Goal: Task Accomplishment & Management: Complete application form

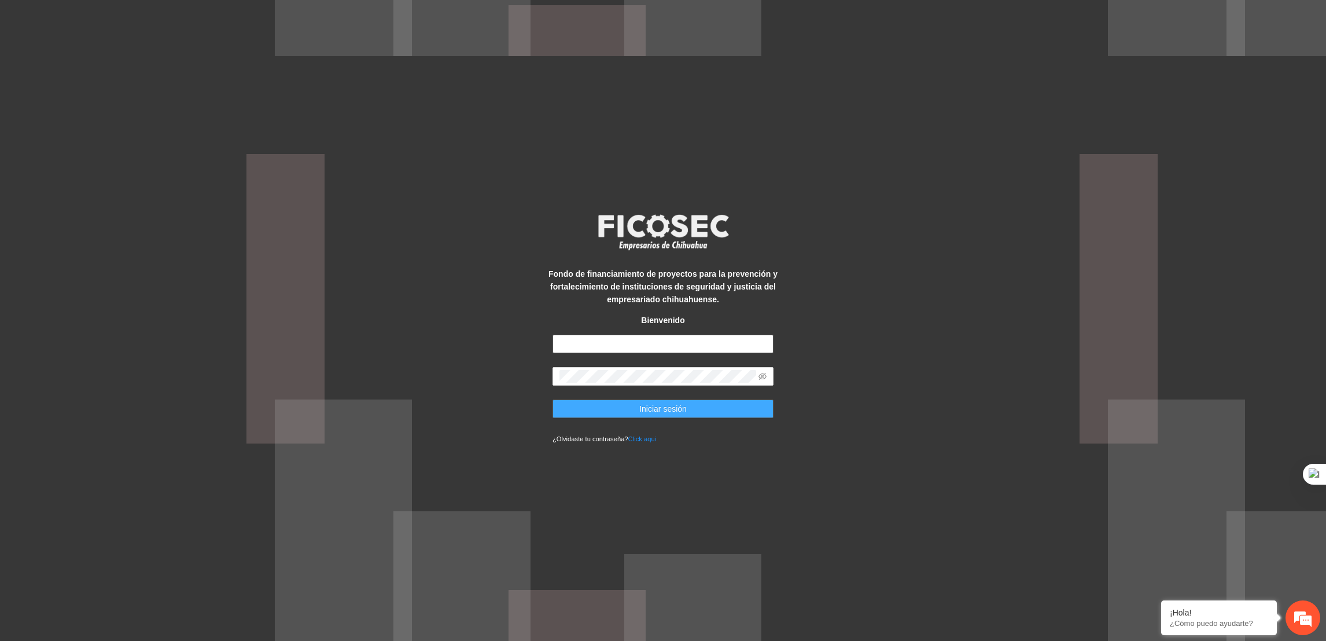
type input "**********"
click at [586, 399] on button "Iniciar sesión" at bounding box center [663, 408] width 221 height 19
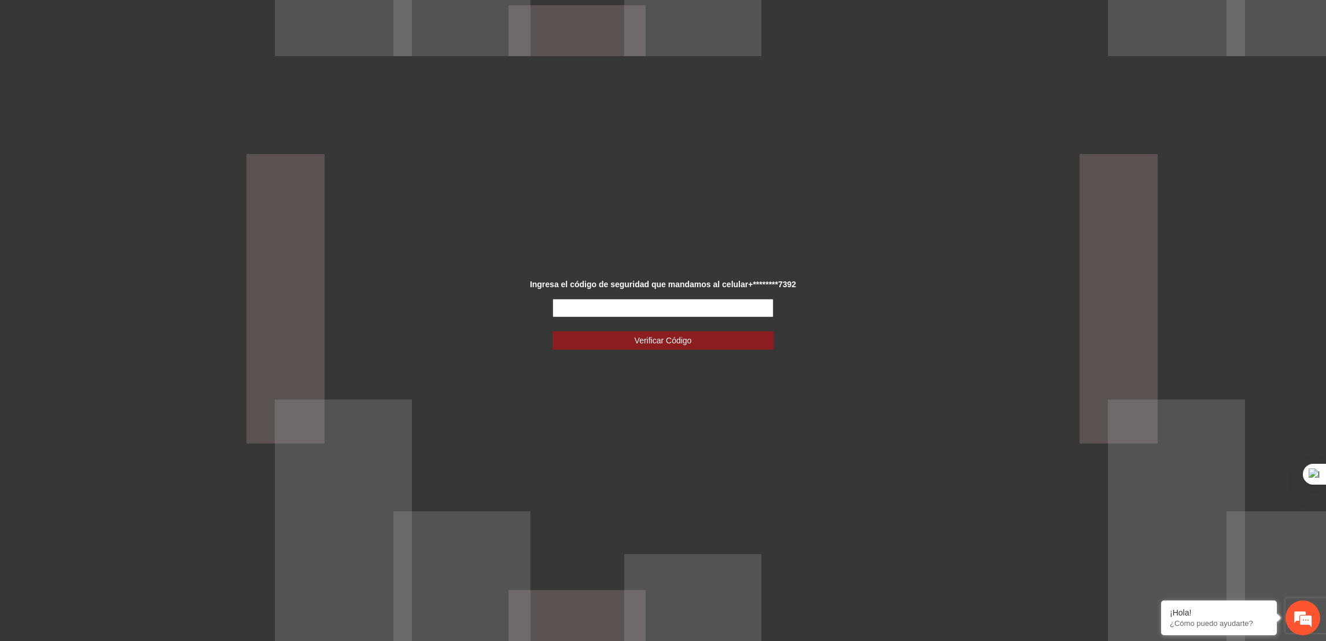
click at [616, 305] on input "text" at bounding box center [663, 308] width 221 height 19
type input "******"
click at [553, 331] on button "Verificar Código" at bounding box center [663, 340] width 221 height 19
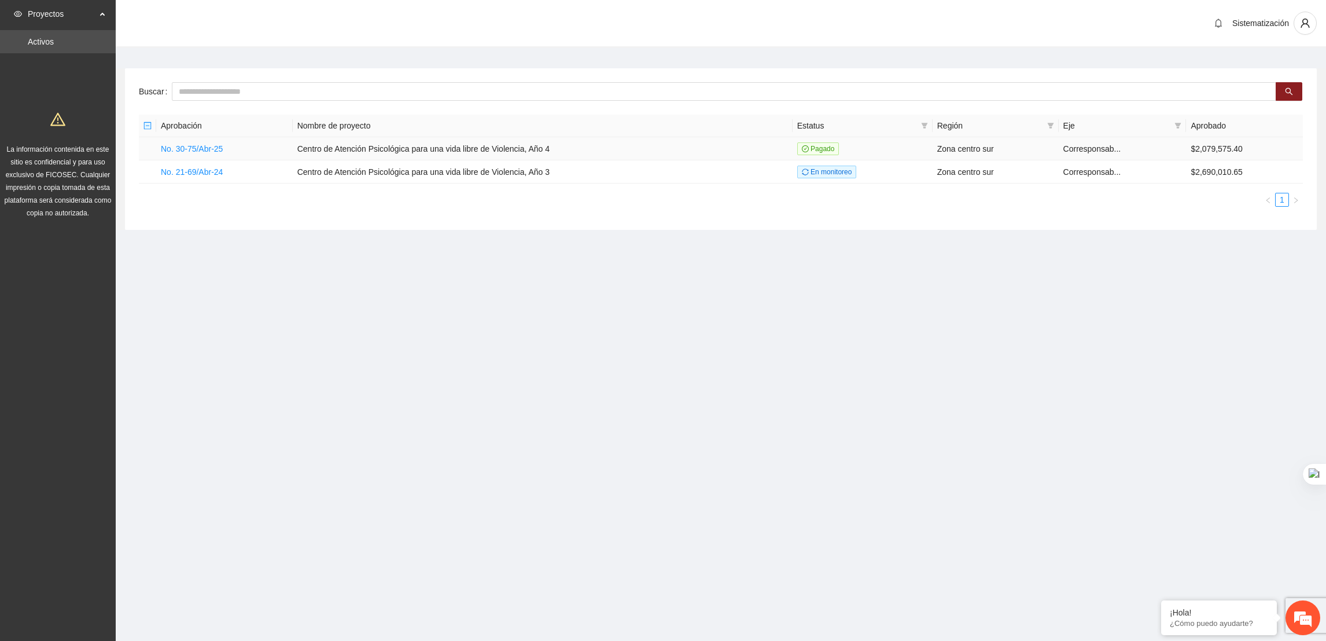
click at [209, 140] on td "No. 30-75/Abr-25" at bounding box center [224, 148] width 137 height 23
click at [200, 147] on link "No. 30-75/Abr-25" at bounding box center [192, 148] width 62 height 9
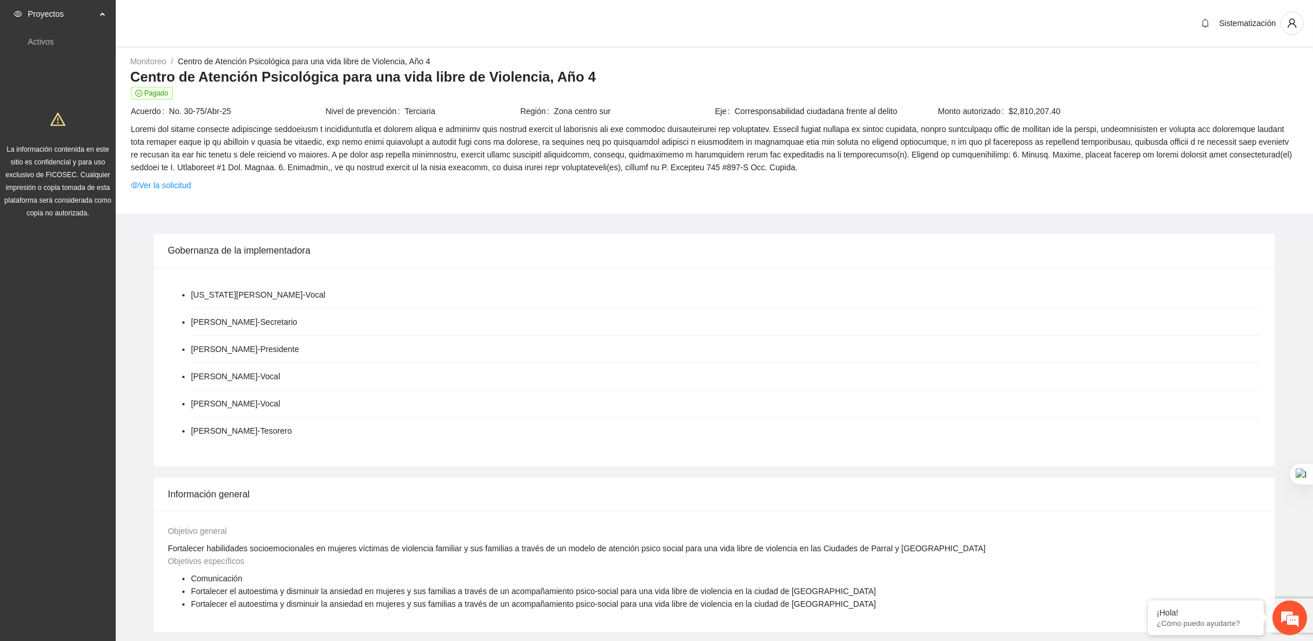
scroll to position [407, 0]
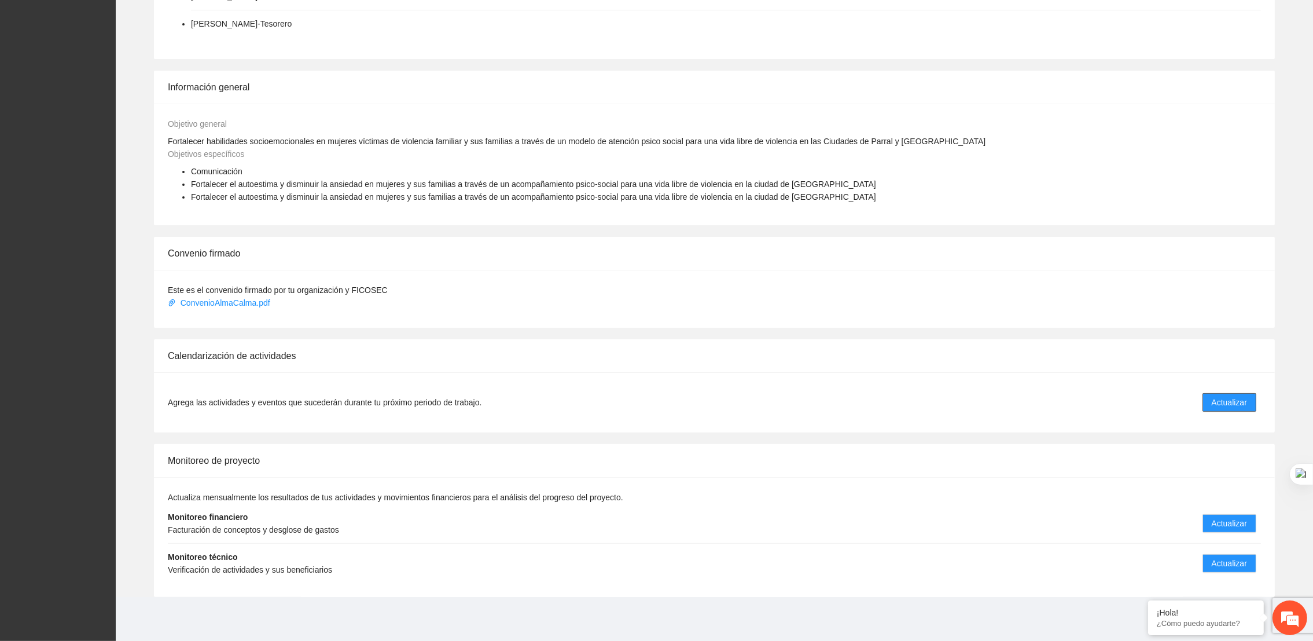
click at [1228, 409] on button "Actualizar" at bounding box center [1229, 402] width 54 height 19
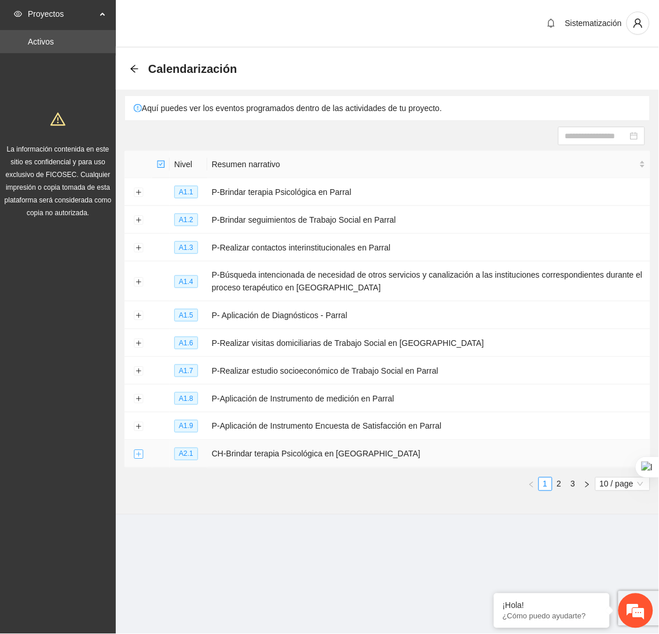
click at [134, 459] on button "Expand row" at bounding box center [138, 454] width 9 height 9
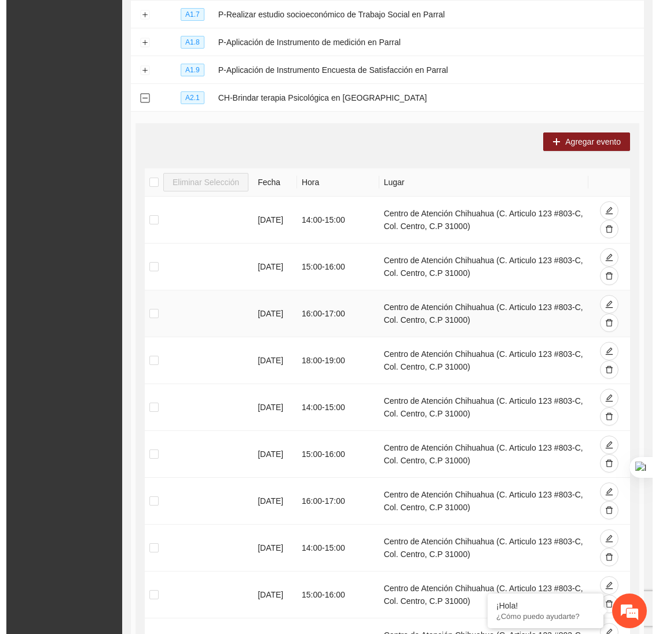
scroll to position [297, 0]
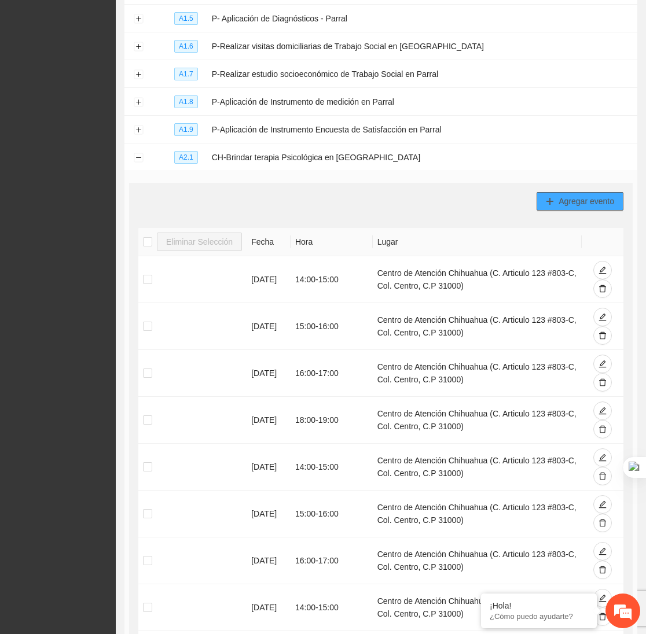
click at [583, 198] on button "Agregar evento" at bounding box center [579, 201] width 87 height 19
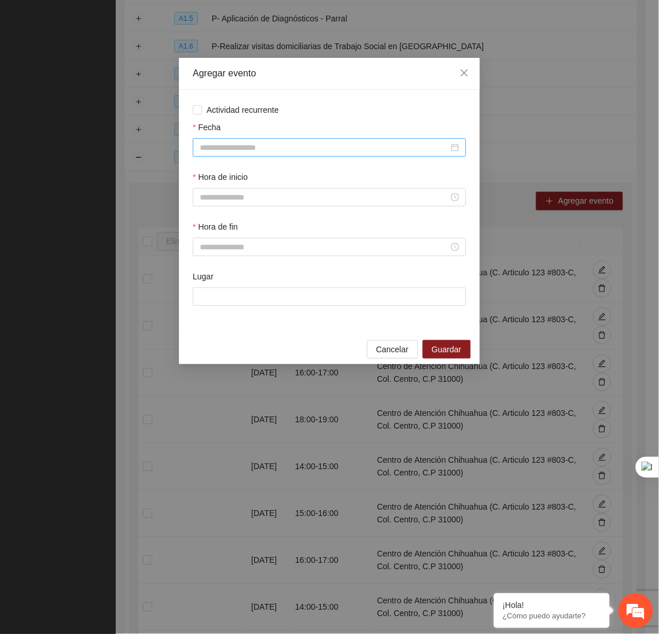
click at [367, 157] on div at bounding box center [329, 147] width 273 height 19
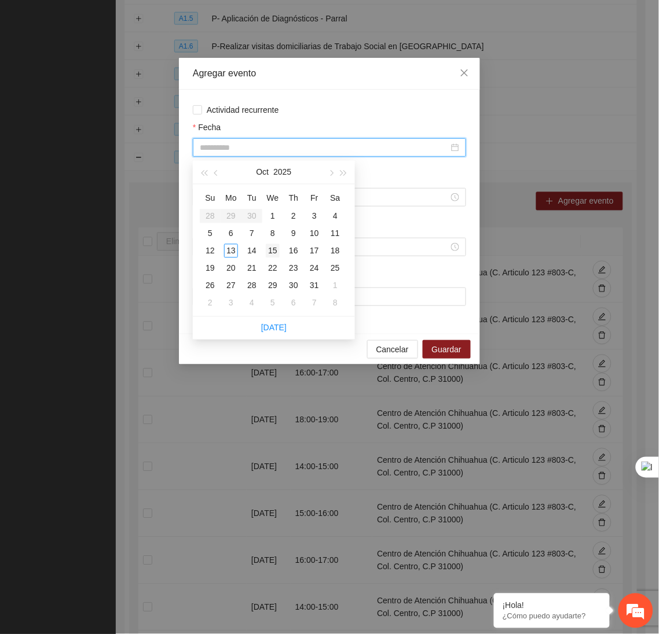
type input "**********"
click at [272, 250] on div "15" at bounding box center [273, 251] width 14 height 14
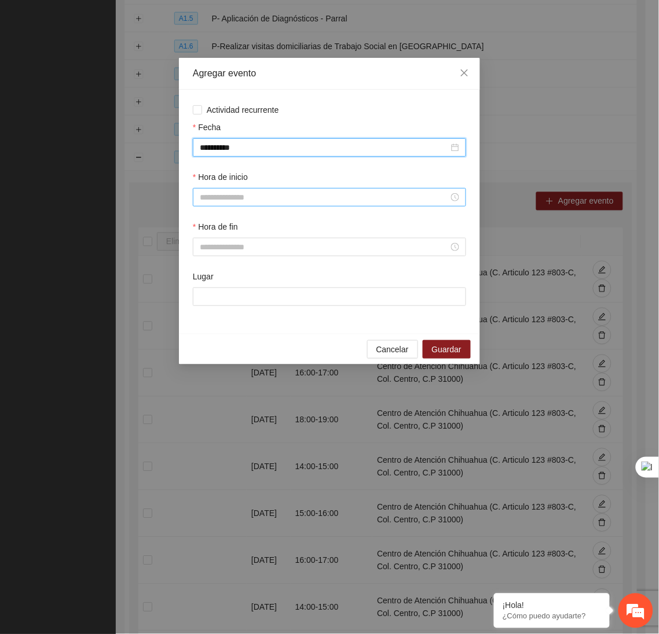
click at [235, 207] on div at bounding box center [329, 197] width 273 height 19
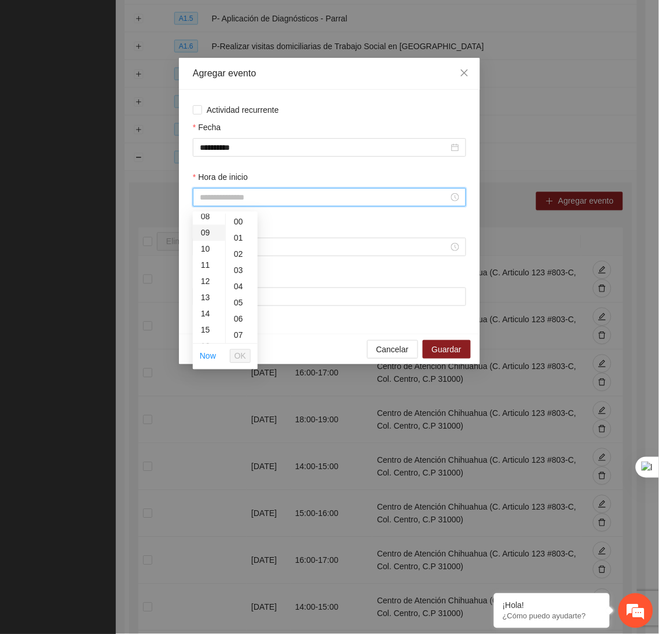
click at [203, 236] on div "09" at bounding box center [209, 233] width 32 height 16
type input "*****"
click at [246, 358] on button "OK" at bounding box center [240, 357] width 21 height 14
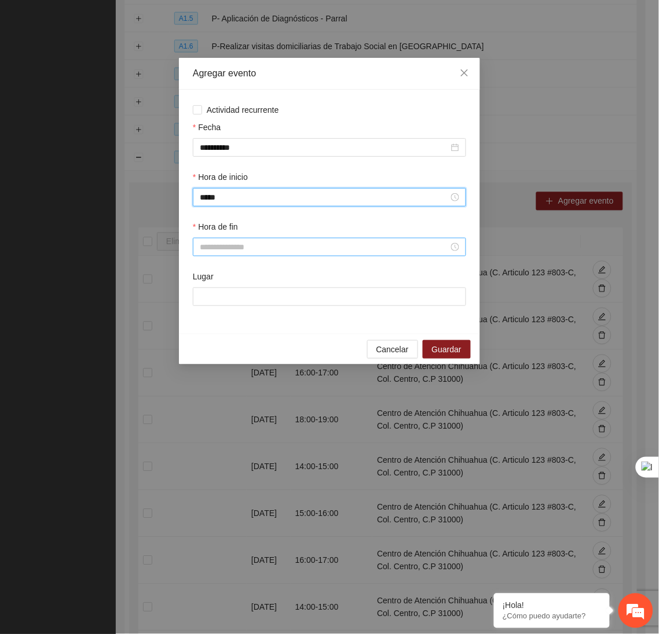
click at [242, 252] on input "Hora de fin" at bounding box center [324, 247] width 249 height 13
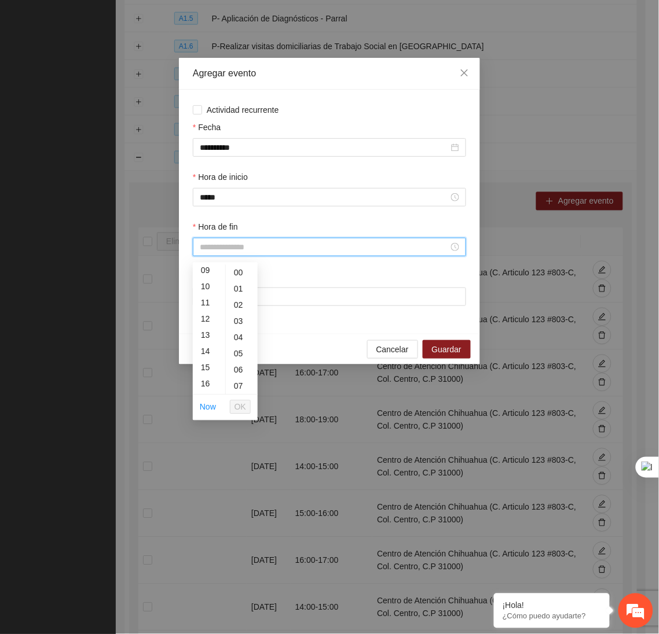
click at [207, 288] on div "10" at bounding box center [209, 287] width 32 height 16
type input "*****"
click at [238, 406] on span "OK" at bounding box center [240, 407] width 12 height 13
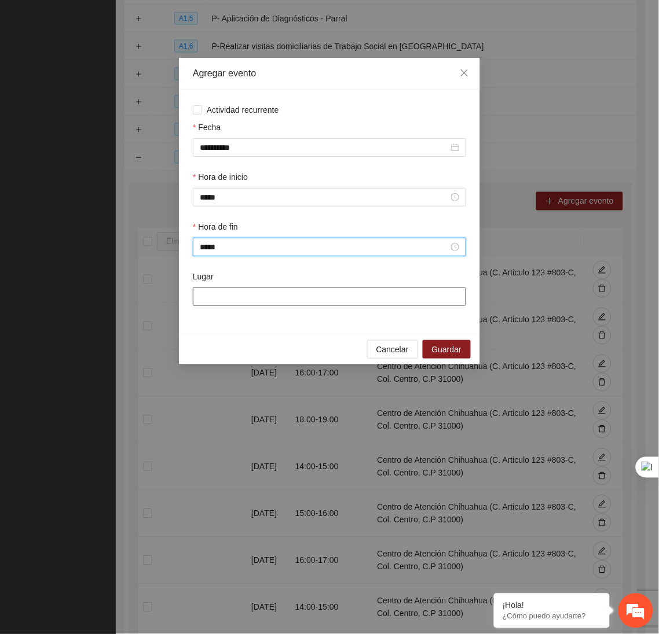
click at [242, 305] on input "Lugar" at bounding box center [329, 297] width 273 height 19
type input "**********"
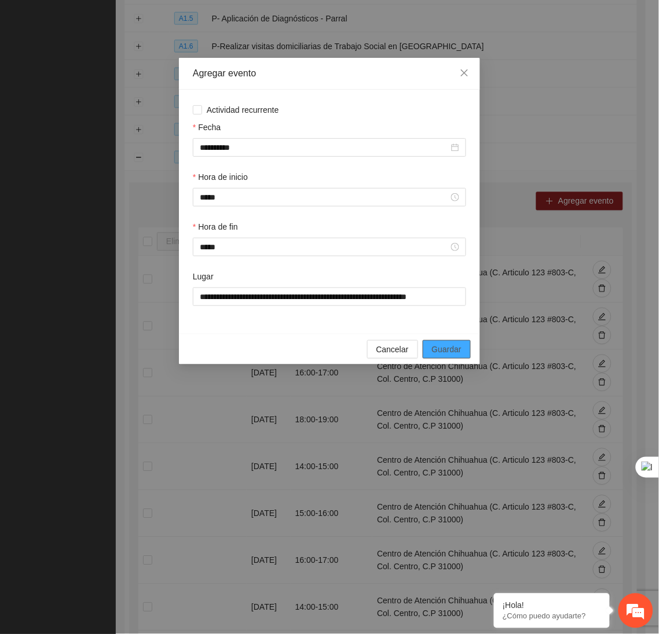
click at [450, 353] on span "Guardar" at bounding box center [447, 349] width 30 height 13
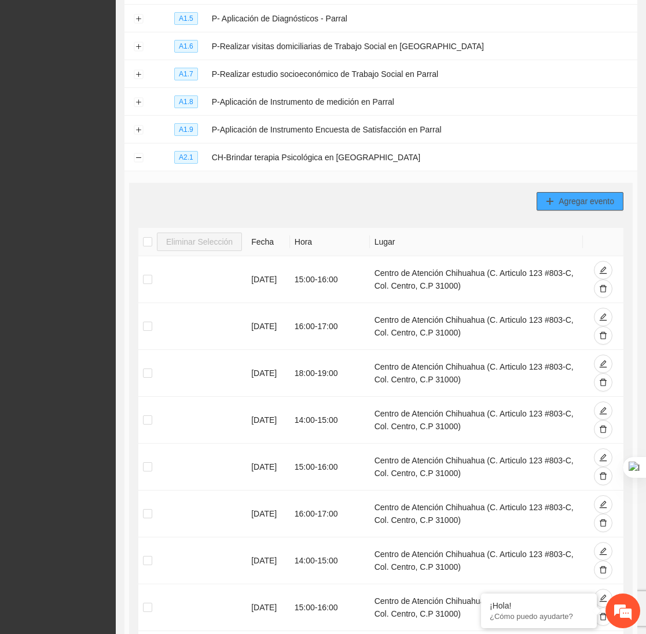
click at [586, 211] on button "Agregar evento" at bounding box center [579, 201] width 87 height 19
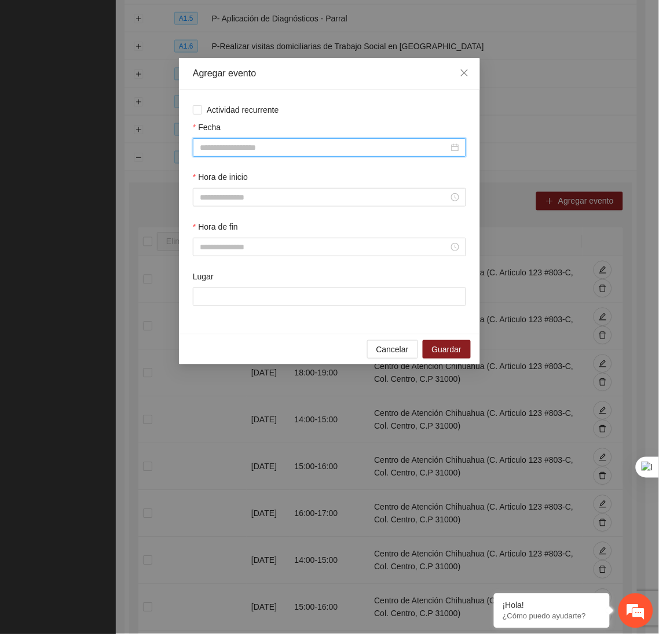
click at [332, 145] on input "Fecha" at bounding box center [324, 147] width 249 height 13
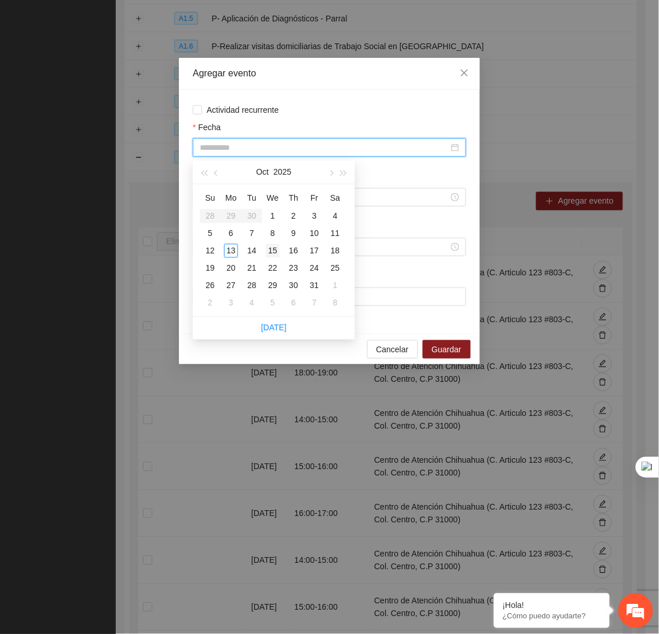
type input "**********"
click at [275, 249] on div "15" at bounding box center [273, 251] width 14 height 14
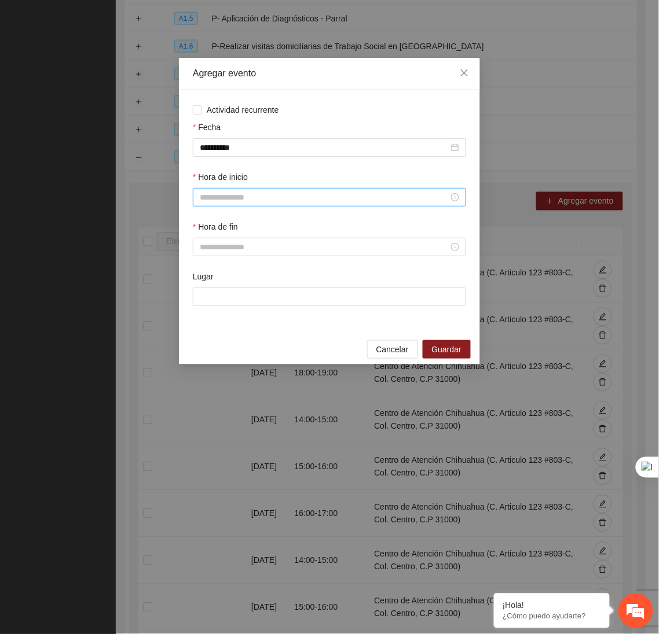
click at [262, 207] on div at bounding box center [329, 197] width 273 height 19
click at [203, 270] on div "10" at bounding box center [209, 264] width 32 height 16
type input "*****"
click at [245, 354] on span "OK" at bounding box center [240, 356] width 12 height 13
click at [234, 251] on input "Hora de fin" at bounding box center [324, 247] width 249 height 13
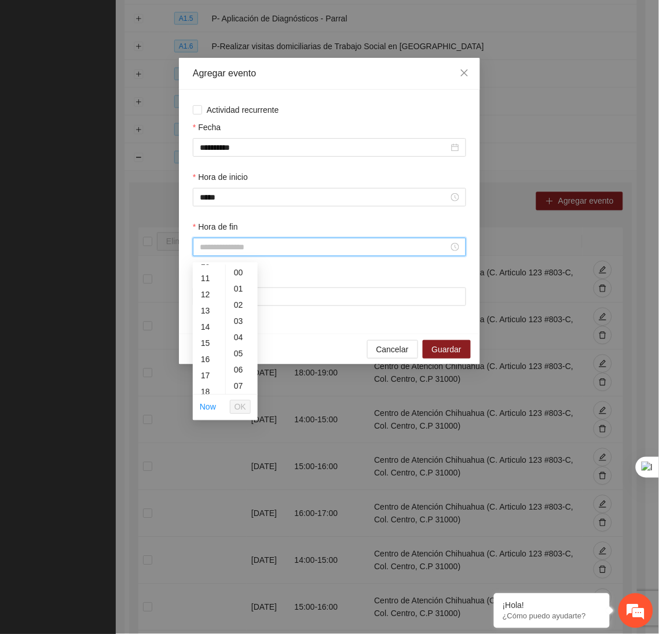
scroll to position [176, 0]
click at [209, 274] on div "11" at bounding box center [209, 275] width 32 height 16
type input "*****"
click at [236, 398] on li "OK" at bounding box center [240, 408] width 21 height 20
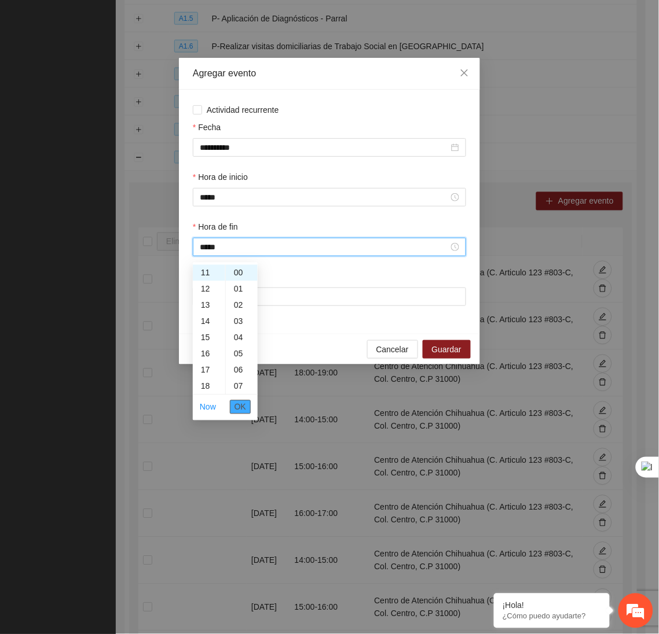
click at [234, 407] on span "OK" at bounding box center [240, 407] width 12 height 13
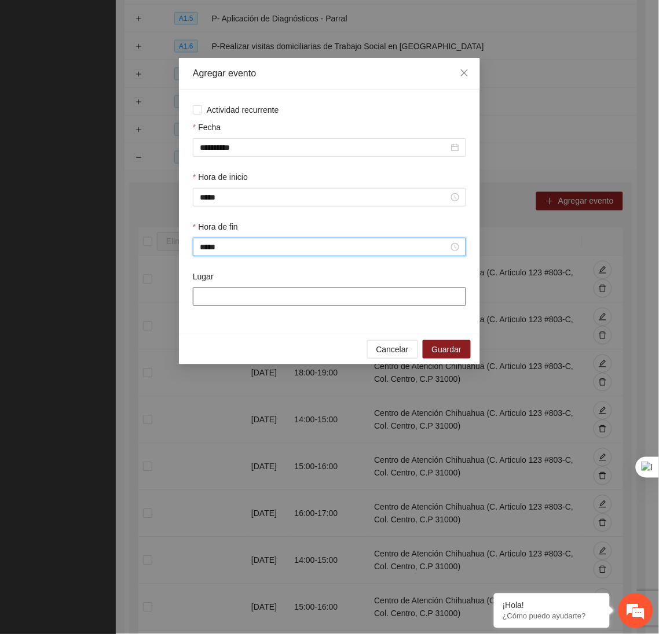
click at [241, 305] on input "Lugar" at bounding box center [329, 297] width 273 height 19
type input "**********"
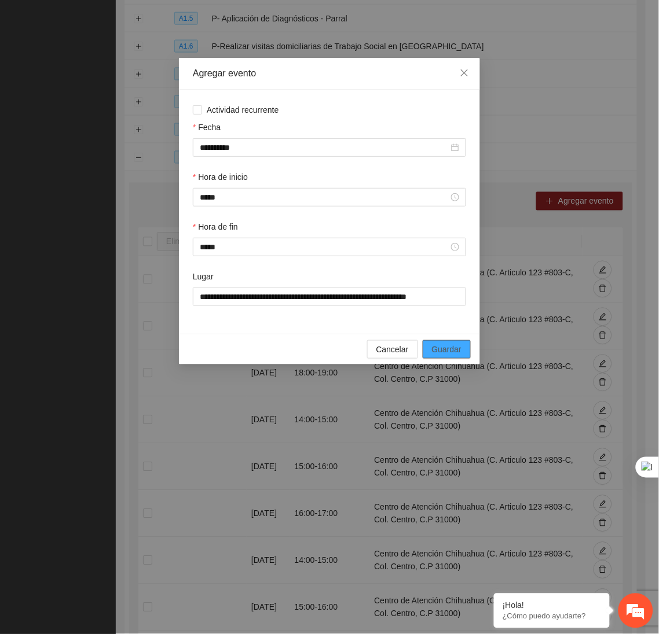
click at [450, 352] on span "Guardar" at bounding box center [447, 349] width 30 height 13
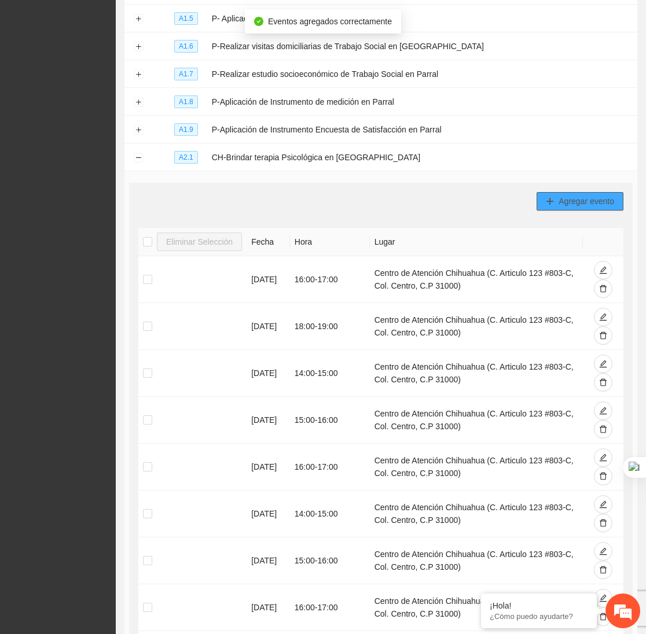
click at [598, 201] on span "Agregar evento" at bounding box center [586, 201] width 56 height 13
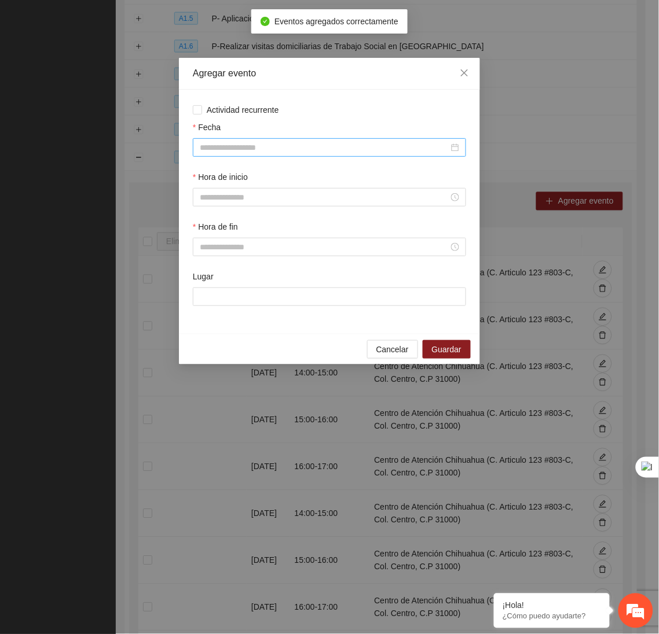
click at [317, 148] on input "Fecha" at bounding box center [324, 147] width 249 height 13
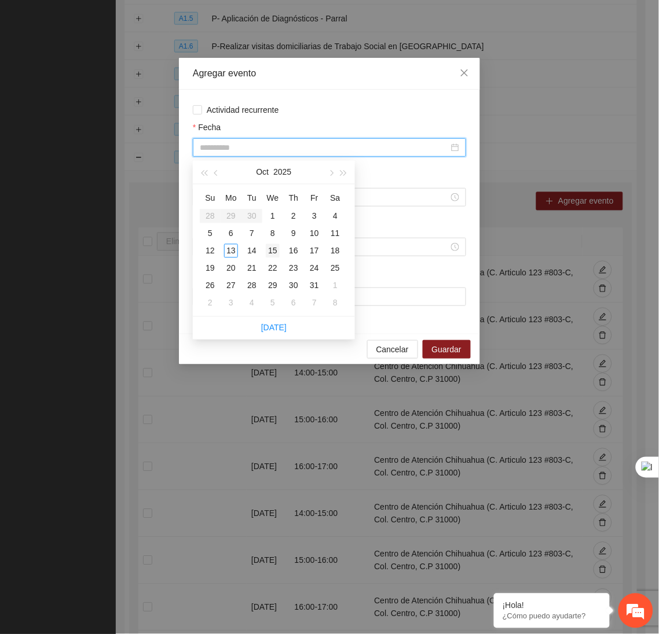
type input "**********"
click at [272, 253] on div "15" at bounding box center [273, 251] width 14 height 14
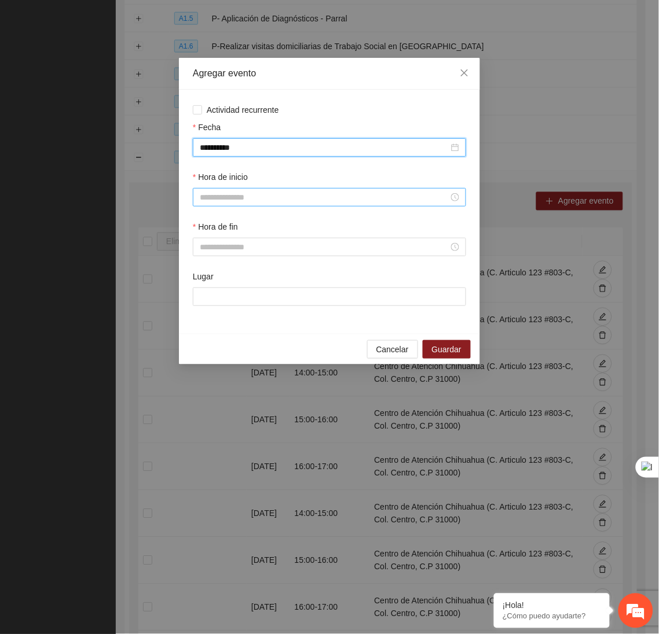
click at [248, 207] on div at bounding box center [329, 197] width 273 height 19
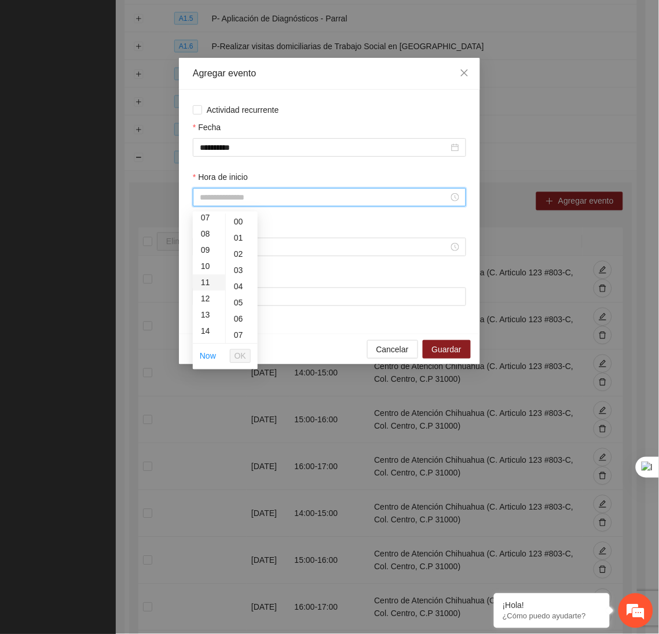
click at [209, 284] on div "11" at bounding box center [209, 283] width 32 height 16
type input "*****"
click at [242, 359] on span "OK" at bounding box center [240, 356] width 12 height 13
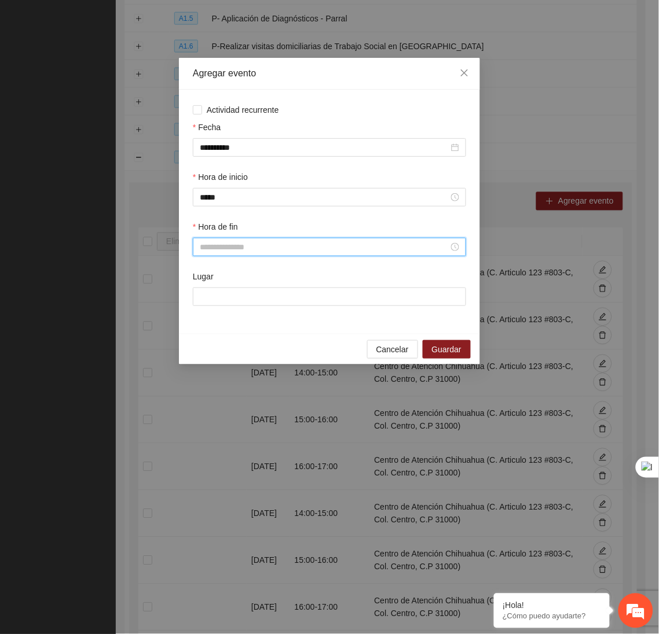
click at [245, 253] on input "Hora de fin" at bounding box center [324, 247] width 249 height 13
click at [207, 317] on div "12" at bounding box center [209, 316] width 32 height 16
type input "*****"
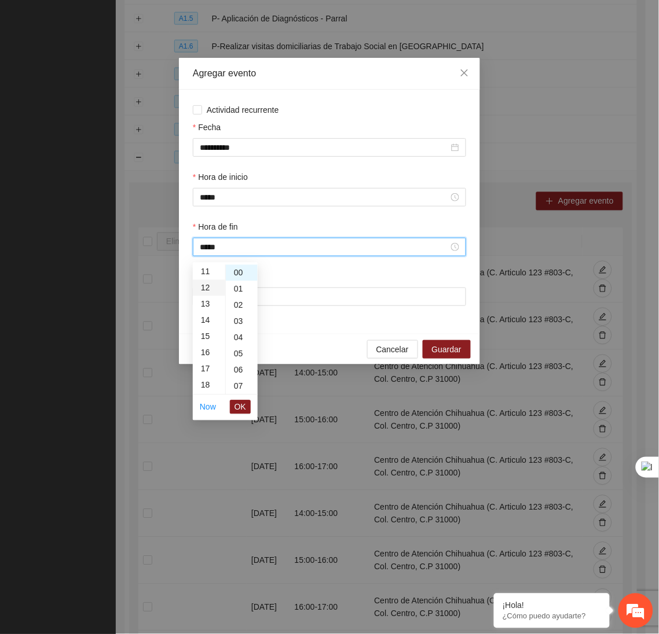
scroll to position [194, 0]
click at [247, 408] on button "OK" at bounding box center [240, 407] width 21 height 14
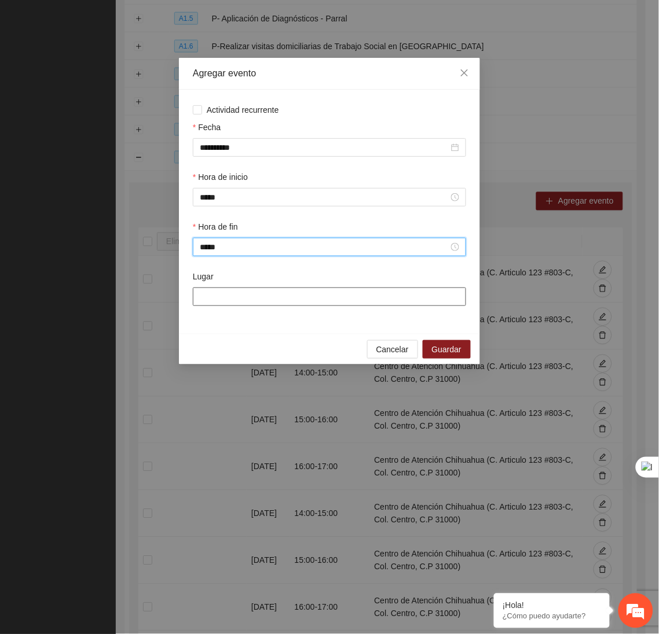
click at [242, 301] on input "Lugar" at bounding box center [329, 297] width 273 height 19
type input "**********"
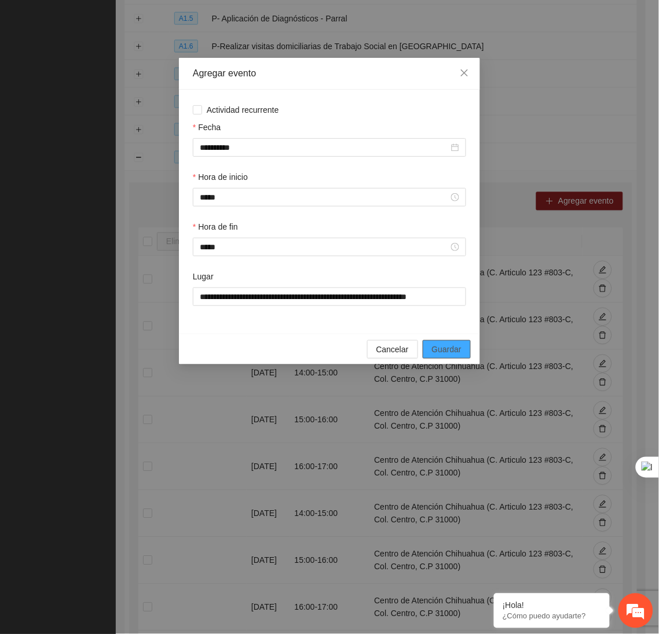
click at [445, 346] on button "Guardar" at bounding box center [446, 349] width 48 height 19
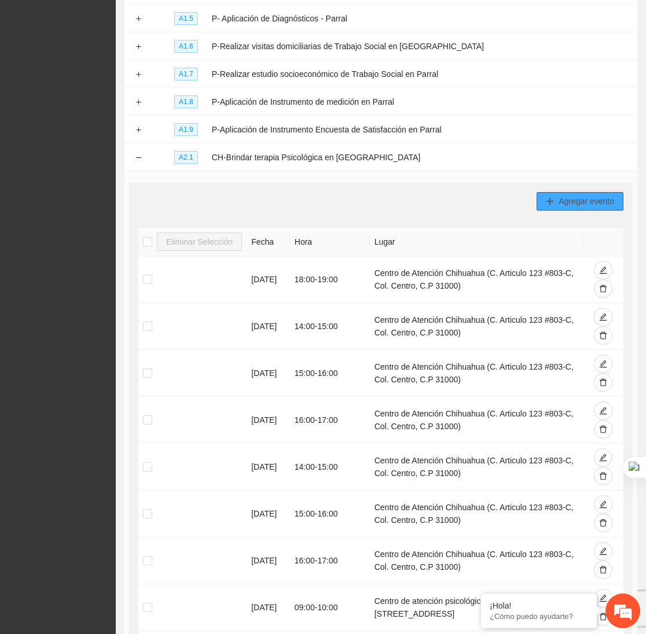
click at [550, 204] on icon "plus" at bounding box center [550, 201] width 1 height 6
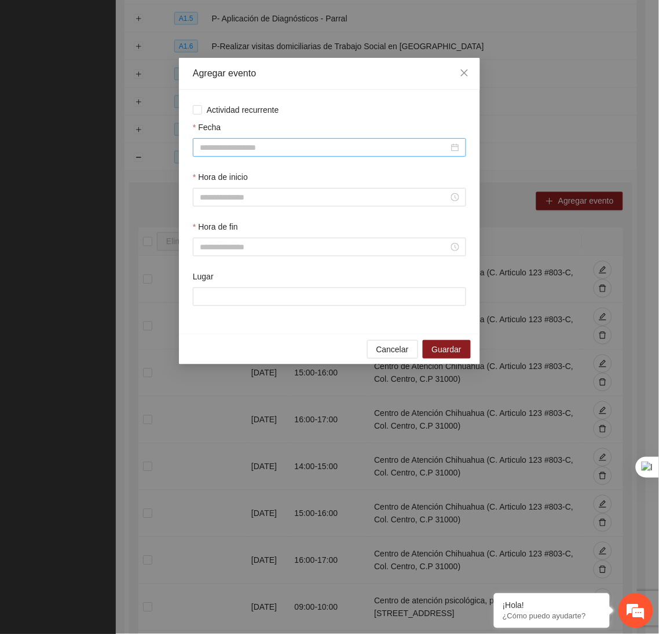
click at [252, 147] on input "Fecha" at bounding box center [324, 147] width 249 height 13
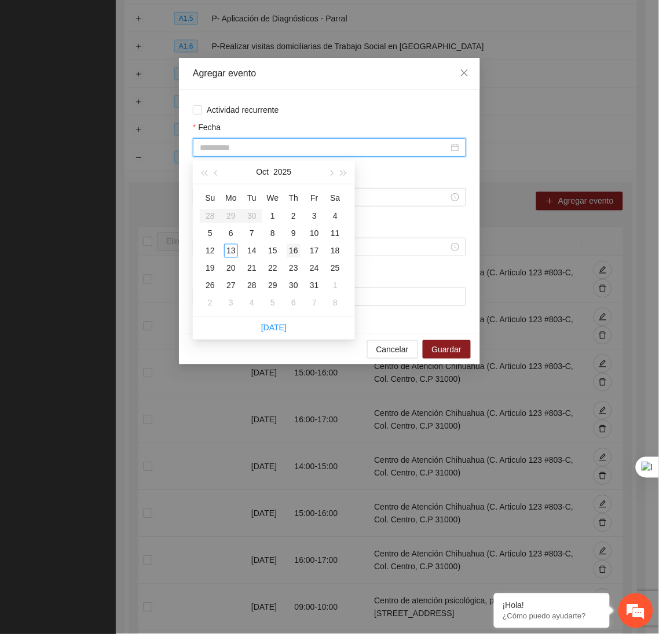
type input "**********"
click at [292, 253] on div "16" at bounding box center [293, 251] width 14 height 14
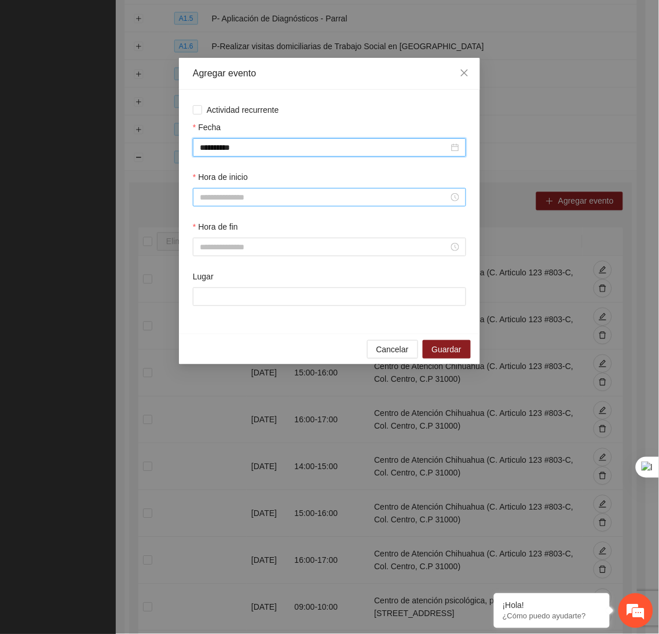
click at [259, 196] on input "Hora de inicio" at bounding box center [324, 197] width 249 height 13
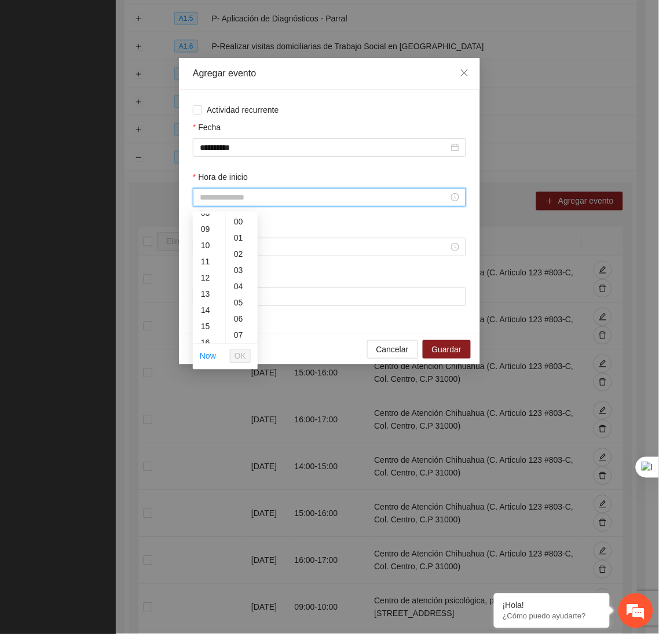
scroll to position [156, 0]
click at [207, 293] on div "14" at bounding box center [209, 293] width 32 height 16
type input "*****"
click at [237, 360] on span "OK" at bounding box center [240, 356] width 12 height 13
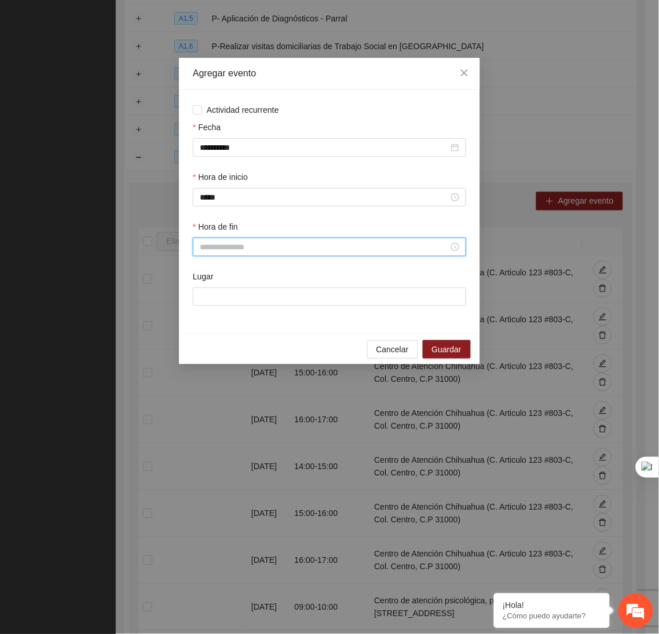
click at [225, 253] on input "Hora de fin" at bounding box center [324, 247] width 249 height 13
drag, startPoint x: 209, startPoint y: 308, endPoint x: 201, endPoint y: 304, distance: 8.8
click at [201, 304] on div "15" at bounding box center [209, 306] width 32 height 16
type input "*****"
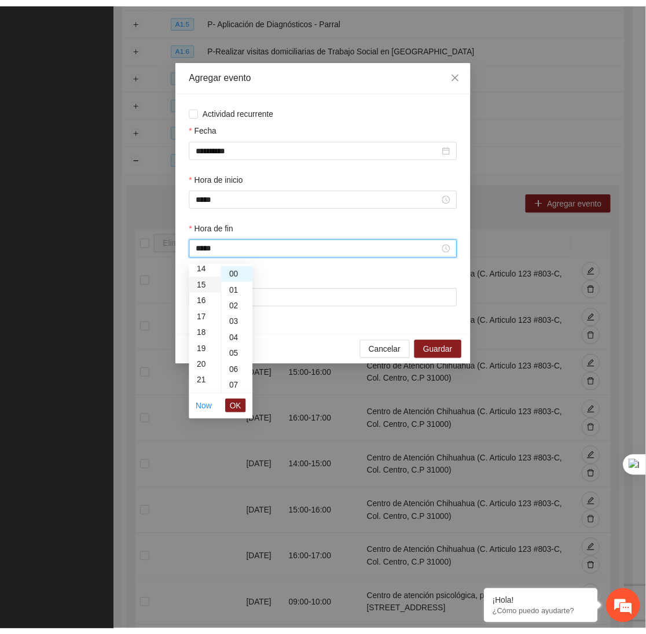
scroll to position [242, 0]
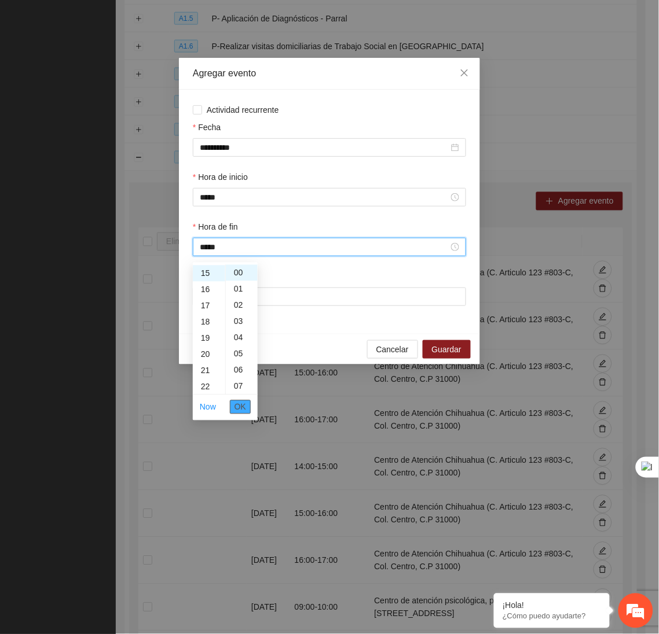
click at [244, 406] on span "OK" at bounding box center [240, 407] width 12 height 13
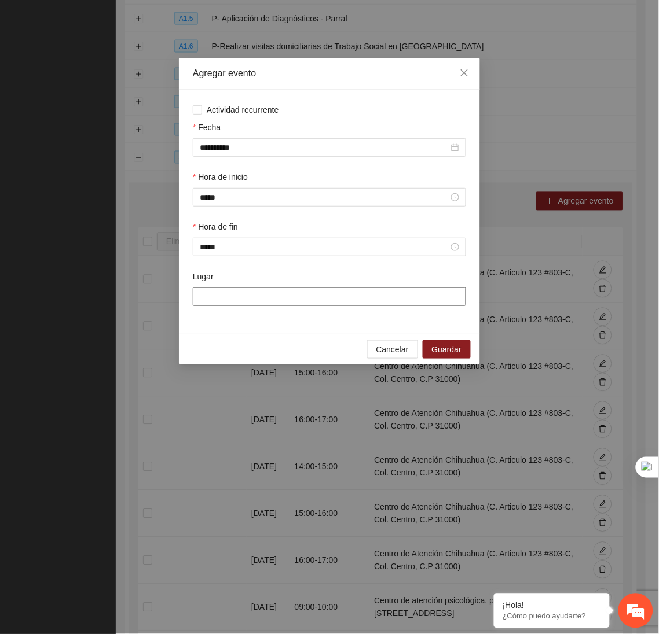
click at [236, 301] on input "Lugar" at bounding box center [329, 297] width 273 height 19
type input "*"
drag, startPoint x: 410, startPoint y: 303, endPoint x: 270, endPoint y: 304, distance: 140.0
click at [270, 304] on input "Lugar" at bounding box center [329, 297] width 273 height 19
type input "**********"
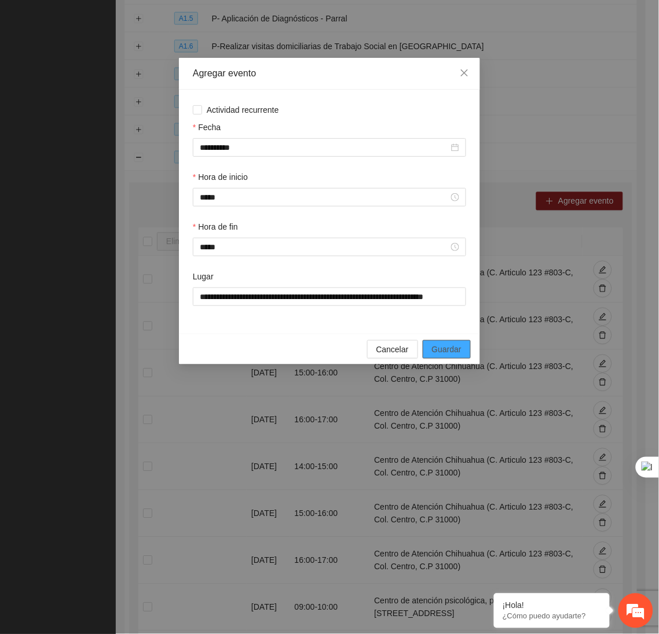
click at [459, 356] on span "Guardar" at bounding box center [447, 349] width 30 height 13
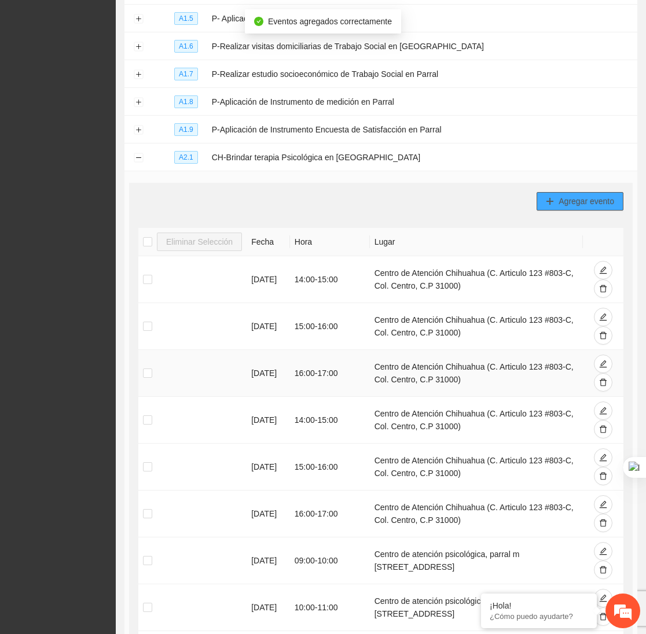
scroll to position [535, 0]
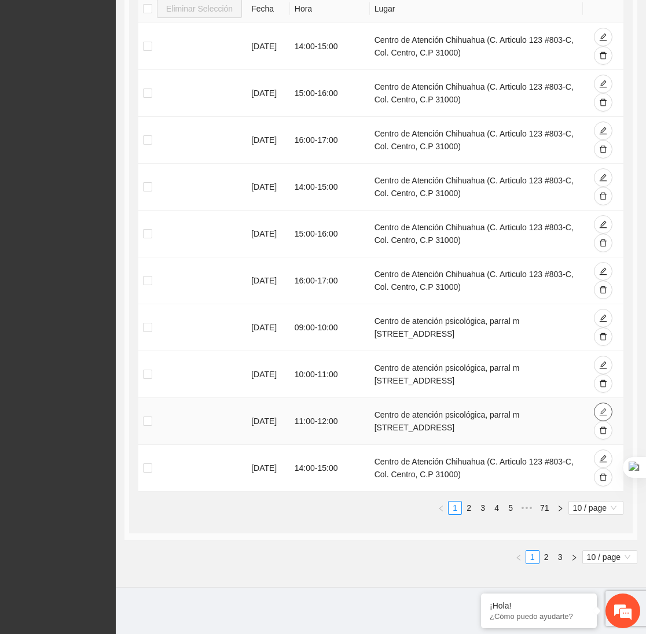
click at [602, 414] on icon "edit" at bounding box center [603, 412] width 8 height 8
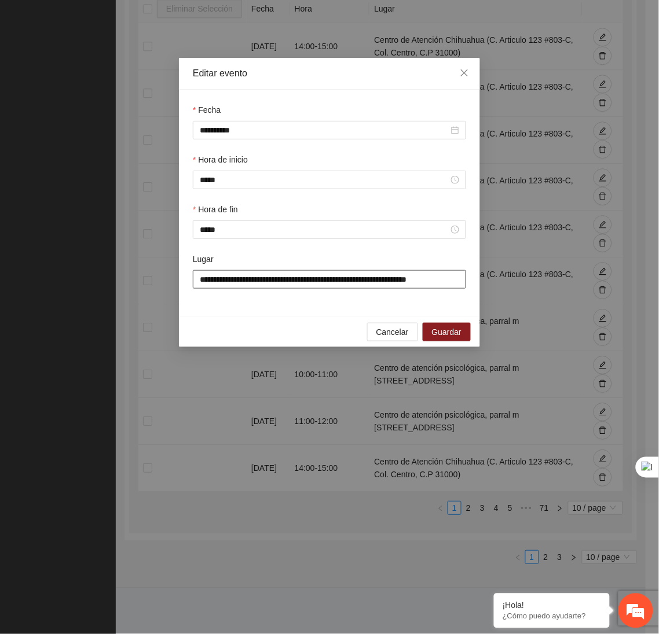
click at [447, 283] on input "**********" at bounding box center [329, 279] width 273 height 19
type input "**********"
click at [448, 347] on div "Cancelar Guardar" at bounding box center [329, 332] width 301 height 31
click at [442, 336] on span "Guardar" at bounding box center [447, 332] width 30 height 13
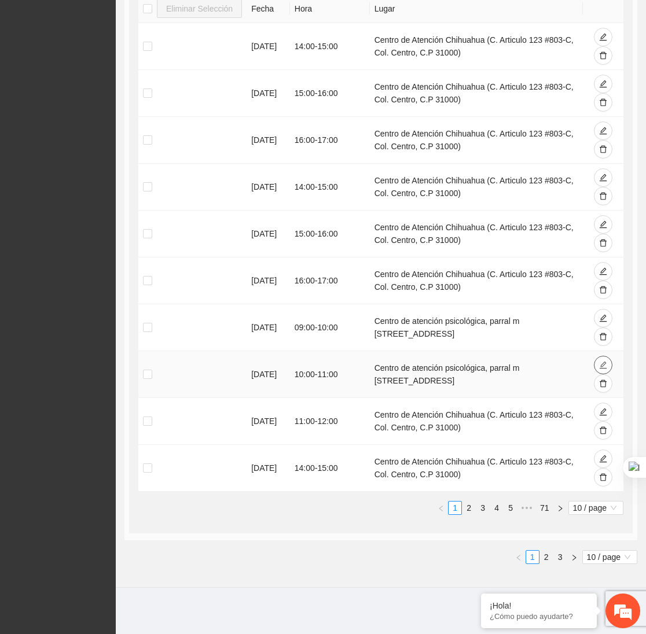
click at [600, 362] on icon "edit" at bounding box center [603, 365] width 8 height 8
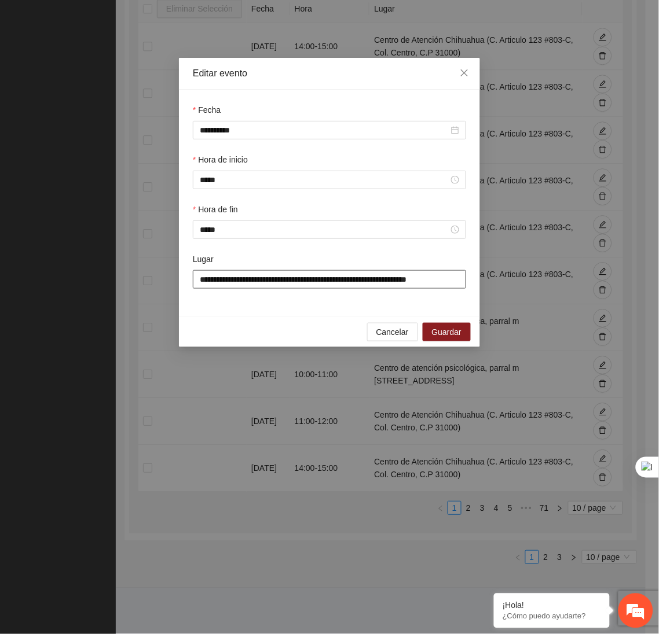
click at [463, 279] on input "**********" at bounding box center [329, 279] width 273 height 19
type input "**********"
click at [461, 326] on button "Guardar" at bounding box center [446, 332] width 48 height 19
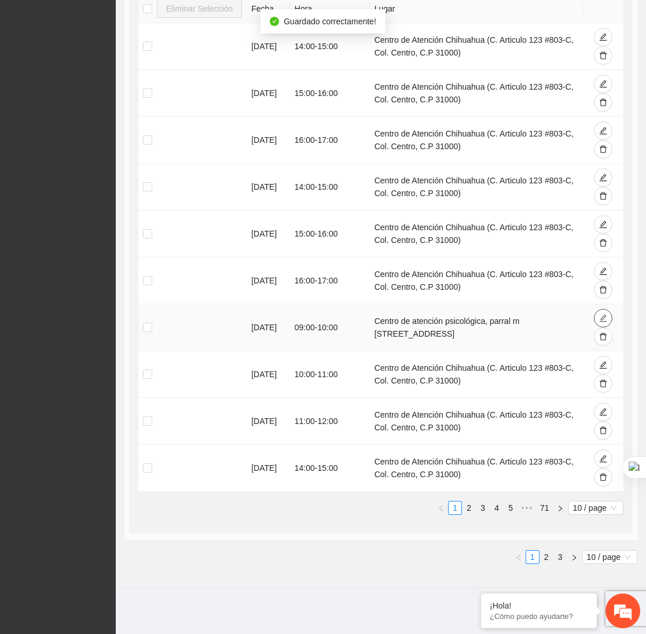
click at [599, 318] on icon "edit" at bounding box center [603, 318] width 8 height 8
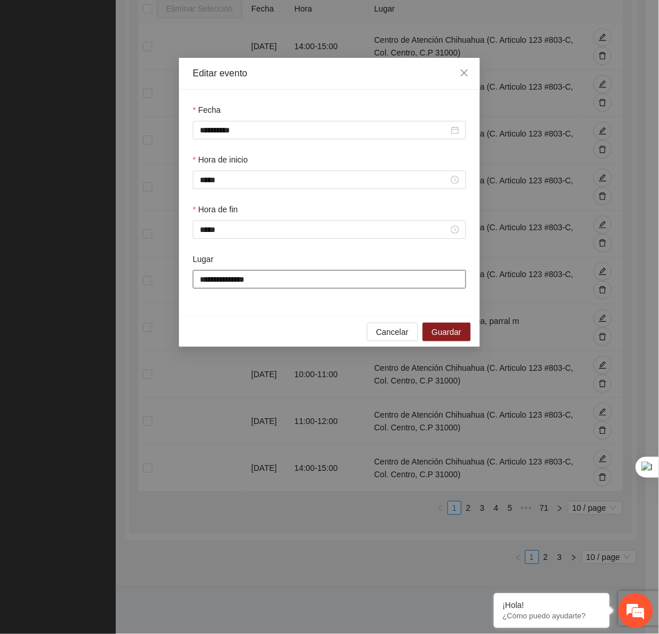
type input "**********"
click at [448, 330] on span "Guardar" at bounding box center [447, 332] width 30 height 13
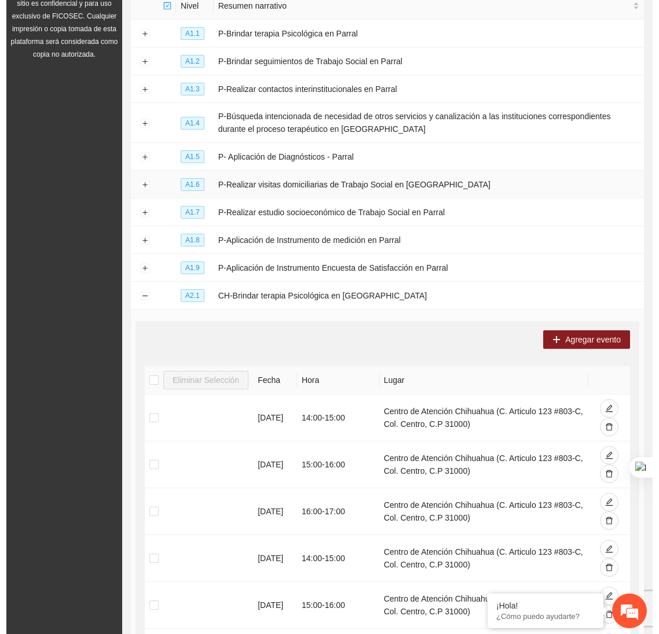
scroll to position [162, 0]
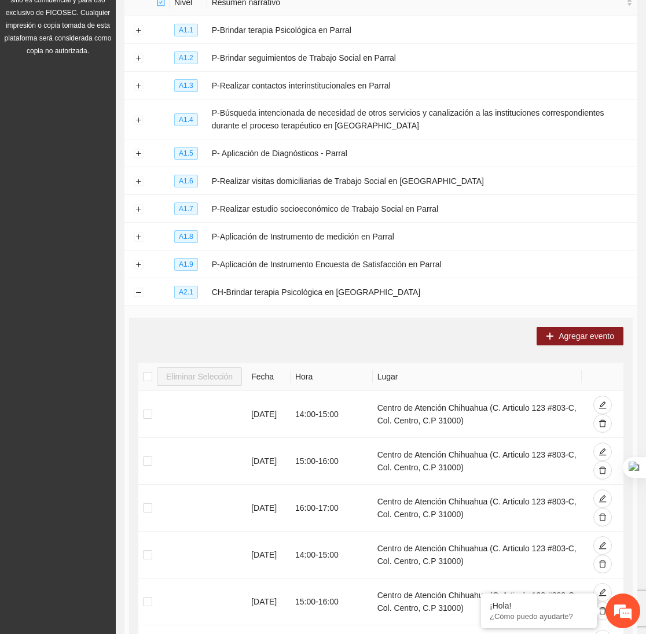
click at [589, 352] on div "Agregar evento Eliminar Selección Fecha Hora Lugar [DATE] 14:00 - 15:00 Centro …" at bounding box center [380, 610] width 503 height 584
click at [582, 340] on span "Agregar evento" at bounding box center [586, 336] width 56 height 13
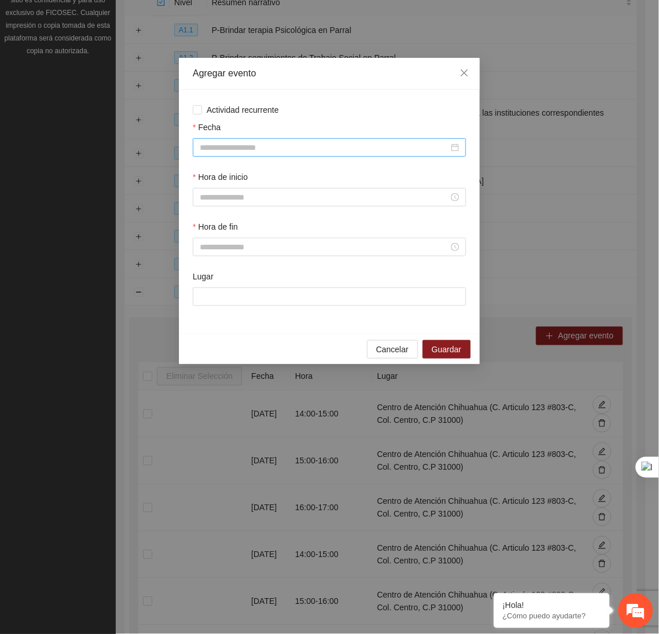
click at [363, 149] on input "Fecha" at bounding box center [324, 147] width 249 height 13
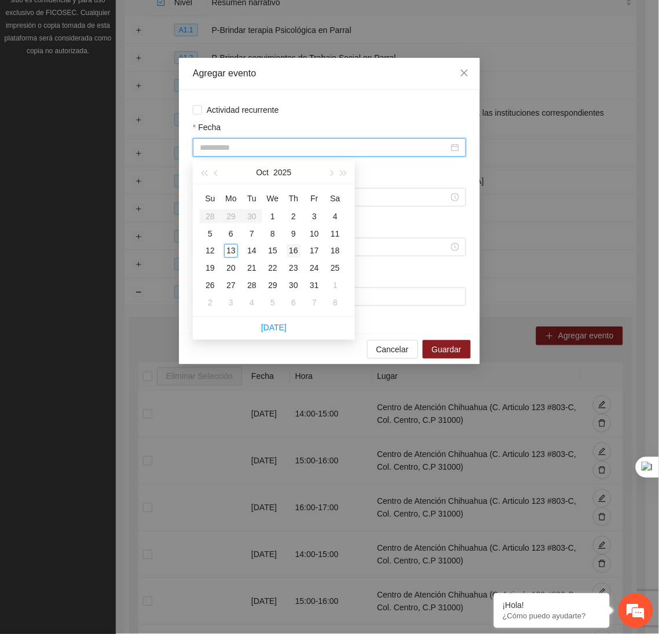
type input "**********"
click at [292, 251] on div "16" at bounding box center [293, 251] width 14 height 14
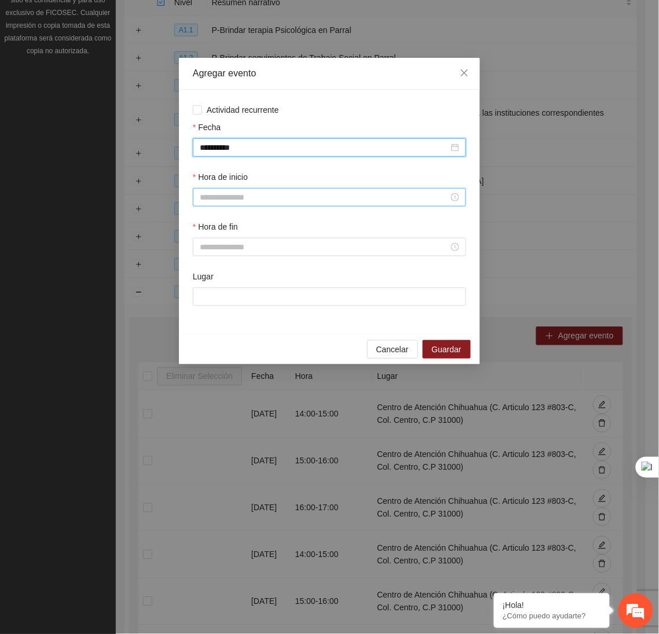
click at [242, 194] on input "Hora de inicio" at bounding box center [324, 197] width 249 height 13
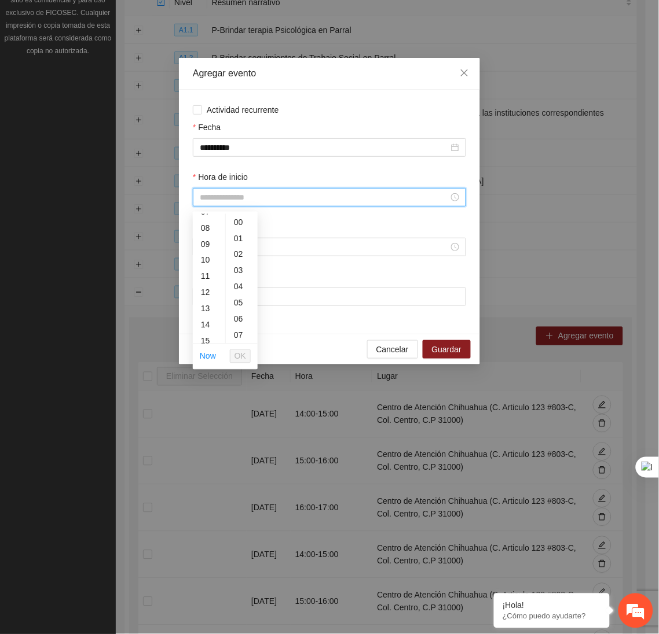
scroll to position [124, 0]
click at [207, 311] on div "15" at bounding box center [209, 317] width 32 height 16
type input "*****"
click at [234, 355] on button "OK" at bounding box center [240, 357] width 21 height 14
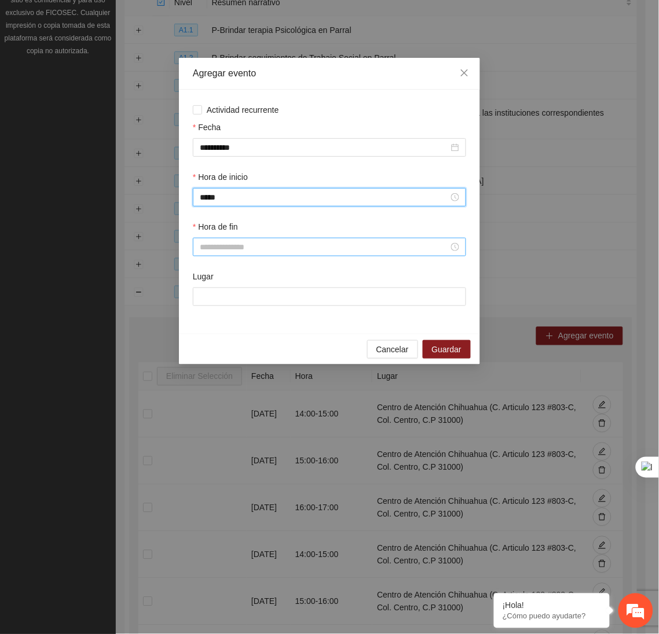
click at [228, 244] on div at bounding box center [329, 247] width 259 height 13
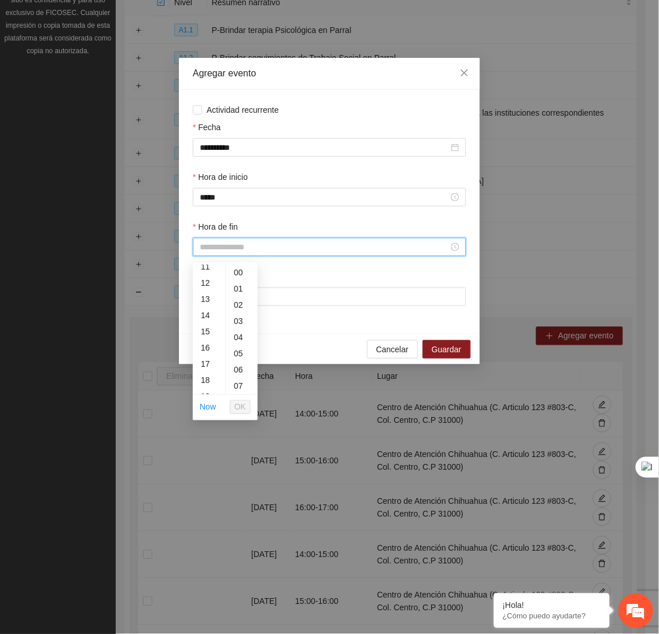
scroll to position [190, 0]
click at [210, 343] on div "16" at bounding box center [209, 342] width 32 height 16
type input "*****"
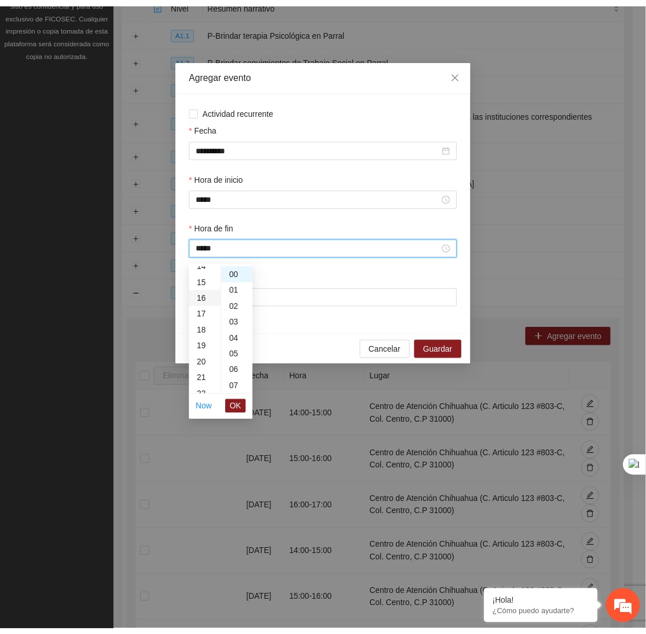
scroll to position [259, 0]
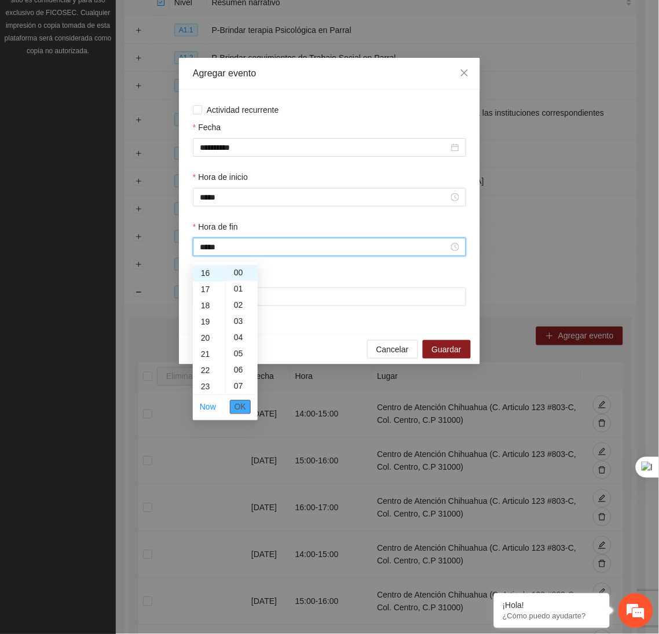
click at [238, 407] on span "OK" at bounding box center [240, 407] width 12 height 13
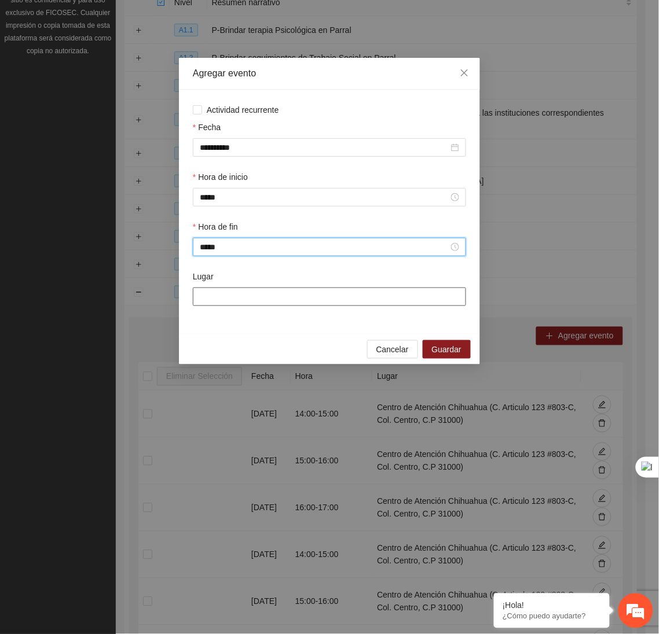
click at [235, 299] on input "Lugar" at bounding box center [329, 297] width 273 height 19
type input "**********"
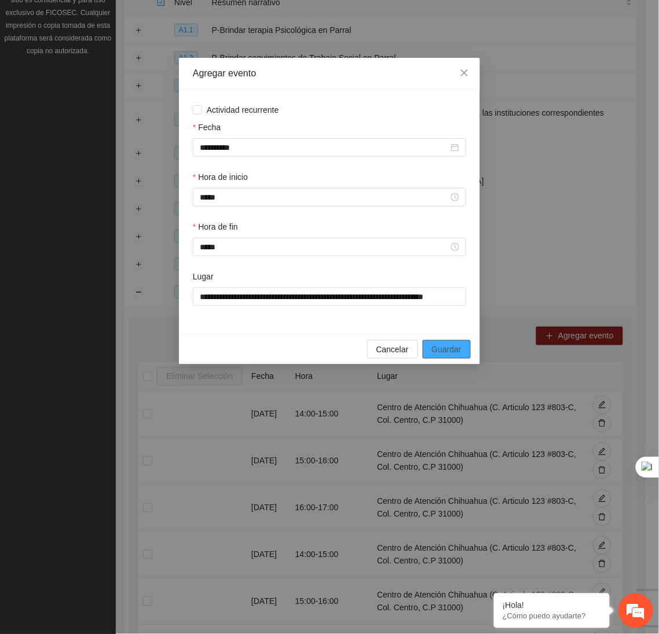
click at [436, 348] on span "Guardar" at bounding box center [447, 349] width 30 height 13
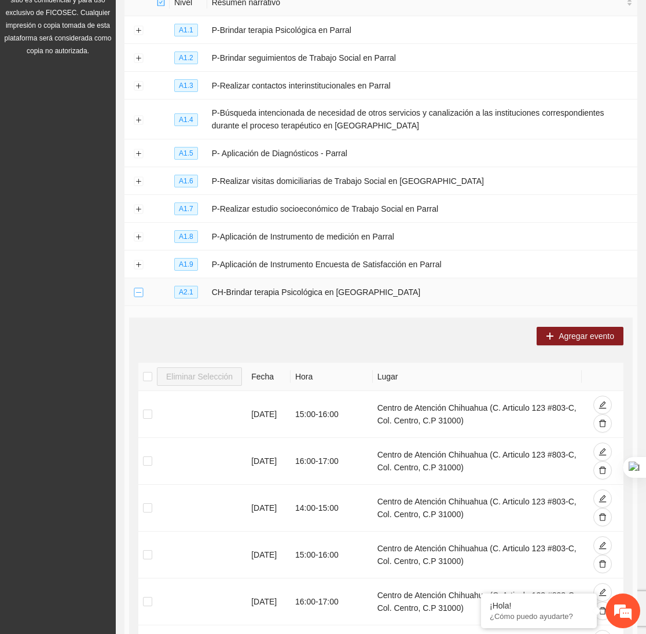
click at [137, 297] on button "Collapse row" at bounding box center [138, 292] width 9 height 9
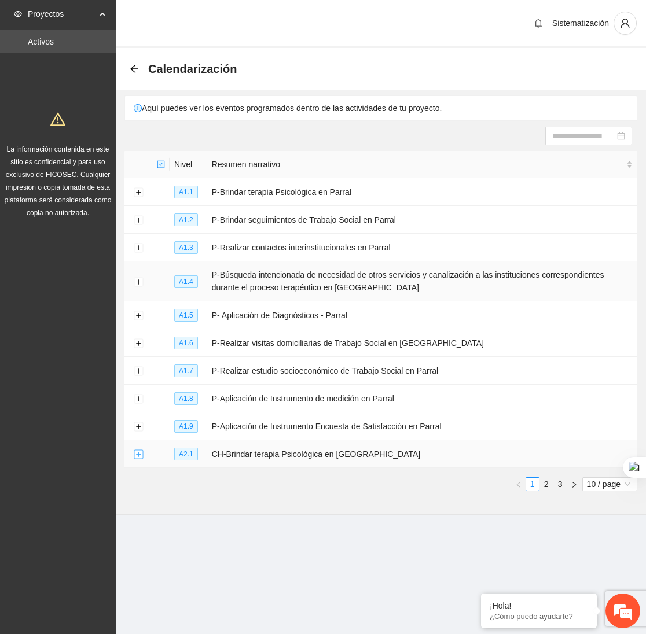
scroll to position [0, 0]
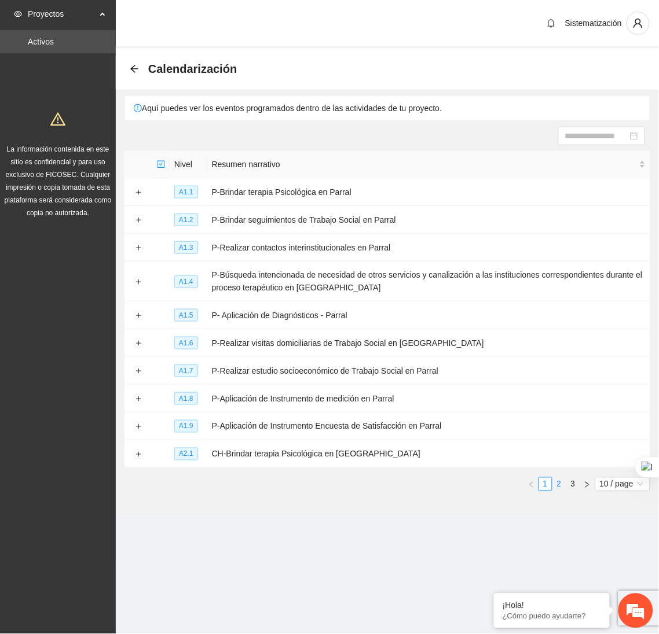
click at [560, 490] on link "2" at bounding box center [559, 484] width 13 height 13
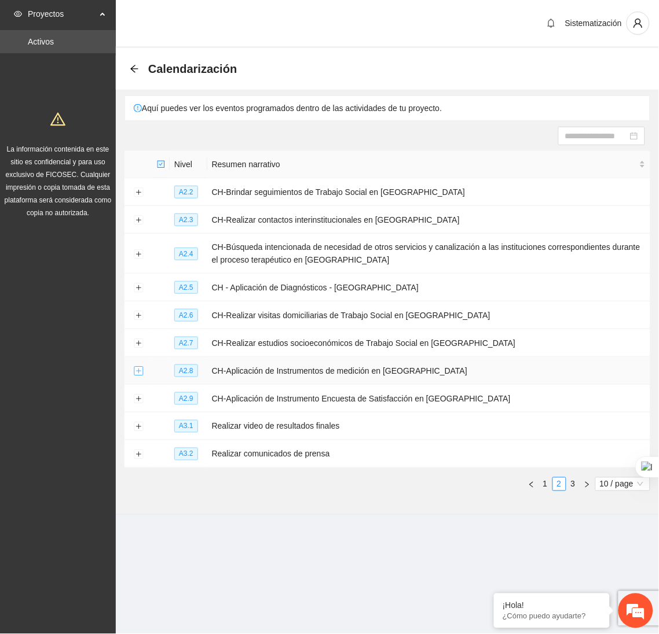
click at [137, 375] on button "Expand row" at bounding box center [138, 371] width 9 height 9
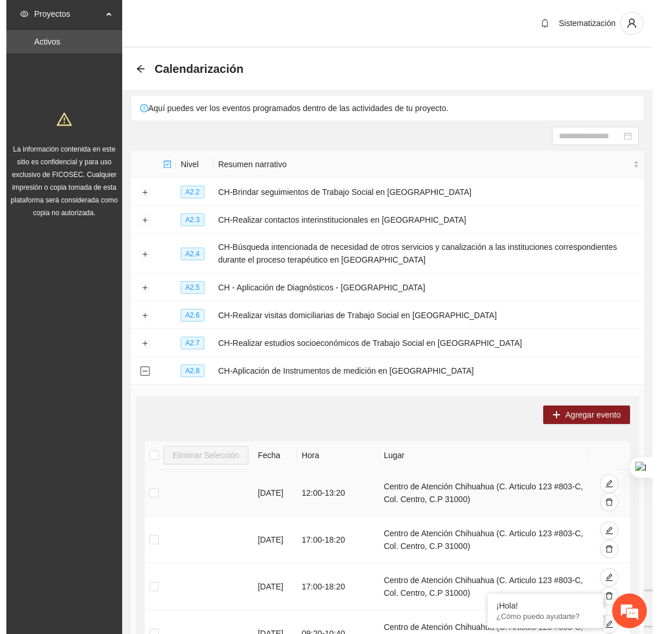
scroll to position [90, 0]
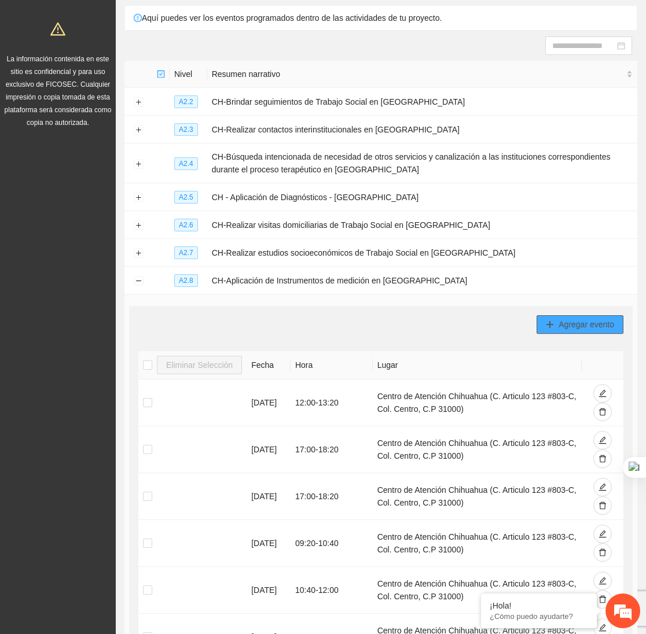
click at [566, 323] on span "Agregar evento" at bounding box center [586, 324] width 56 height 13
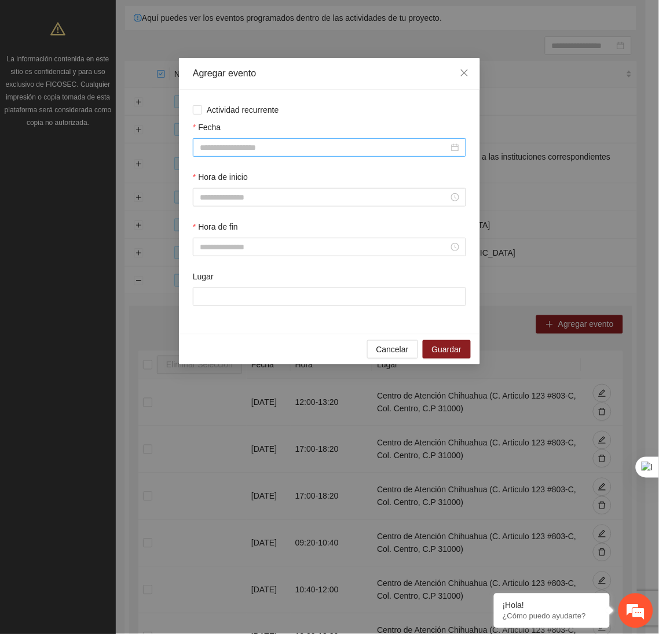
click at [380, 154] on input "Fecha" at bounding box center [324, 147] width 249 height 13
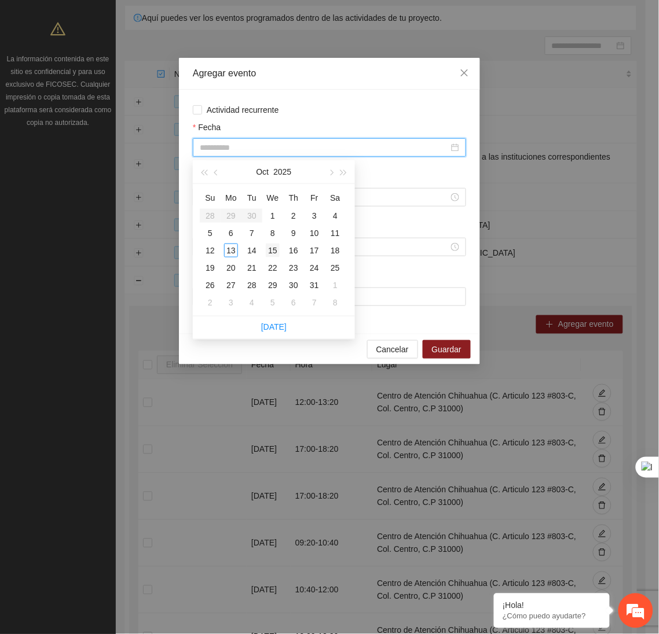
type input "**********"
click at [269, 252] on div "15" at bounding box center [273, 251] width 14 height 14
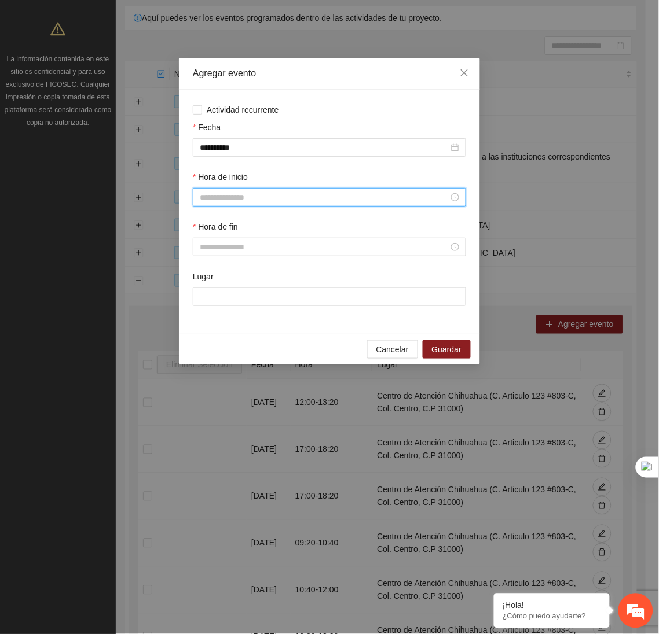
click at [257, 197] on input "Hora de inicio" at bounding box center [324, 197] width 249 height 13
click at [203, 264] on div "12" at bounding box center [209, 266] width 32 height 16
type input "*****"
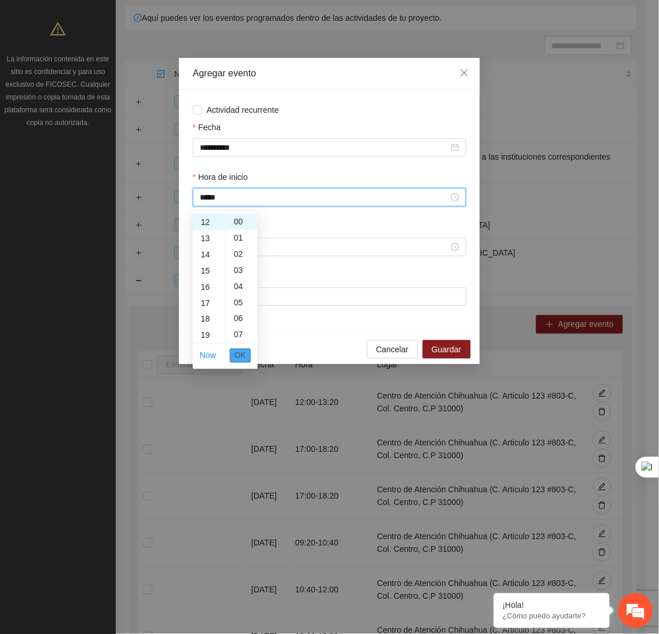
click at [242, 355] on span "OK" at bounding box center [240, 356] width 12 height 13
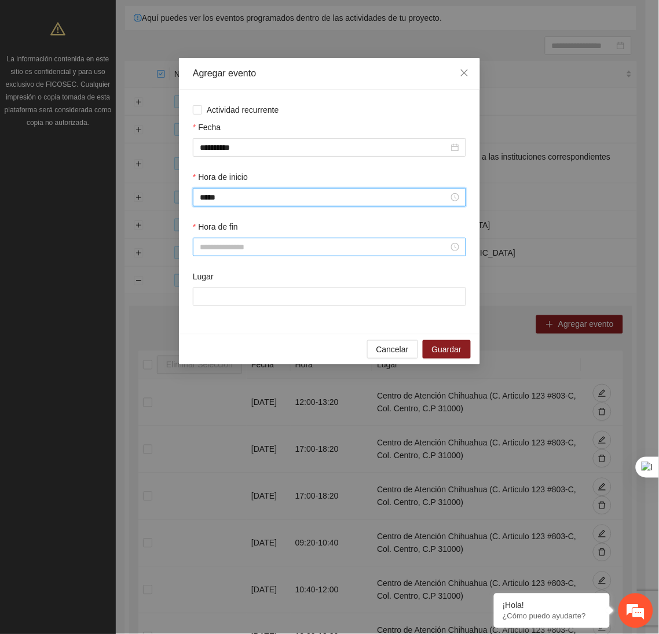
click at [230, 253] on input "Hora de fin" at bounding box center [324, 247] width 249 height 13
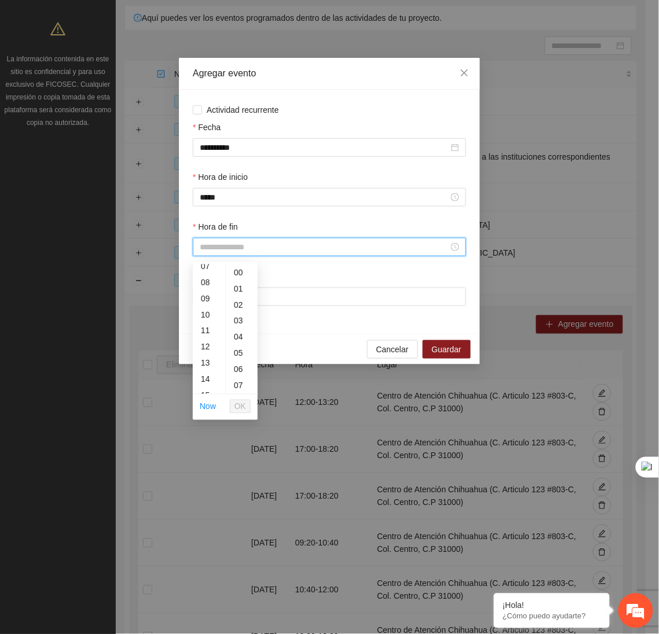
scroll to position [124, 0]
click at [202, 356] on div "13" at bounding box center [209, 359] width 32 height 16
click at [235, 307] on div "20" at bounding box center [242, 305] width 32 height 16
type input "*****"
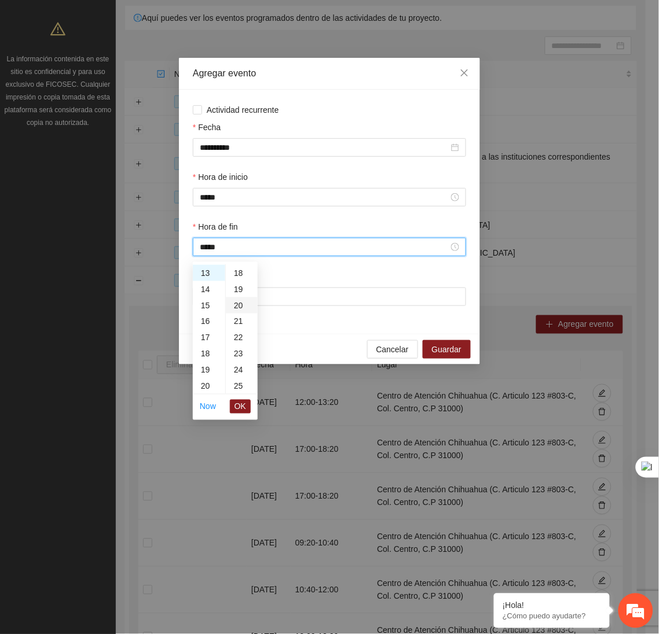
scroll to position [324, 0]
click at [236, 406] on span "OK" at bounding box center [240, 406] width 12 height 13
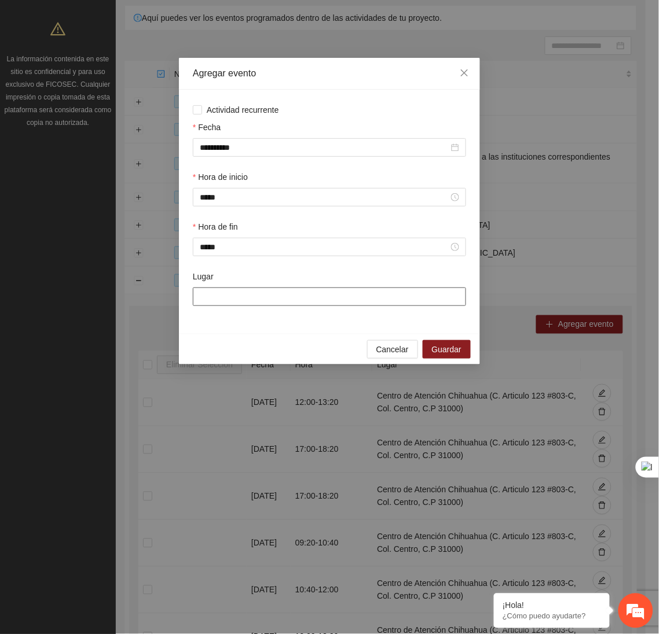
click at [249, 306] on input "Lugar" at bounding box center [329, 297] width 273 height 19
type input "**********"
click at [440, 353] on span "Guardar" at bounding box center [447, 349] width 30 height 13
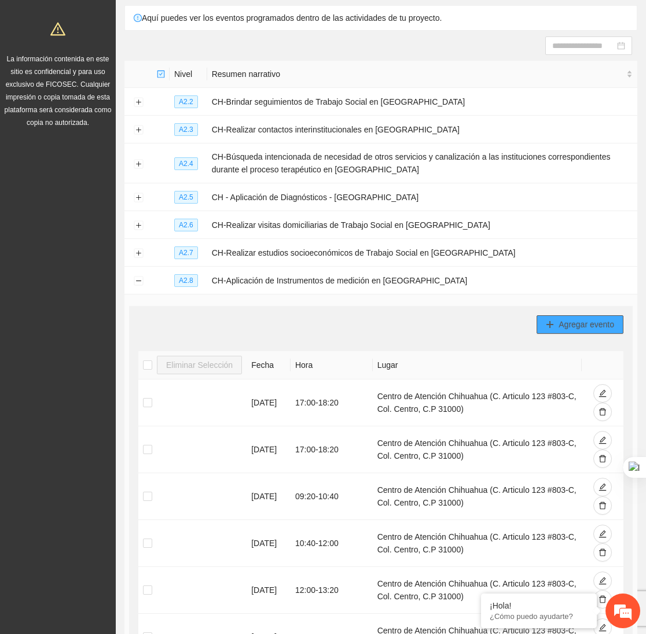
click at [587, 319] on button "Agregar evento" at bounding box center [579, 324] width 87 height 19
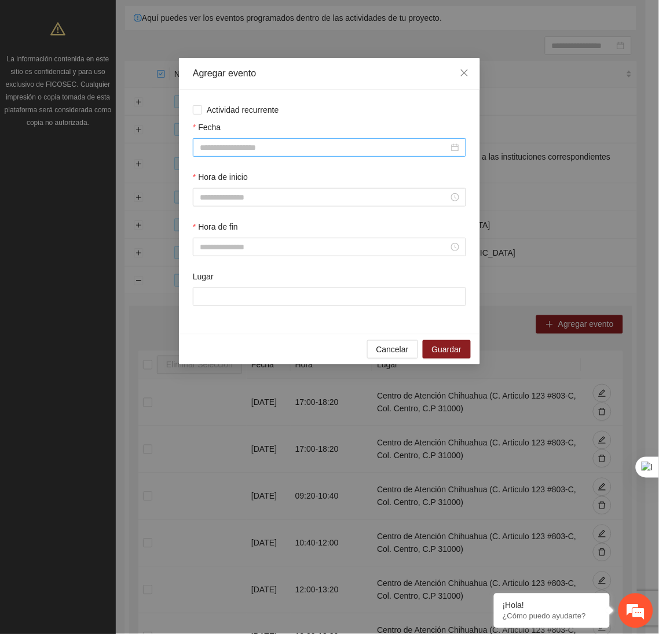
click at [340, 144] on input "Fecha" at bounding box center [324, 147] width 249 height 13
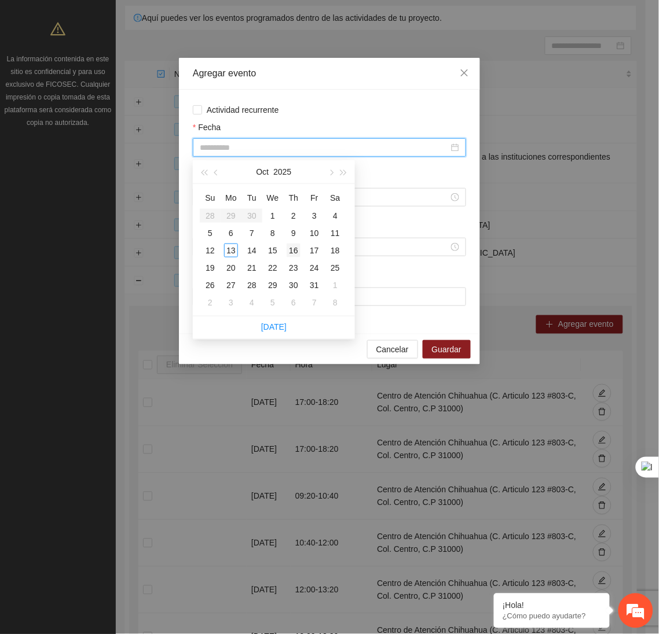
type input "**********"
click at [293, 248] on div "16" at bounding box center [293, 251] width 14 height 14
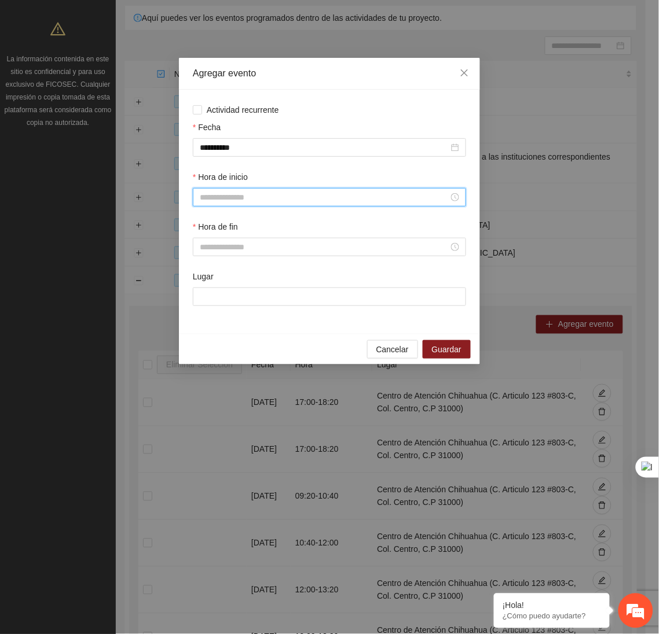
click at [255, 204] on input "Hora de inicio" at bounding box center [324, 197] width 249 height 13
click at [200, 295] on div "16" at bounding box center [209, 294] width 32 height 16
type input "*****"
click at [237, 355] on span "OK" at bounding box center [240, 356] width 12 height 13
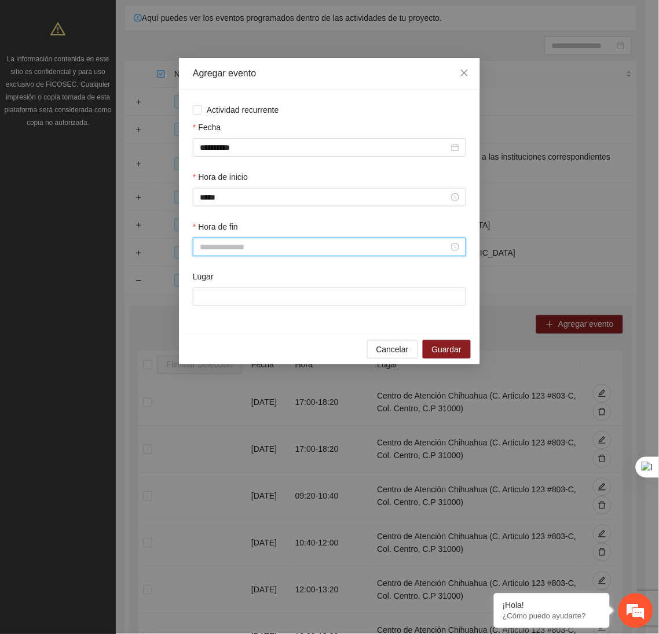
click at [239, 249] on input "Hora de fin" at bounding box center [324, 247] width 249 height 13
click at [199, 366] on div "17" at bounding box center [209, 361] width 32 height 16
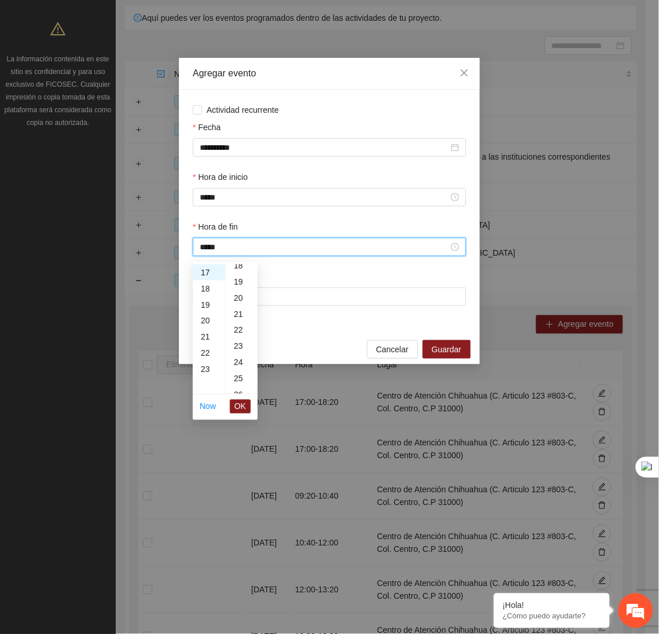
scroll to position [299, 0]
click at [242, 303] on div "20" at bounding box center [242, 298] width 32 height 16
type input "*****"
click at [242, 400] on button "OK" at bounding box center [240, 407] width 21 height 14
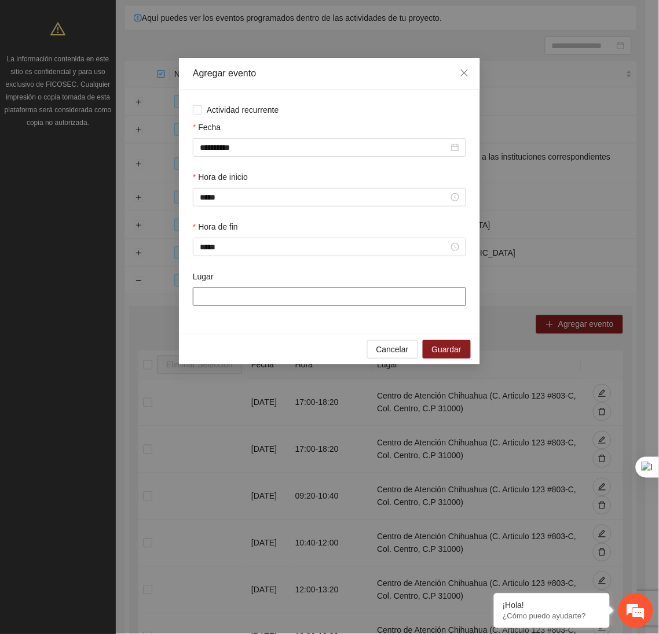
click at [253, 297] on input "Lugar" at bounding box center [329, 297] width 273 height 19
type input "**********"
click at [443, 353] on span "Guardar" at bounding box center [447, 349] width 30 height 13
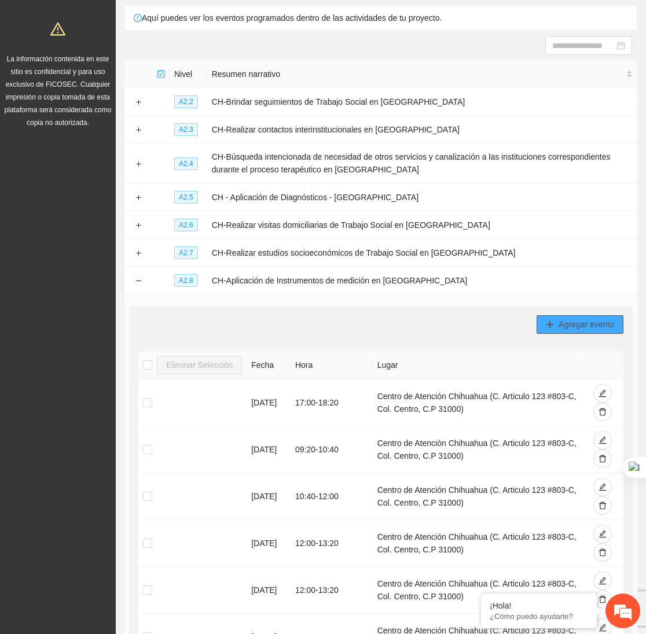
click at [553, 329] on icon "plus" at bounding box center [550, 325] width 8 height 8
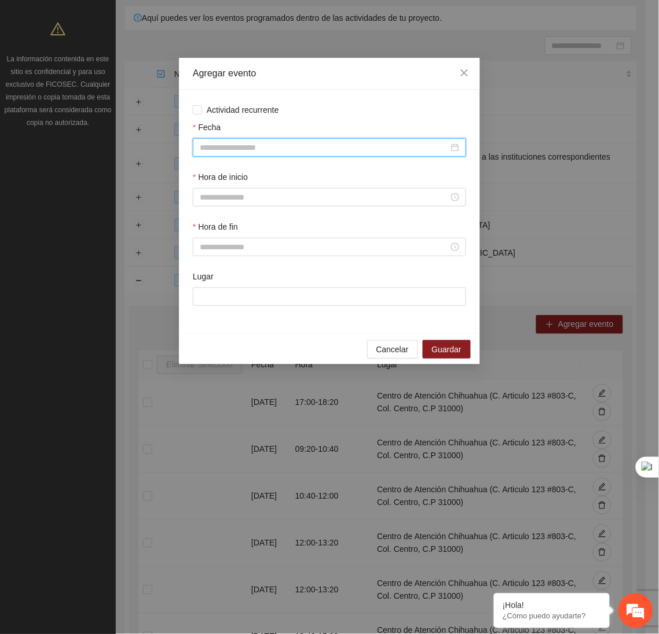
click at [312, 142] on input "Fecha" at bounding box center [324, 147] width 249 height 13
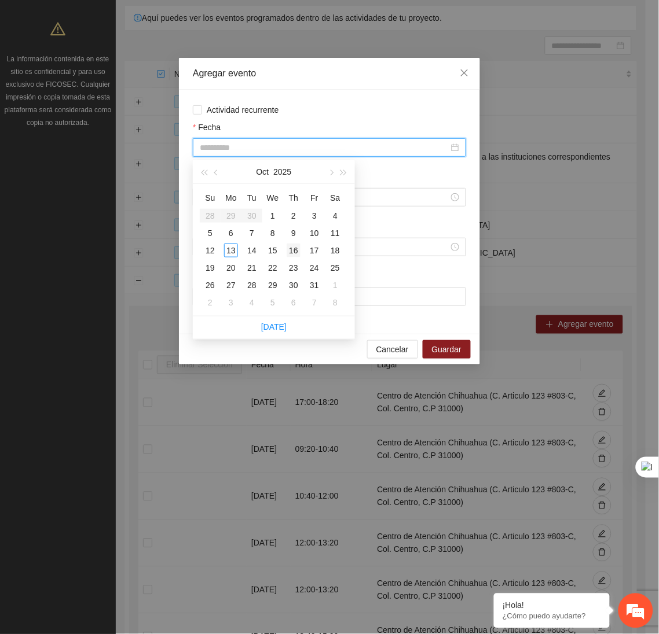
type input "**********"
click at [294, 247] on div "16" at bounding box center [293, 251] width 14 height 14
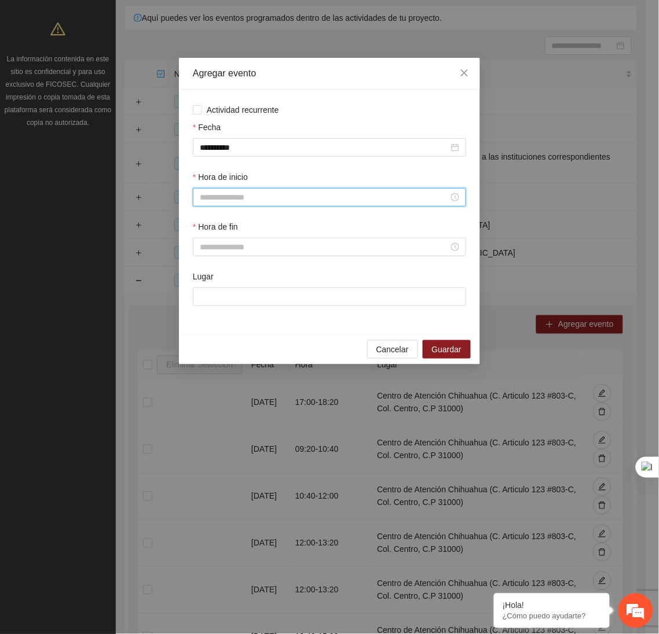
click at [255, 197] on input "Hora de inicio" at bounding box center [324, 197] width 249 height 13
click at [204, 290] on div "17" at bounding box center [209, 295] width 32 height 16
click at [240, 272] on div "20" at bounding box center [242, 276] width 32 height 16
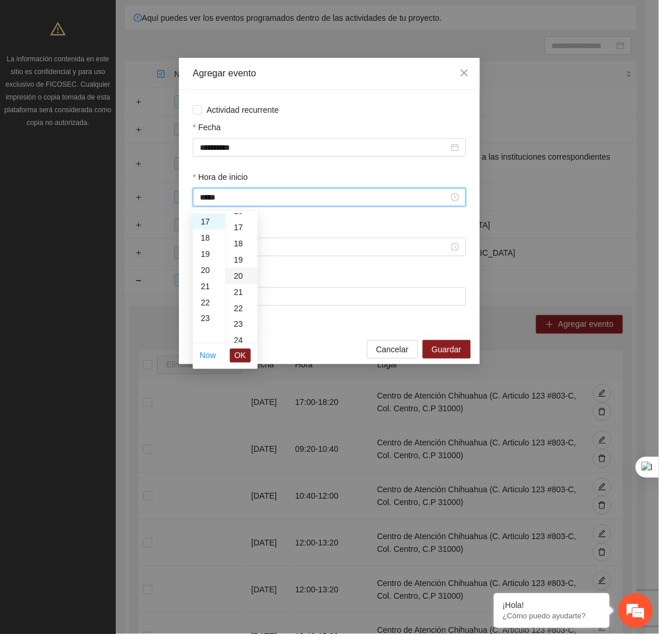
type input "*****"
click at [237, 356] on span "OK" at bounding box center [240, 356] width 12 height 13
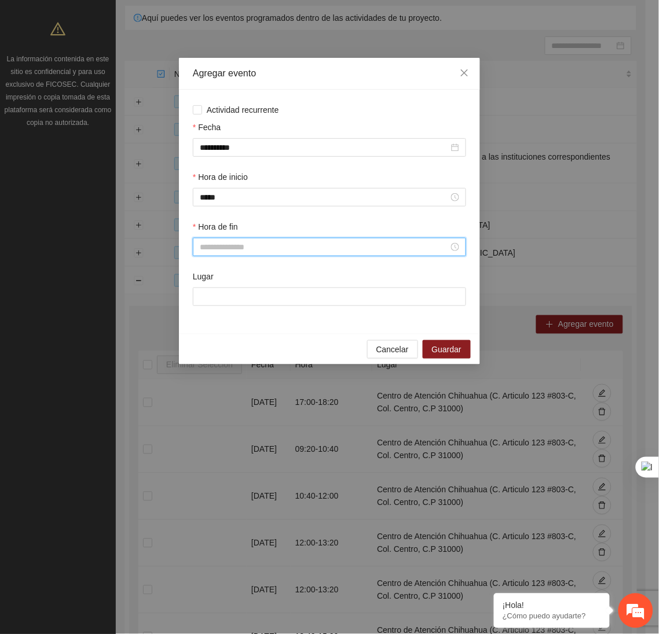
click at [213, 250] on input "Hora de fin" at bounding box center [324, 247] width 249 height 13
click at [202, 360] on div "18" at bounding box center [209, 360] width 32 height 16
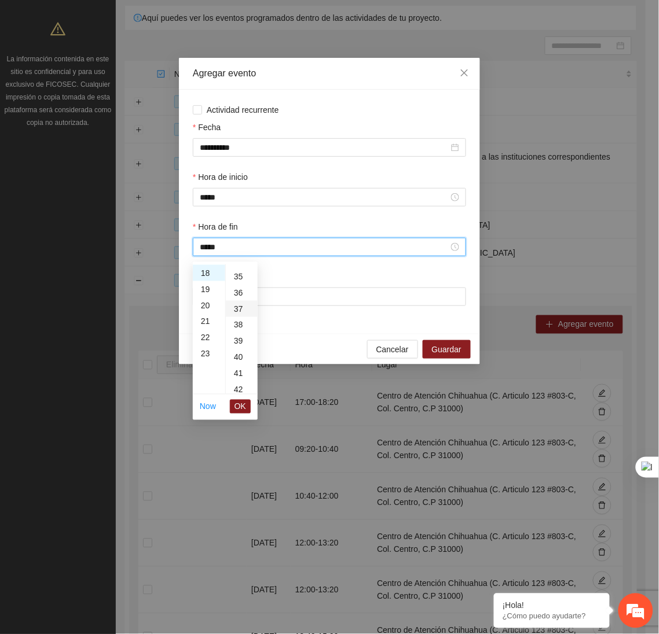
scroll to position [564, 0]
click at [236, 357] on div "40" at bounding box center [242, 356] width 32 height 16
type input "*****"
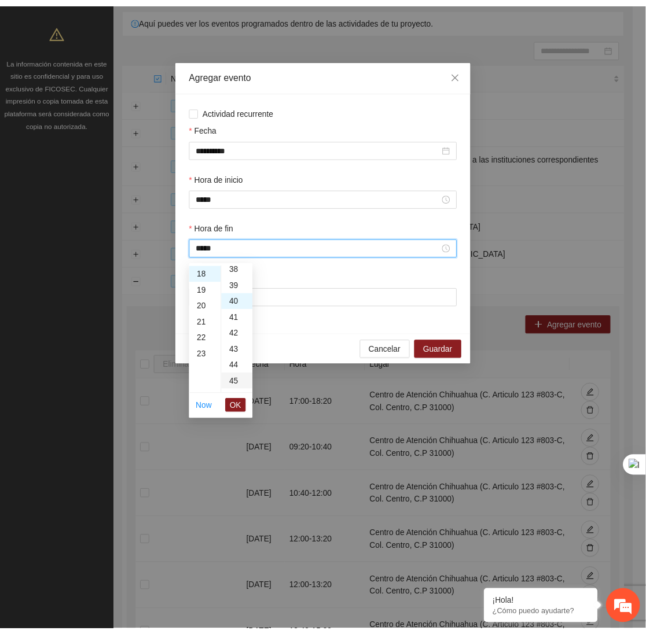
scroll to position [648, 0]
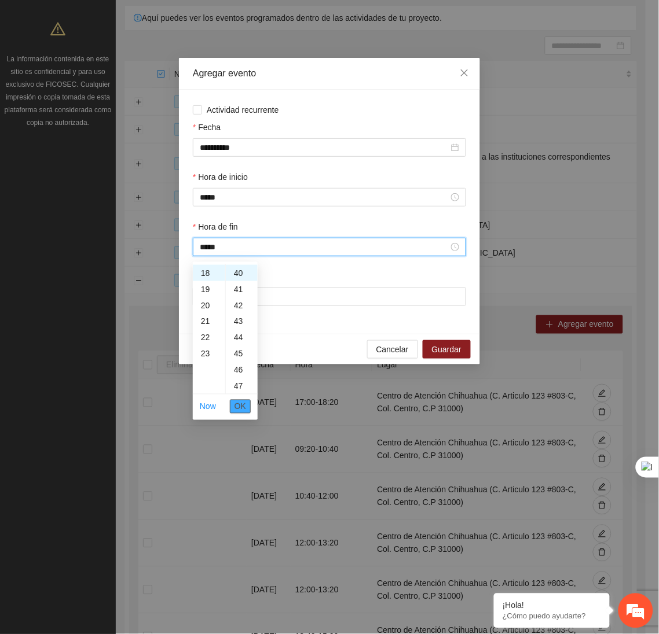
click at [241, 404] on span "OK" at bounding box center [240, 406] width 12 height 13
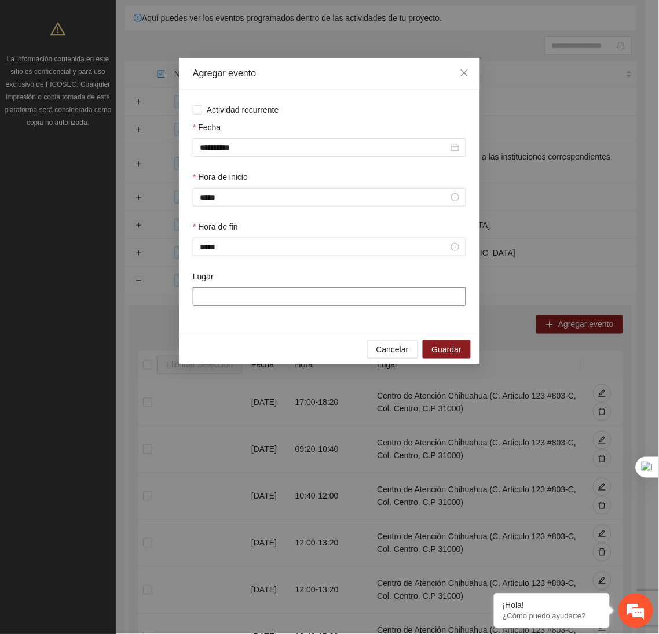
click at [262, 301] on input "Lugar" at bounding box center [329, 297] width 273 height 19
type input "**********"
click at [459, 352] on span "Guardar" at bounding box center [447, 349] width 30 height 13
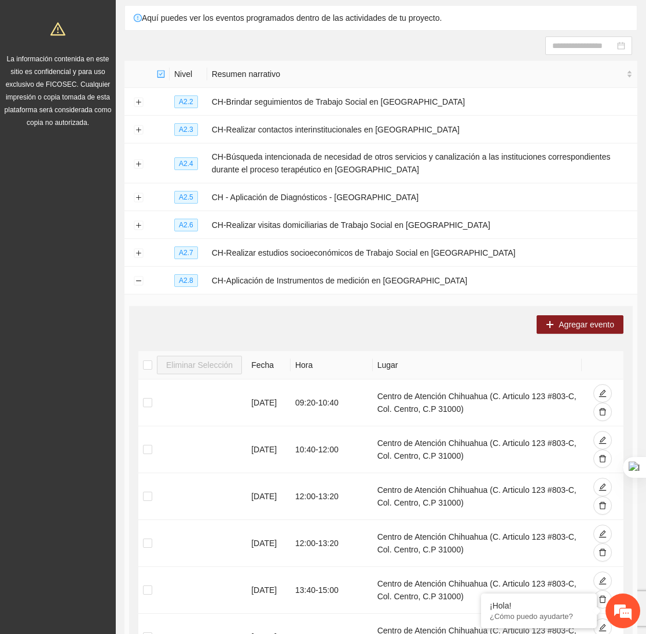
click at [306, 354] on th "Hora" at bounding box center [331, 365] width 82 height 28
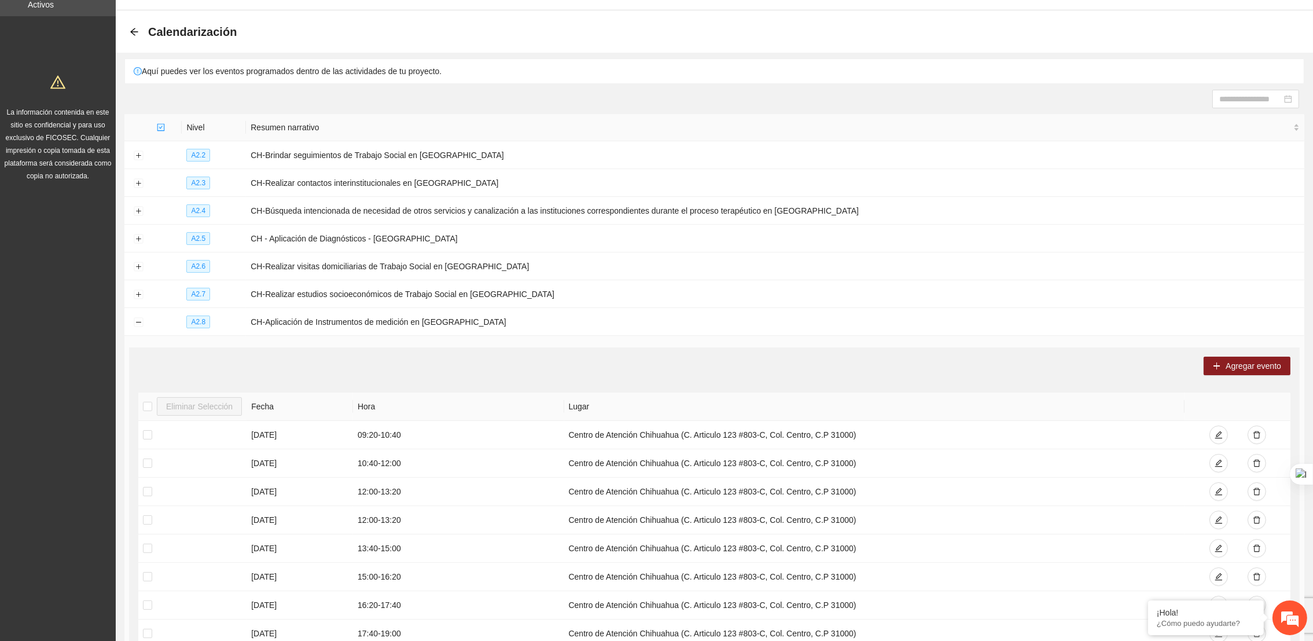
scroll to position [23, 0]
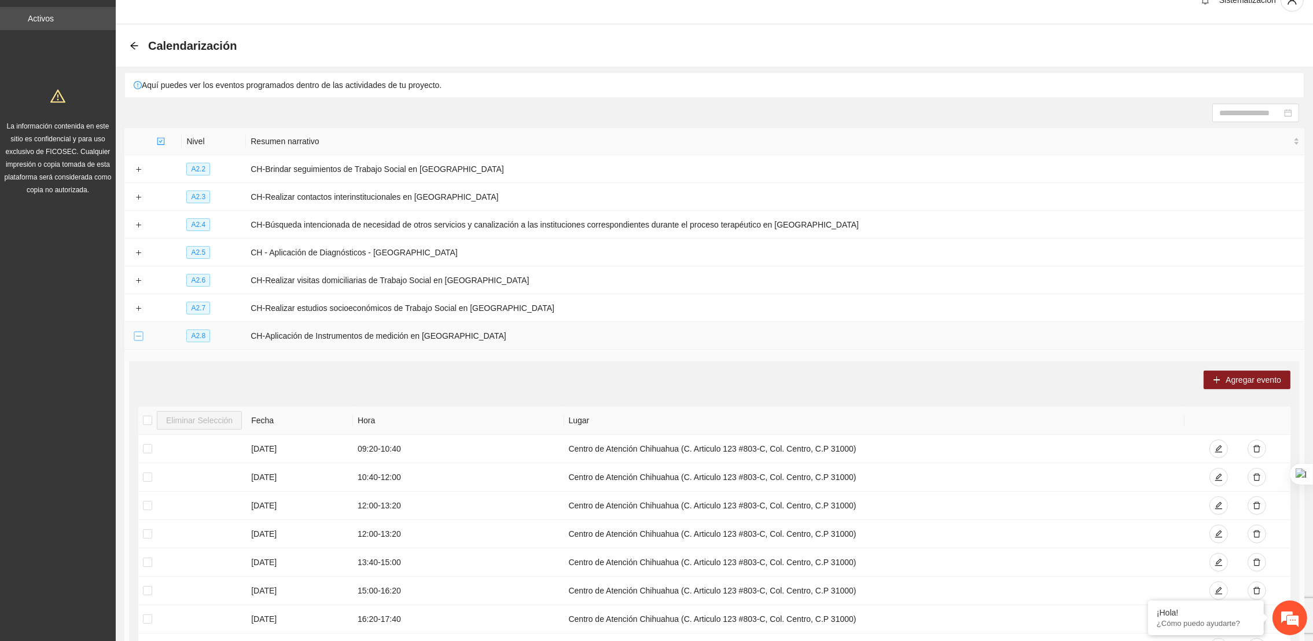
click at [136, 334] on button "Collapse row" at bounding box center [138, 336] width 9 height 9
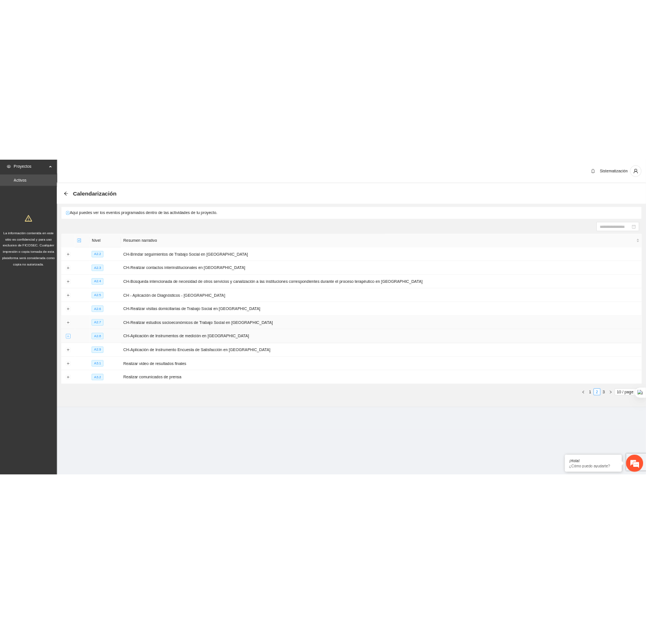
scroll to position [0, 0]
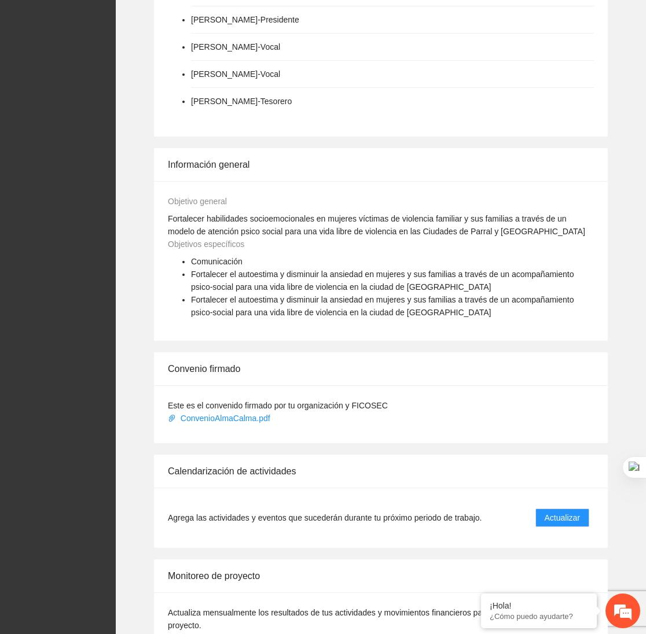
scroll to position [630, 0]
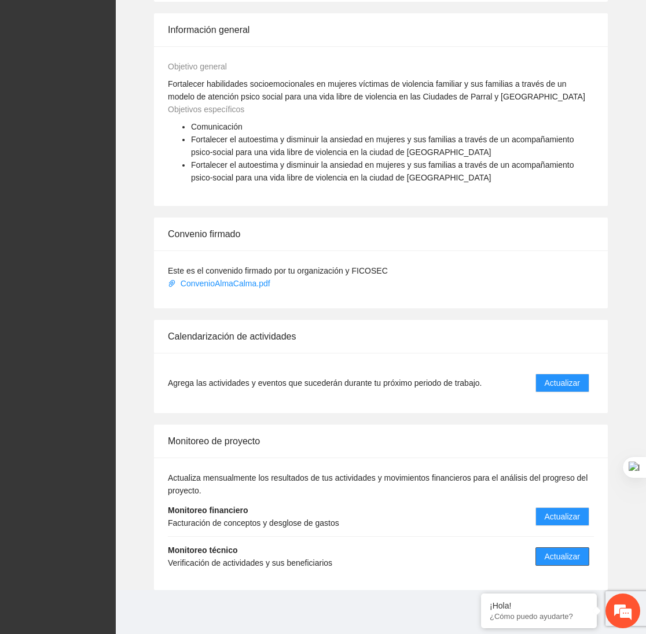
click at [555, 557] on span "Actualizar" at bounding box center [562, 556] width 35 height 13
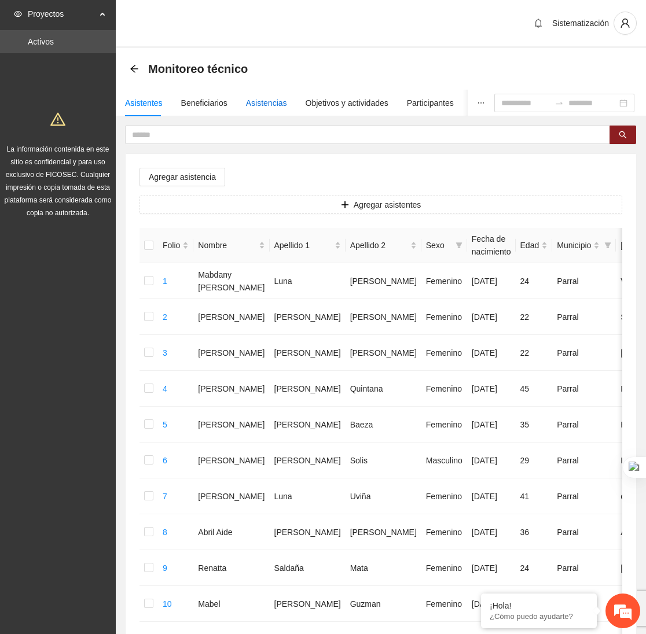
click at [266, 97] on div "Asistencias" at bounding box center [266, 103] width 41 height 13
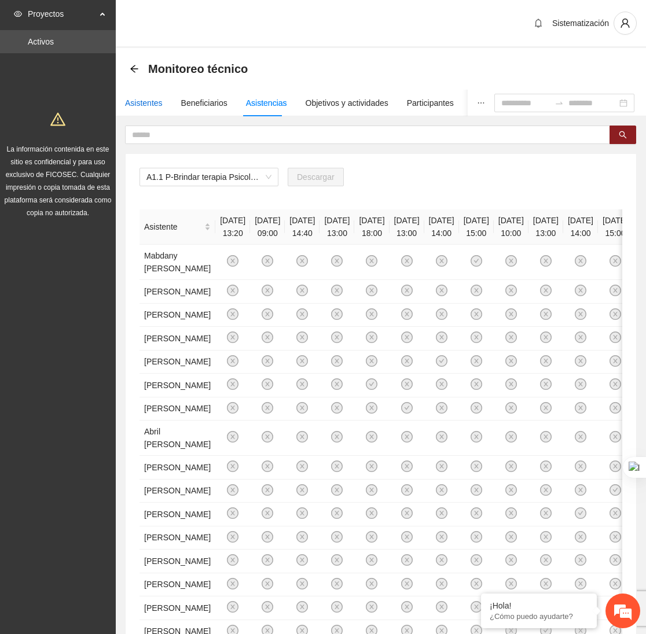
click at [134, 102] on div "Asistentes" at bounding box center [144, 103] width 38 height 13
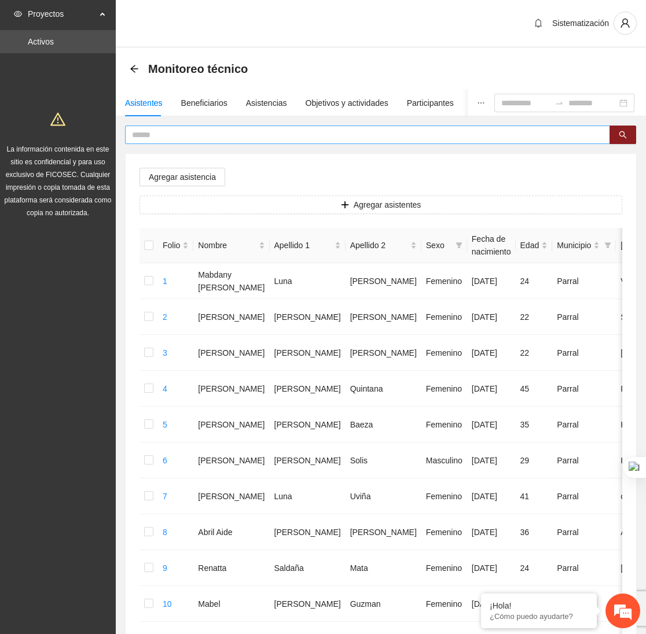
click at [200, 131] on input "text" at bounding box center [363, 134] width 462 height 13
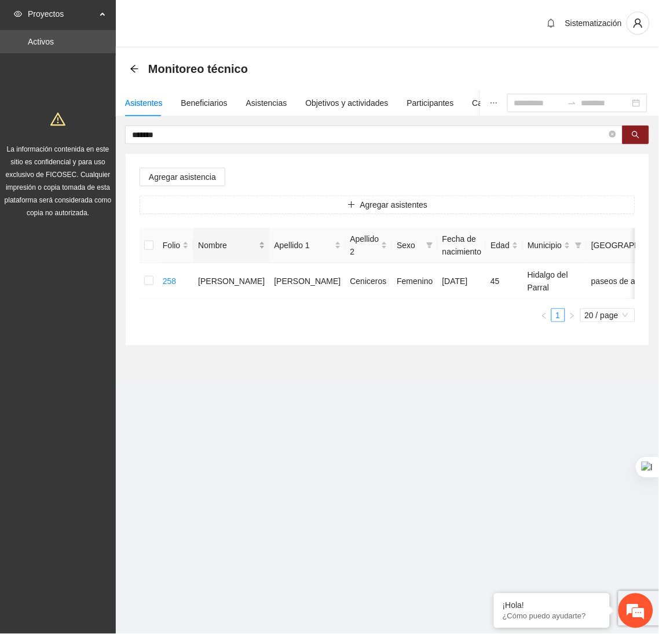
click at [198, 250] on div "Nombre" at bounding box center [231, 245] width 67 height 13
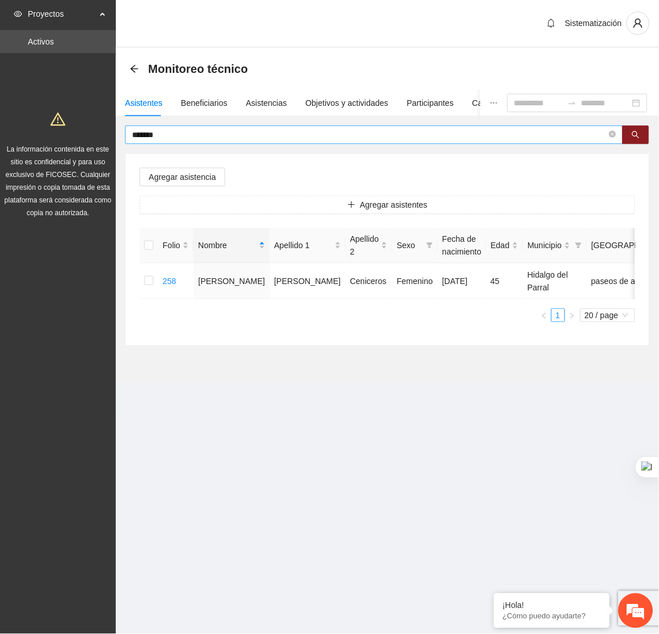
click at [208, 138] on input "*******" at bounding box center [369, 134] width 474 height 13
type input "*"
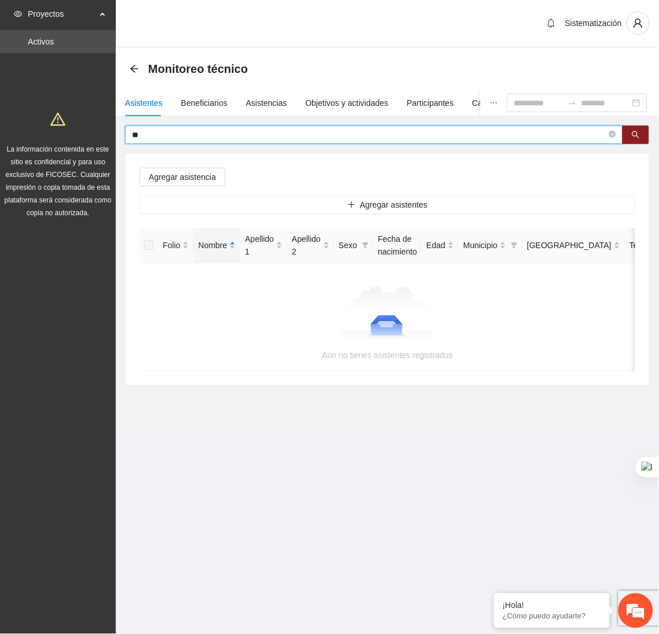
type input "*"
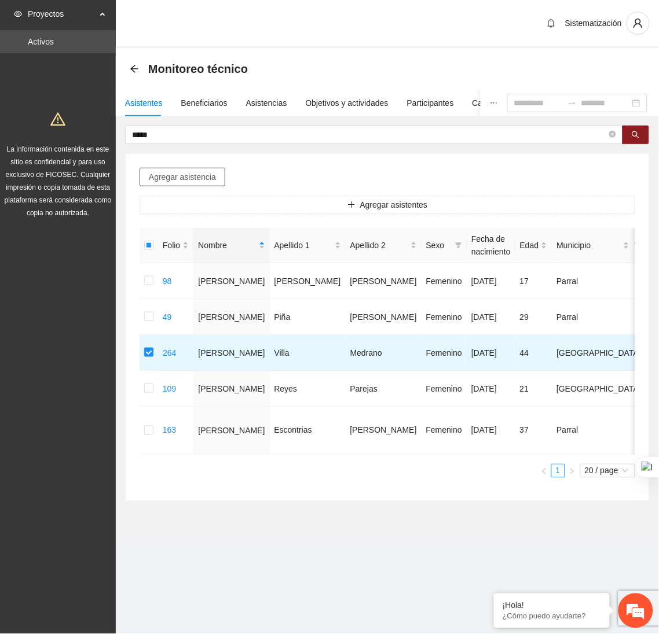
click at [187, 175] on span "Agregar asistencia" at bounding box center [182, 177] width 67 height 13
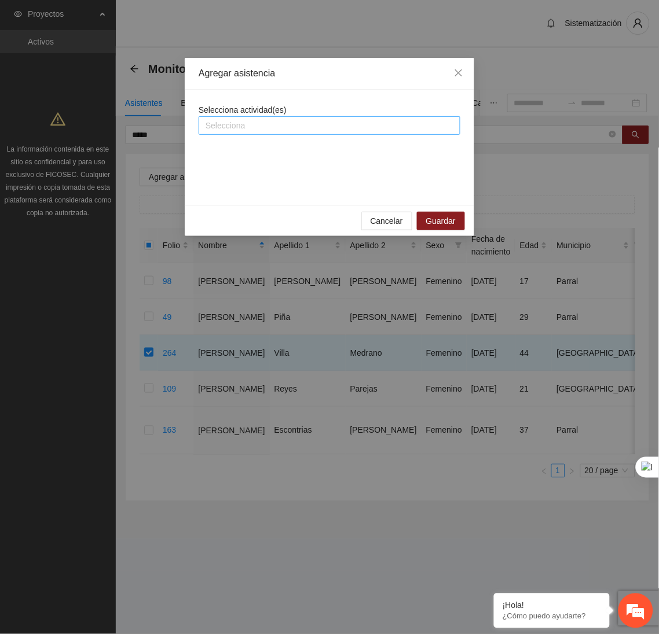
click at [227, 121] on div at bounding box center [329, 126] width 256 height 14
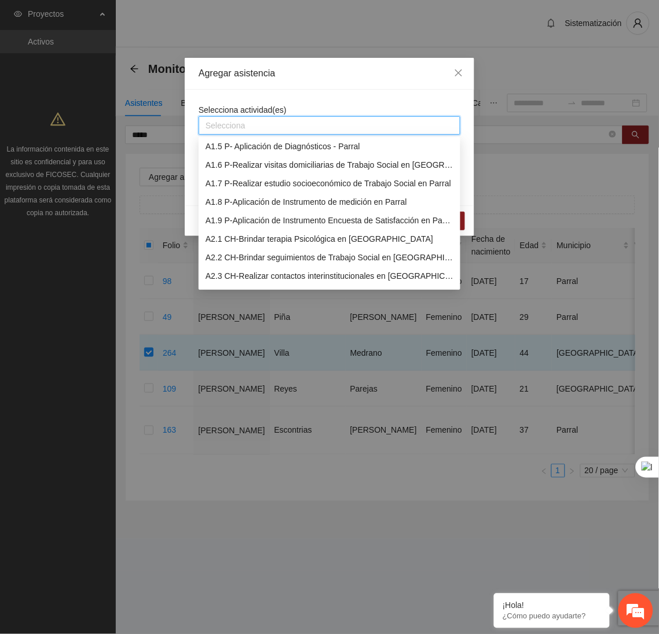
scroll to position [76, 0]
click at [245, 241] on div "A2.1 CH-Brindar terapia Psicológica en [GEOGRAPHIC_DATA]" at bounding box center [329, 239] width 248 height 13
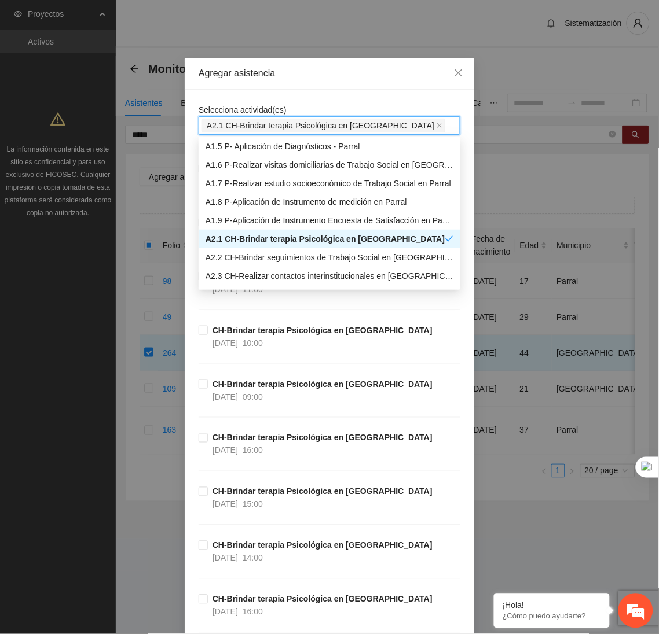
click at [343, 75] on div "Agregar asistencia" at bounding box center [329, 73] width 262 height 13
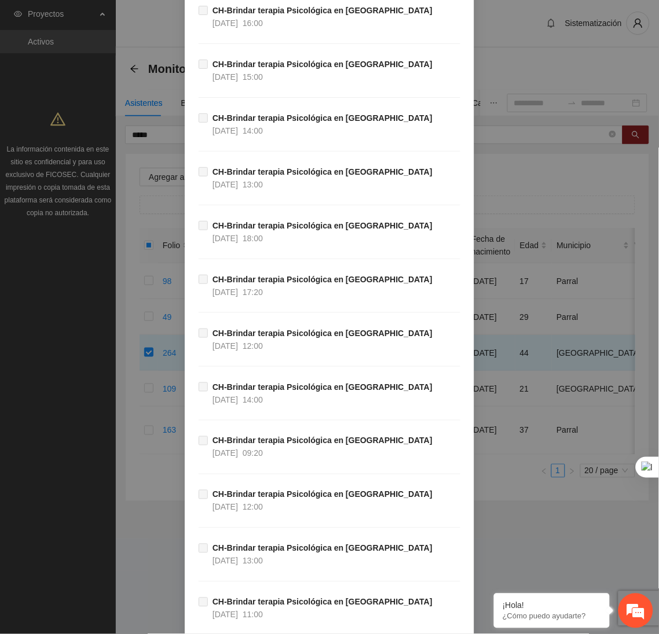
scroll to position [37792, 0]
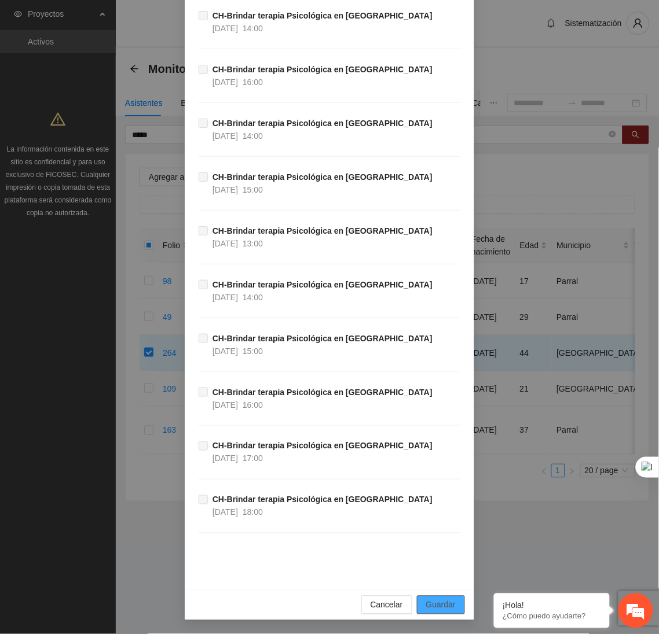
click at [436, 606] on span "Guardar" at bounding box center [441, 605] width 30 height 13
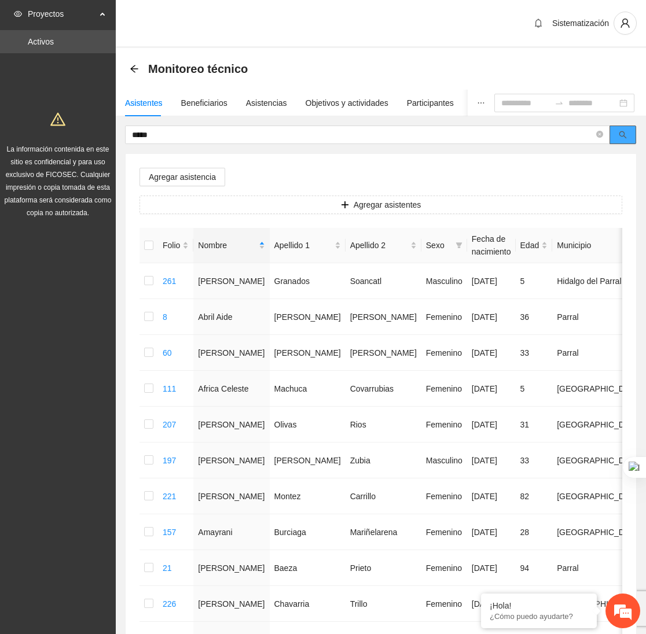
click at [622, 137] on icon "search" at bounding box center [623, 135] width 8 height 8
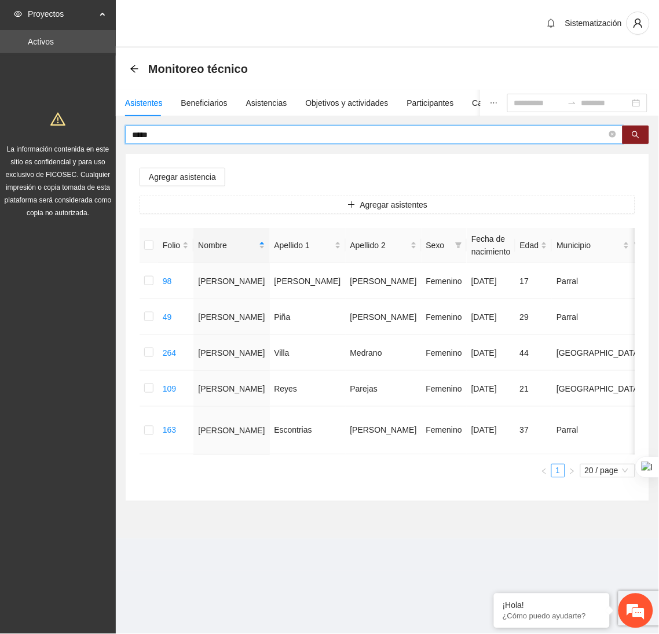
click at [176, 135] on input "*****" at bounding box center [369, 134] width 474 height 13
type input "*"
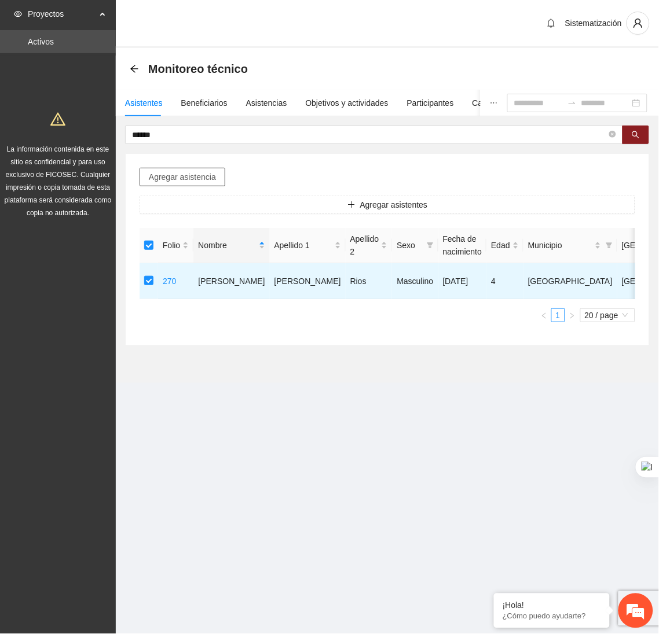
click at [175, 181] on span "Agregar asistencia" at bounding box center [182, 177] width 67 height 13
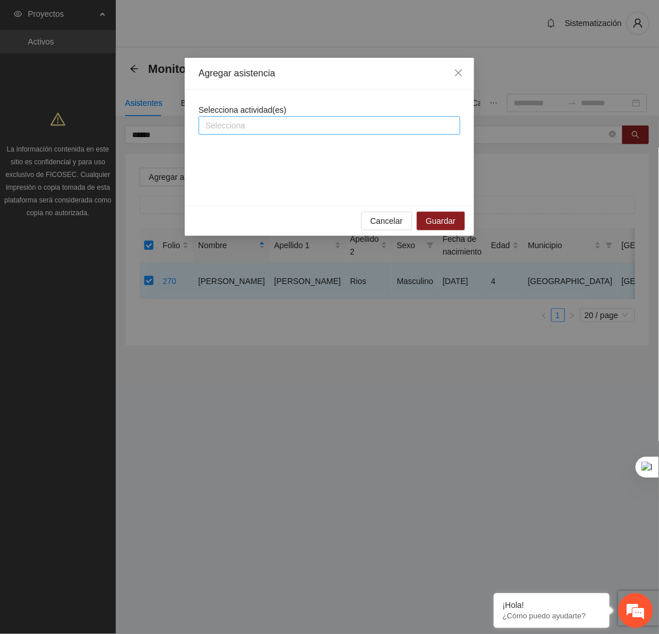
click at [268, 123] on div at bounding box center [329, 126] width 256 height 14
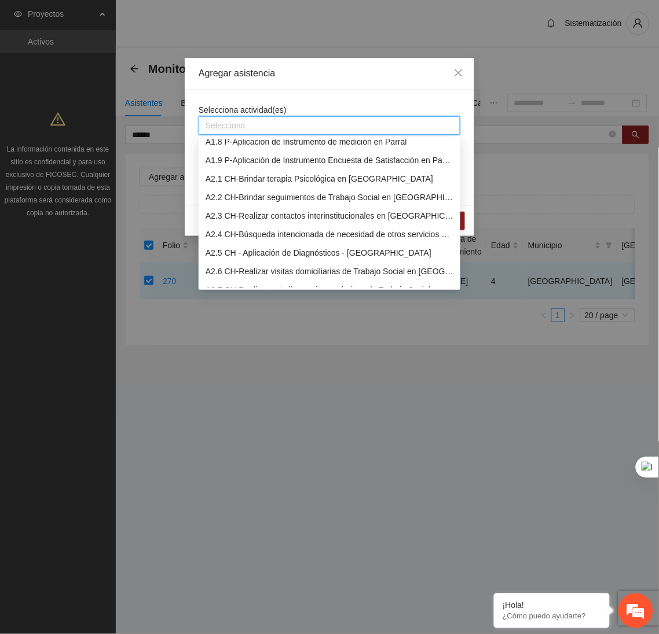
scroll to position [140, 0]
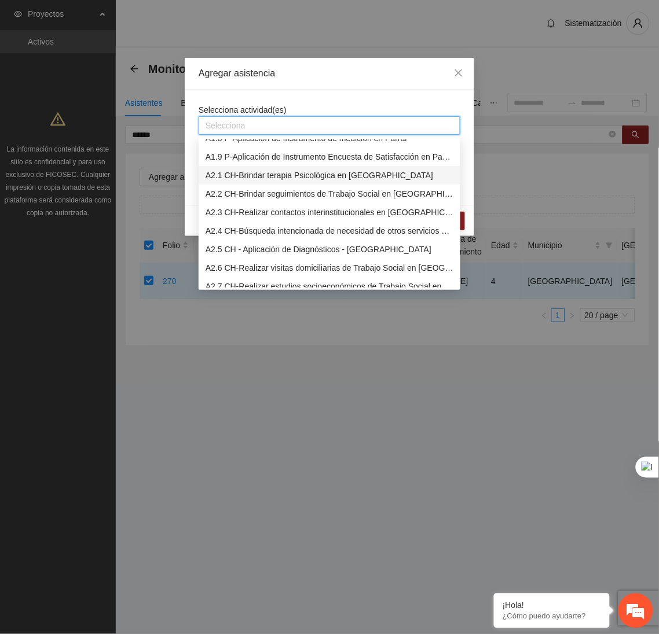
click at [239, 176] on div "A2.1 CH-Brindar terapia Psicológica en [GEOGRAPHIC_DATA]" at bounding box center [329, 175] width 248 height 13
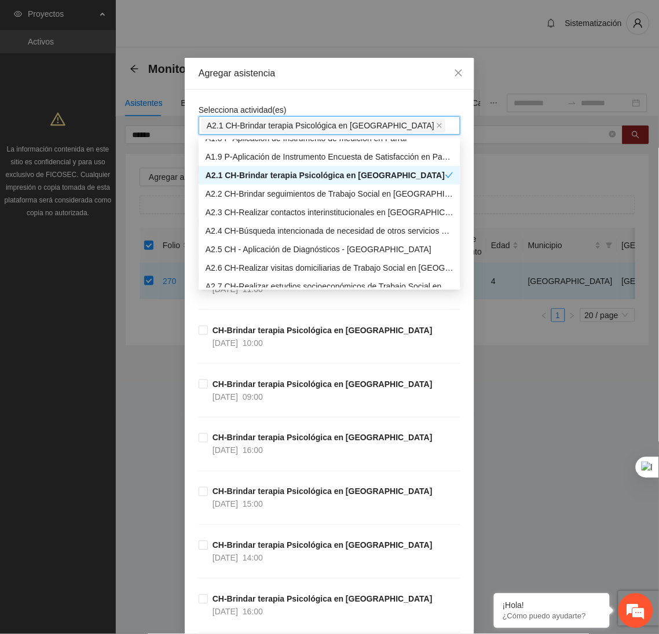
click at [325, 89] on div "Agregar asistencia" at bounding box center [329, 74] width 289 height 32
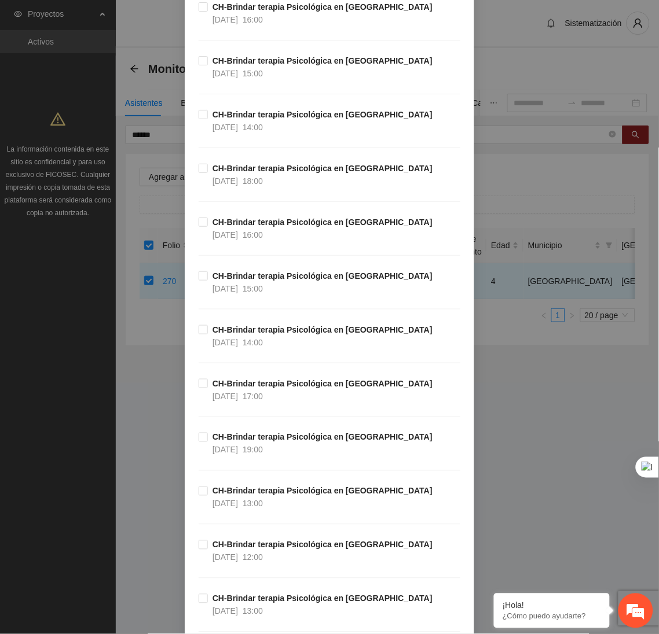
scroll to position [594, 0]
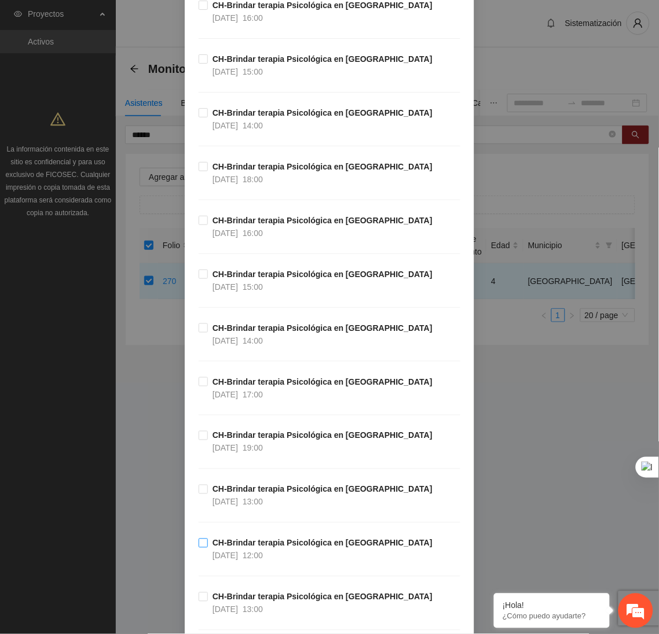
click at [257, 558] on span "12:00" at bounding box center [252, 555] width 20 height 9
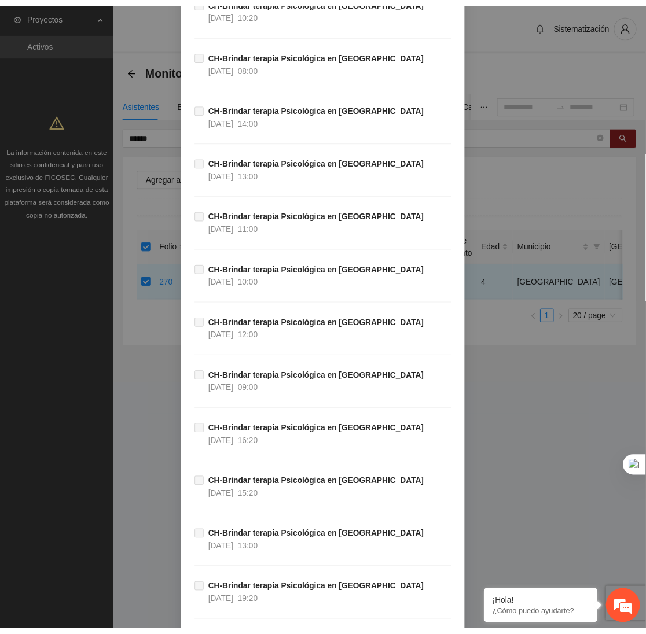
scroll to position [37792, 0]
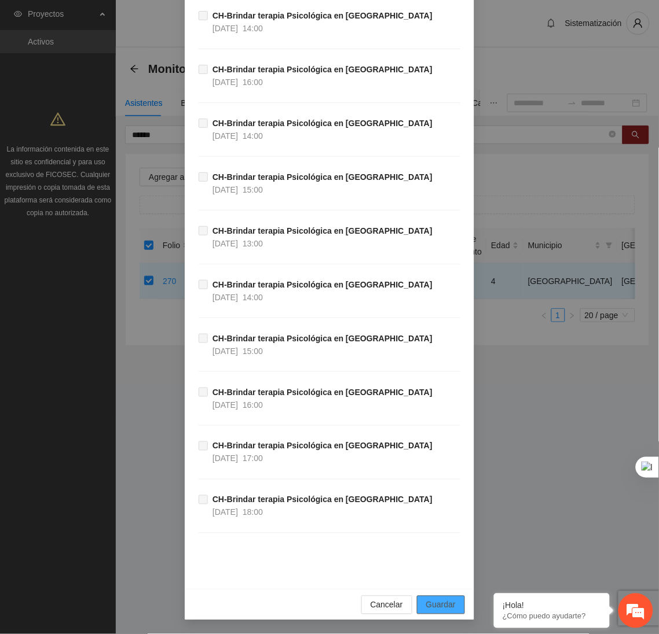
click at [432, 604] on span "Guardar" at bounding box center [441, 605] width 30 height 13
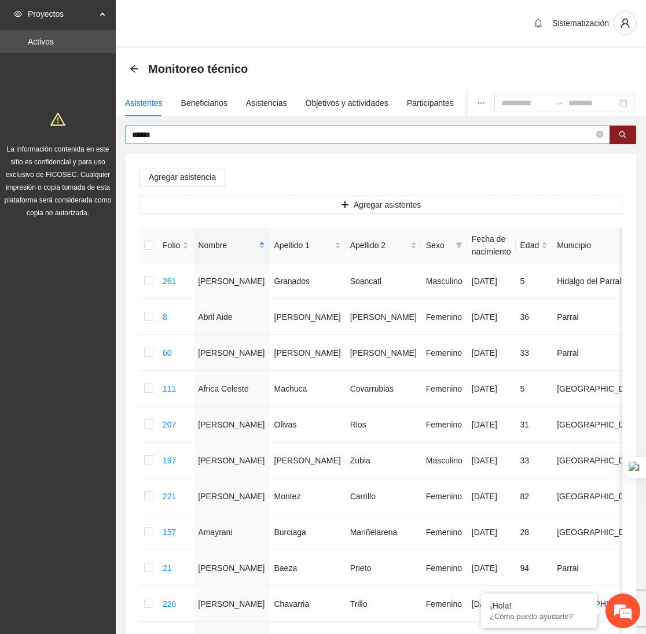
click at [212, 133] on input "******" at bounding box center [363, 134] width 462 height 13
type input "*"
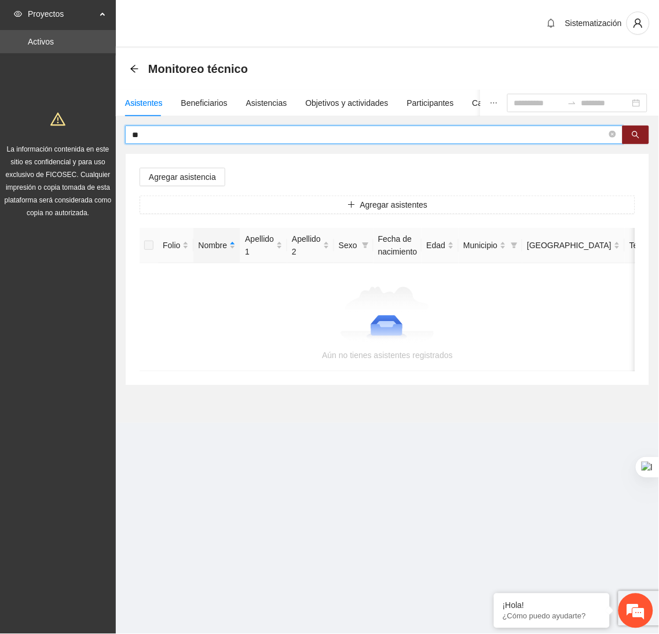
type input "*"
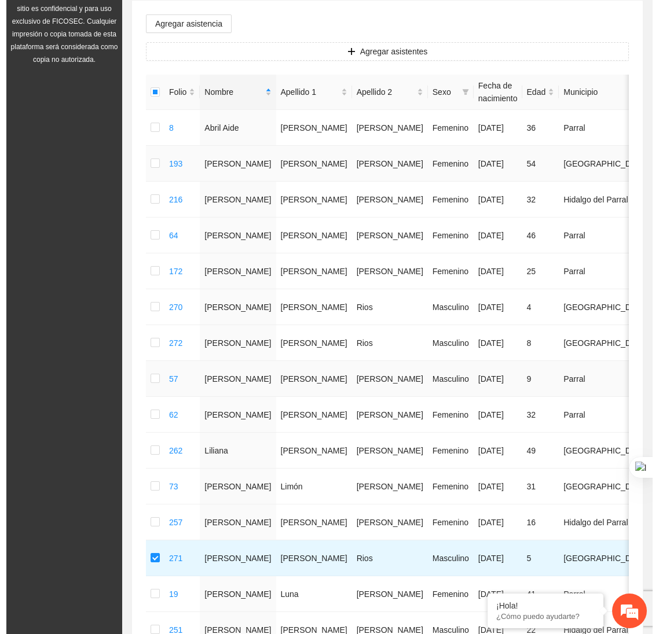
scroll to position [0, 0]
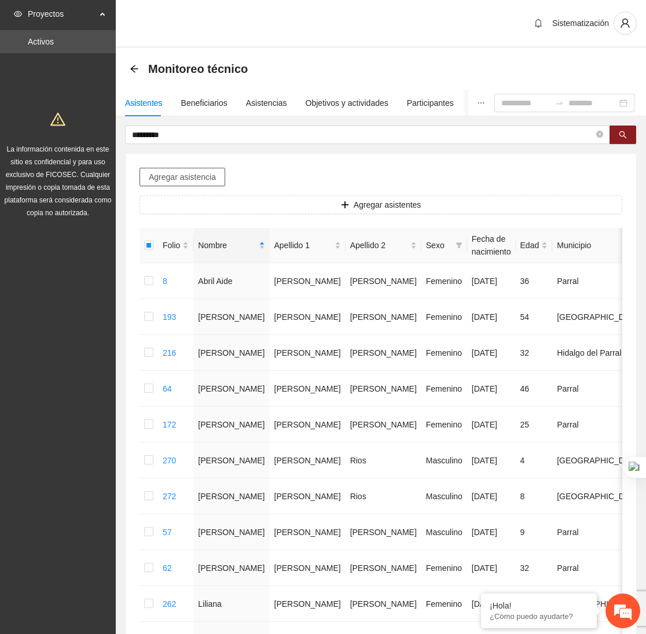
click at [185, 175] on span "Agregar asistencia" at bounding box center [182, 177] width 67 height 13
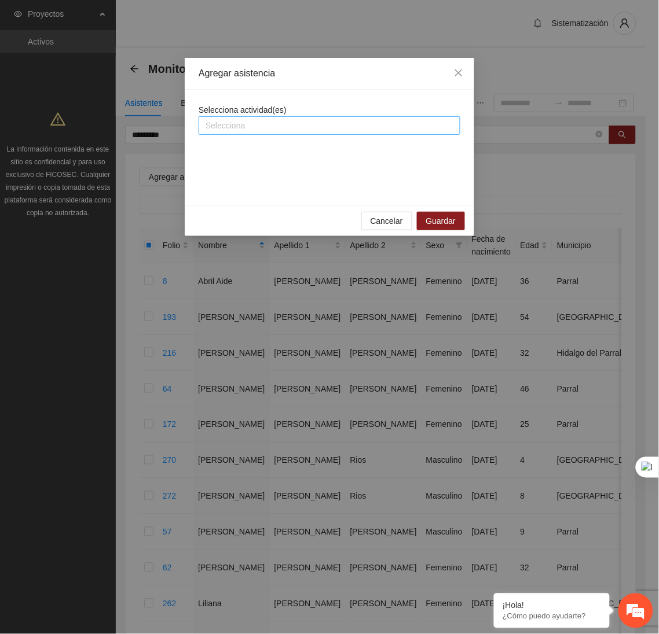
click at [268, 130] on div at bounding box center [329, 126] width 256 height 14
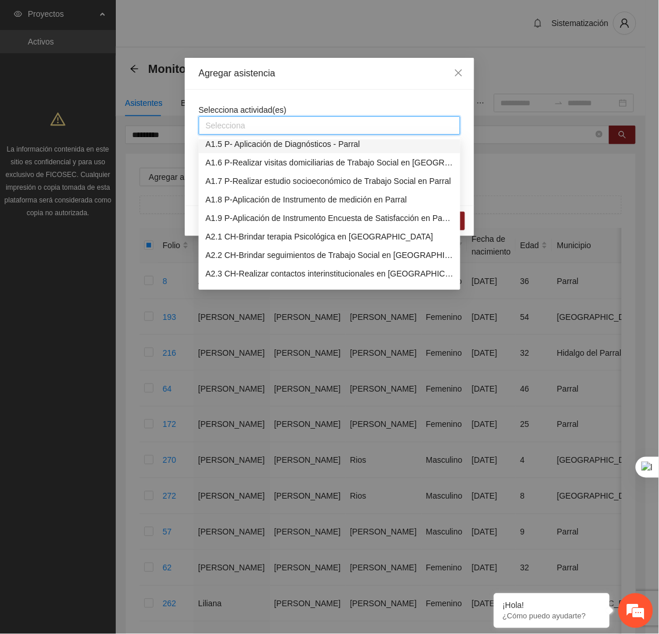
scroll to position [83, 0]
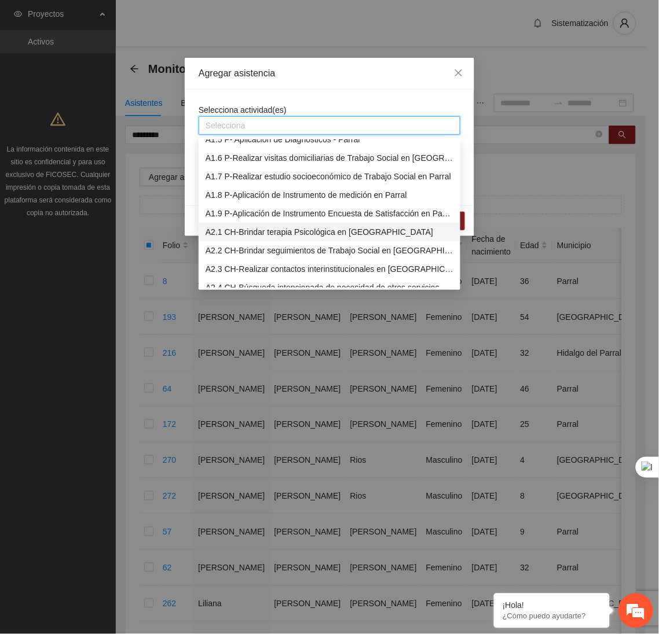
click at [240, 230] on div "A2.1 CH-Brindar terapia Psicológica en [GEOGRAPHIC_DATA]" at bounding box center [329, 232] width 248 height 13
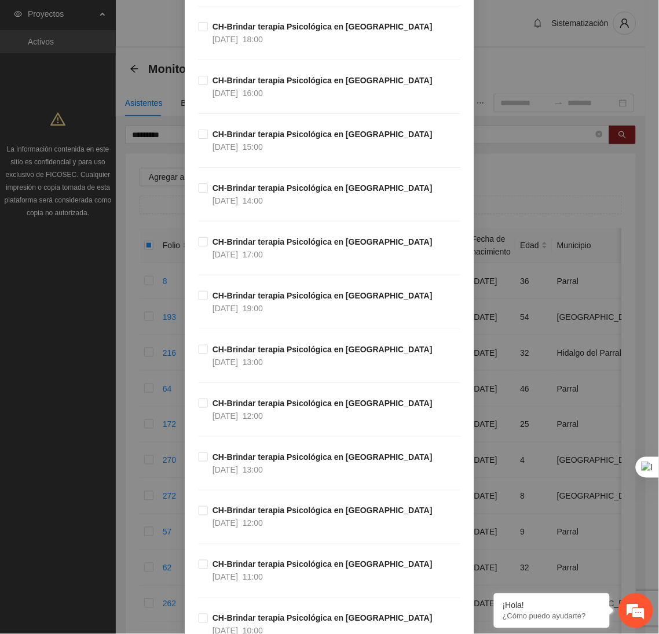
scroll to position [733, 0]
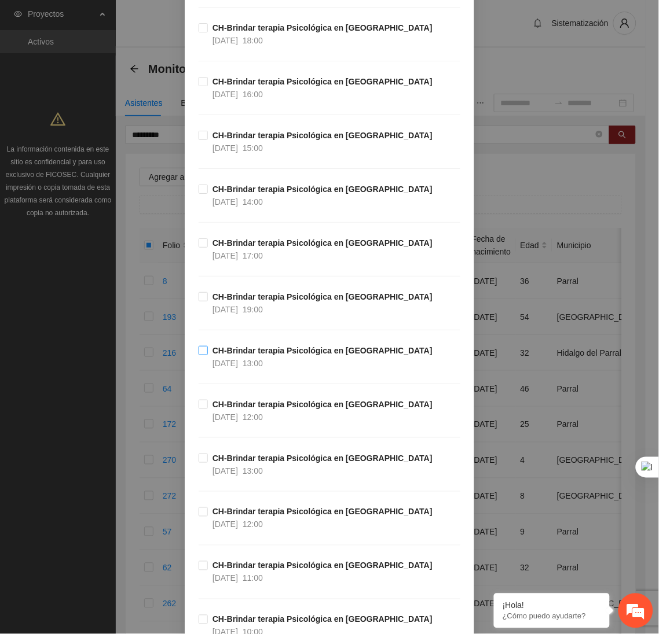
click at [275, 366] on span "CH-Brindar terapia Psicológica en [GEOGRAPHIC_DATA] [DATE] 13:00" at bounding box center [322, 356] width 229 height 25
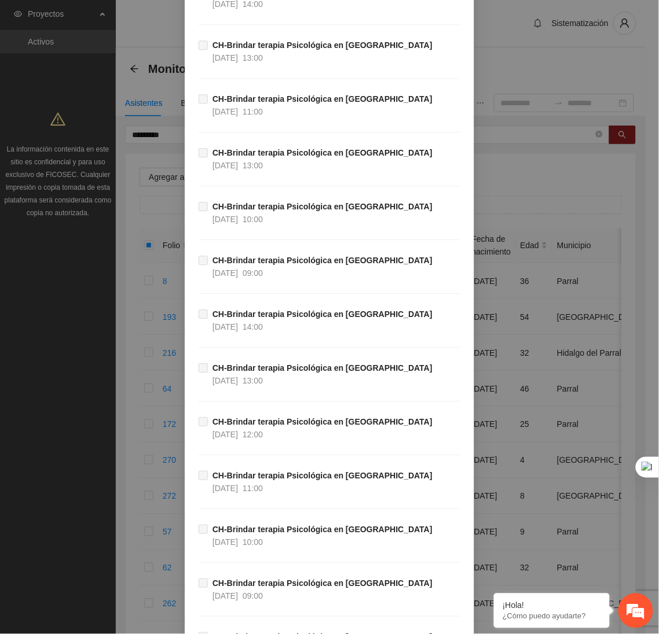
scroll to position [37792, 0]
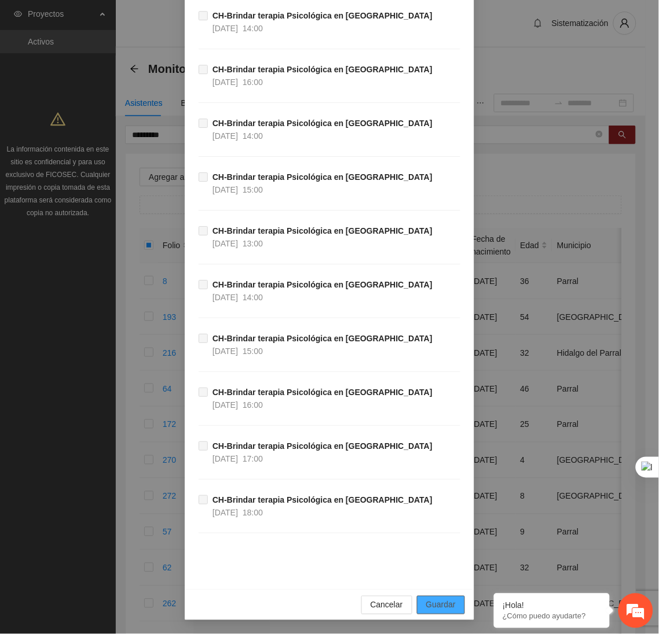
click at [426, 603] on span "Guardar" at bounding box center [441, 605] width 30 height 13
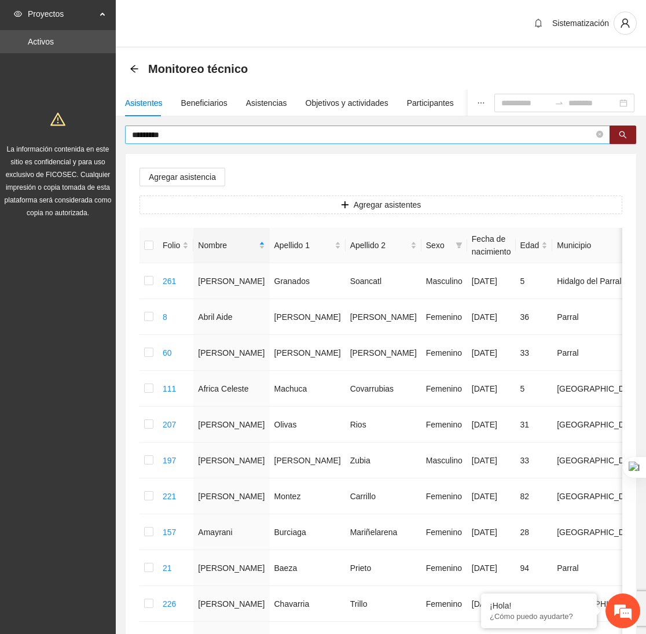
click at [209, 135] on input "*********" at bounding box center [363, 134] width 462 height 13
type input "*"
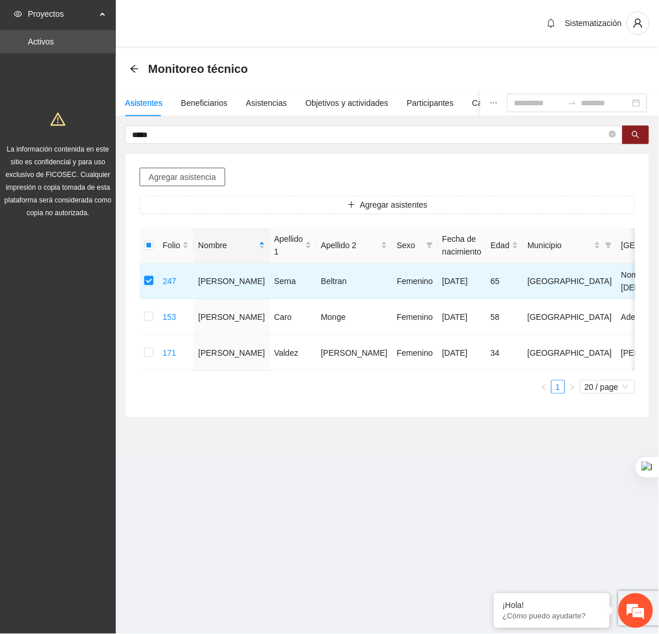
click at [183, 185] on button "Agregar asistencia" at bounding box center [182, 177] width 86 height 19
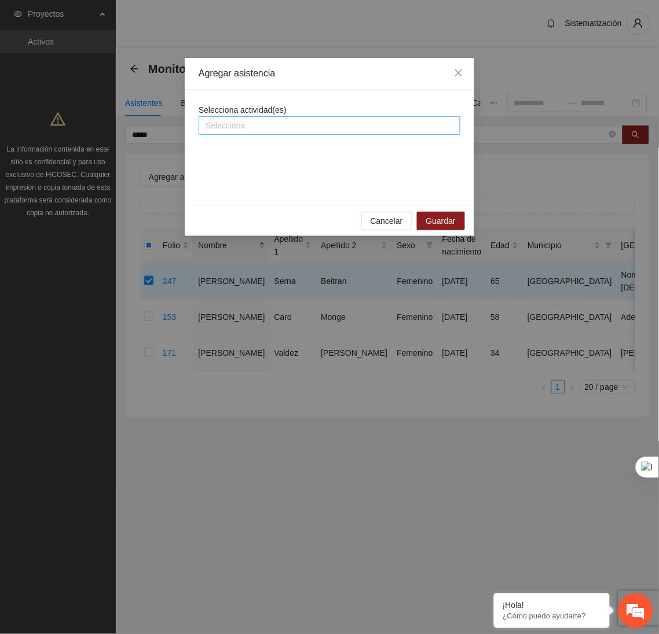
click at [237, 124] on div at bounding box center [329, 126] width 256 height 14
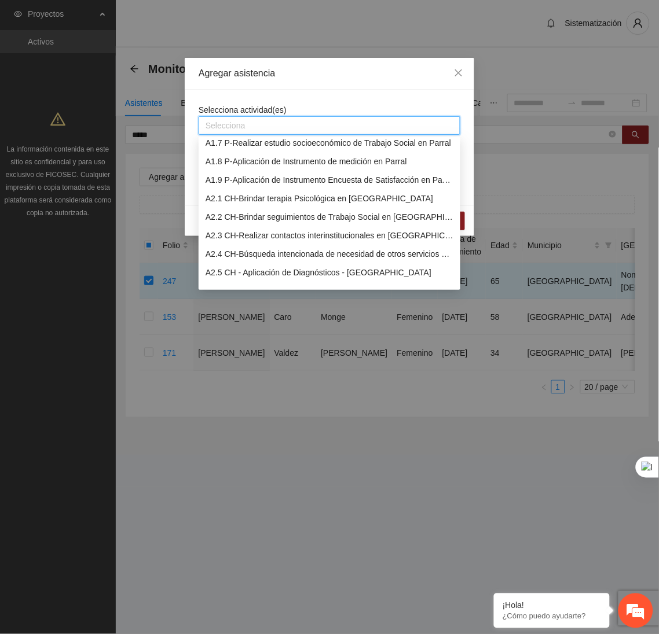
scroll to position [122, 0]
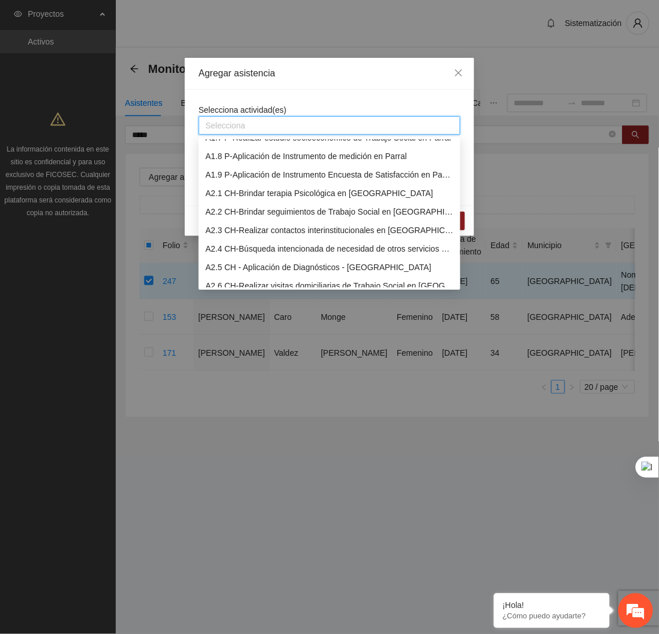
click at [219, 189] on div "A2.1 CH-Brindar terapia Psicológica en [GEOGRAPHIC_DATA]" at bounding box center [329, 193] width 248 height 13
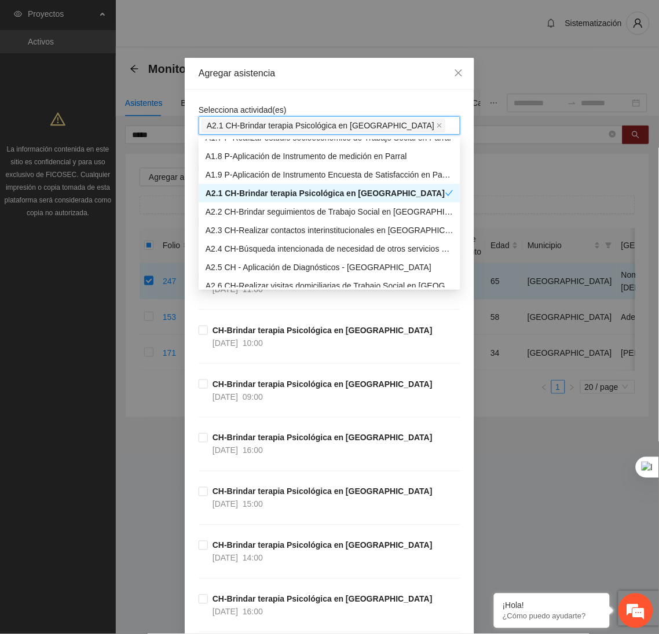
click at [311, 78] on div "Agregar asistencia" at bounding box center [329, 73] width 262 height 13
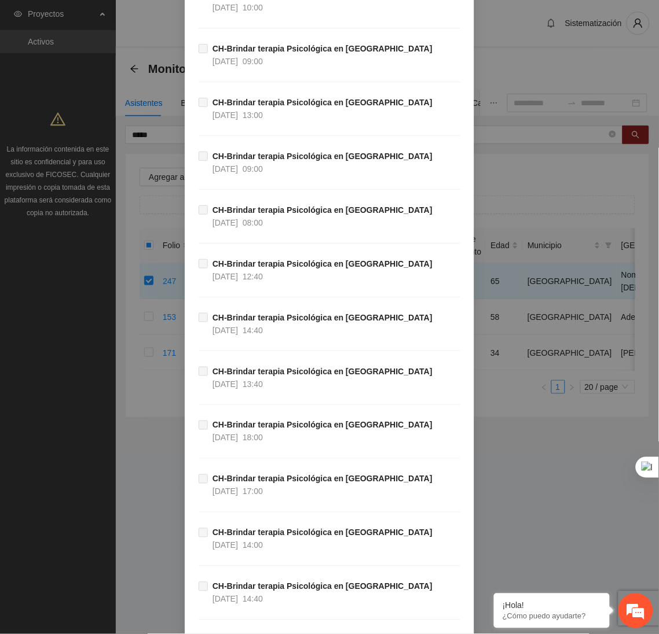
scroll to position [37792, 0]
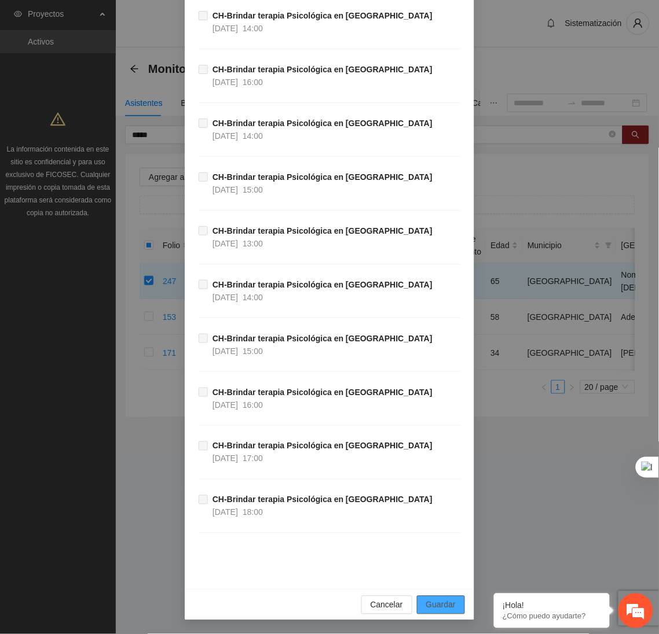
click at [443, 608] on span "Guardar" at bounding box center [441, 605] width 30 height 13
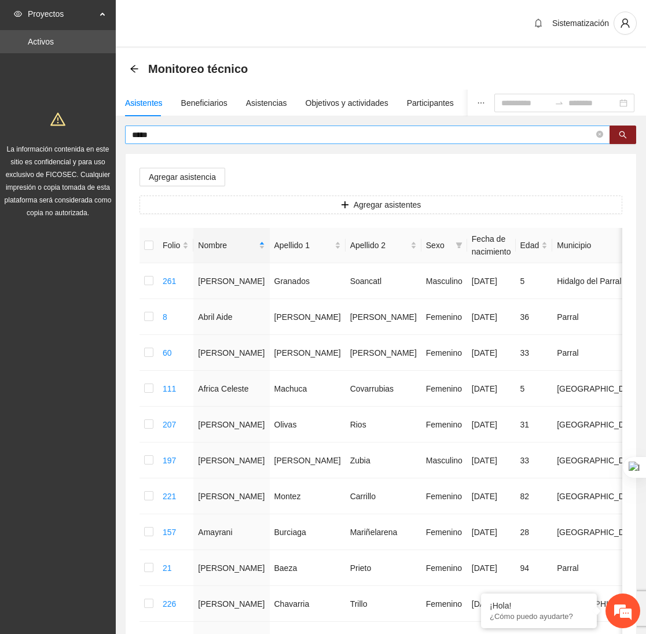
click at [205, 133] on input "*****" at bounding box center [363, 134] width 462 height 13
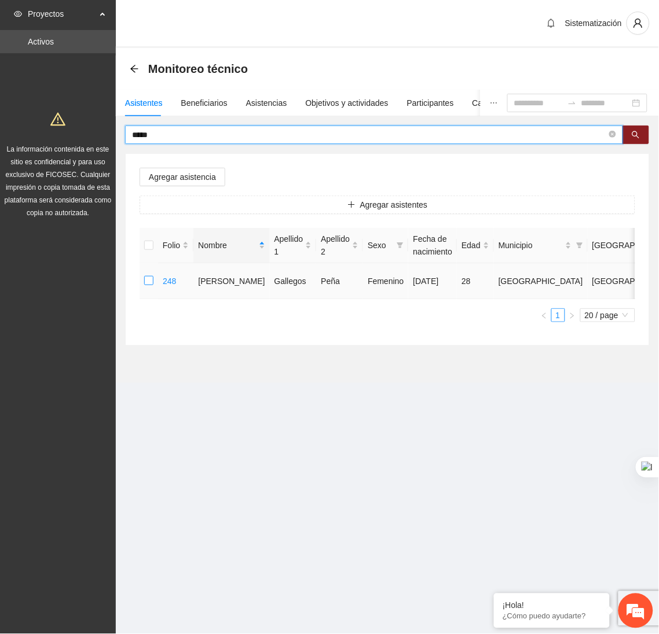
click at [146, 286] on label at bounding box center [148, 281] width 9 height 13
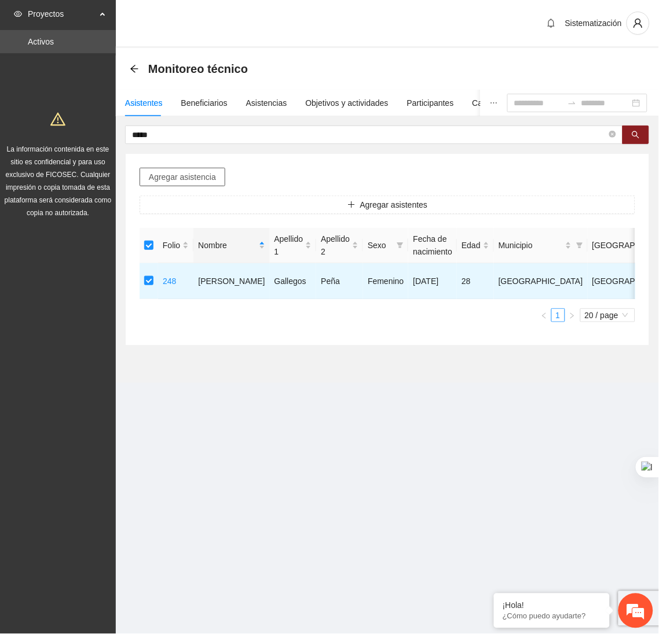
click at [176, 179] on span "Agregar asistencia" at bounding box center [182, 177] width 67 height 13
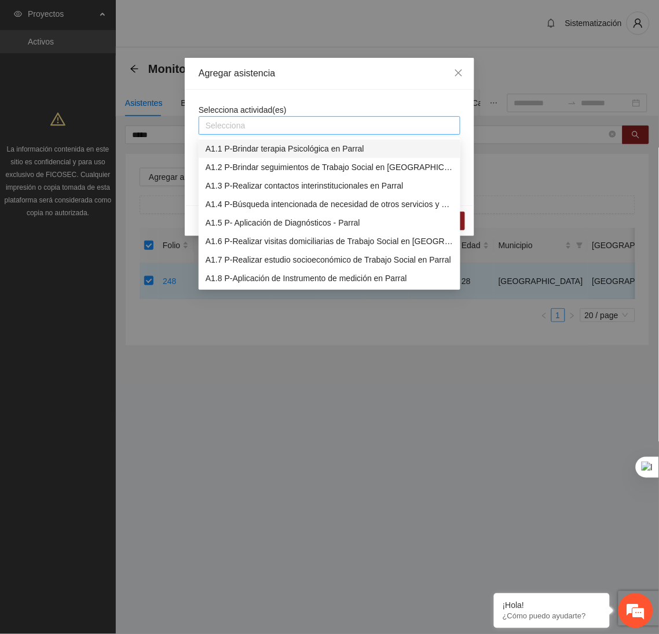
click at [227, 130] on div at bounding box center [329, 126] width 256 height 14
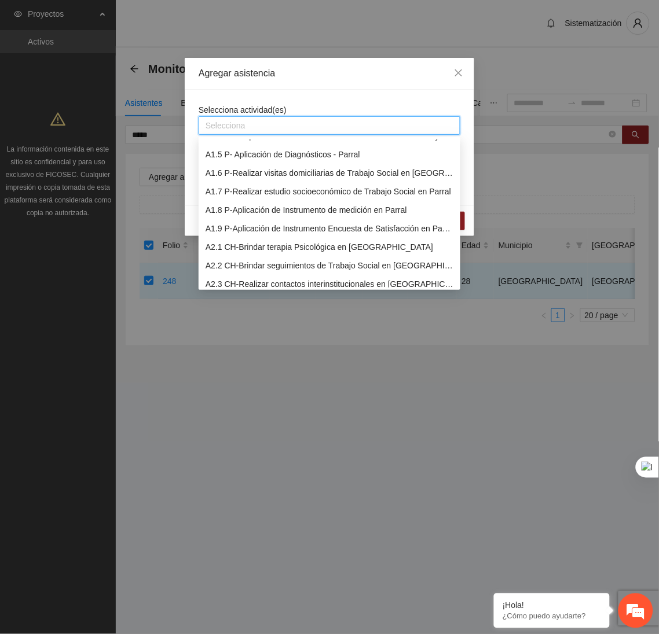
scroll to position [82, 0]
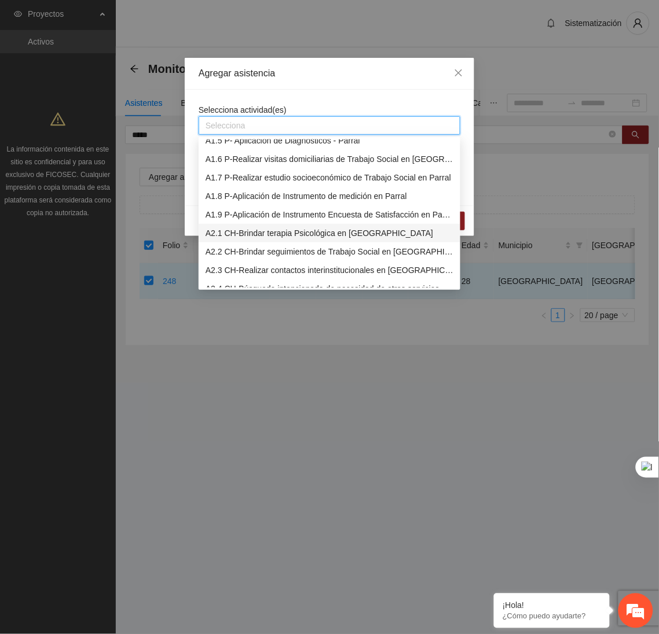
click at [231, 229] on div "A2.1 CH-Brindar terapia Psicológica en [GEOGRAPHIC_DATA]" at bounding box center [329, 233] width 248 height 13
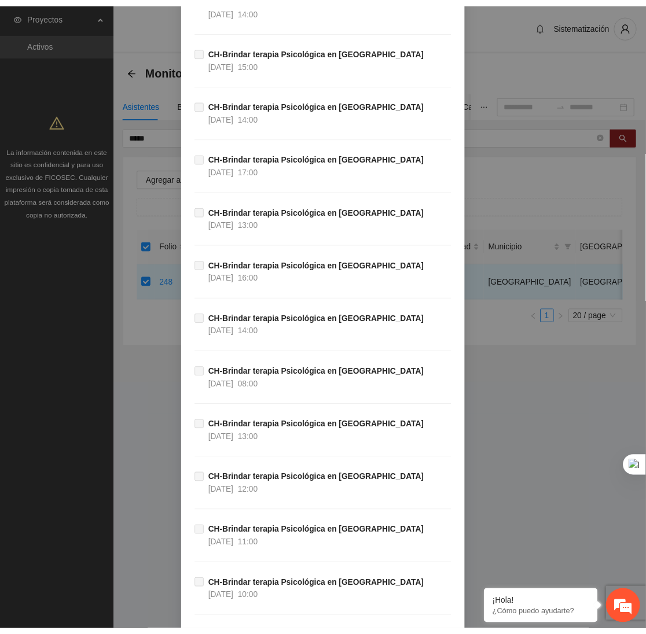
scroll to position [37792, 0]
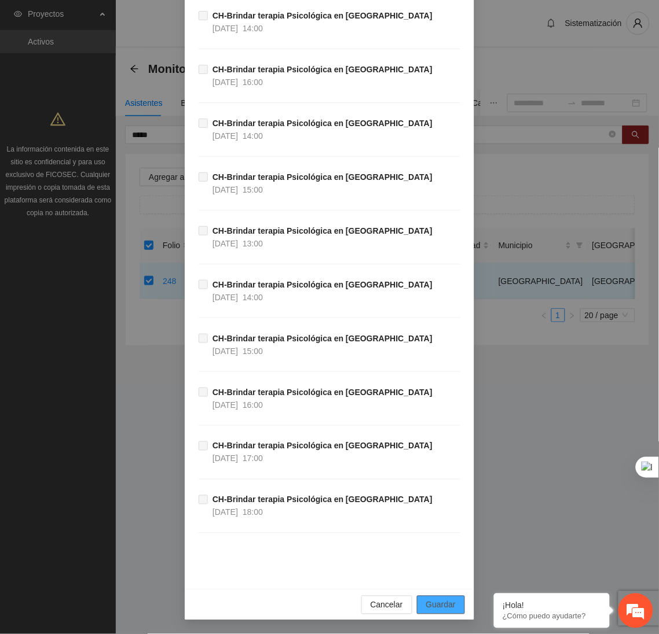
click at [439, 600] on span "Guardar" at bounding box center [441, 605] width 30 height 13
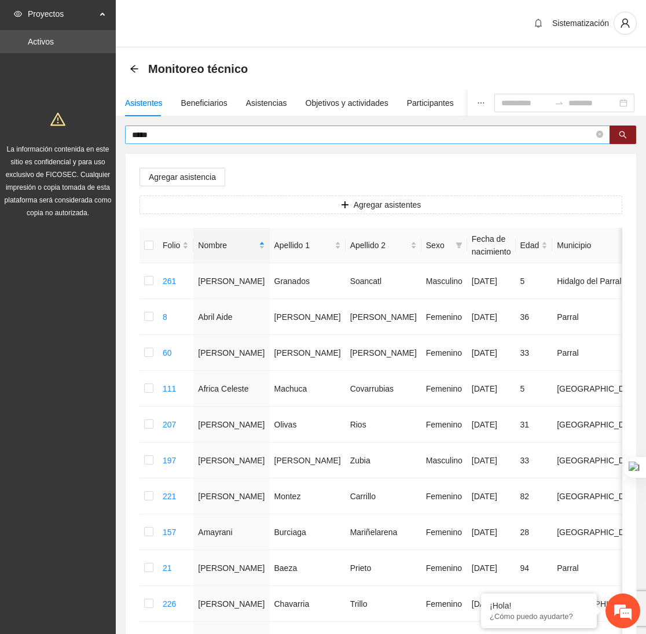
click at [185, 131] on input "*****" at bounding box center [363, 134] width 462 height 13
type input "*"
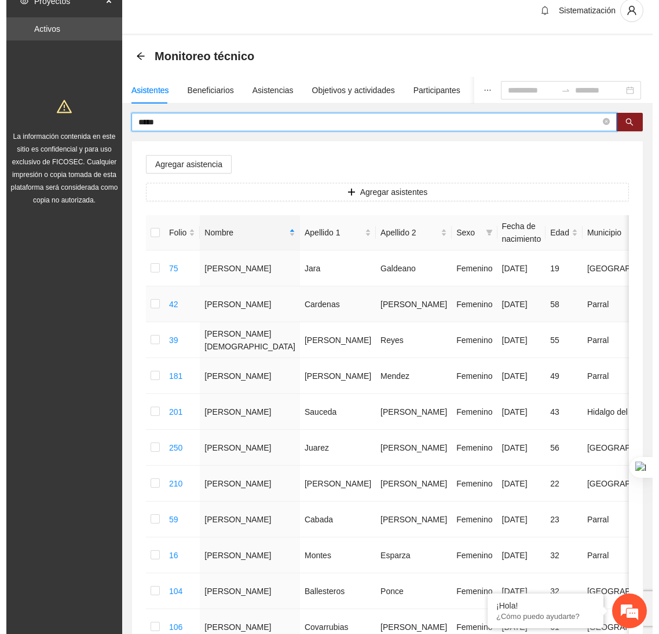
scroll to position [0, 0]
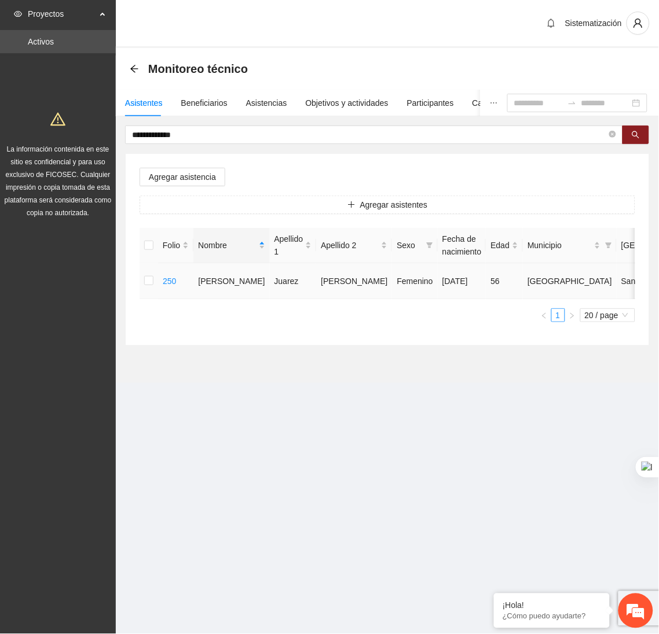
click at [143, 279] on td at bounding box center [148, 281] width 19 height 36
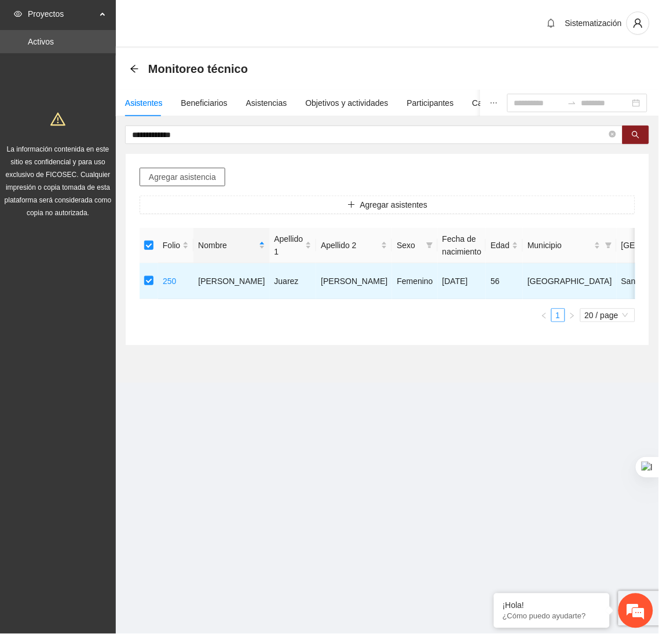
click at [170, 178] on span "Agregar asistencia" at bounding box center [182, 177] width 67 height 13
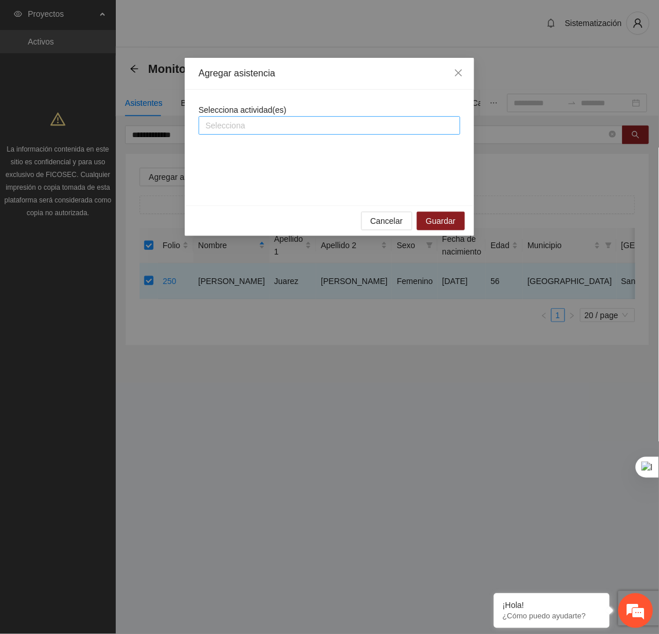
click at [234, 128] on div at bounding box center [329, 126] width 256 height 14
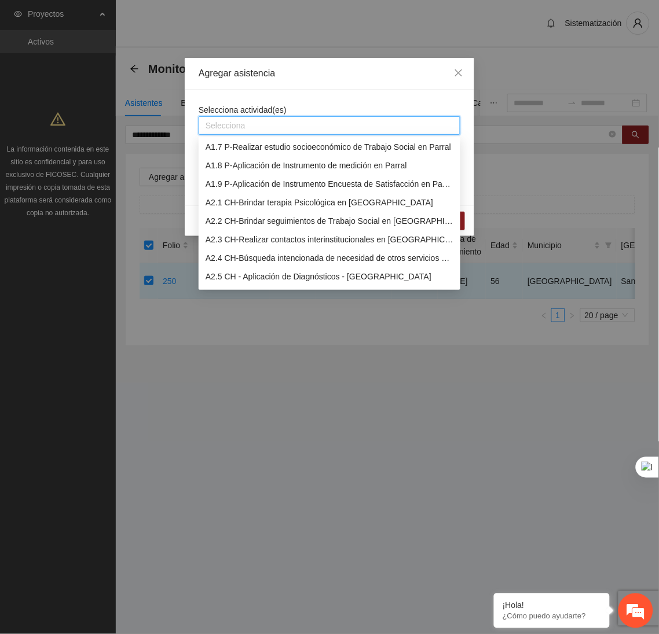
scroll to position [113, 0]
click at [230, 200] on div "A2.1 CH-Brindar terapia Psicológica en [GEOGRAPHIC_DATA]" at bounding box center [329, 202] width 248 height 13
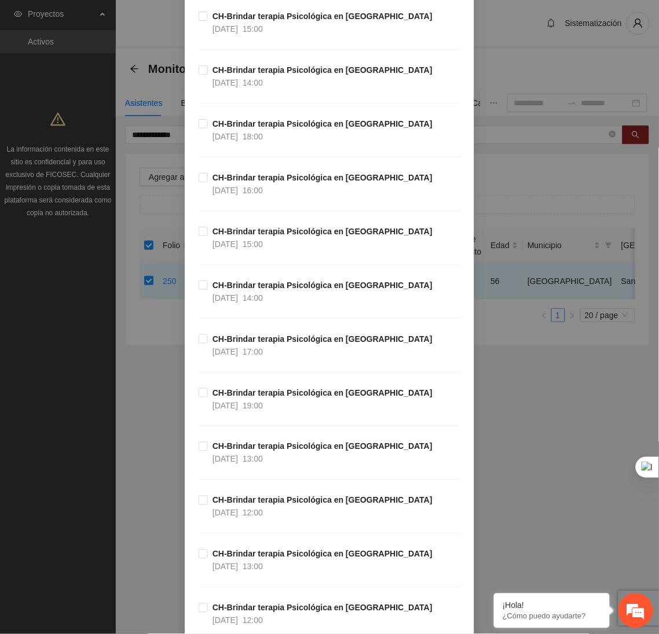
scroll to position [638, 0]
click at [305, 186] on span "CH-Brindar terapia Psicológica en [GEOGRAPHIC_DATA] [DATE] 16:00" at bounding box center [322, 183] width 229 height 25
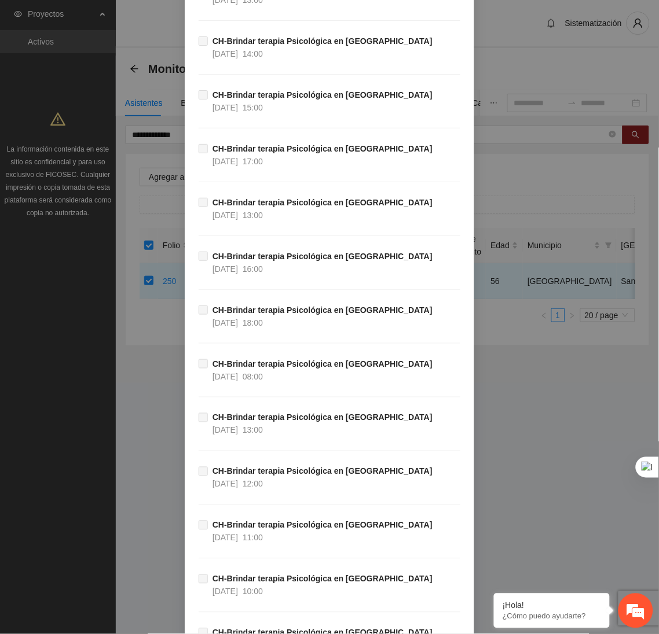
scroll to position [37792, 0]
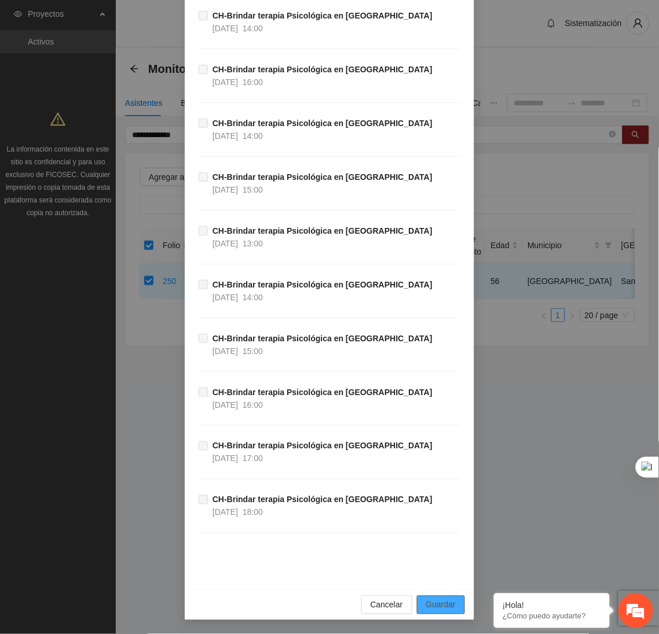
click at [444, 603] on span "Guardar" at bounding box center [441, 605] width 30 height 13
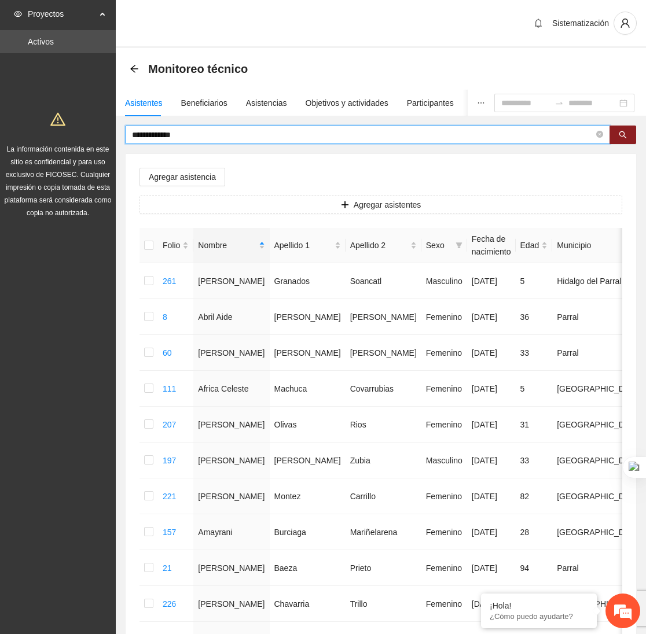
click at [196, 139] on input "**********" at bounding box center [363, 134] width 462 height 13
type input "*"
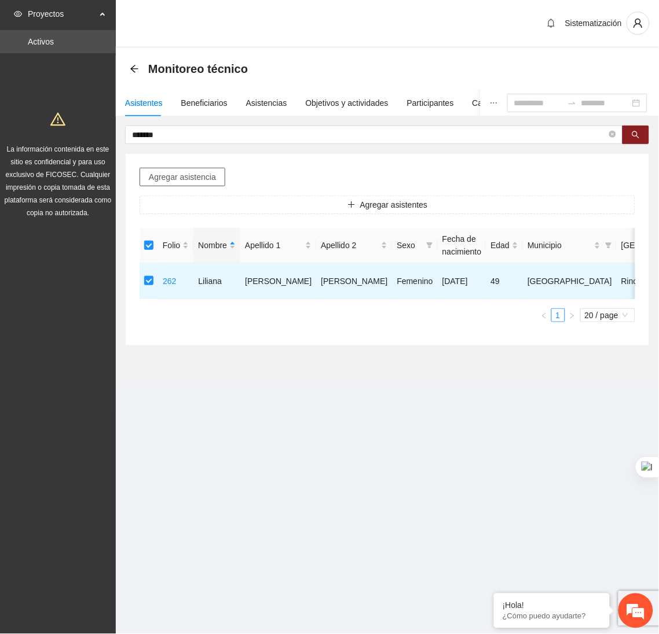
click at [183, 172] on span "Agregar asistencia" at bounding box center [182, 177] width 67 height 13
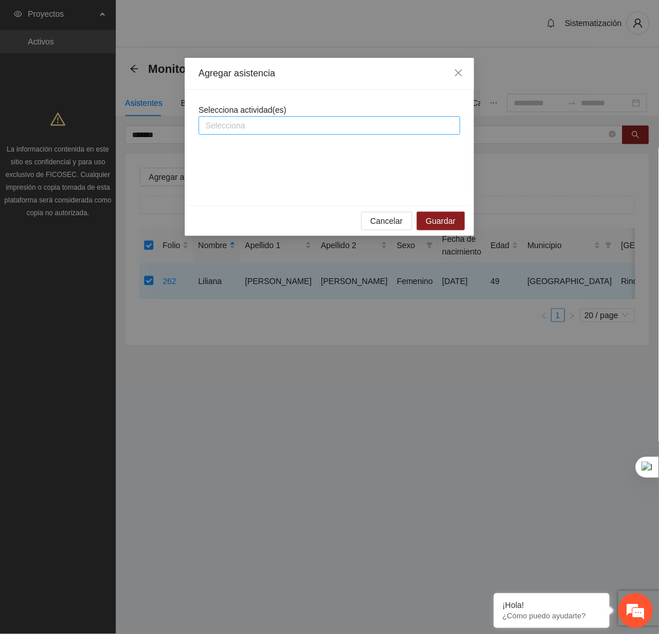
click at [238, 124] on div at bounding box center [329, 126] width 256 height 14
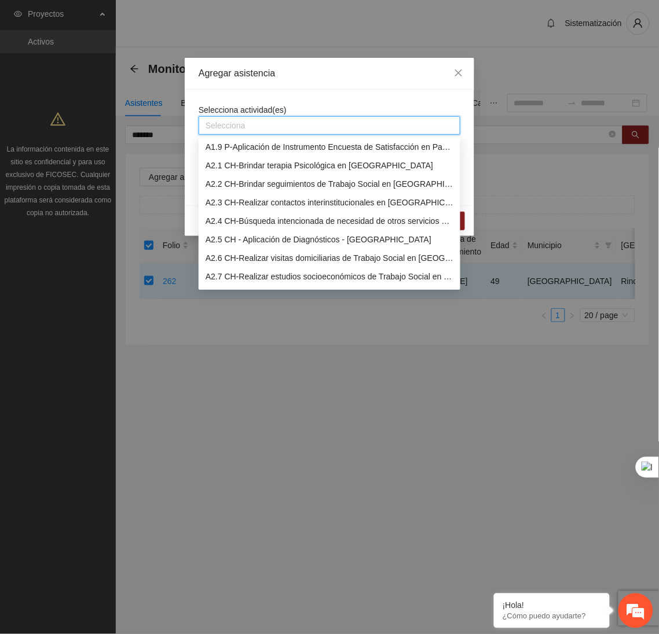
scroll to position [149, 0]
click at [227, 167] on div "A2.1 CH-Brindar terapia Psicológica en [GEOGRAPHIC_DATA]" at bounding box center [329, 166] width 248 height 13
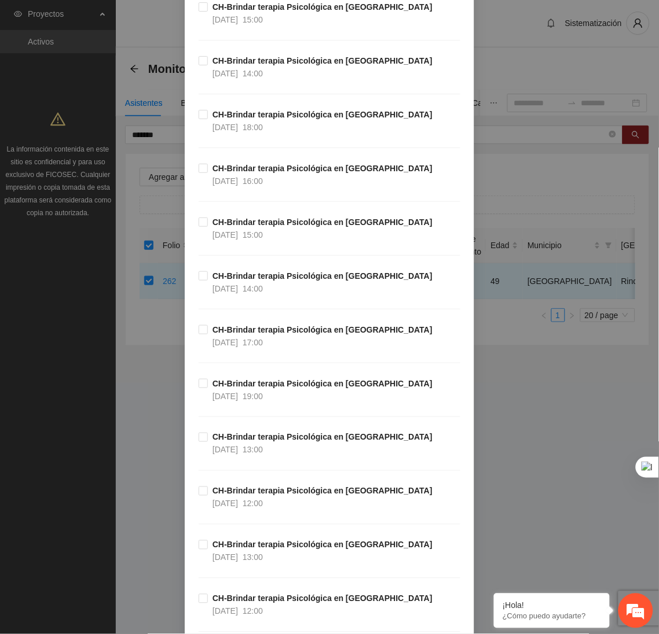
scroll to position [648, 0]
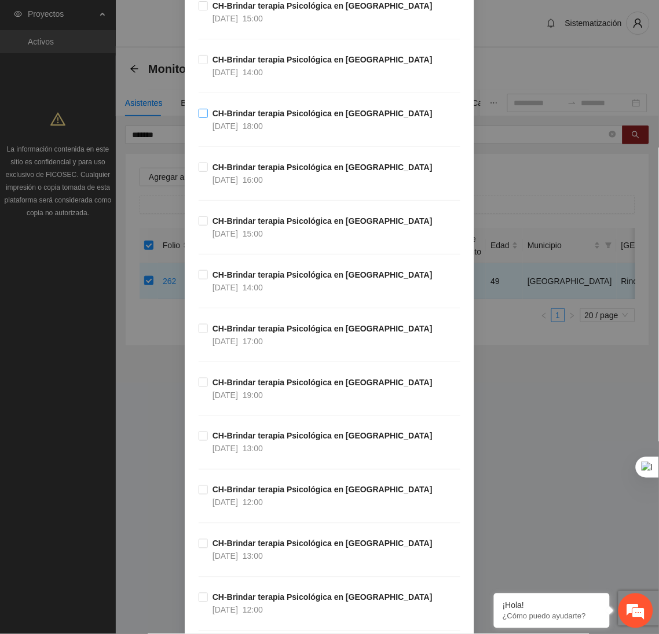
click at [276, 131] on span "CH-Brindar terapia Psicológica en [GEOGRAPHIC_DATA] [DATE] 18:00" at bounding box center [322, 119] width 229 height 25
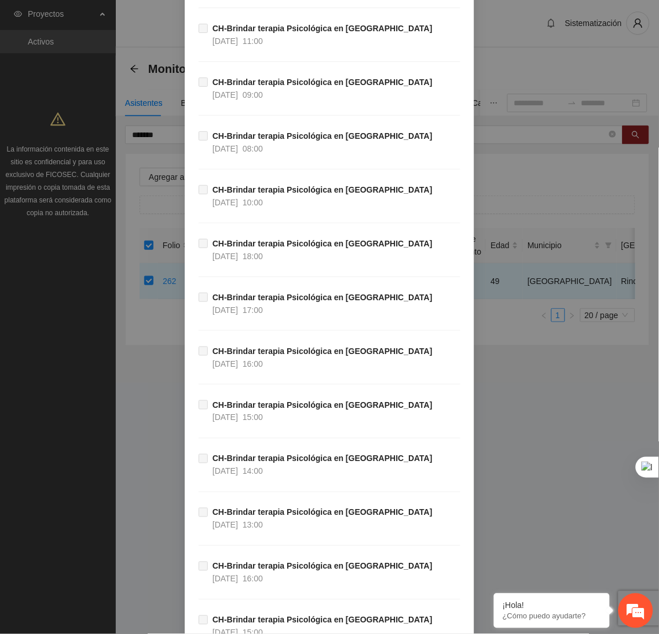
scroll to position [37792, 0]
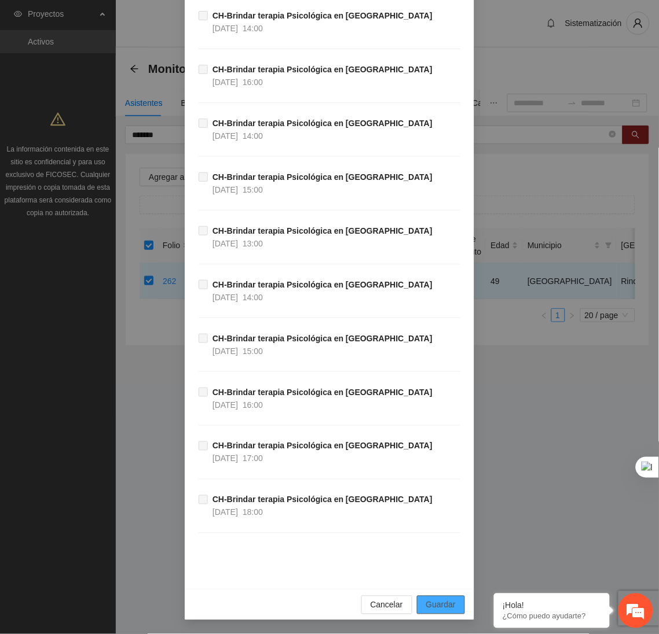
click at [433, 601] on span "Guardar" at bounding box center [441, 605] width 30 height 13
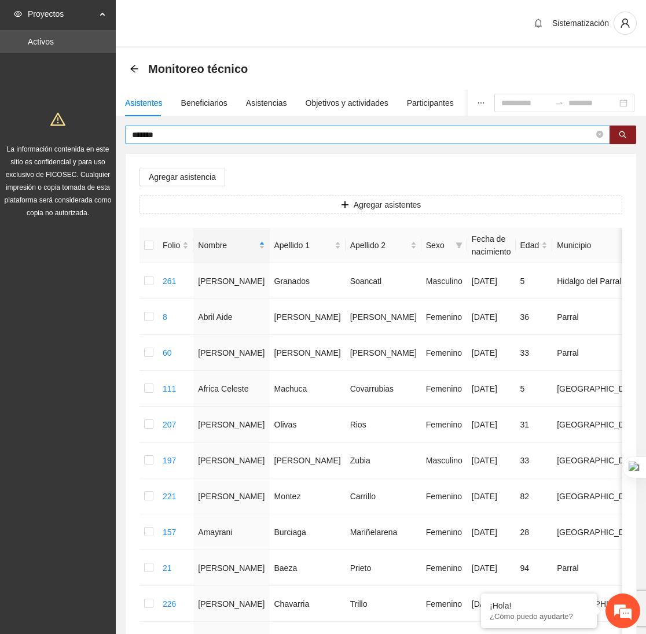
click at [209, 134] on input "*******" at bounding box center [363, 134] width 462 height 13
type input "*"
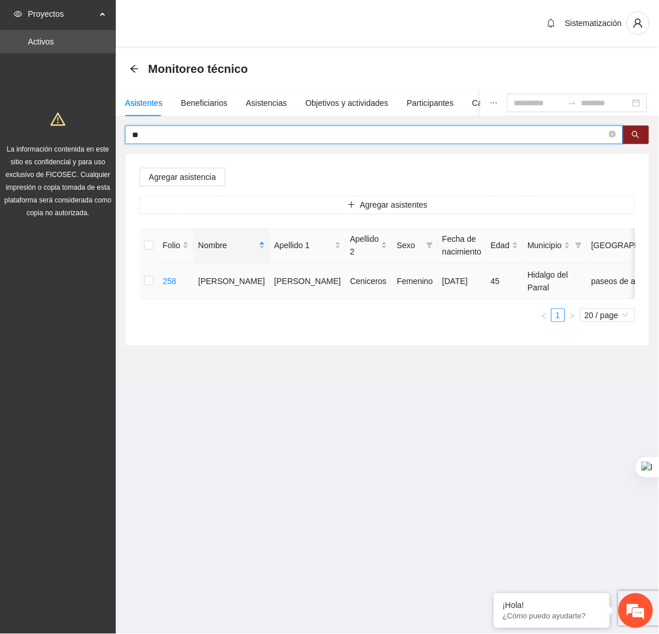
type input "*"
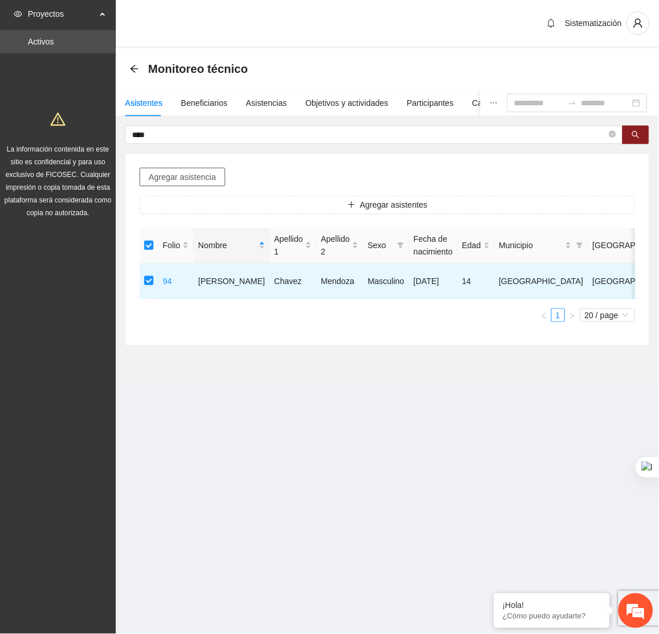
click at [185, 174] on span "Agregar asistencia" at bounding box center [182, 177] width 67 height 13
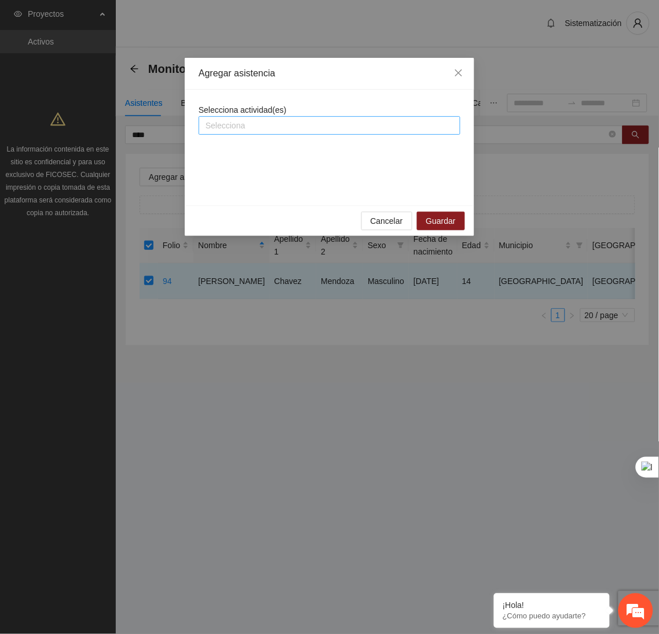
click at [276, 120] on div at bounding box center [329, 126] width 256 height 14
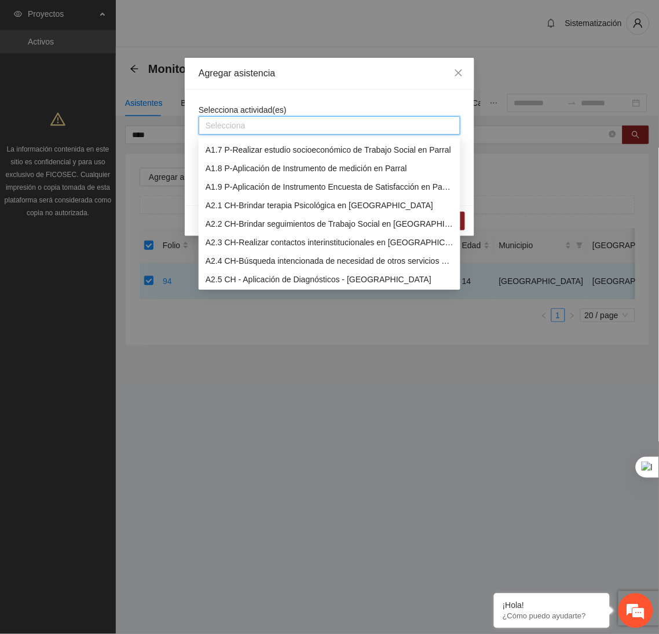
scroll to position [112, 0]
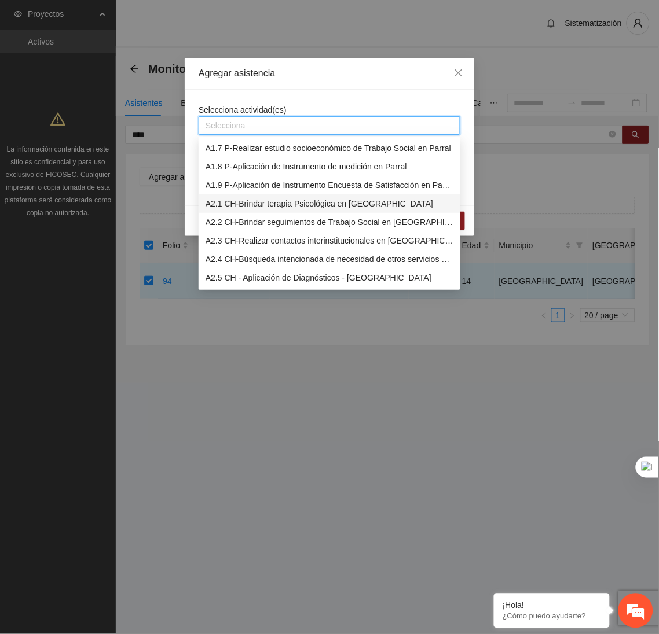
click at [263, 197] on div "A2.1 CH-Brindar terapia Psicológica en [GEOGRAPHIC_DATA]" at bounding box center [329, 203] width 248 height 13
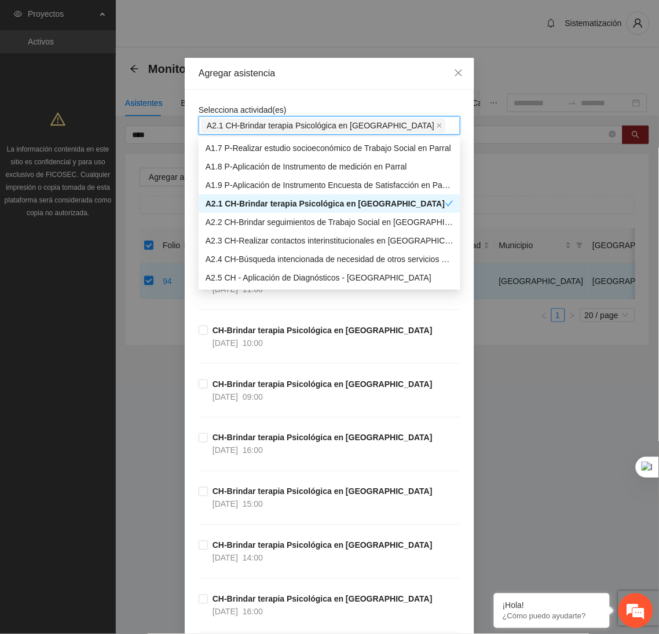
click at [333, 86] on div "Agregar asistencia" at bounding box center [329, 74] width 289 height 32
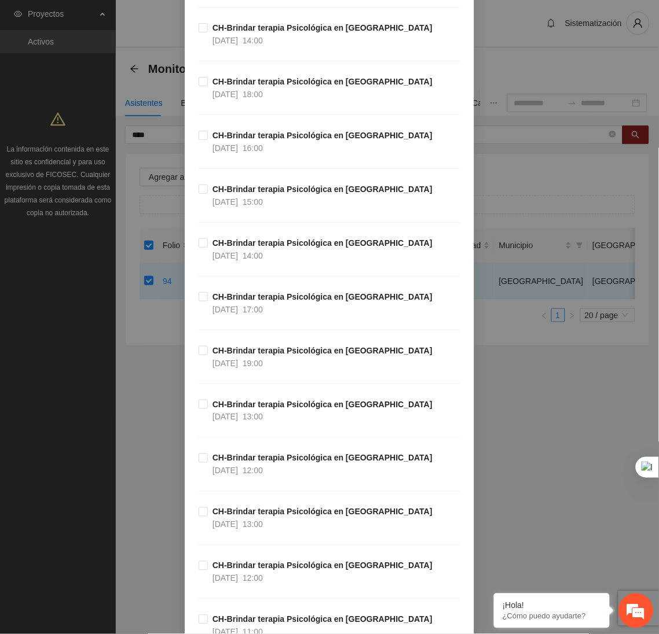
scroll to position [680, 0]
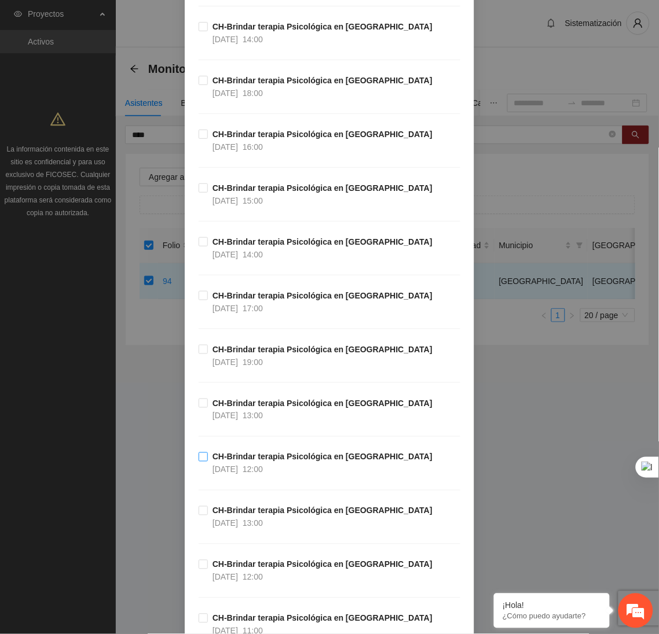
click at [306, 469] on span "CH-Brindar terapia Psicológica en [GEOGRAPHIC_DATA] [DATE] 12:00" at bounding box center [322, 463] width 229 height 25
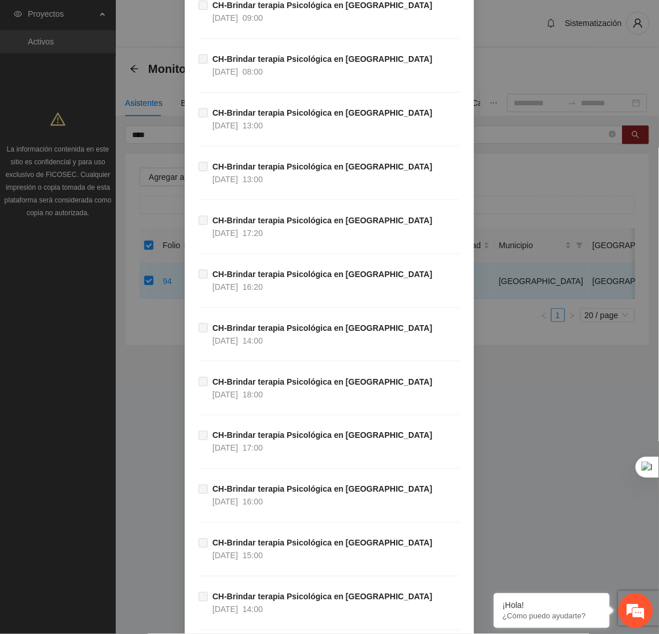
scroll to position [37792, 0]
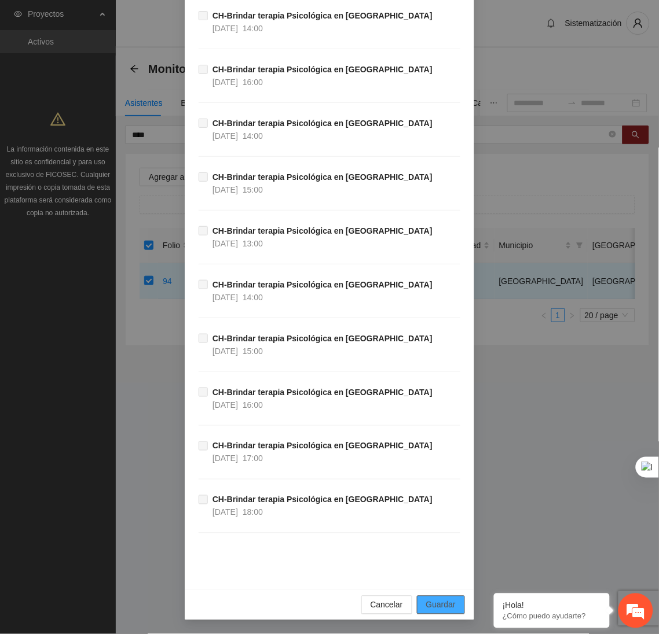
click at [428, 605] on span "Guardar" at bounding box center [441, 605] width 30 height 13
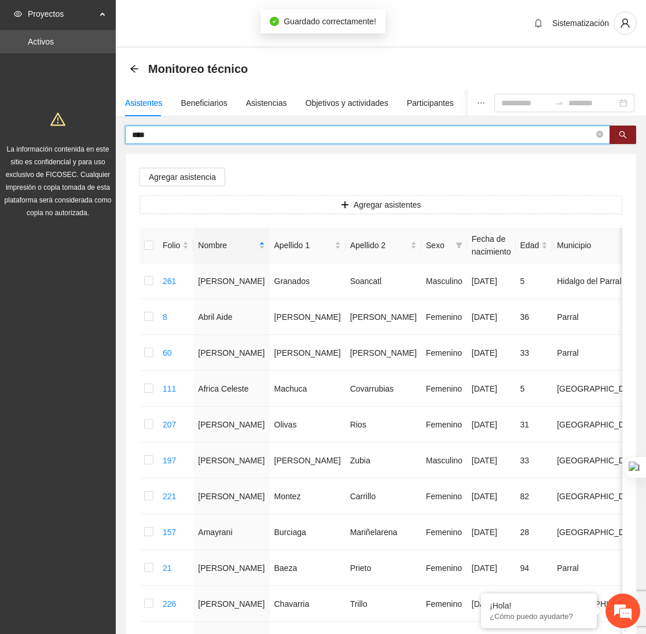
click at [171, 137] on input "****" at bounding box center [363, 134] width 462 height 13
type input "*"
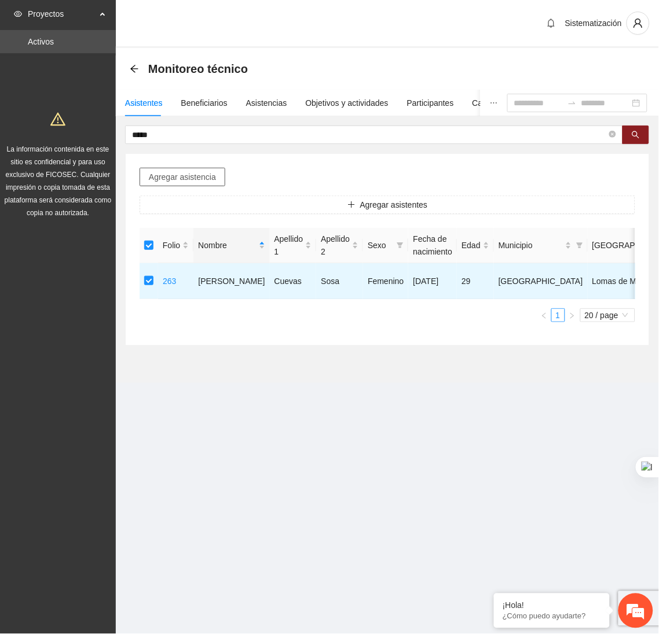
click at [199, 179] on span "Agregar asistencia" at bounding box center [182, 177] width 67 height 13
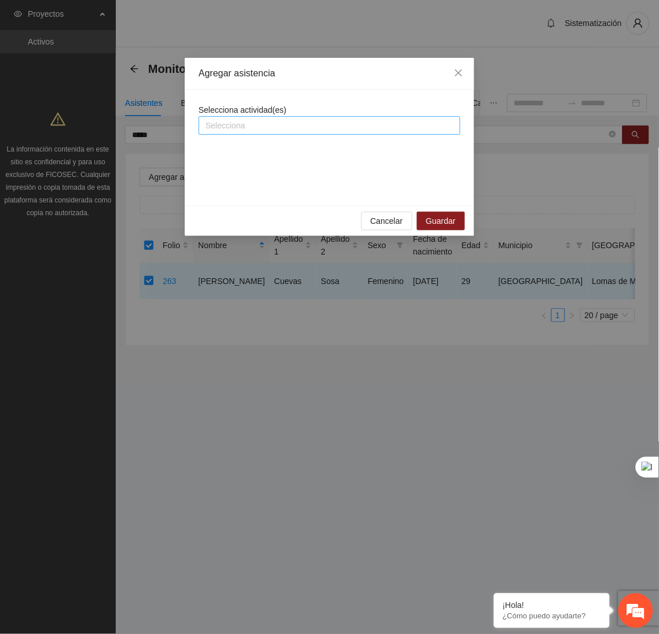
click at [226, 130] on div at bounding box center [329, 126] width 256 height 14
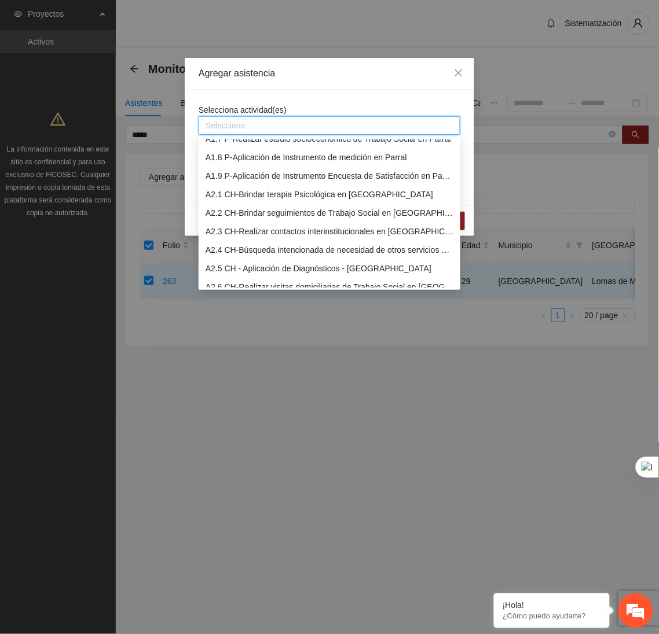
scroll to position [121, 0]
click at [226, 196] on div "A2.1 CH-Brindar terapia Psicológica en [GEOGRAPHIC_DATA]" at bounding box center [329, 194] width 248 height 13
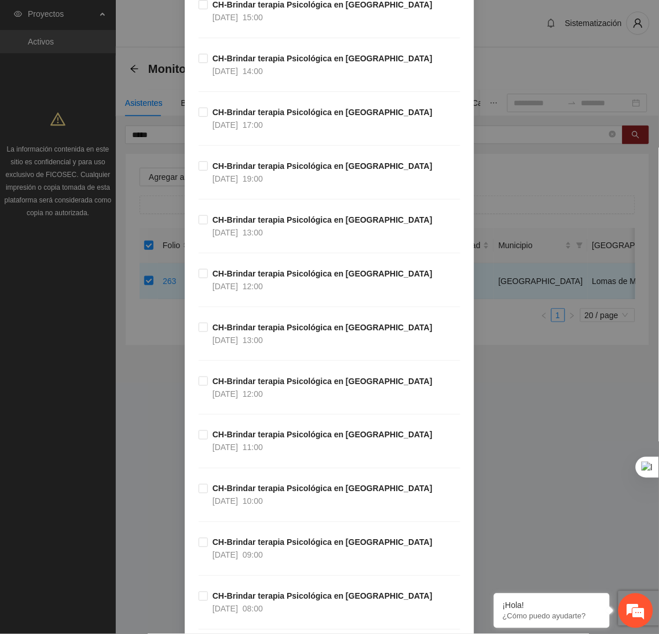
scroll to position [865, 0]
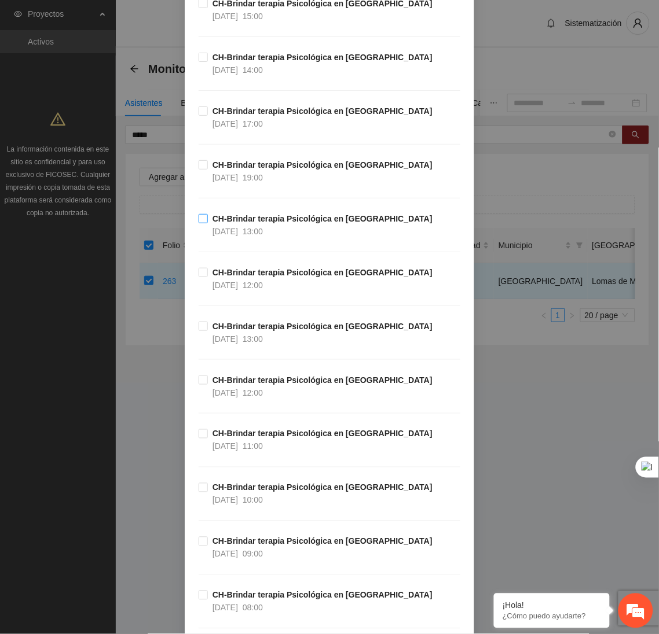
click at [263, 236] on span "13:00" at bounding box center [252, 231] width 20 height 9
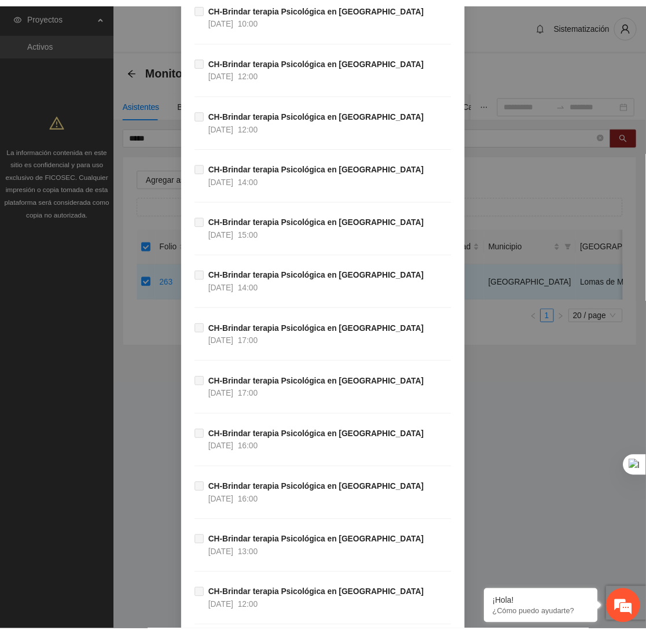
scroll to position [37792, 0]
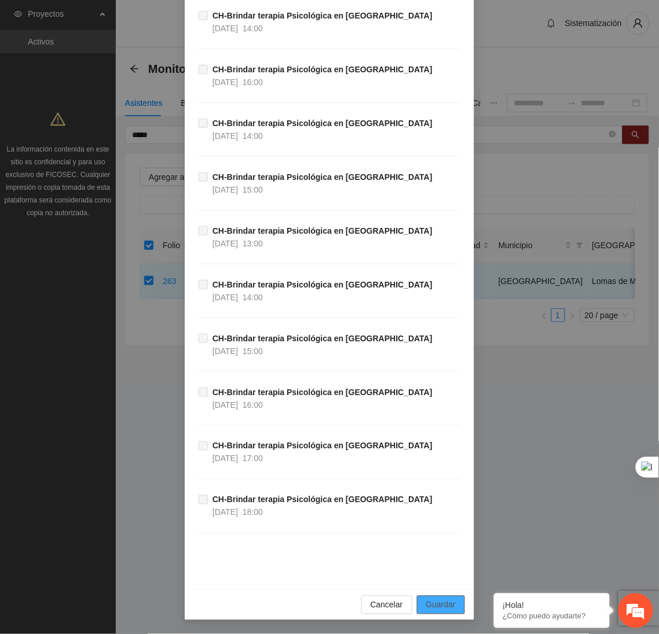
click at [439, 602] on span "Guardar" at bounding box center [441, 605] width 30 height 13
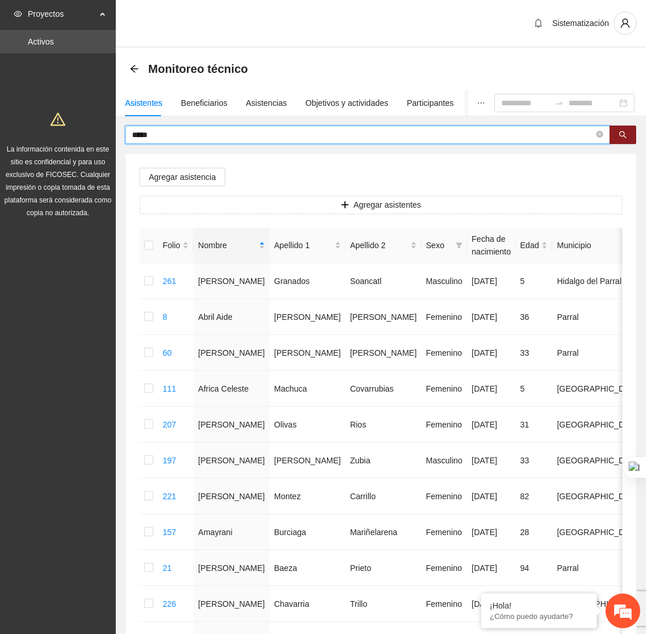
click at [193, 134] on input "*****" at bounding box center [363, 134] width 462 height 13
type input "*"
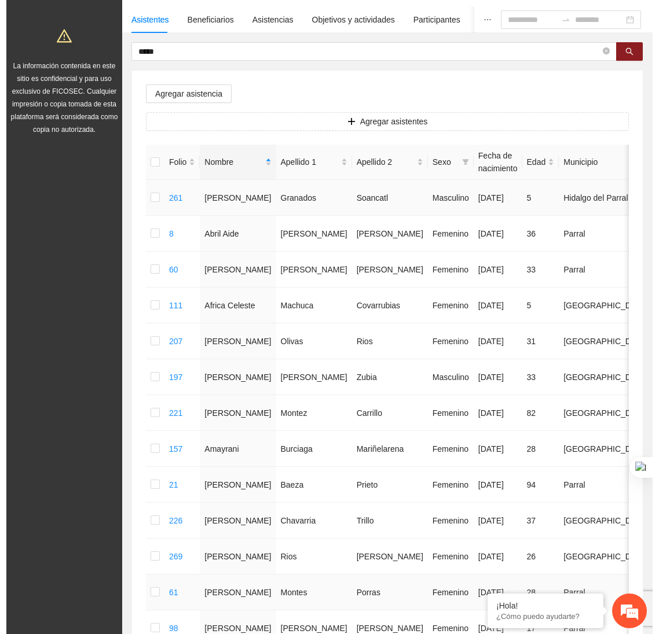
scroll to position [0, 0]
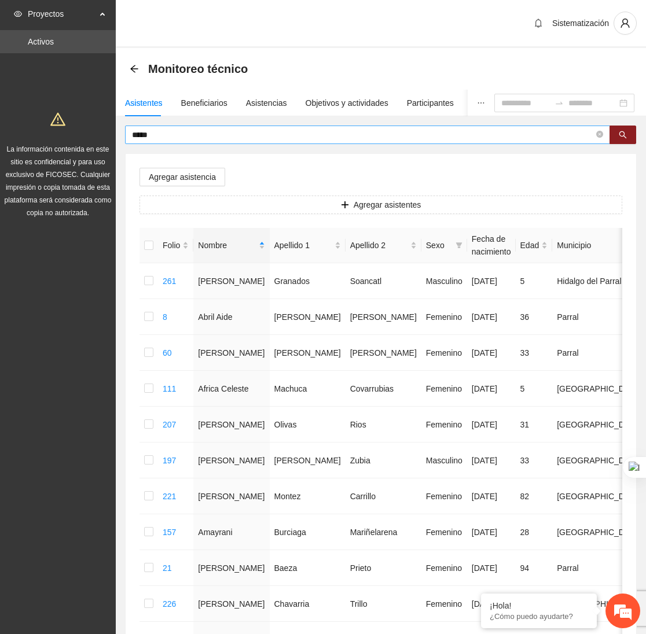
click at [160, 138] on input "*****" at bounding box center [363, 134] width 462 height 13
type input "*"
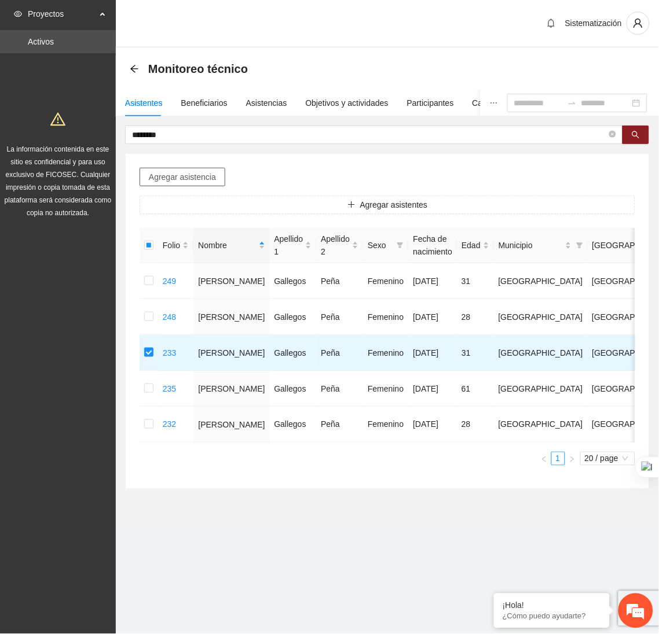
click at [182, 184] on button "Agregar asistencia" at bounding box center [182, 177] width 86 height 19
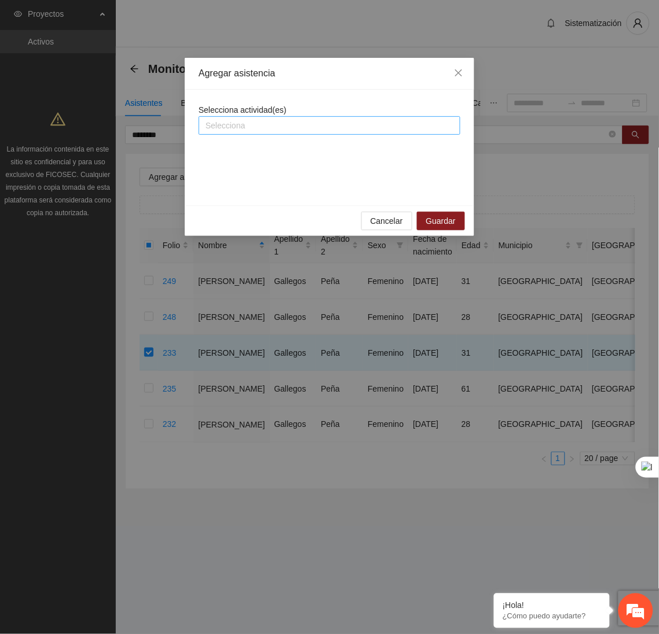
click at [283, 122] on div at bounding box center [329, 126] width 256 height 14
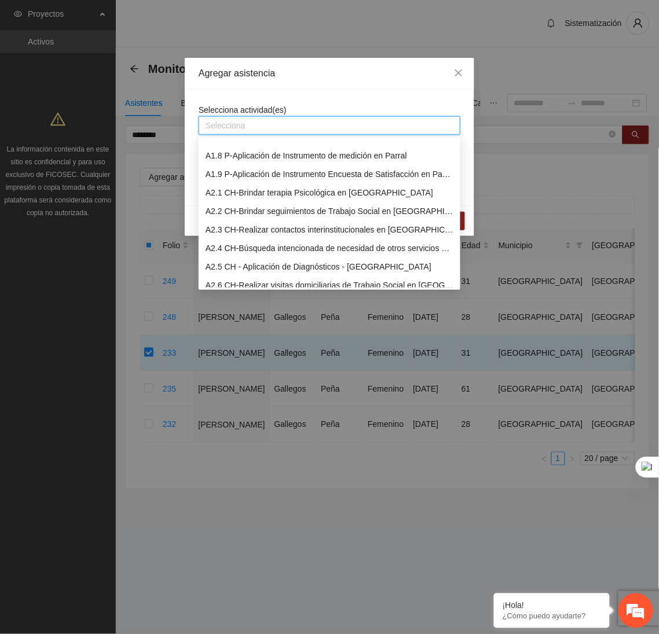
scroll to position [137, 0]
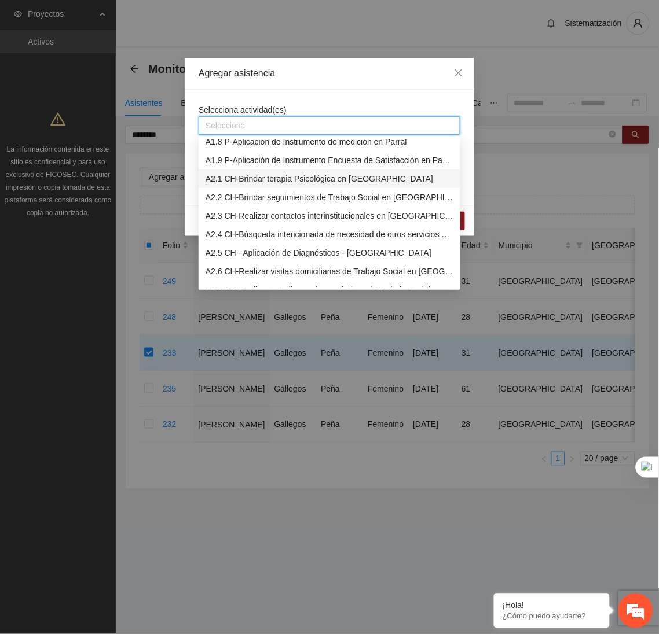
drag, startPoint x: 244, startPoint y: 182, endPoint x: 293, endPoint y: 102, distance: 93.6
click at [242, 182] on div "A2.1 CH-Brindar terapia Psicológica en [GEOGRAPHIC_DATA]" at bounding box center [329, 178] width 248 height 13
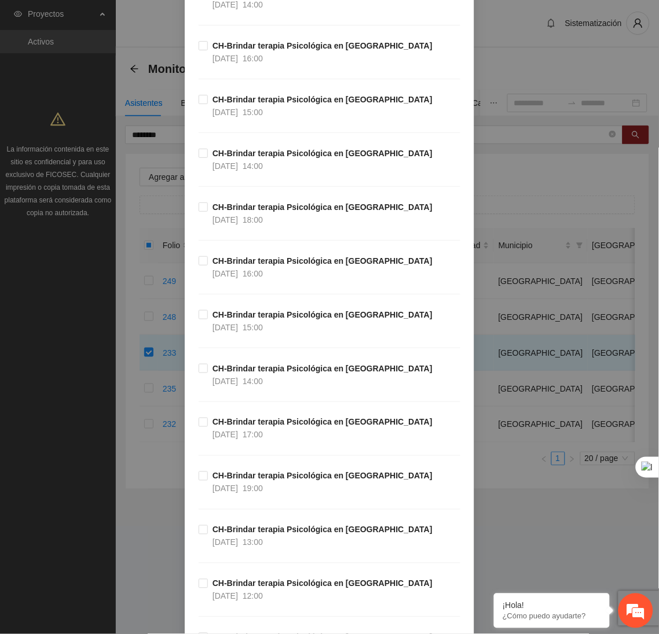
scroll to position [554, 0]
click at [263, 378] on span "14:00" at bounding box center [252, 380] width 20 height 9
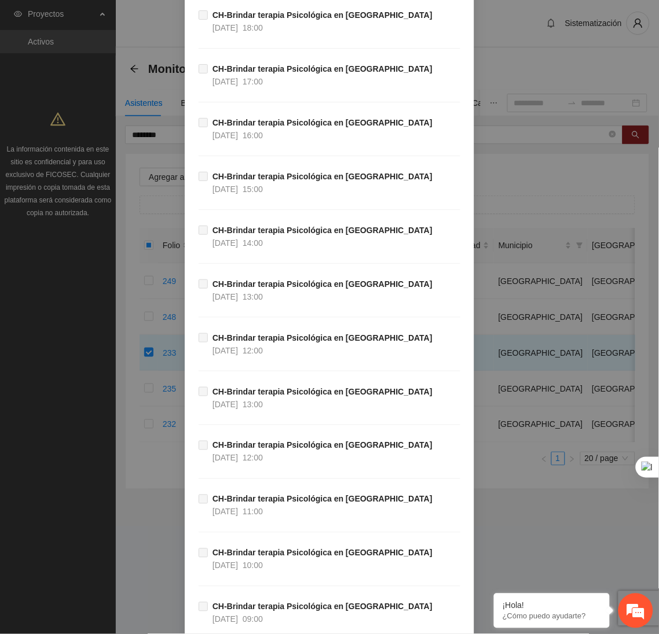
scroll to position [37792, 0]
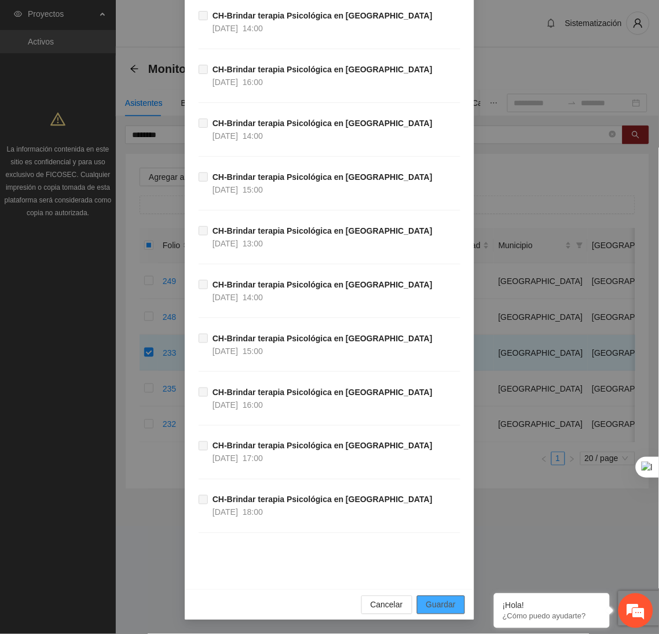
click at [432, 606] on span "Guardar" at bounding box center [441, 605] width 30 height 13
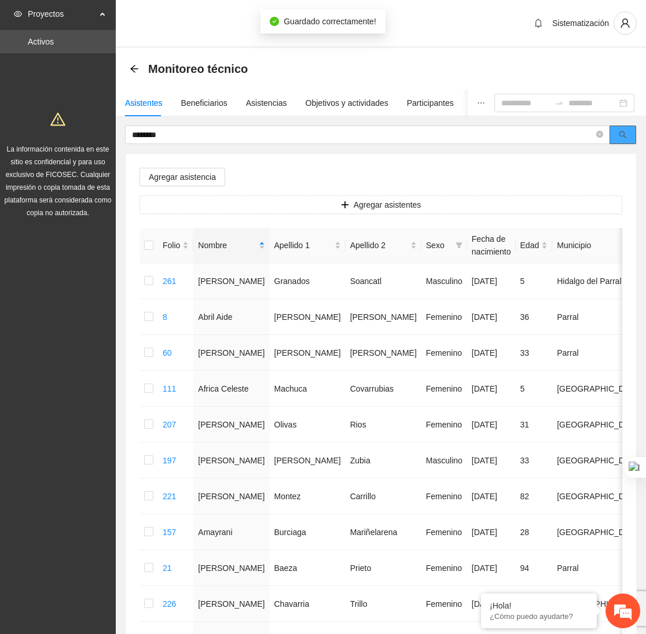
click at [614, 138] on button "button" at bounding box center [622, 135] width 27 height 19
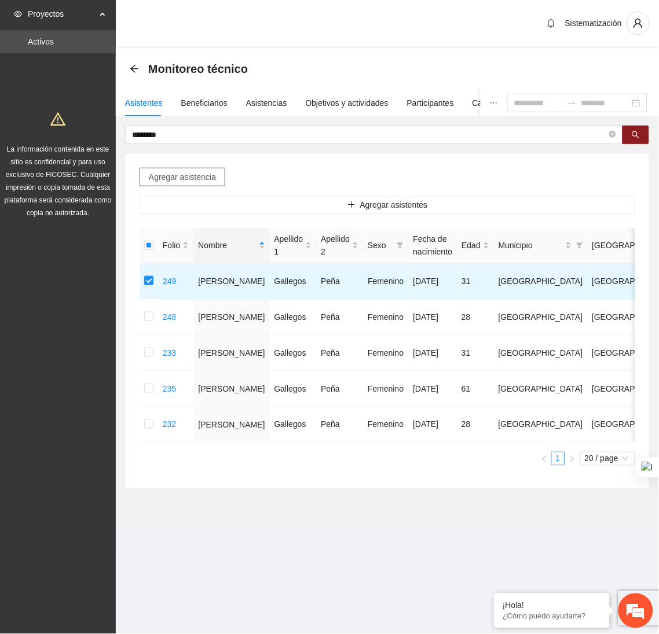
click at [185, 182] on span "Agregar asistencia" at bounding box center [182, 177] width 67 height 13
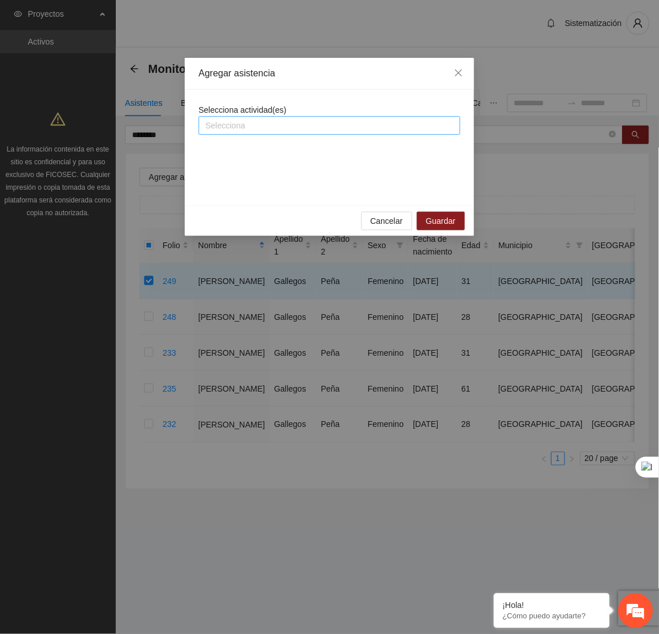
click at [244, 128] on div at bounding box center [329, 126] width 256 height 14
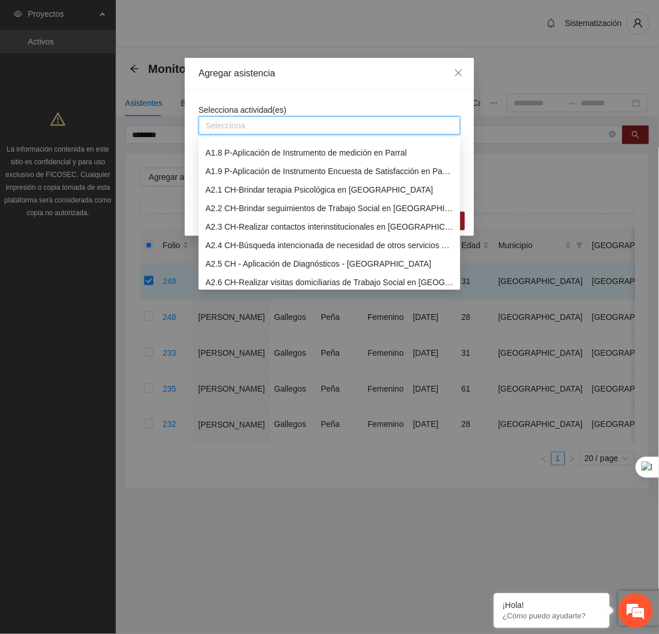
scroll to position [134, 0]
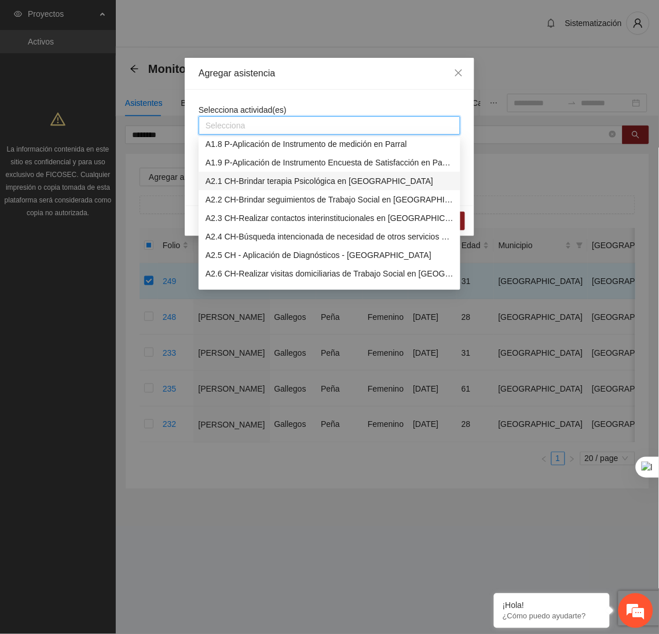
click at [234, 182] on div "A2.1 CH-Brindar terapia Psicológica en [GEOGRAPHIC_DATA]" at bounding box center [329, 181] width 248 height 13
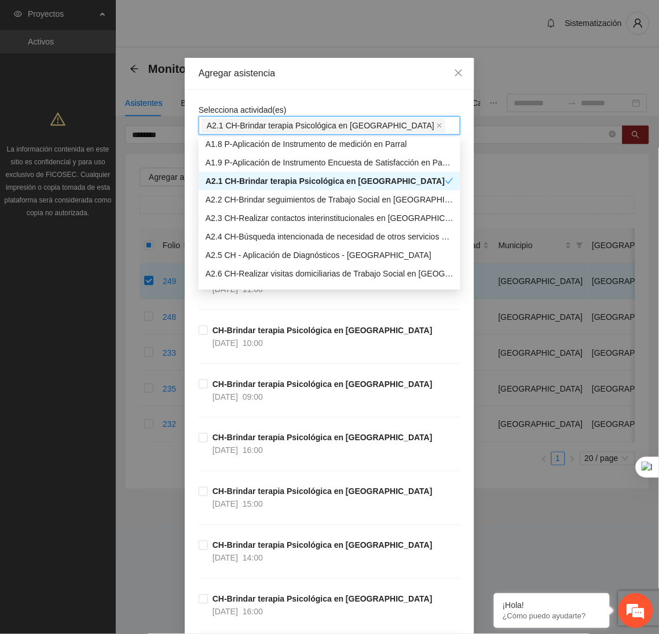
click at [310, 81] on div "Agregar asistencia" at bounding box center [329, 74] width 289 height 32
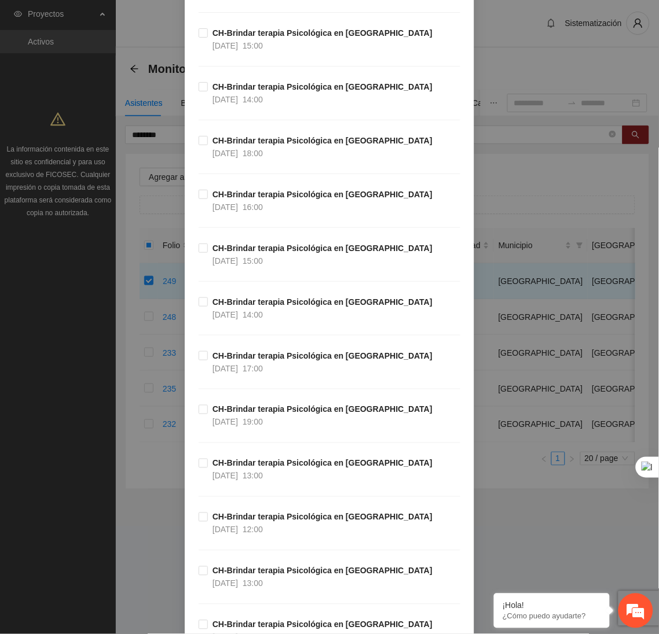
scroll to position [622, 0]
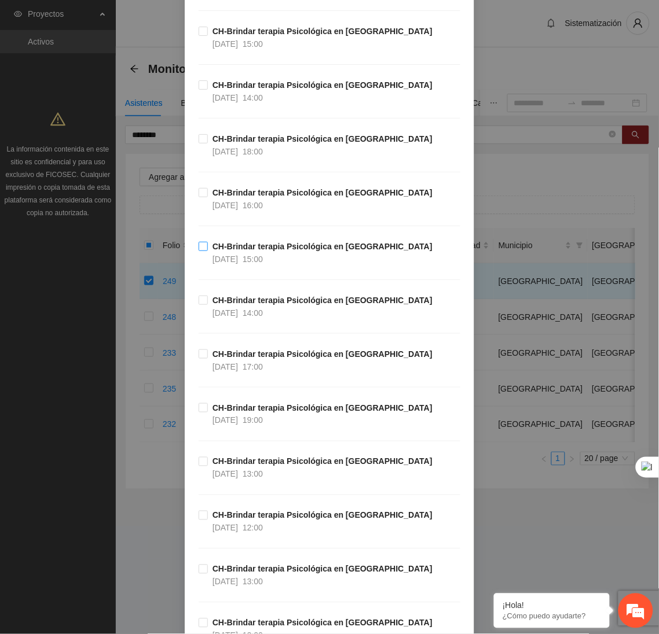
click at [291, 262] on span "CH-Brindar terapia Psicológica en [GEOGRAPHIC_DATA] [DATE] 15:00" at bounding box center [322, 252] width 229 height 25
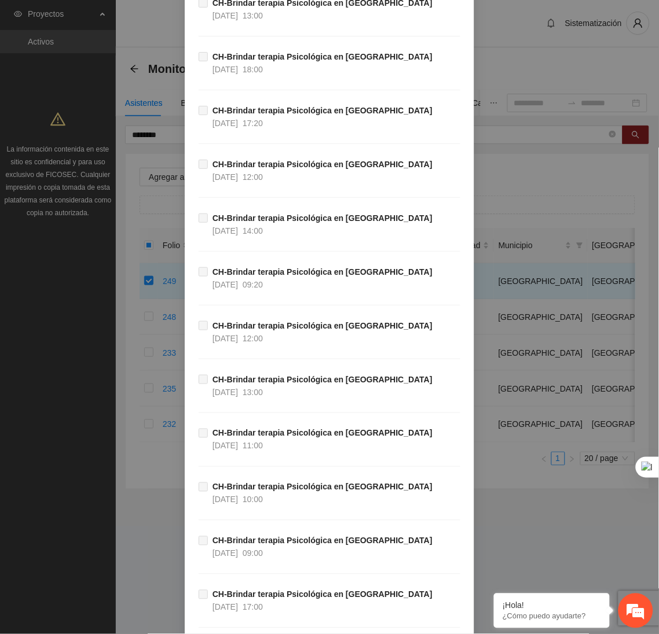
scroll to position [37792, 0]
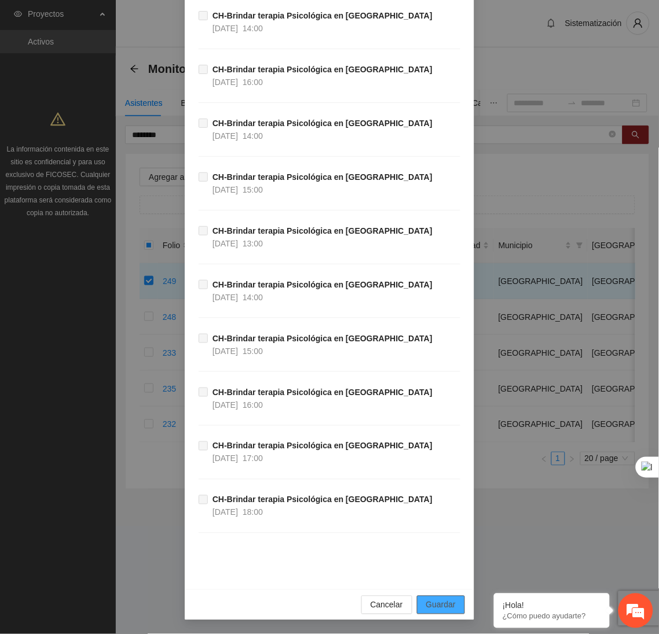
click at [439, 610] on span "Guardar" at bounding box center [441, 605] width 30 height 13
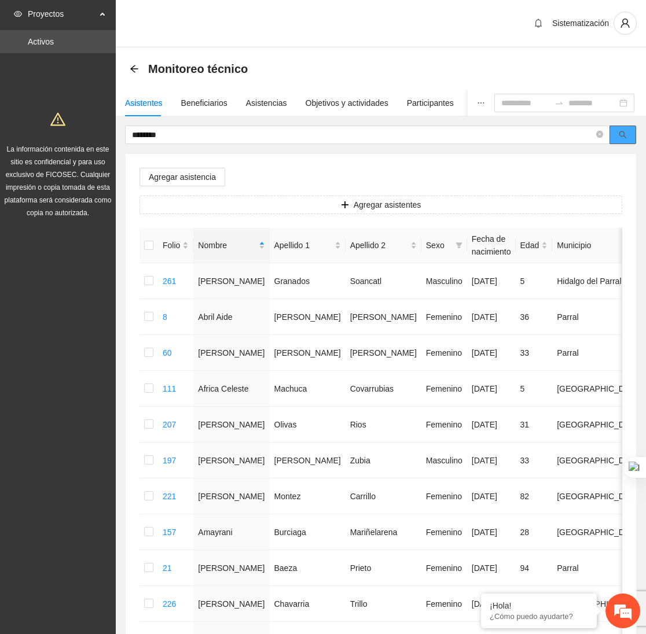
click at [626, 134] on icon "search" at bounding box center [623, 135] width 8 height 8
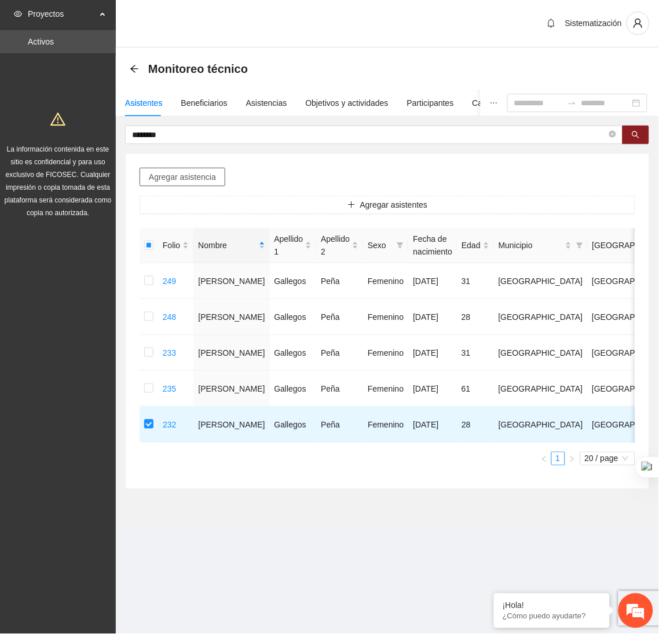
click at [185, 178] on span "Agregar asistencia" at bounding box center [182, 177] width 67 height 13
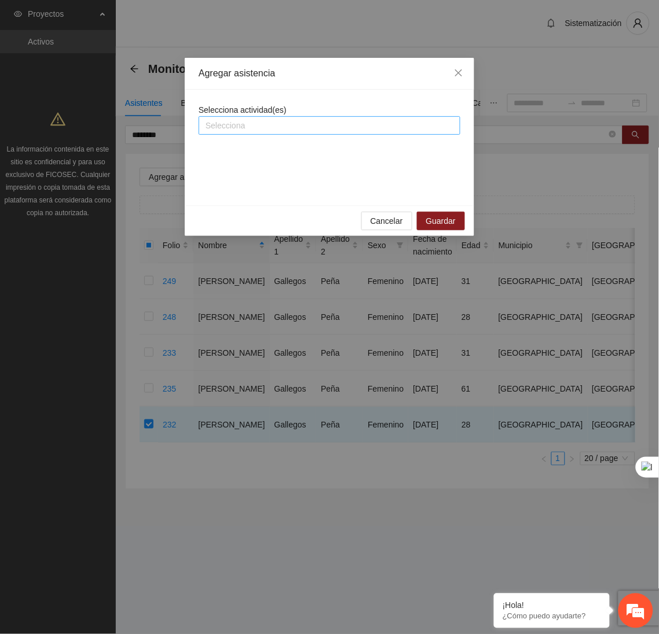
click at [286, 121] on div at bounding box center [329, 126] width 256 height 14
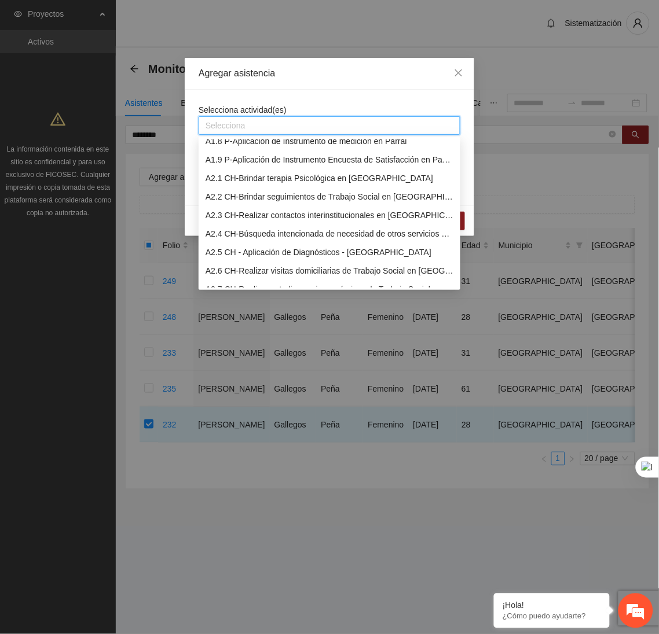
scroll to position [138, 0]
click at [231, 176] on div "A2.1 CH-Brindar terapia Psicológica en [GEOGRAPHIC_DATA]" at bounding box center [329, 177] width 248 height 13
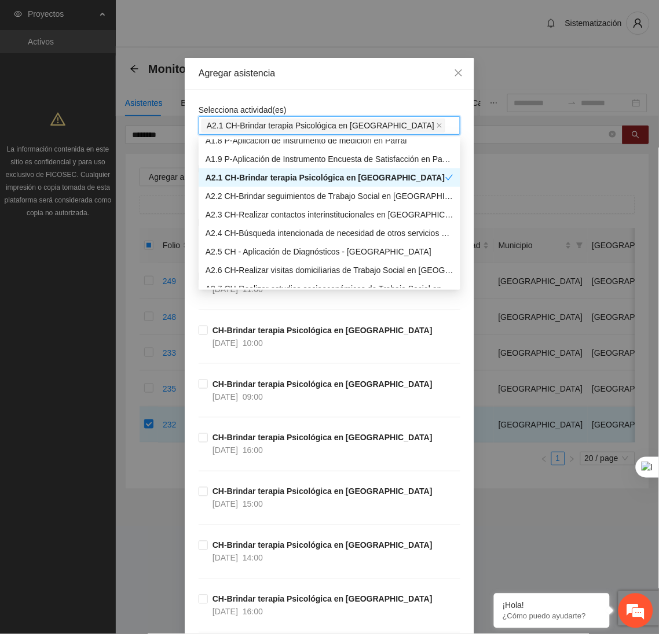
click at [314, 84] on div "Agregar asistencia" at bounding box center [329, 74] width 289 height 32
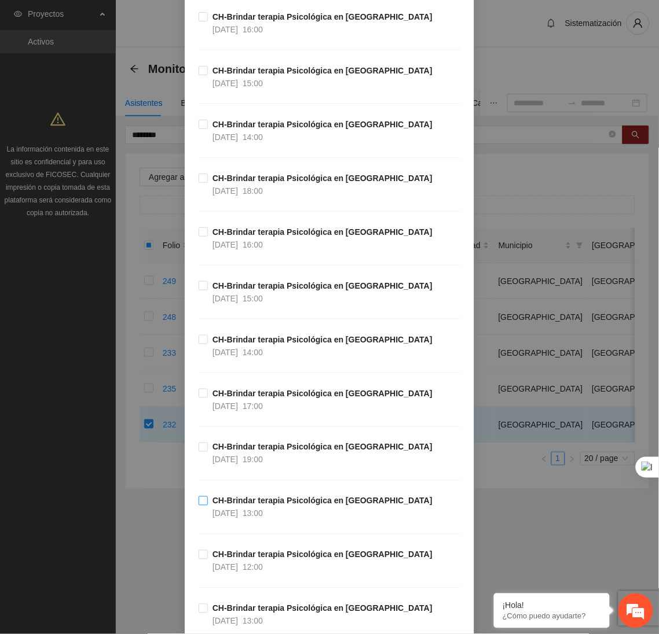
scroll to position [584, 0]
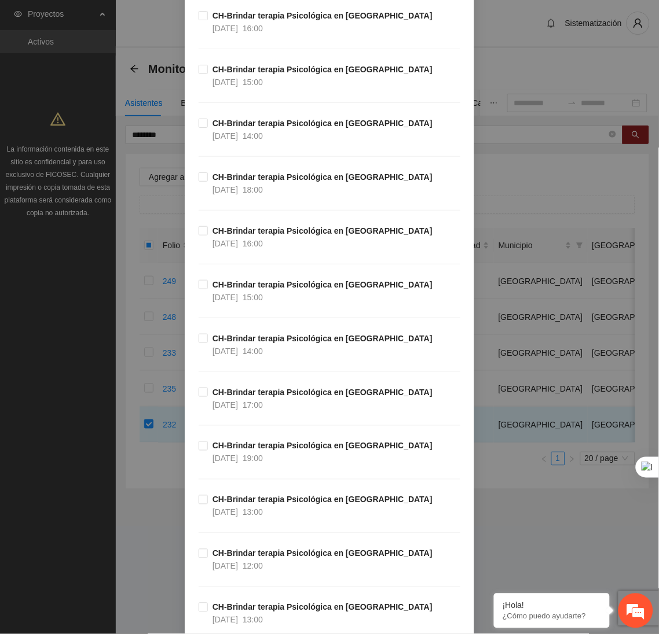
click at [296, 255] on div "CH-Brindar terapia Psicológica en [GEOGRAPHIC_DATA] [DATE] 16:00" at bounding box center [329, 252] width 262 height 54
click at [208, 233] on span "CH-Brindar terapia Psicológica en [GEOGRAPHIC_DATA] [DATE] 16:00" at bounding box center [322, 237] width 229 height 25
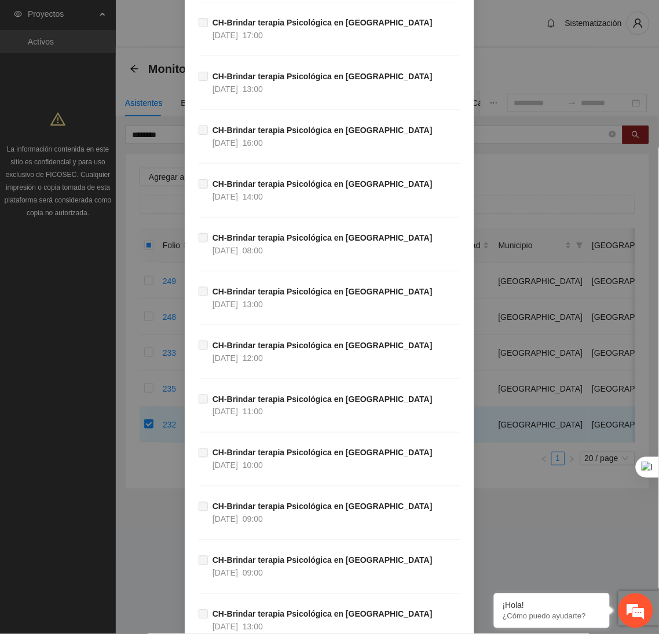
scroll to position [37792, 0]
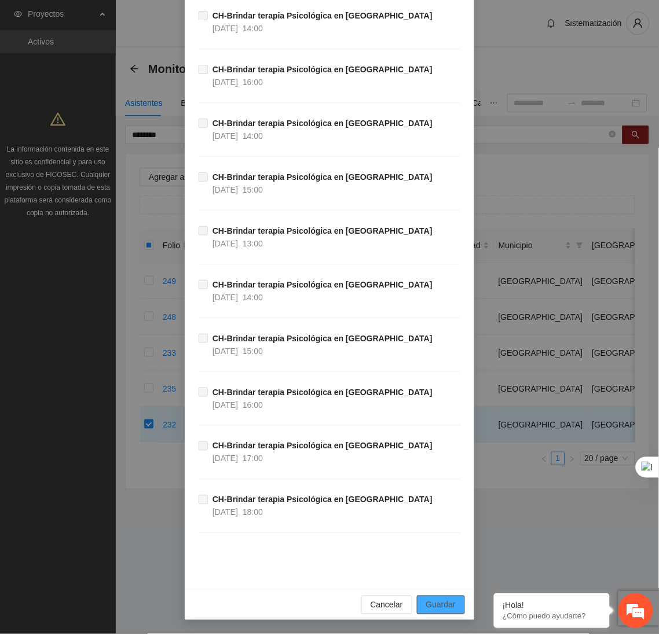
click at [436, 608] on span "Guardar" at bounding box center [441, 605] width 30 height 13
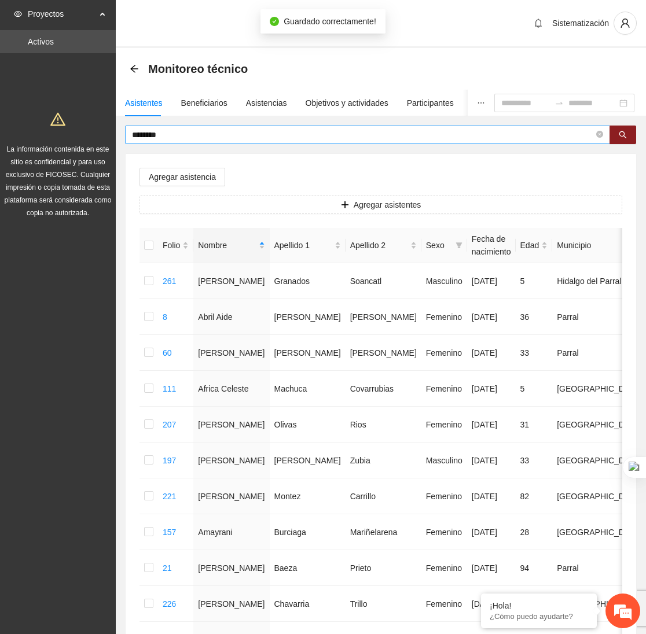
click at [186, 137] on input "********" at bounding box center [363, 134] width 462 height 13
type input "*"
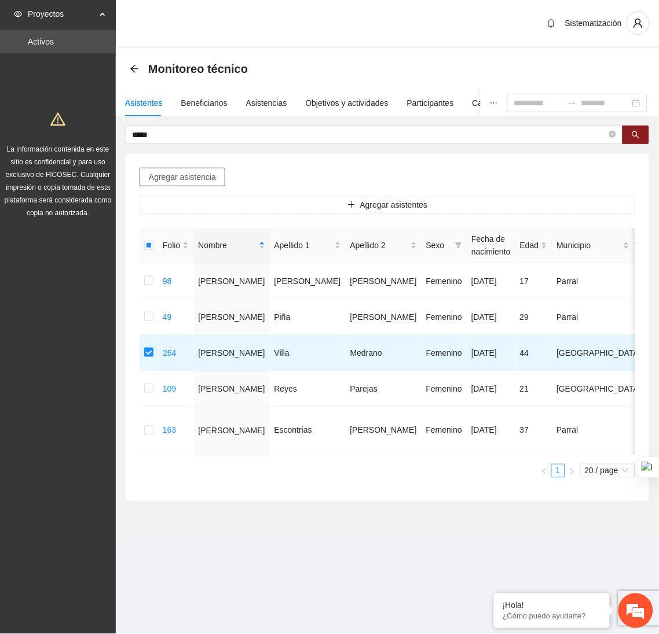
click at [200, 170] on button "Agregar asistencia" at bounding box center [182, 177] width 86 height 19
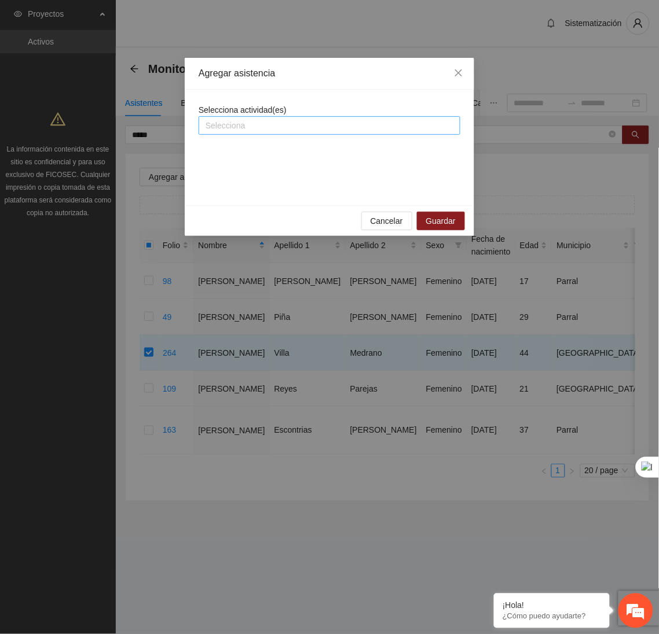
click at [296, 133] on div "Selecciona" at bounding box center [329, 125] width 262 height 19
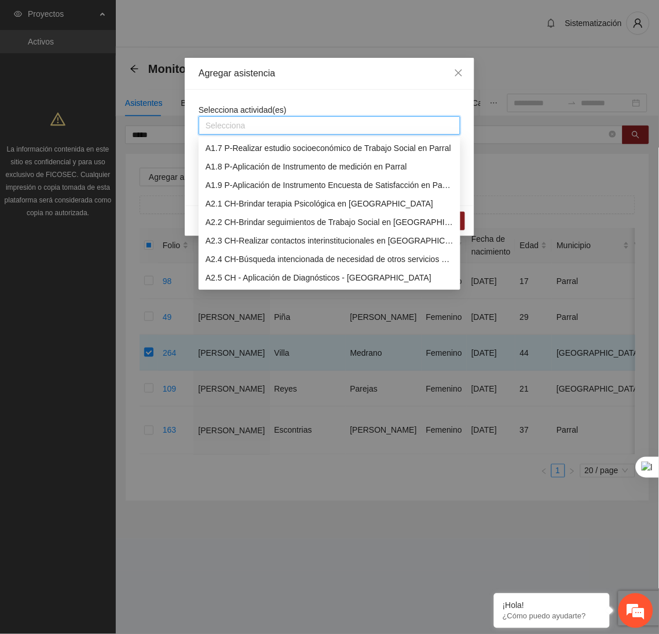
scroll to position [112, 0]
click at [246, 200] on div "A2.1 CH-Brindar terapia Psicológica en [GEOGRAPHIC_DATA]" at bounding box center [329, 203] width 248 height 13
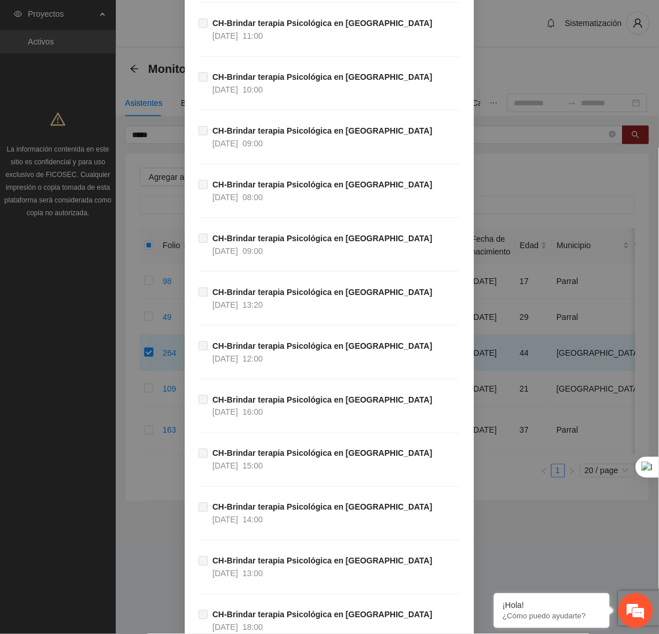
scroll to position [37792, 0]
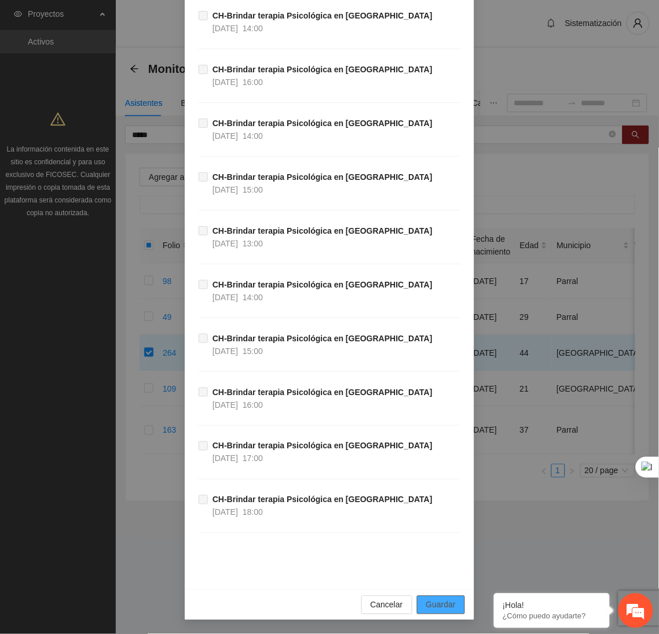
click at [447, 607] on span "Guardar" at bounding box center [441, 605] width 30 height 13
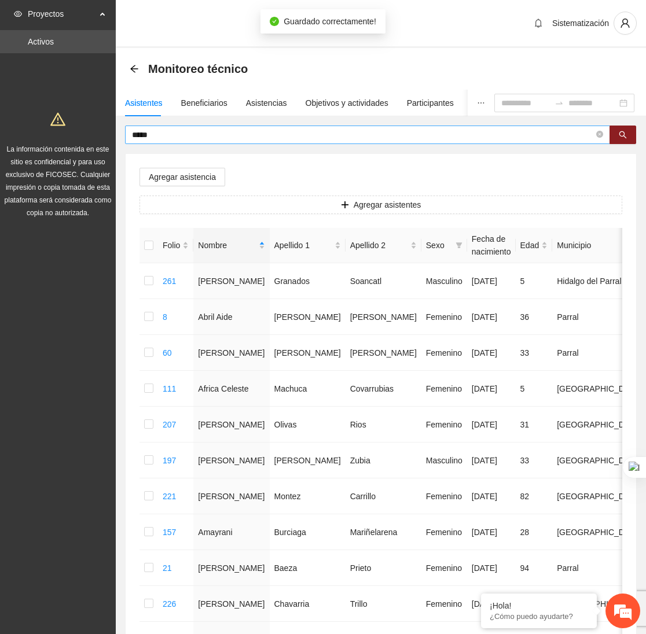
click at [207, 135] on input "*****" at bounding box center [363, 134] width 462 height 13
type input "*"
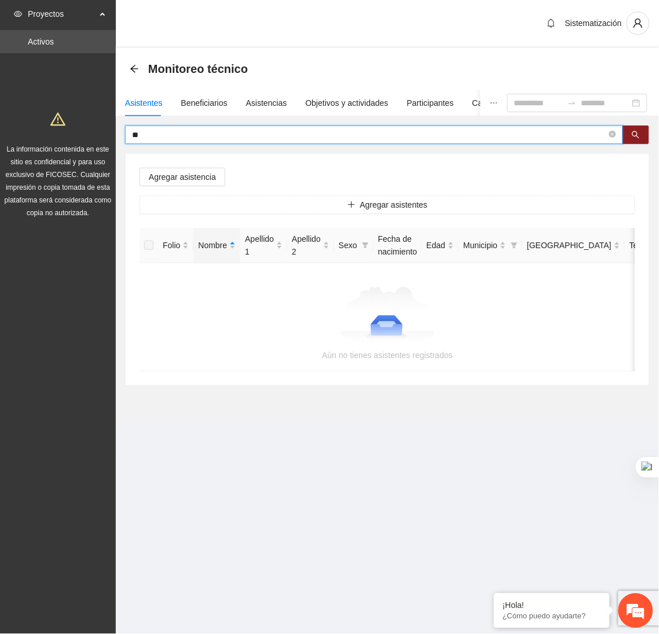
type input "*"
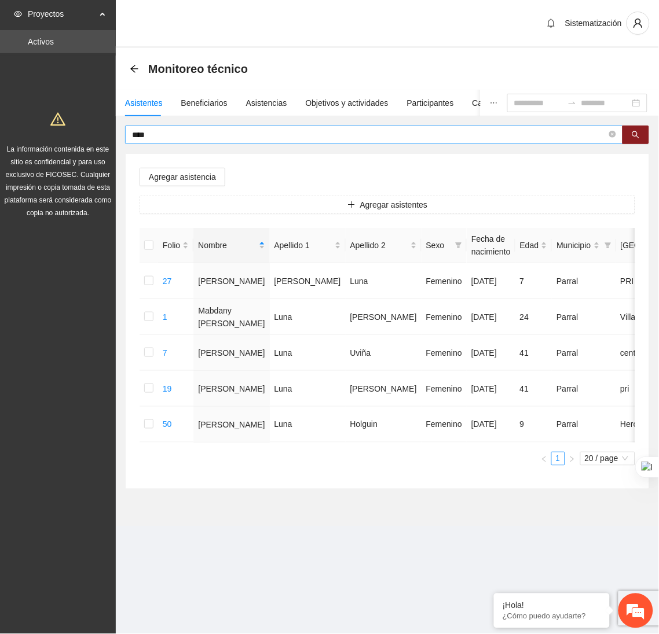
click at [190, 131] on input "****" at bounding box center [369, 134] width 474 height 13
type input "*"
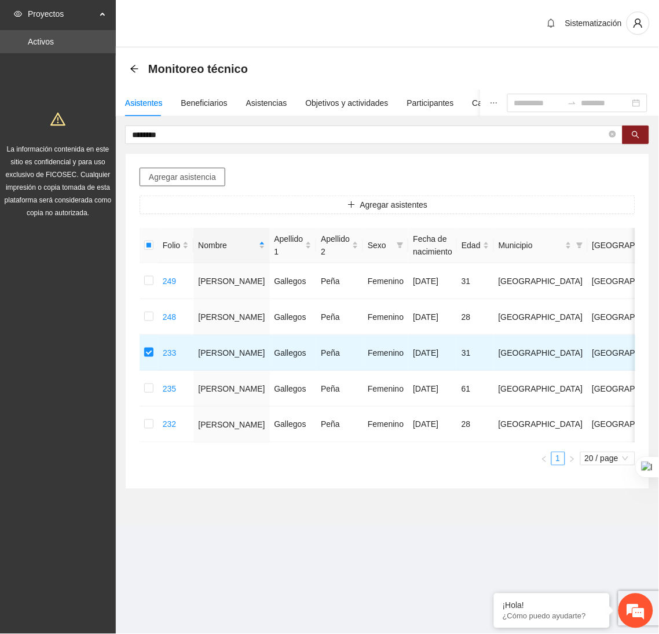
click at [192, 182] on span "Agregar asistencia" at bounding box center [182, 177] width 67 height 13
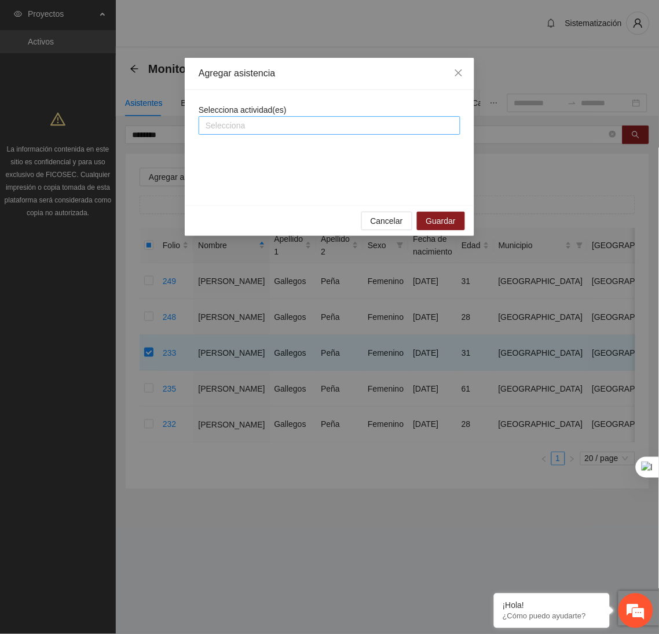
click at [280, 135] on div "Selecciona actividad(es) Selecciona" at bounding box center [329, 148] width 262 height 88
click at [242, 123] on div at bounding box center [329, 126] width 256 height 14
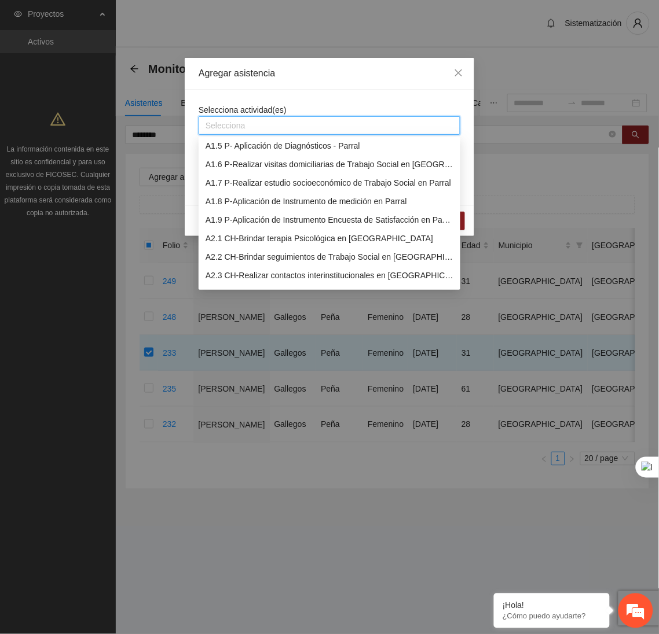
scroll to position [89, 0]
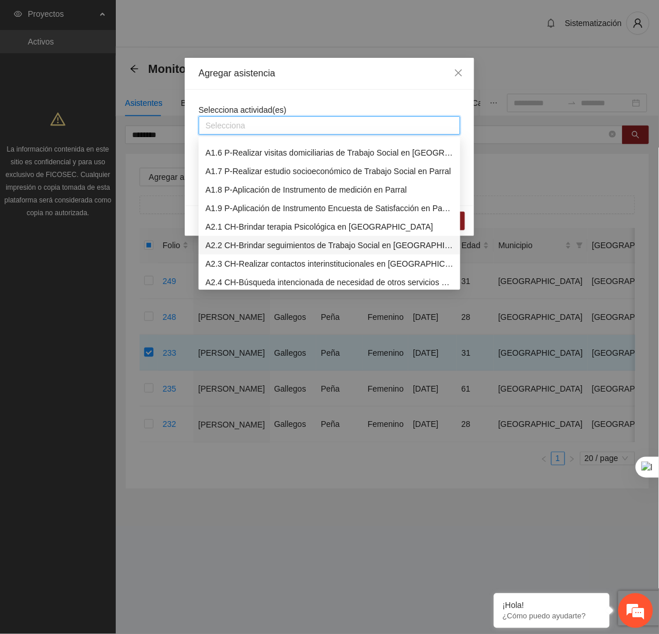
click at [216, 243] on div "A2.2 CH-Brindar seguimientos de Trabajo Social en [GEOGRAPHIC_DATA]" at bounding box center [329, 245] width 248 height 13
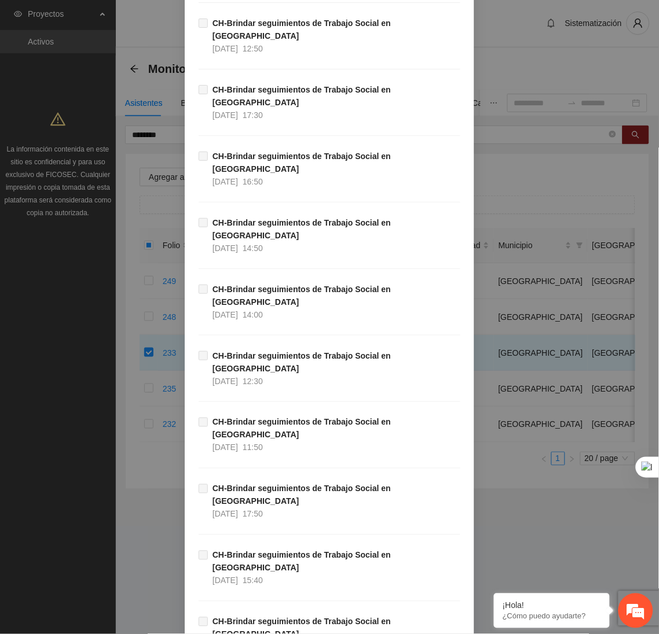
scroll to position [10993, 0]
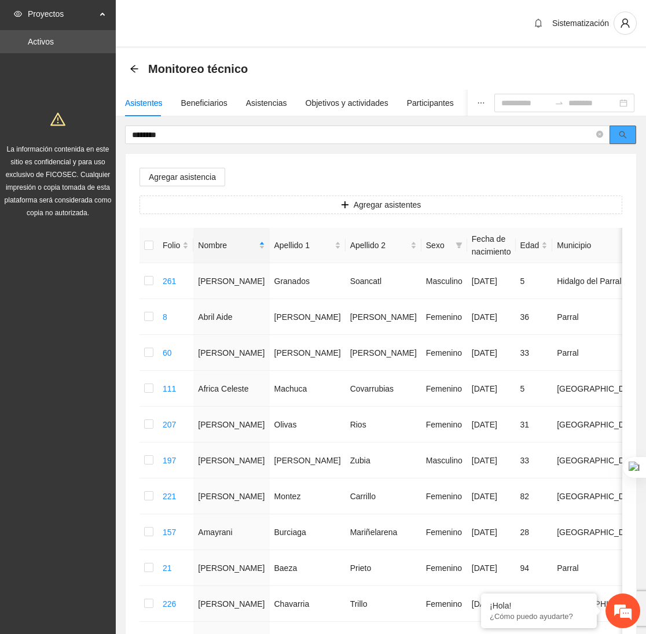
click at [621, 132] on icon "search" at bounding box center [623, 135] width 8 height 8
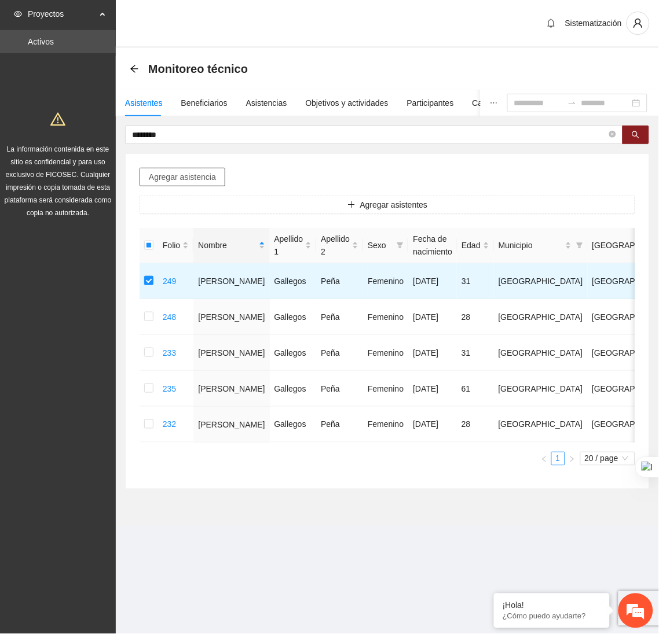
click at [185, 172] on span "Agregar asistencia" at bounding box center [182, 177] width 67 height 13
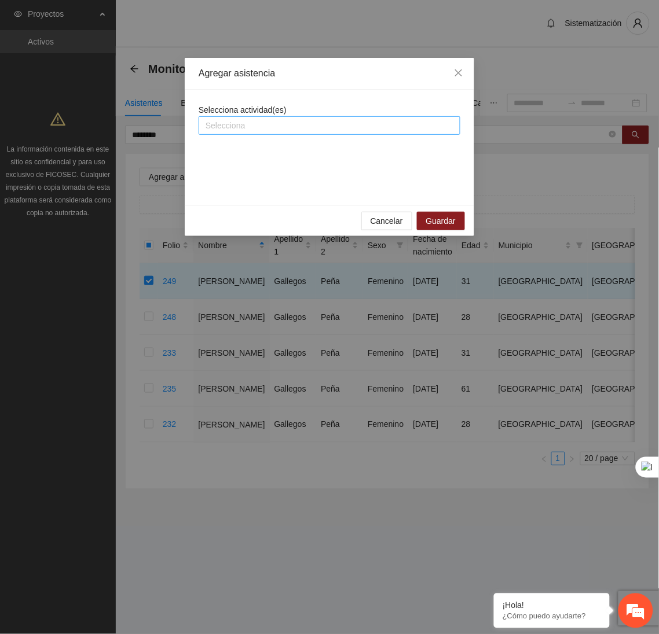
click at [269, 128] on div at bounding box center [329, 126] width 256 height 14
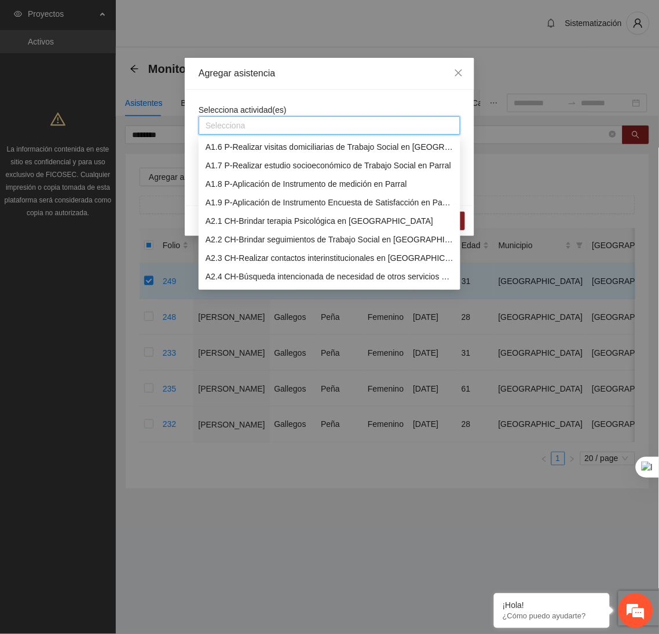
scroll to position [105, 0]
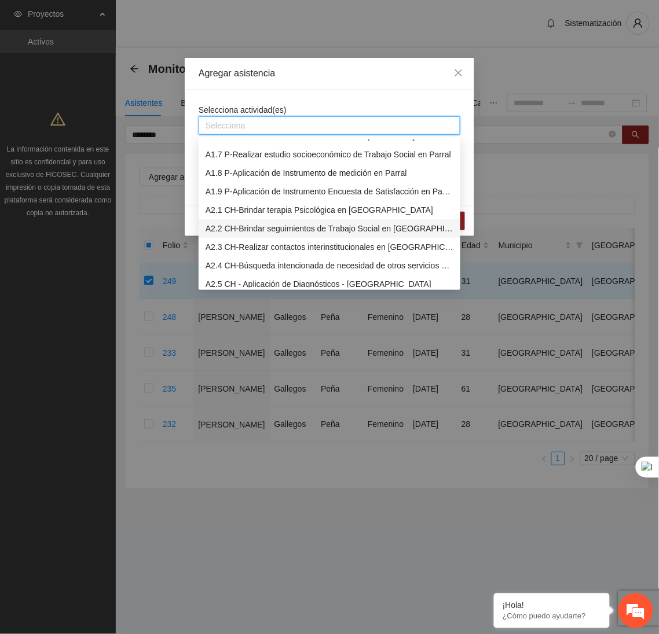
click at [249, 230] on div "A2.2 CH-Brindar seguimientos de Trabajo Social en [GEOGRAPHIC_DATA]" at bounding box center [329, 228] width 248 height 13
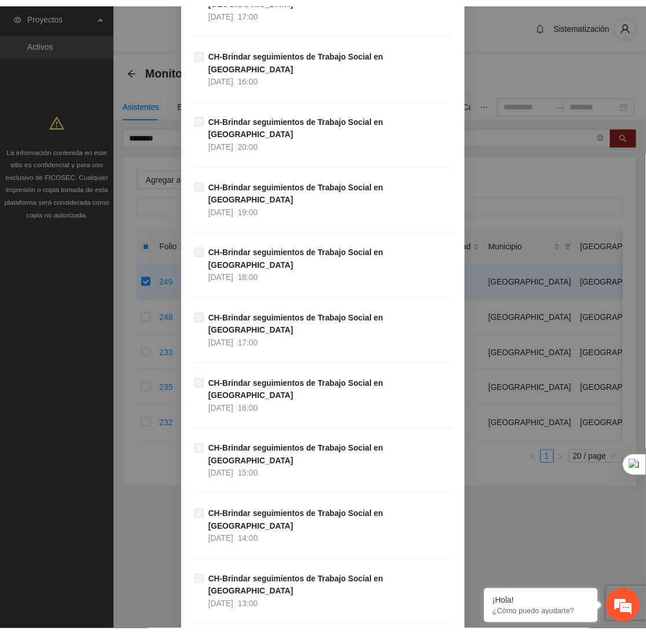
scroll to position [10993, 0]
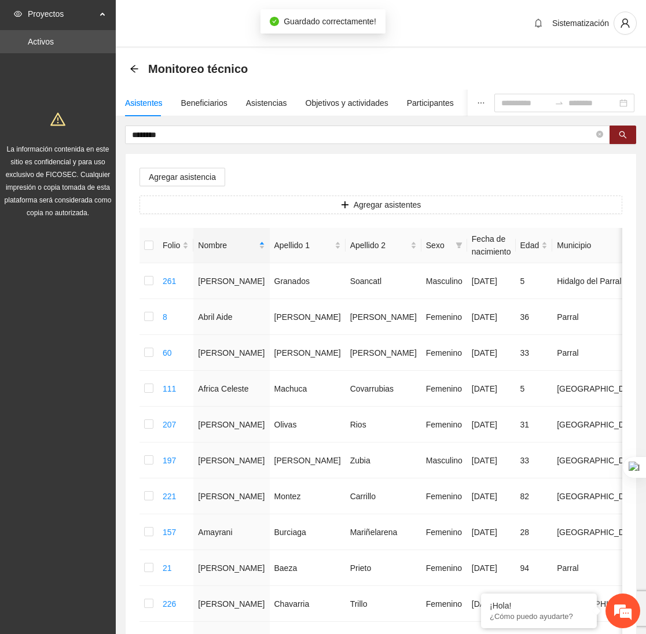
click at [168, 147] on div "******** Agregar asistencia Agregar asistentes Folio Nombre Apellido 1 Apellido…" at bounding box center [381, 577] width 512 height 902
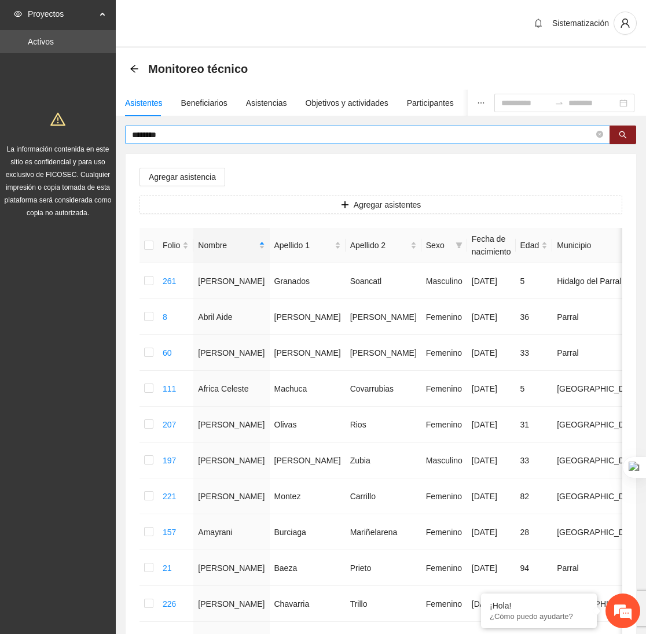
click at [170, 137] on input "********" at bounding box center [363, 134] width 462 height 13
type input "*"
type input "******"
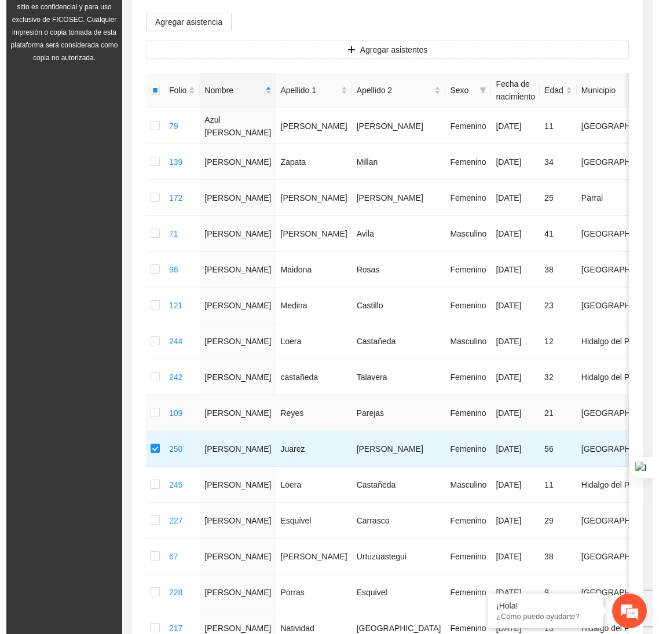
scroll to position [139, 0]
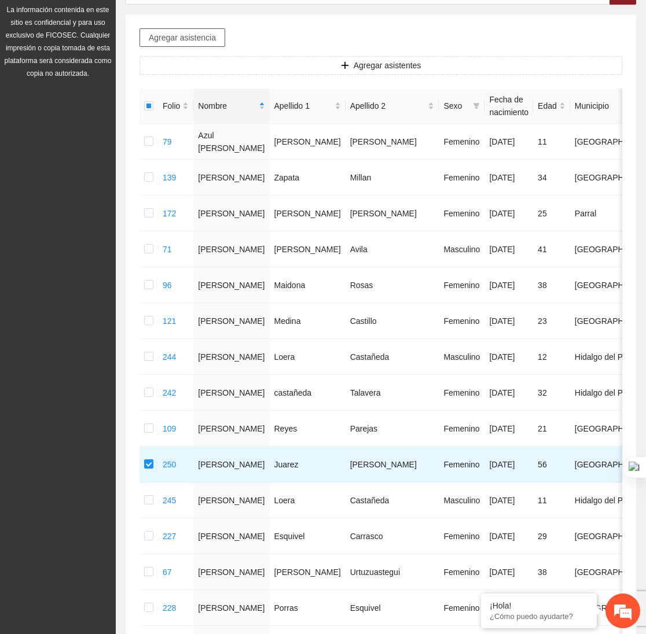
click at [185, 38] on span "Agregar asistencia" at bounding box center [182, 37] width 67 height 13
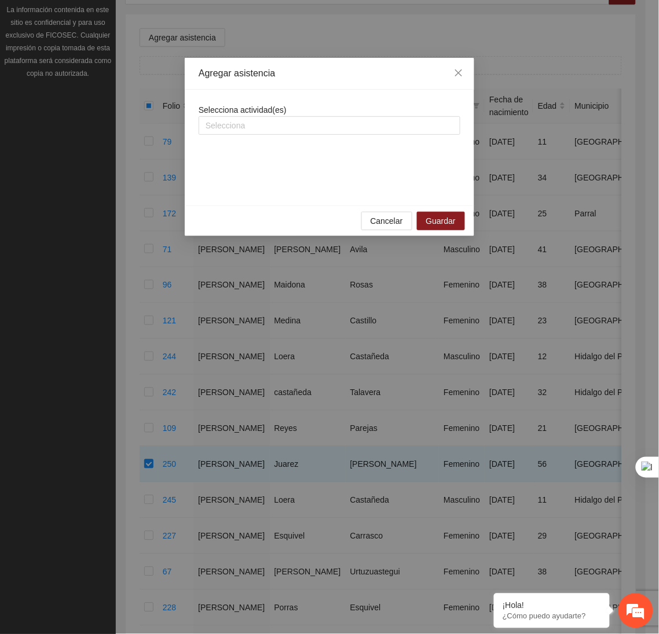
click at [289, 135] on div "Selecciona actividad(es) Selecciona" at bounding box center [329, 148] width 262 height 88
click at [278, 123] on div at bounding box center [329, 126] width 256 height 14
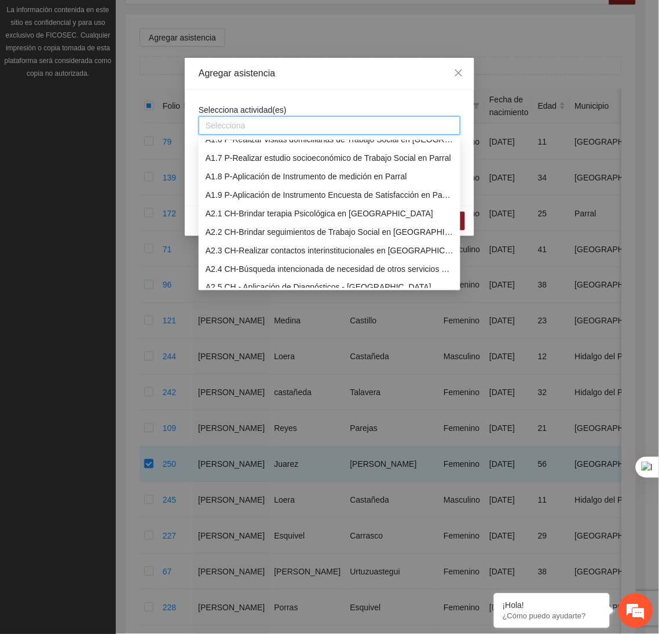
scroll to position [106, 0]
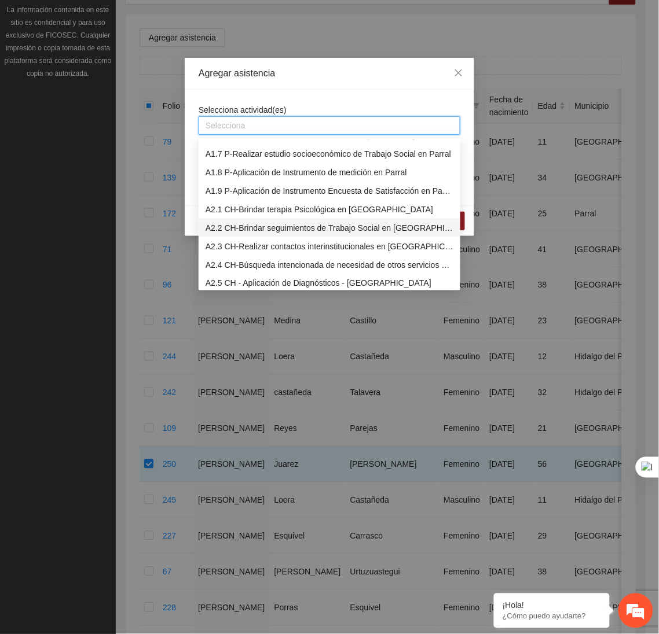
click at [254, 225] on div "A2.2 CH-Brindar seguimientos de Trabajo Social en [GEOGRAPHIC_DATA]" at bounding box center [329, 228] width 248 height 13
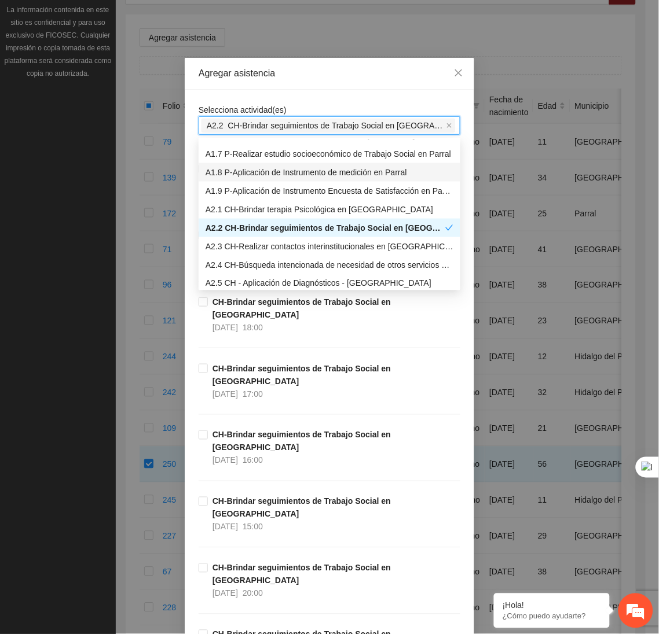
click at [328, 76] on div "Agregar asistencia" at bounding box center [329, 73] width 262 height 13
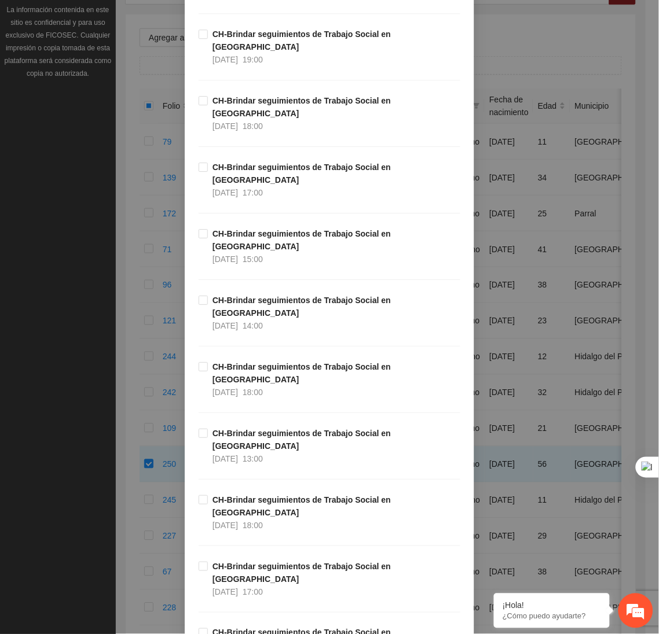
scroll to position [601, 0]
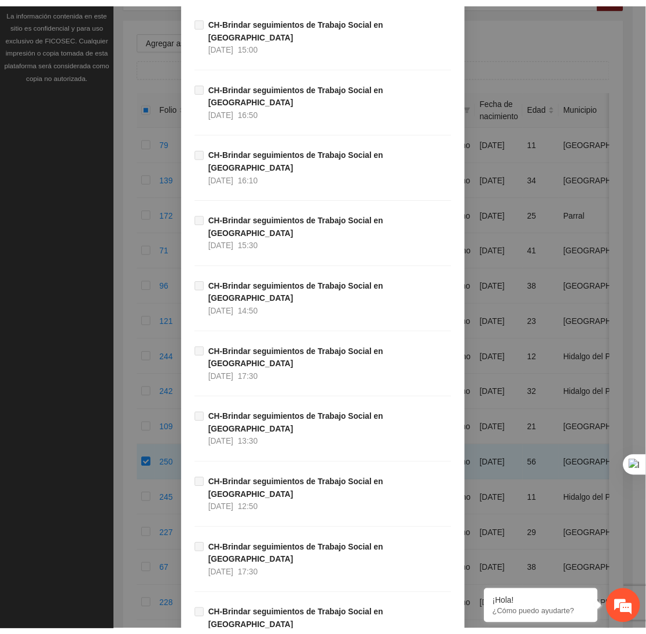
scroll to position [10993, 0]
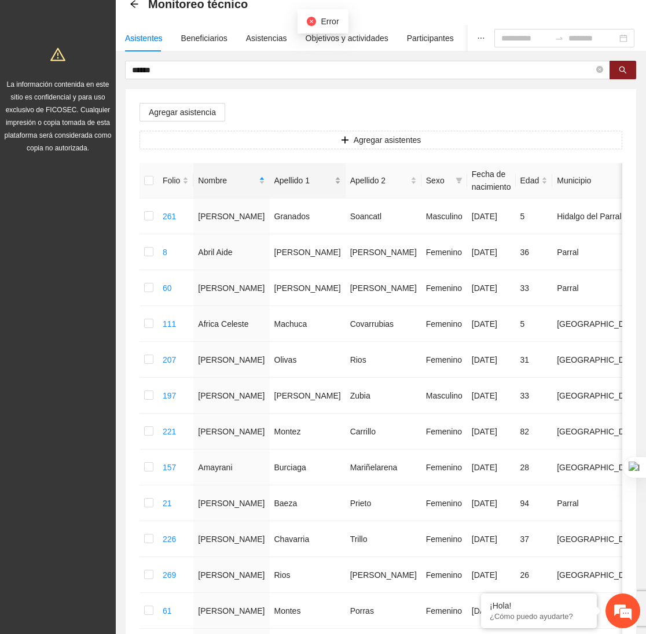
scroll to position [63, 0]
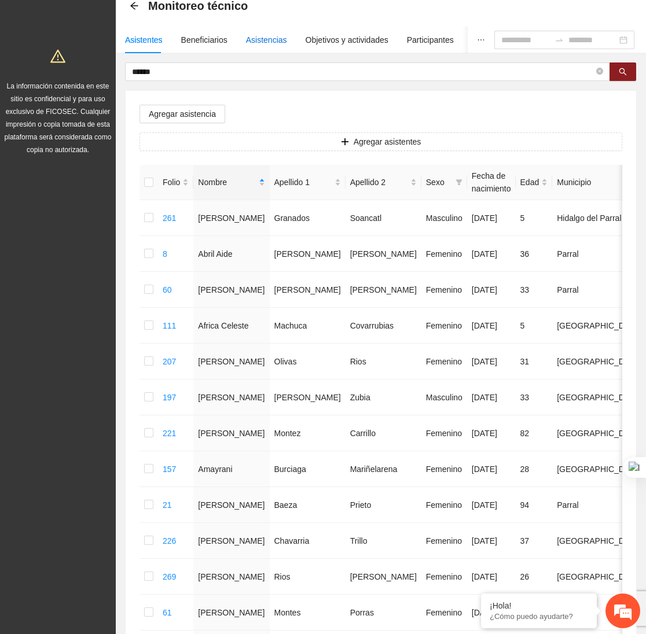
click at [252, 41] on div "Asistencias" at bounding box center [266, 40] width 41 height 13
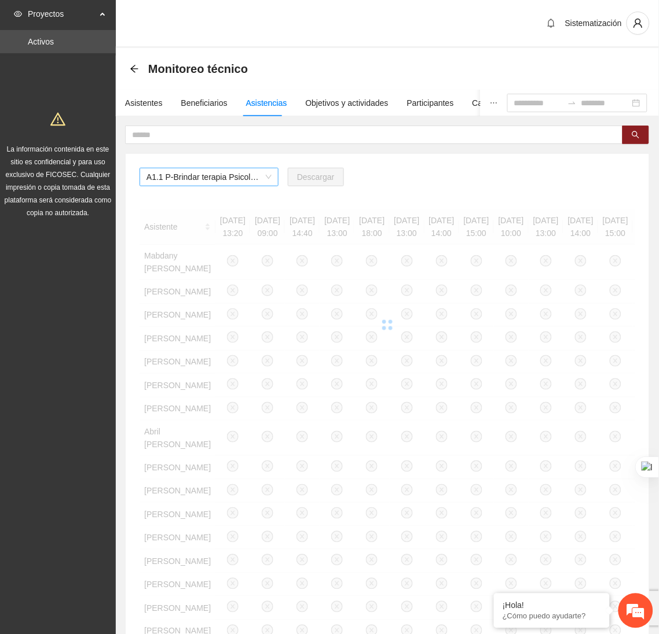
drag, startPoint x: 252, startPoint y: 182, endPoint x: 234, endPoint y: 238, distance: 59.5
click at [252, 182] on span "A1.1 P-Brindar terapia Psicológica en Parral" at bounding box center [208, 176] width 125 height 17
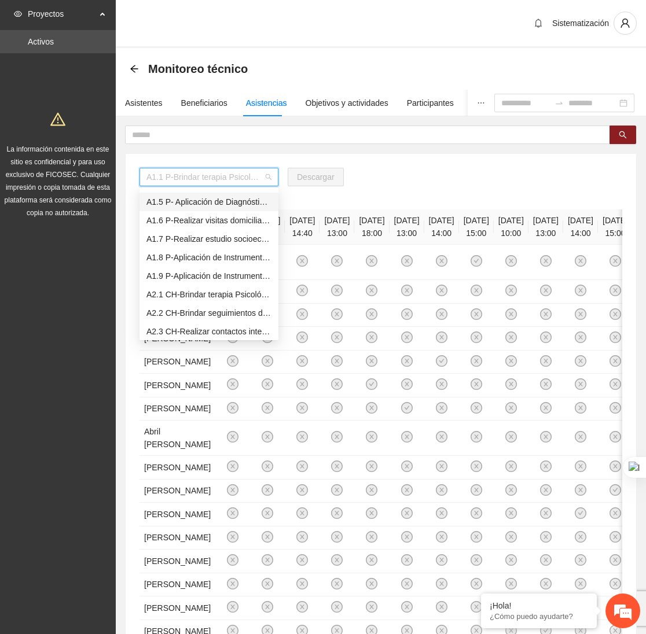
scroll to position [72, 0]
click at [173, 306] on div "A2.2 CH-Brindar seguimientos de Trabajo Social en [GEOGRAPHIC_DATA]" at bounding box center [208, 312] width 125 height 13
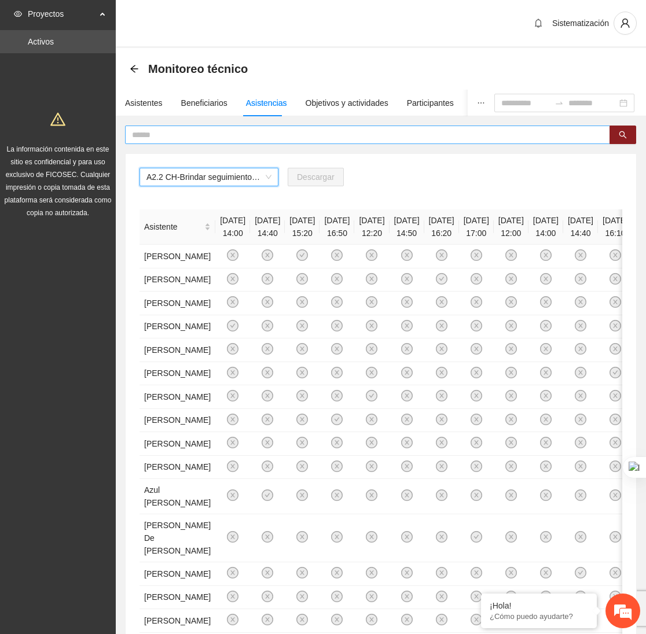
click at [206, 130] on input "text" at bounding box center [363, 134] width 462 height 13
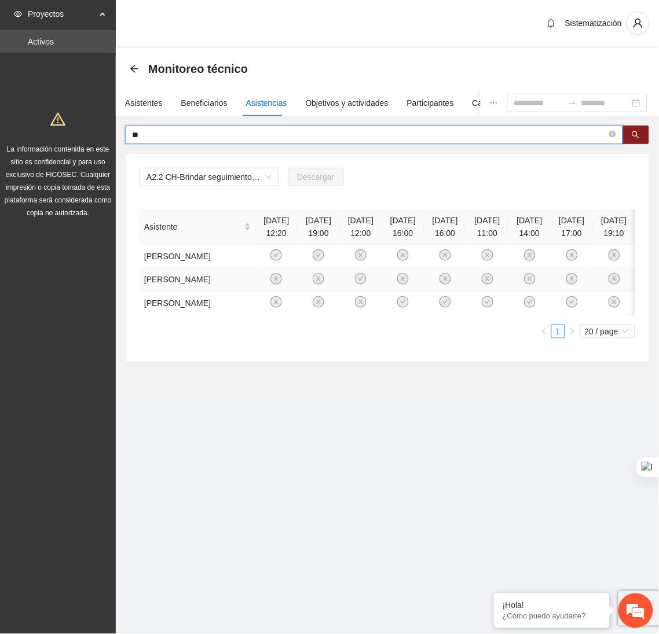
type input "*"
type input "******"
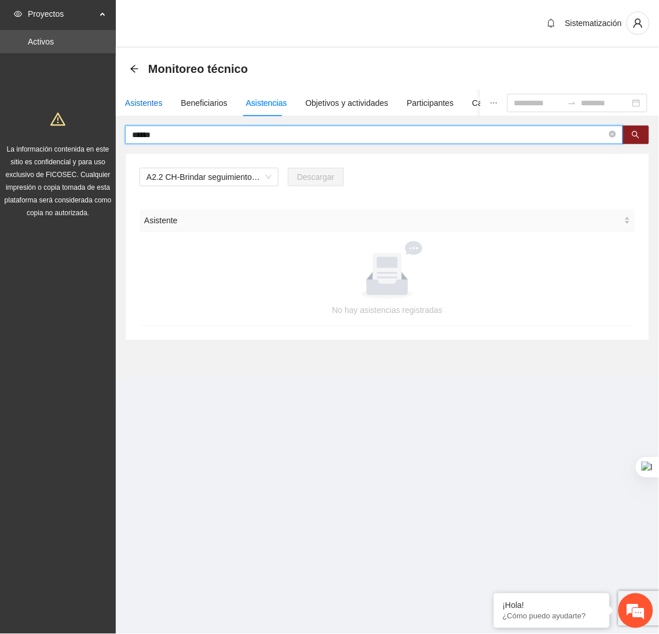
click at [146, 104] on div "Asistentes" at bounding box center [144, 103] width 38 height 13
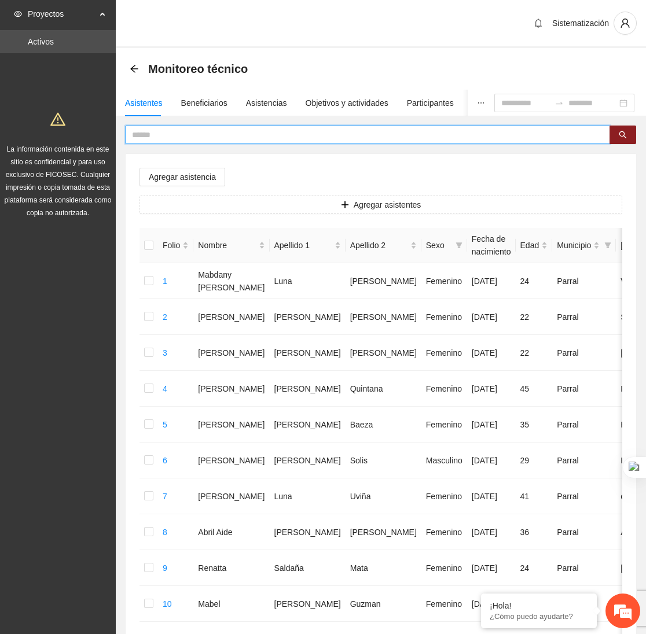
click at [189, 139] on input "text" at bounding box center [363, 134] width 462 height 13
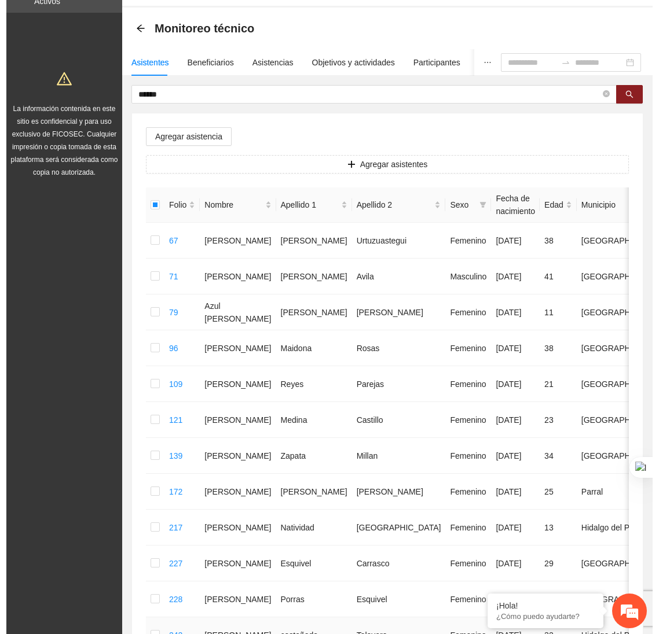
scroll to position [0, 0]
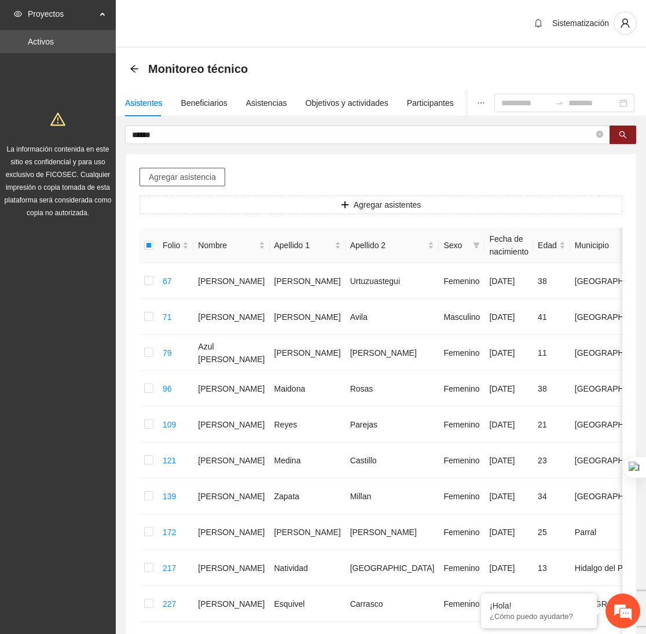
click at [192, 170] on button "Agregar asistencia" at bounding box center [182, 177] width 86 height 19
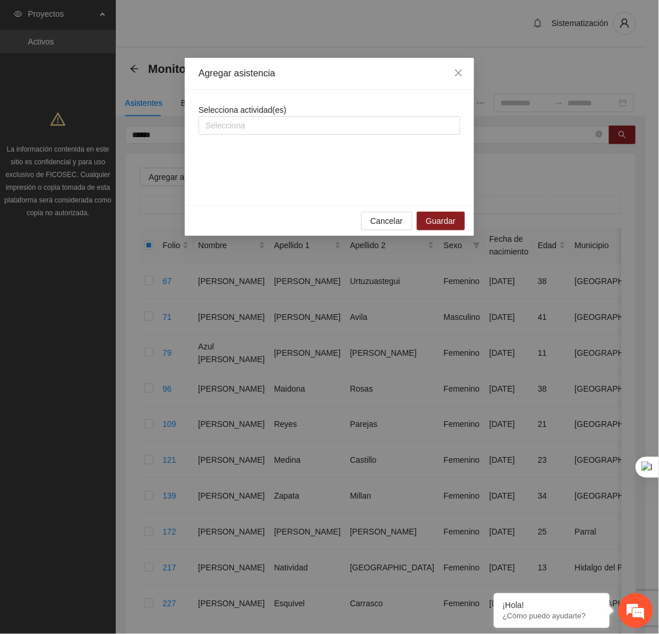
click at [229, 115] on span "Selecciona actividad(es)" at bounding box center [242, 109] width 88 height 9
click at [226, 124] on div at bounding box center [329, 126] width 256 height 14
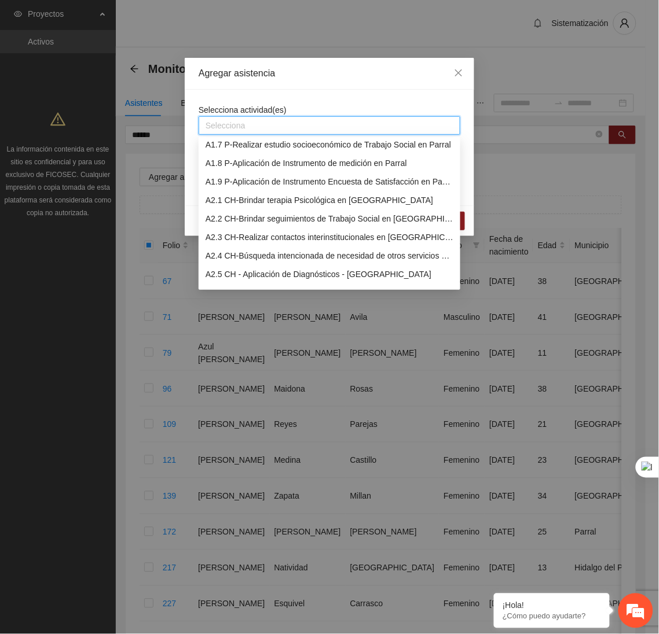
scroll to position [116, 0]
click at [225, 212] on div "A2.2 CH-Brindar seguimientos de Trabajo Social en [GEOGRAPHIC_DATA]" at bounding box center [329, 218] width 248 height 13
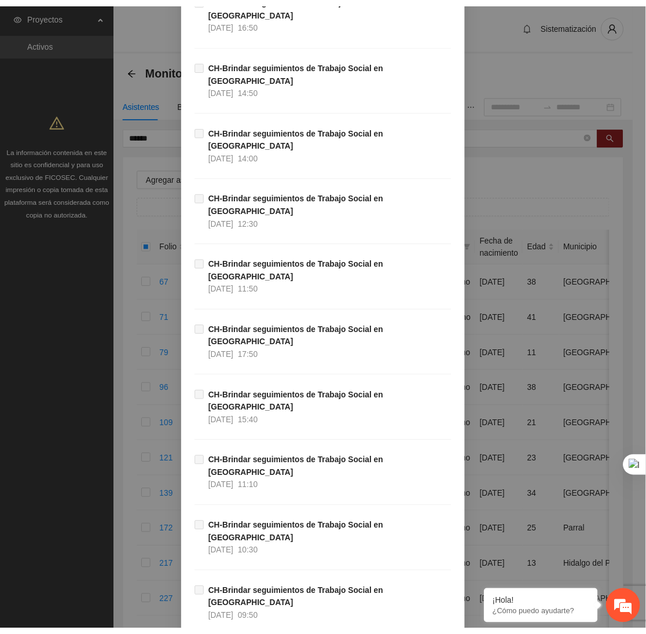
scroll to position [10993, 0]
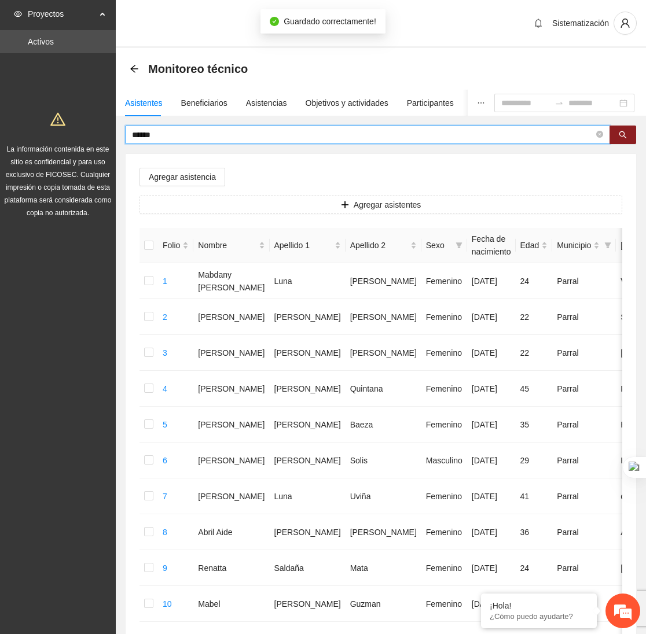
click at [171, 134] on input "******" at bounding box center [363, 134] width 462 height 13
type input "*"
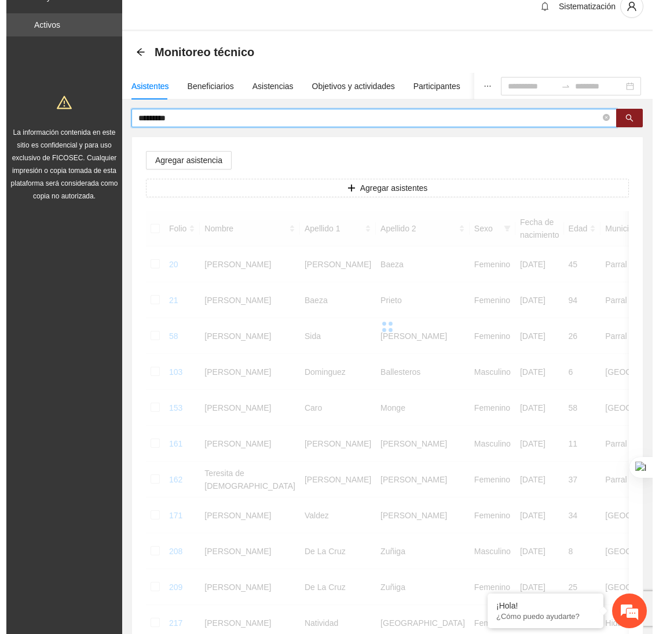
scroll to position [0, 0]
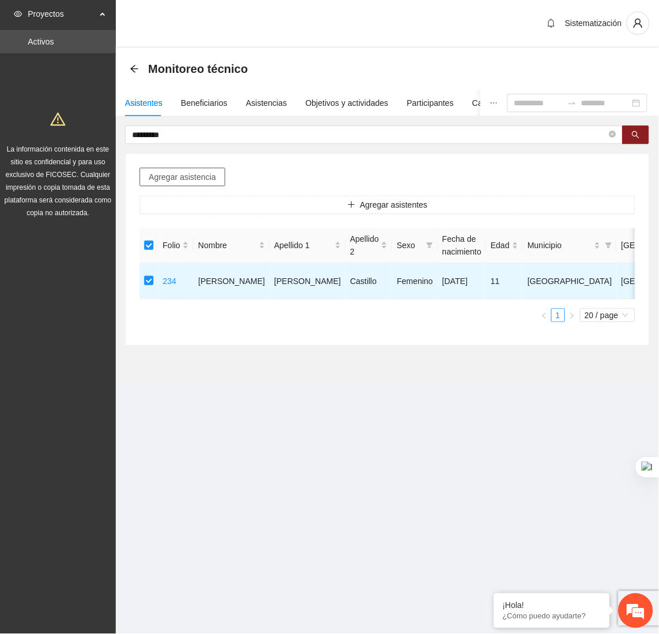
click at [157, 182] on span "Agregar asistencia" at bounding box center [182, 177] width 67 height 13
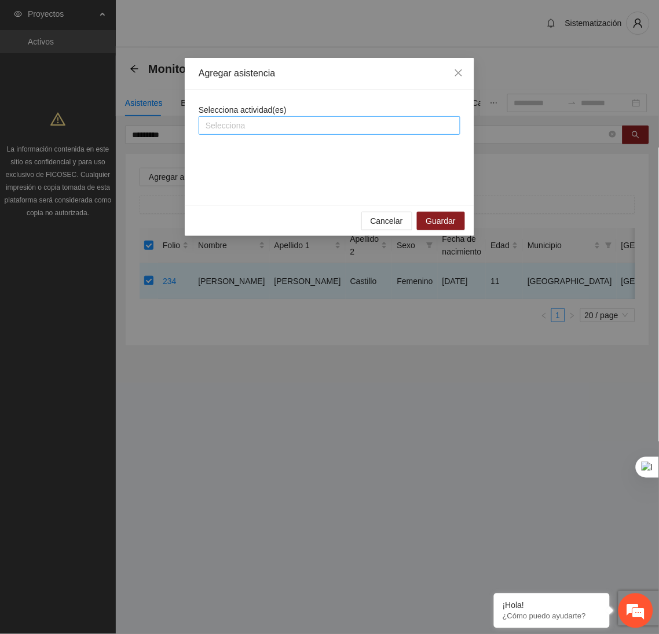
click at [231, 124] on div at bounding box center [329, 126] width 256 height 14
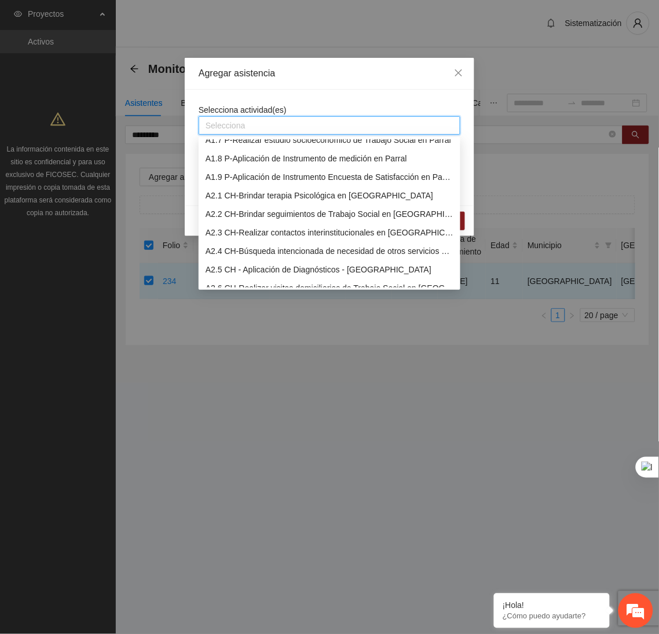
scroll to position [120, 0]
click at [233, 215] on div "A2.2 CH-Brindar seguimientos de Trabajo Social en [GEOGRAPHIC_DATA]" at bounding box center [329, 213] width 248 height 13
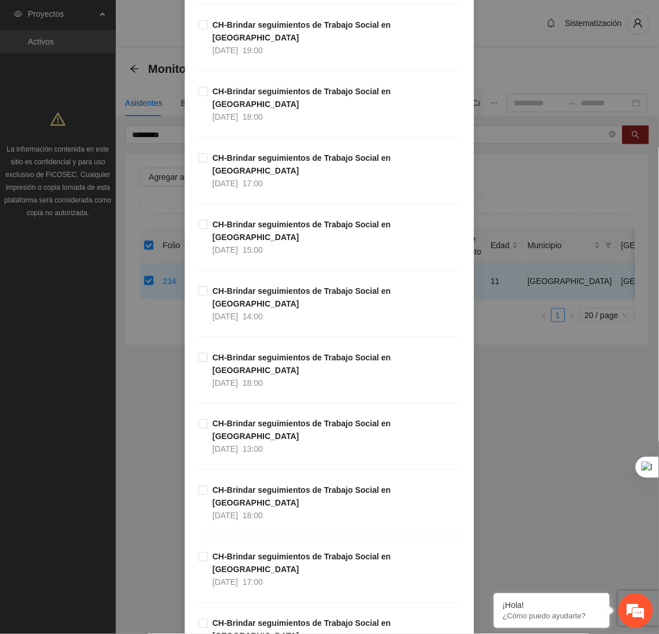
scroll to position [632, 0]
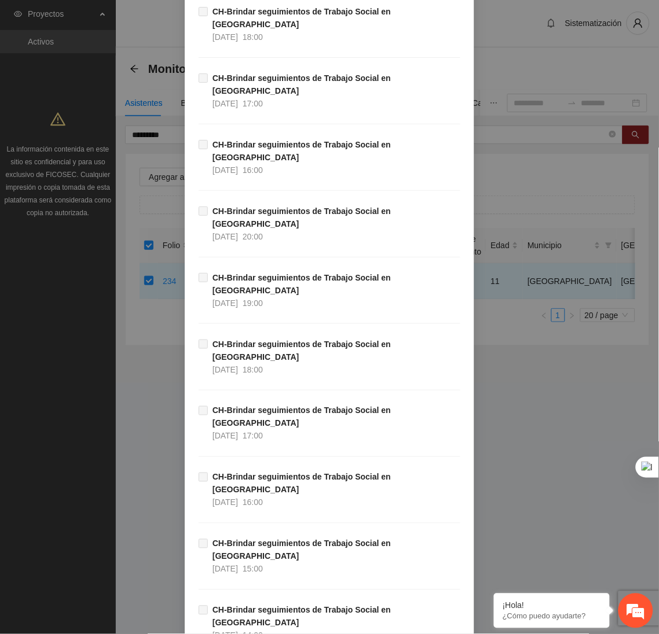
scroll to position [10993, 0]
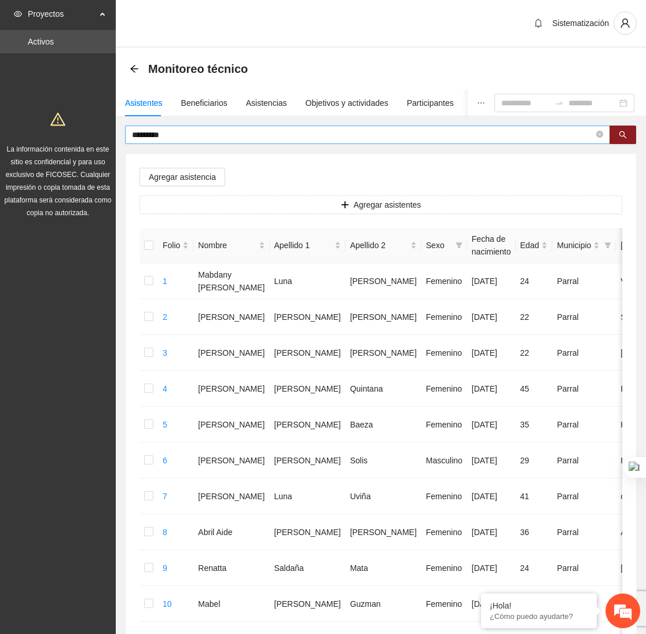
click at [204, 134] on input "*********" at bounding box center [363, 134] width 462 height 13
type input "*"
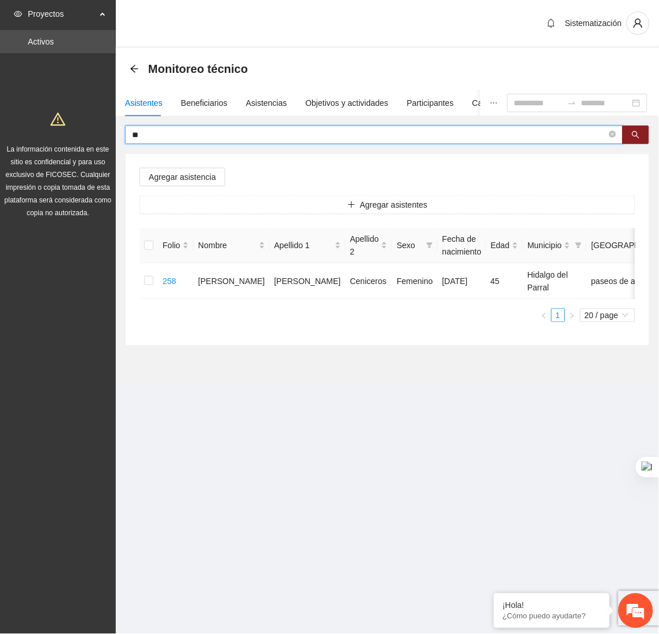
type input "*"
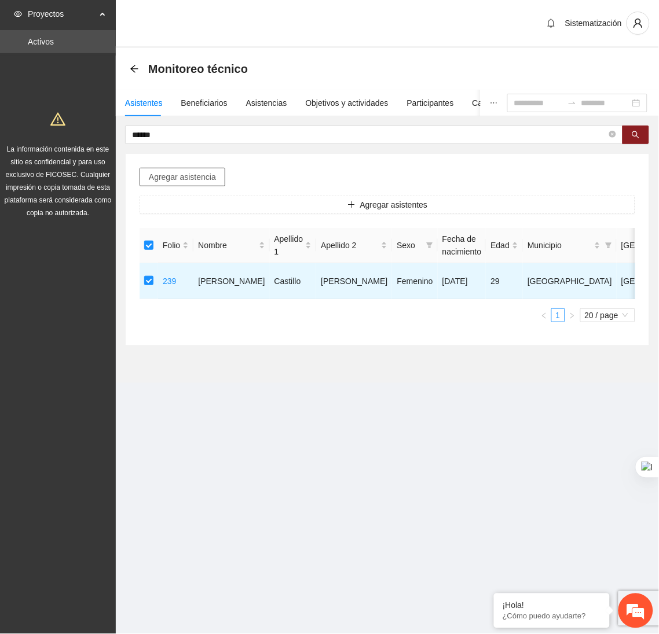
click at [181, 181] on span "Agregar asistencia" at bounding box center [182, 177] width 67 height 13
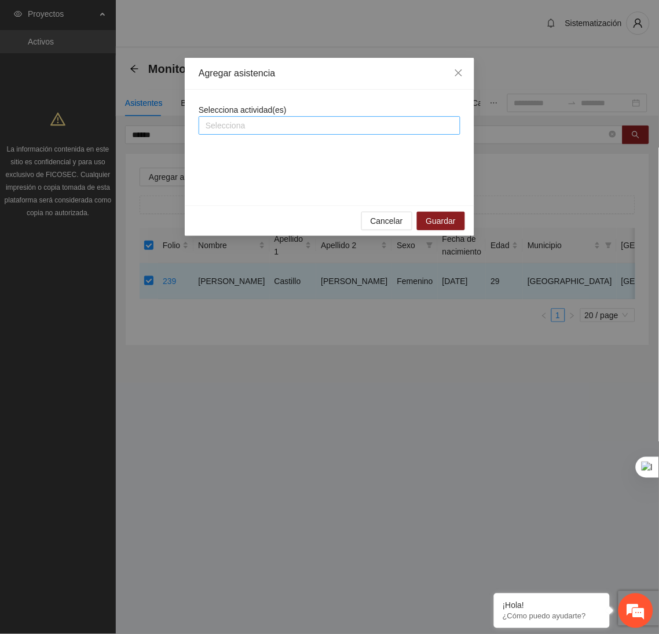
click at [257, 128] on div at bounding box center [329, 126] width 256 height 14
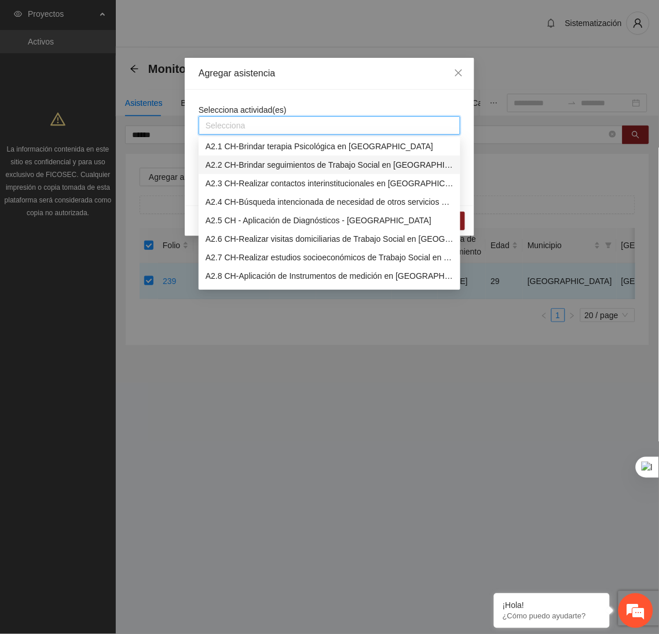
scroll to position [170, 0]
click at [236, 165] on div "A2.2 CH-Brindar seguimientos de Trabajo Social en [GEOGRAPHIC_DATA]" at bounding box center [329, 163] width 248 height 13
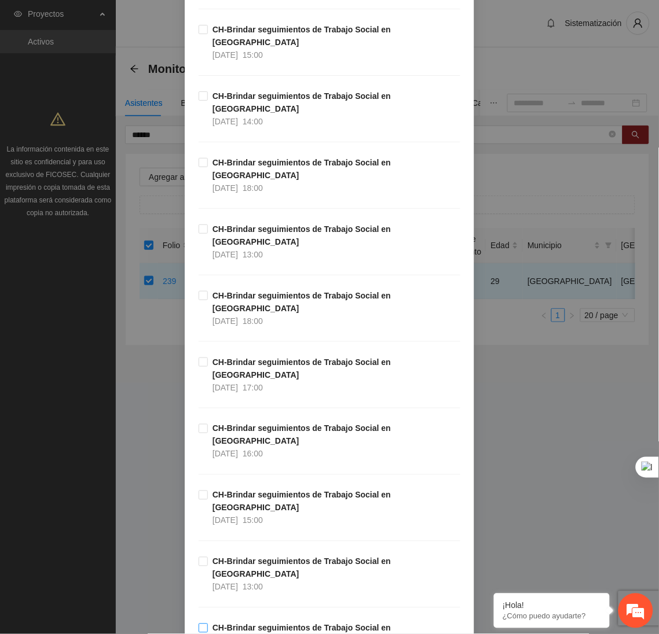
scroll to position [798, 0]
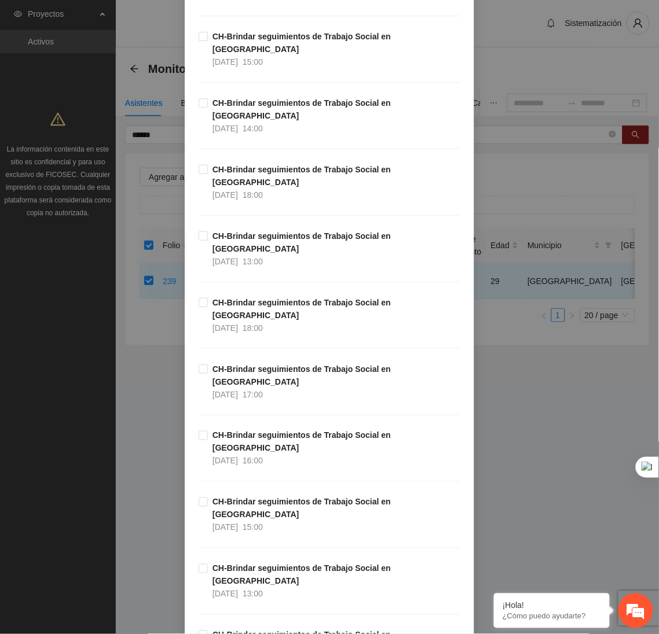
click at [262, 496] on div "CH-Brindar seguimientos de Trabajo Social en [GEOGRAPHIC_DATA] [DATE] 15:00" at bounding box center [329, 529] width 262 height 67
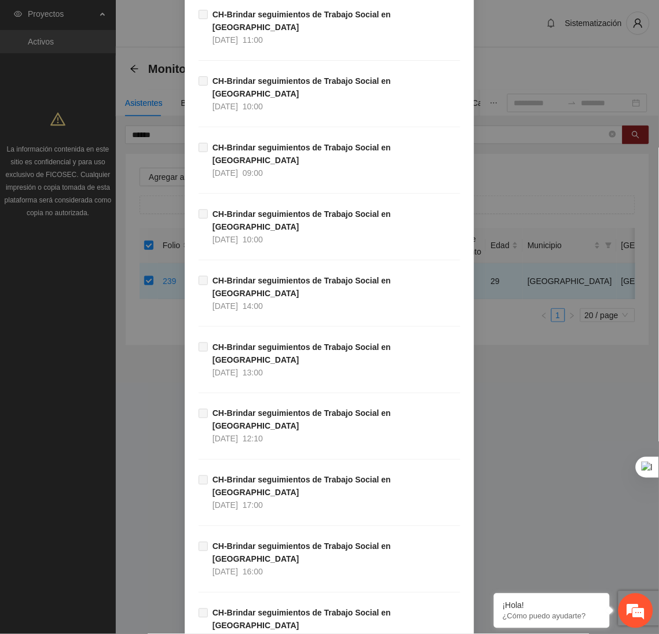
scroll to position [10993, 0]
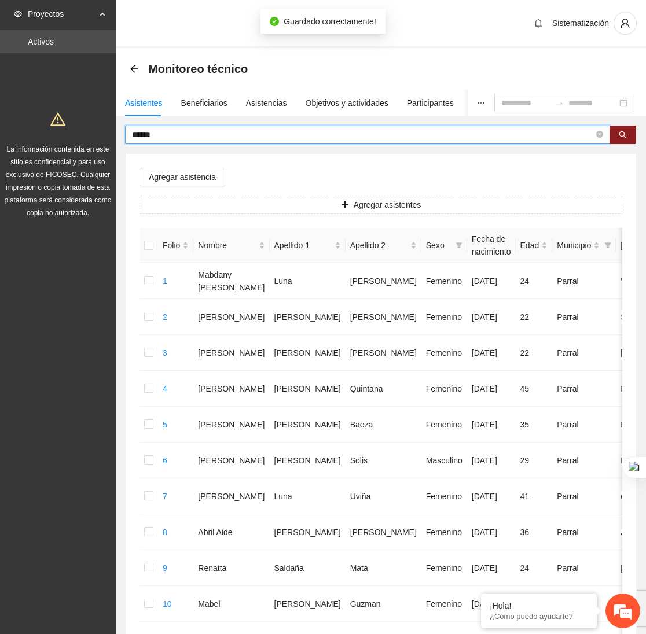
click at [188, 134] on input "******" at bounding box center [363, 134] width 462 height 13
type input "*"
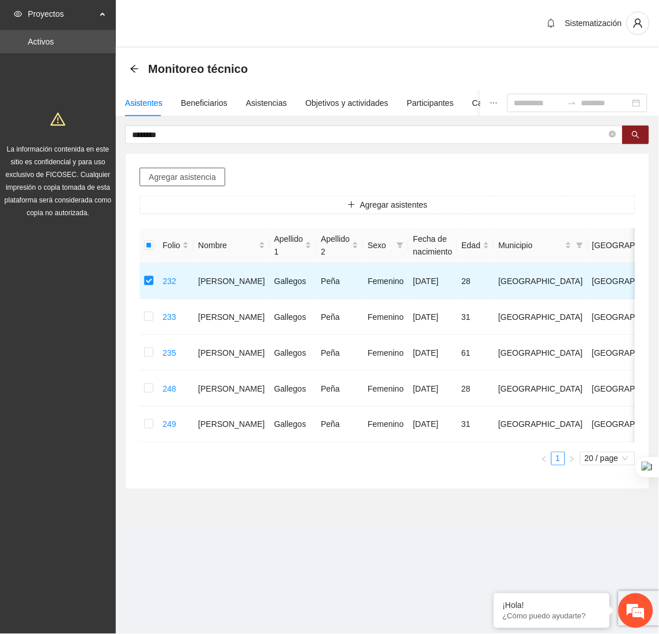
click at [189, 172] on span "Agregar asistencia" at bounding box center [182, 177] width 67 height 13
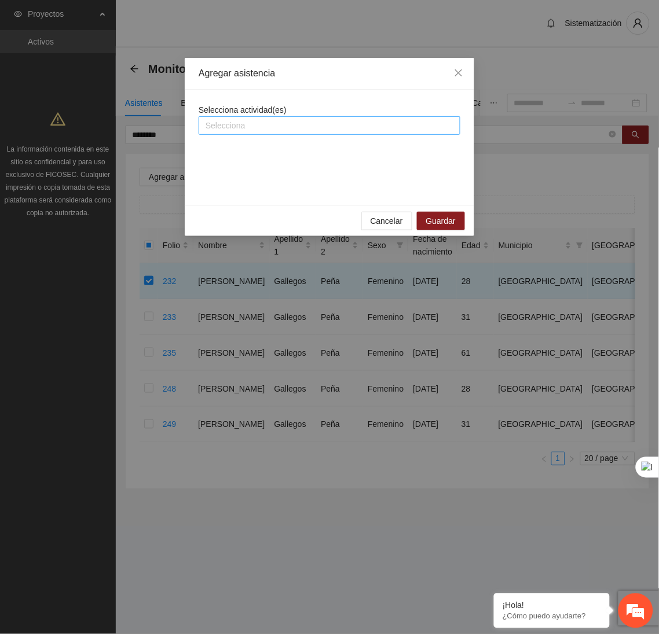
click at [252, 130] on div at bounding box center [329, 126] width 256 height 14
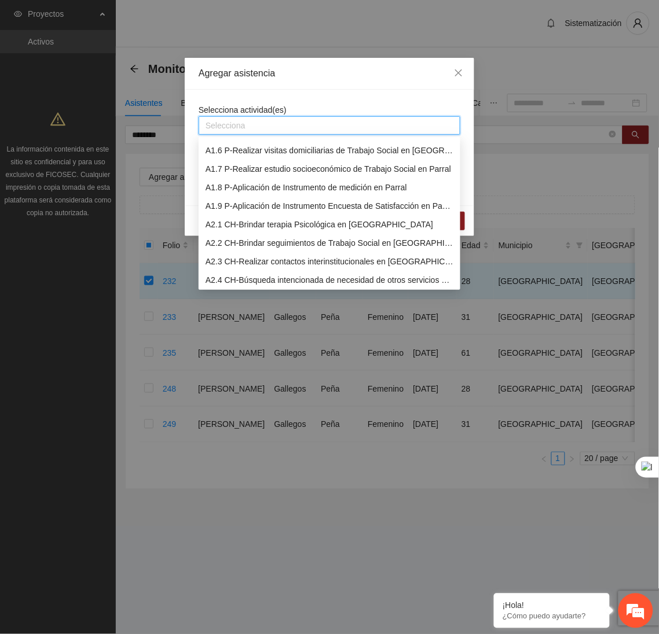
scroll to position [91, 0]
click at [222, 243] on div "A2.2 CH-Brindar seguimientos de Trabajo Social en [GEOGRAPHIC_DATA]" at bounding box center [329, 243] width 248 height 13
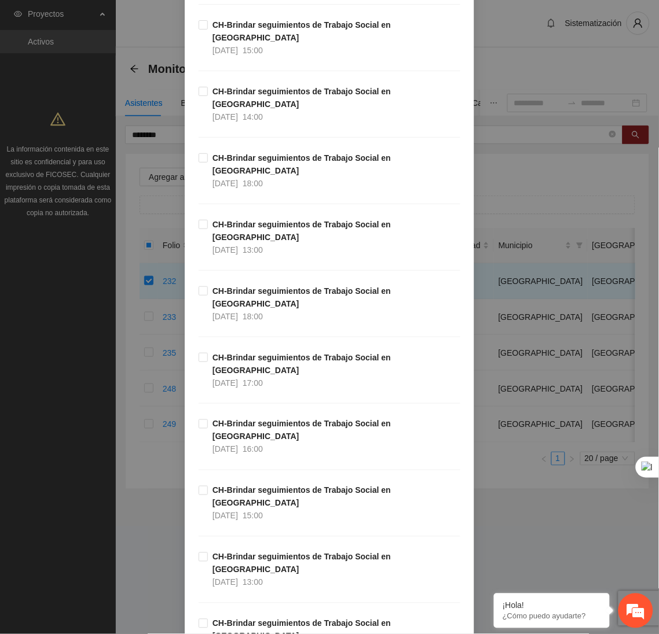
scroll to position [867, 0]
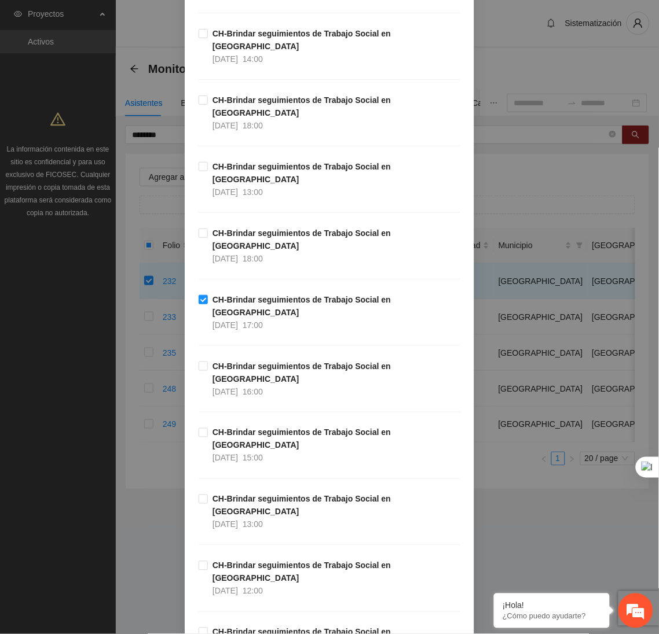
drag, startPoint x: 658, startPoint y: 76, endPoint x: 637, endPoint y: 362, distance: 286.7
click at [637, 362] on html "Proyectos Activos La información contenida en este sitio es confidencial y para…" at bounding box center [329, 317] width 659 height 634
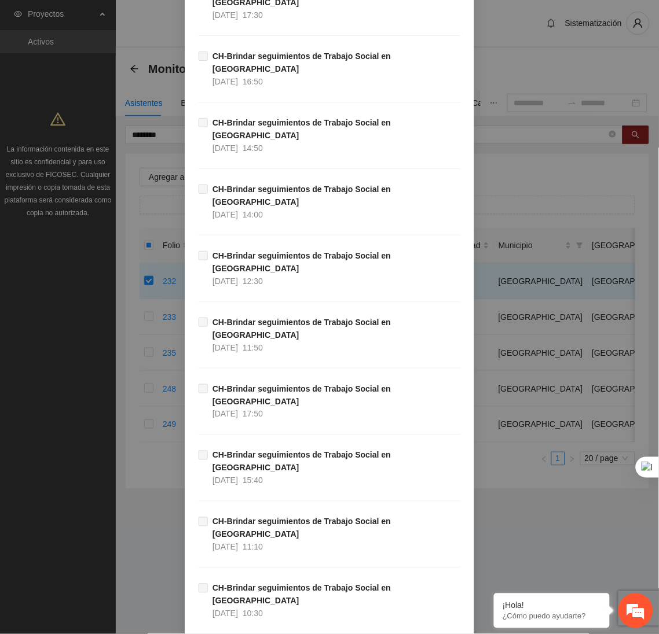
scroll to position [11018, 0]
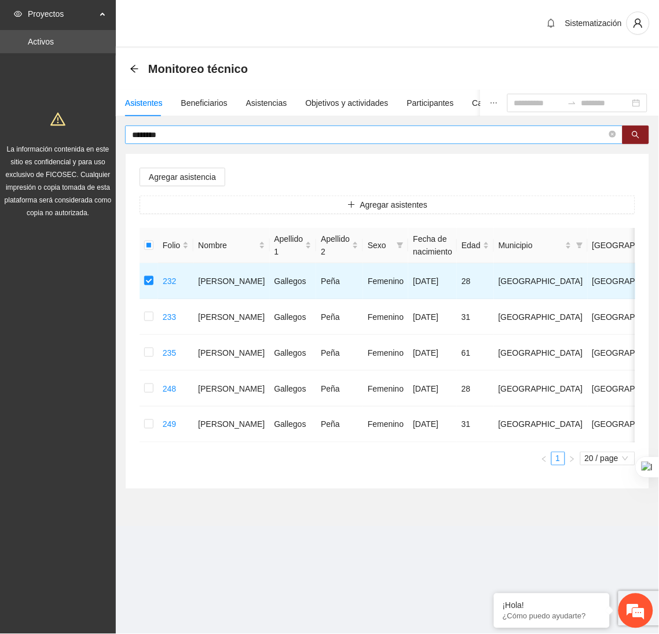
click at [178, 126] on span "********" at bounding box center [374, 135] width 498 height 19
type input "*"
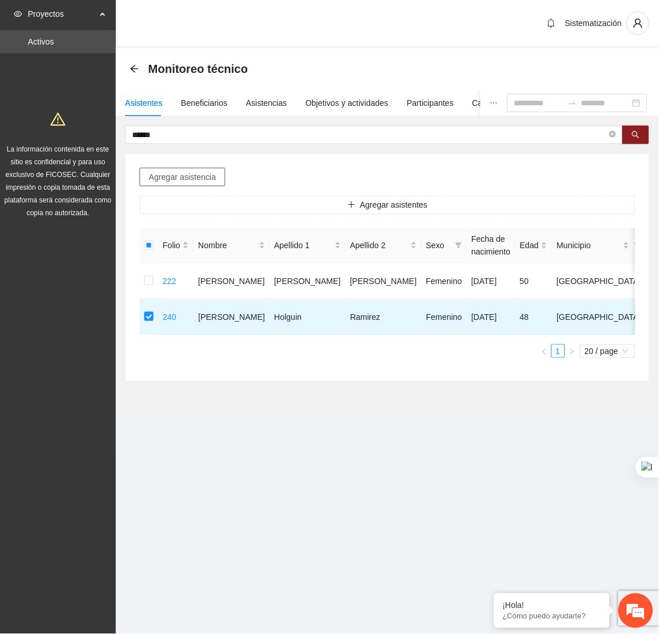
click at [200, 177] on span "Agregar asistencia" at bounding box center [182, 177] width 67 height 13
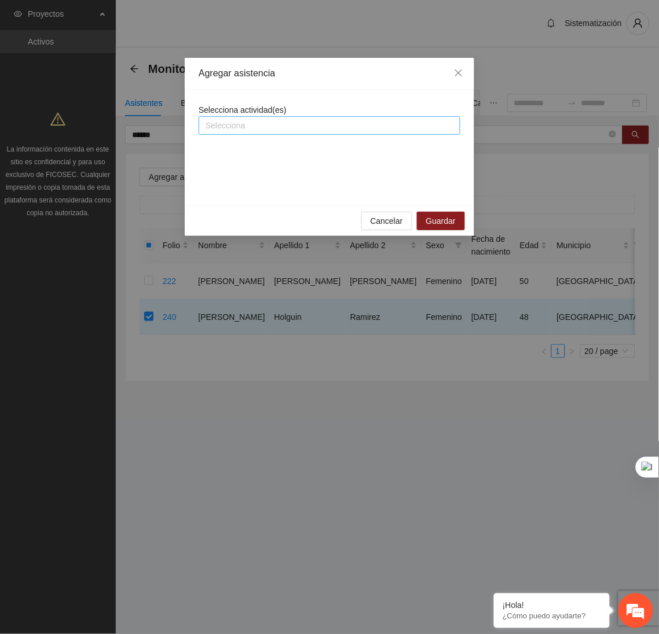
click at [275, 124] on div at bounding box center [329, 126] width 256 height 14
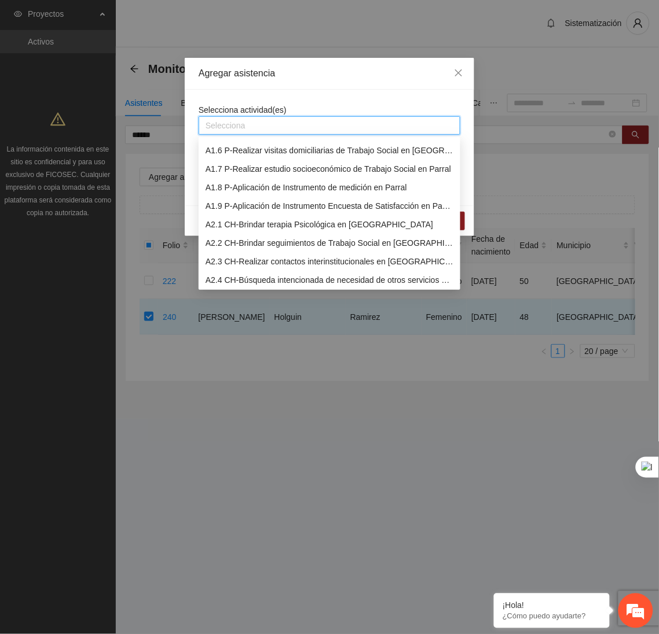
scroll to position [91, 0]
click at [242, 242] on div "A2.2 CH-Brindar seguimientos de Trabajo Social en [GEOGRAPHIC_DATA]" at bounding box center [329, 243] width 248 height 13
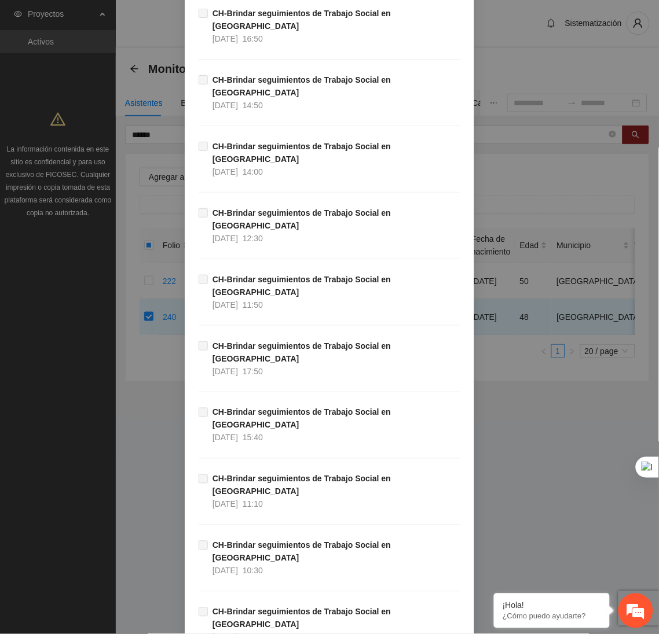
scroll to position [10993, 0]
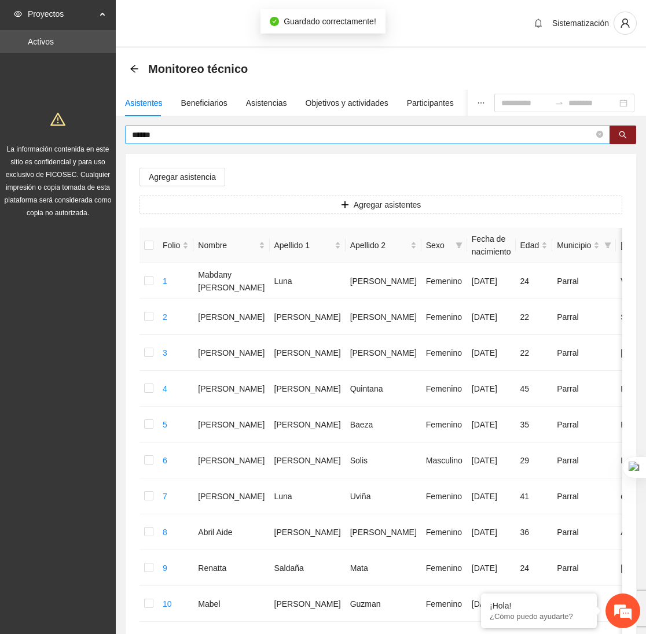
click at [169, 135] on input "******" at bounding box center [363, 134] width 462 height 13
type input "*"
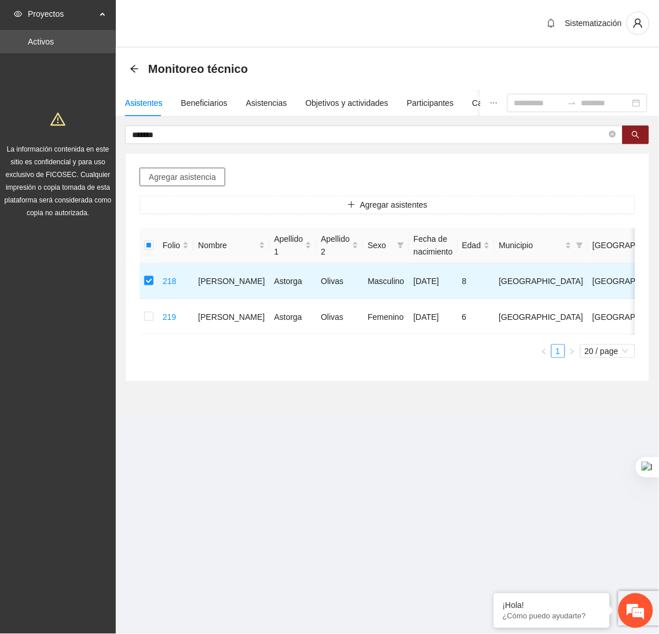
click at [197, 176] on span "Agregar asistencia" at bounding box center [182, 177] width 67 height 13
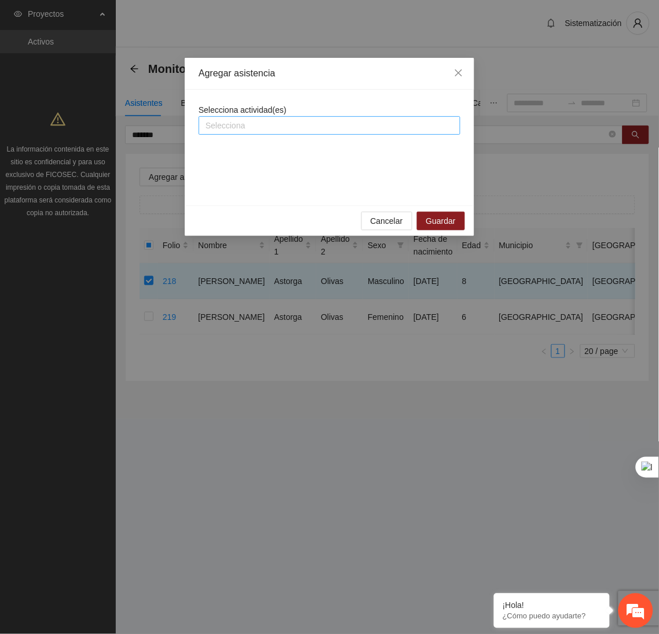
click at [246, 123] on div at bounding box center [329, 126] width 256 height 14
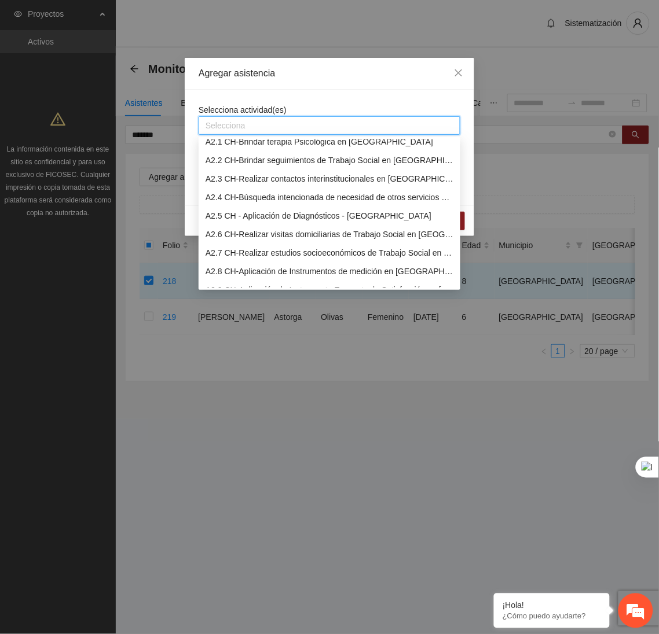
scroll to position [196, 0]
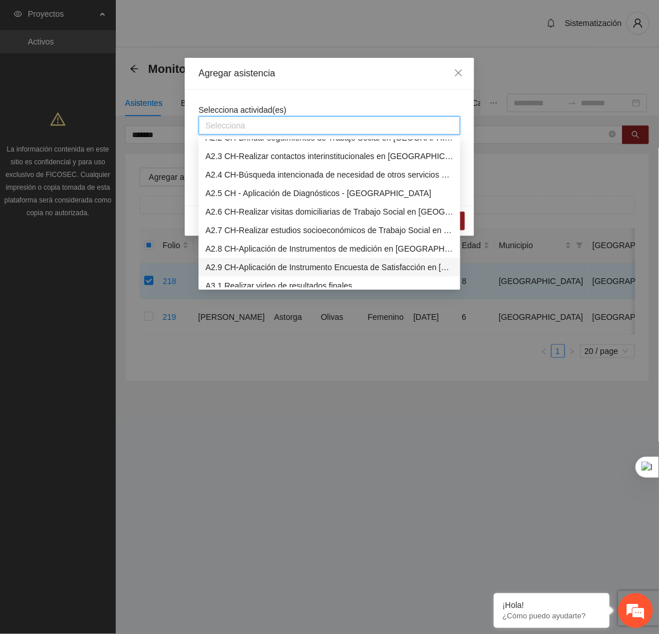
click at [236, 265] on div "A2.9 CH-Aplicación de Instrumento Encuesta de Satisfacción en [GEOGRAPHIC_DATA]" at bounding box center [329, 267] width 248 height 13
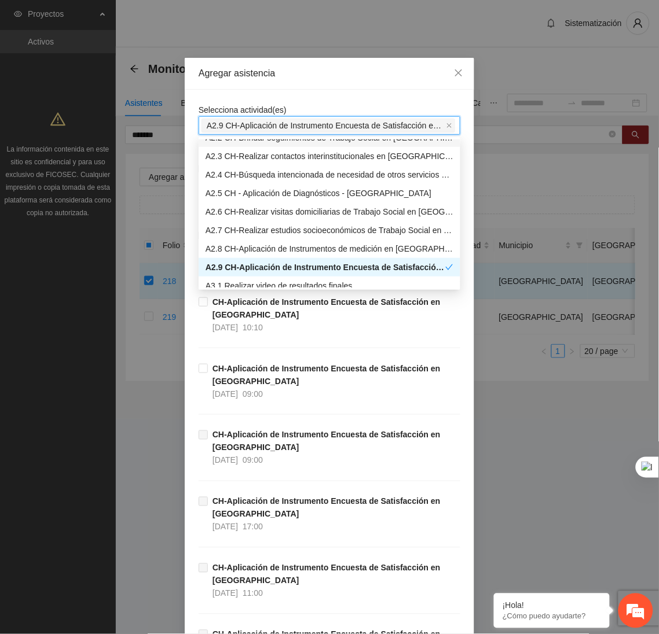
click at [311, 131] on span "A2.9 CH-Aplicación de Instrumento Encuesta de Satisfacción en [GEOGRAPHIC_DATA]" at bounding box center [325, 125] width 237 height 13
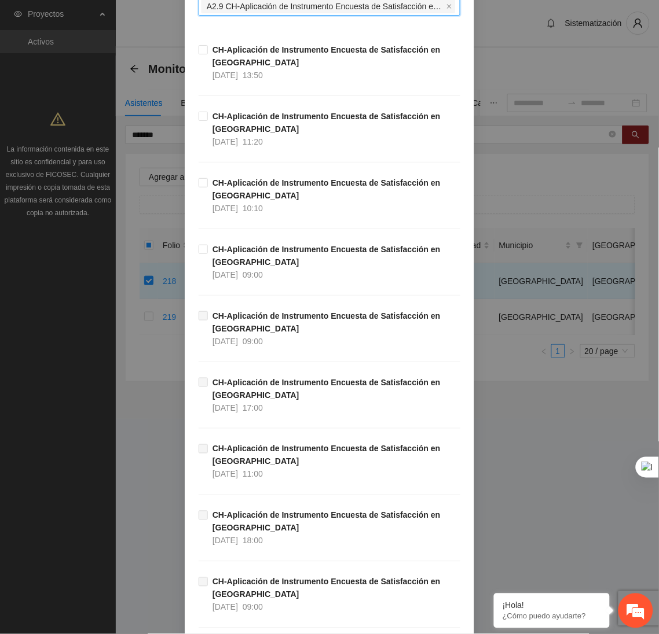
scroll to position [114, 0]
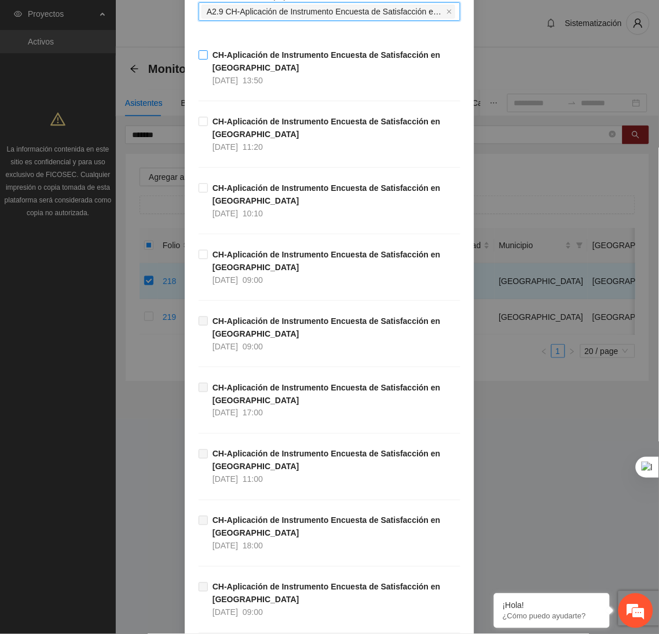
click at [198, 62] on label "CH-Aplicación de Instrumento Encuesta de Satisfacción en [GEOGRAPHIC_DATA] [DAT…" at bounding box center [329, 68] width 262 height 38
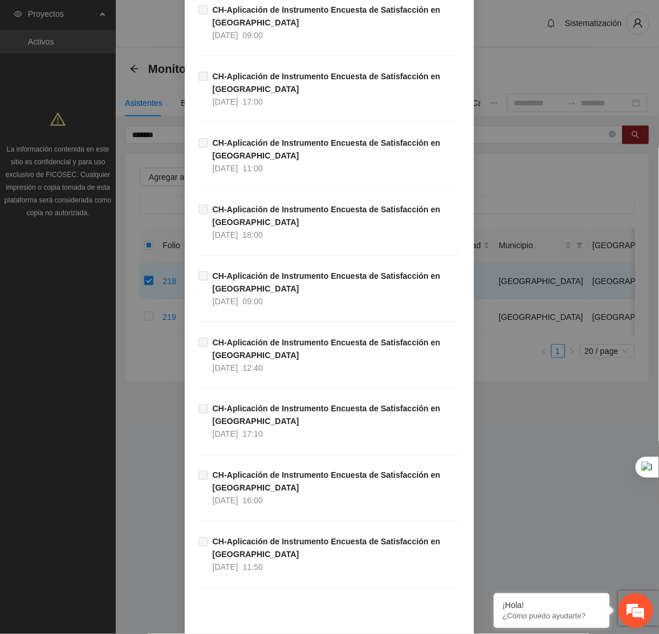
scroll to position [481, 0]
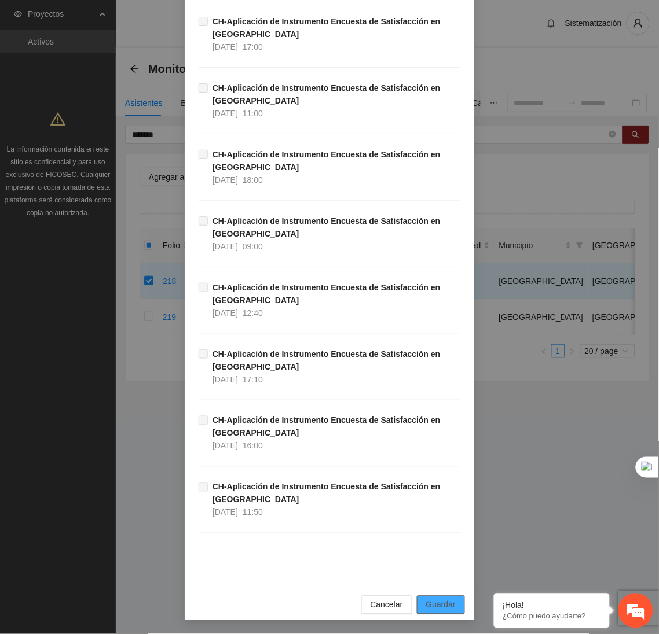
click at [431, 606] on span "Guardar" at bounding box center [441, 605] width 30 height 13
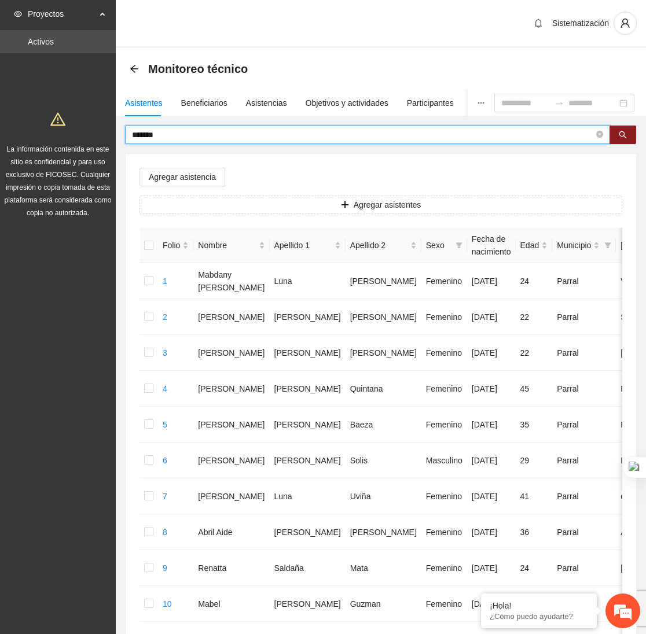
click at [200, 133] on input "*******" at bounding box center [363, 134] width 462 height 13
type input "*"
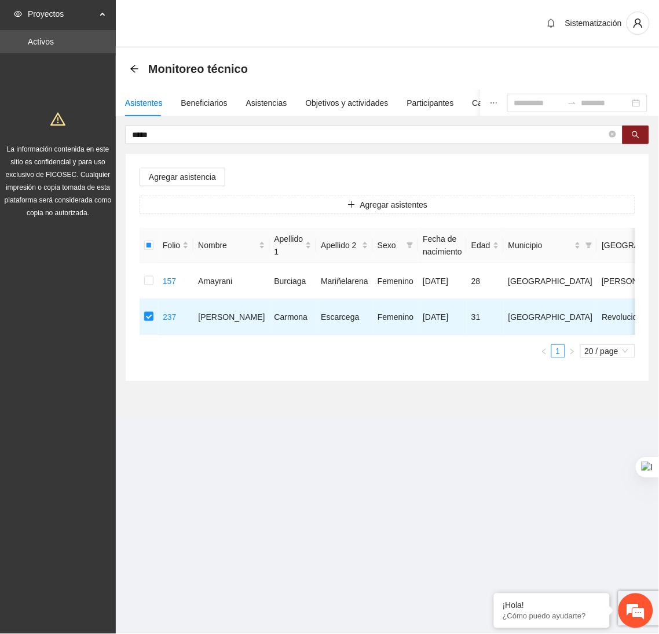
click at [182, 193] on div "Agregar asistencia Agregar asistentes Folio Nombre Apellido 1 Apellido 2 Sexo F…" at bounding box center [387, 267] width 523 height 227
click at [176, 172] on span "Agregar asistencia" at bounding box center [182, 177] width 67 height 13
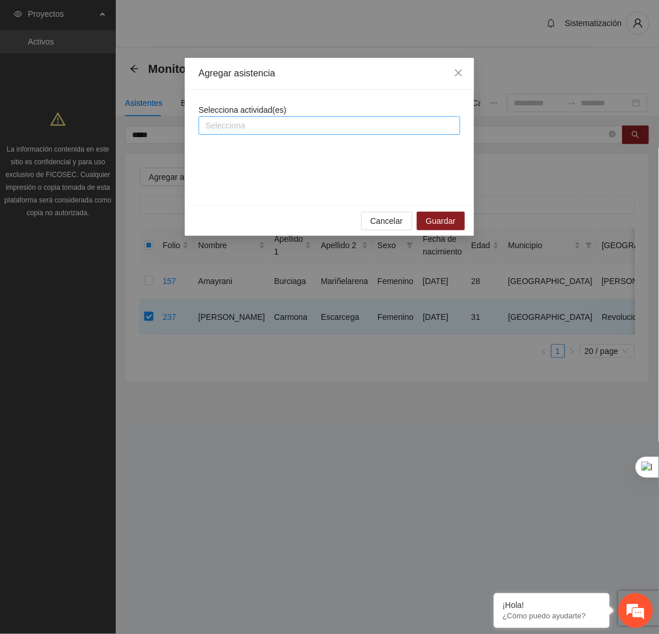
click at [266, 127] on div at bounding box center [329, 126] width 256 height 14
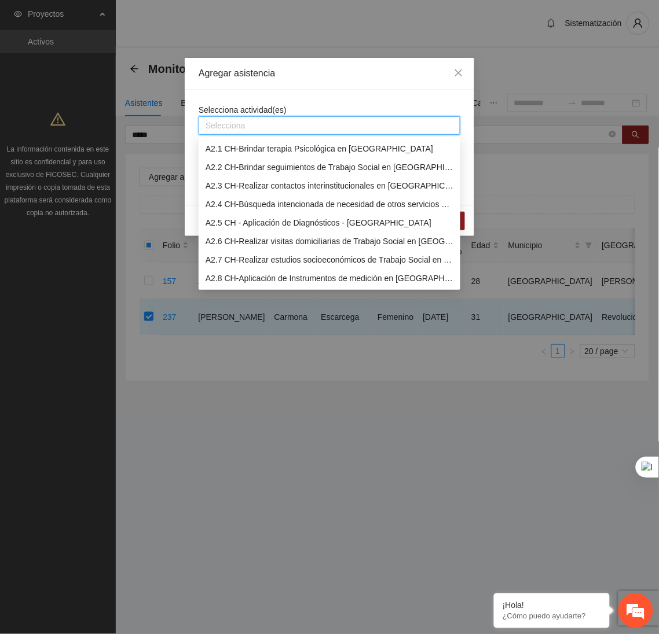
scroll to position [167, 0]
click at [242, 242] on div "A2.6 CH-Realizar visitas domiciliarias de Trabajo Social en [GEOGRAPHIC_DATA]" at bounding box center [329, 240] width 248 height 13
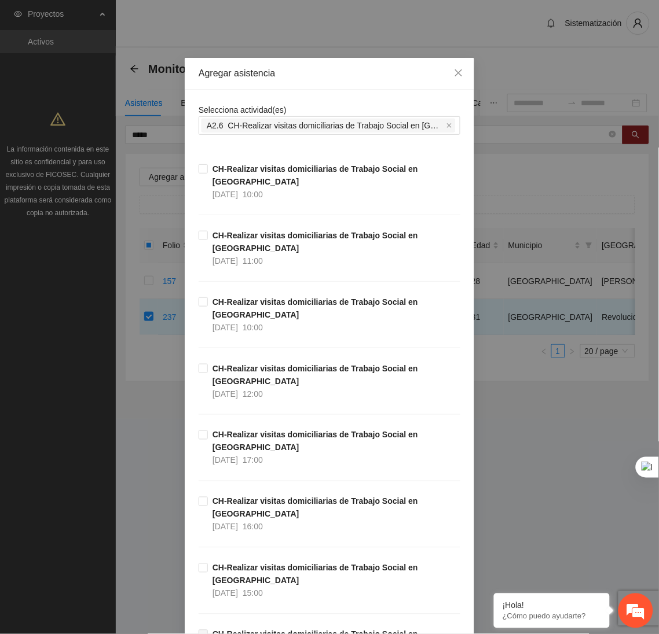
click at [339, 87] on div "Agregar asistencia" at bounding box center [329, 74] width 289 height 32
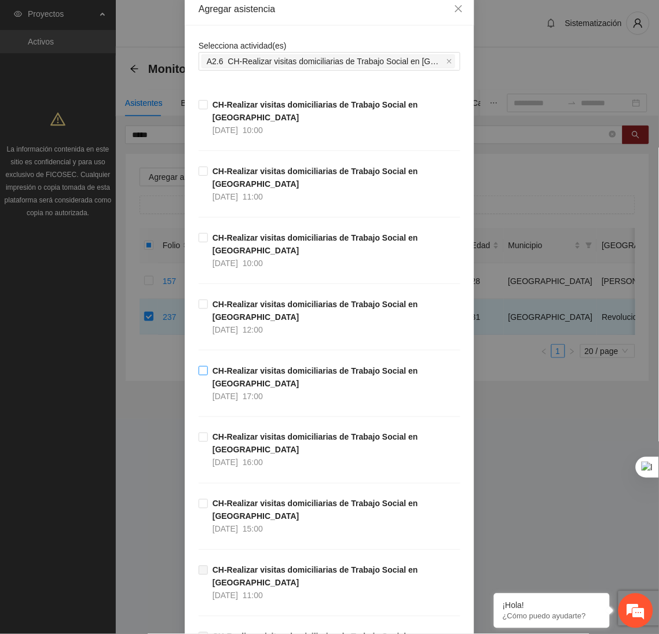
scroll to position [62, 0]
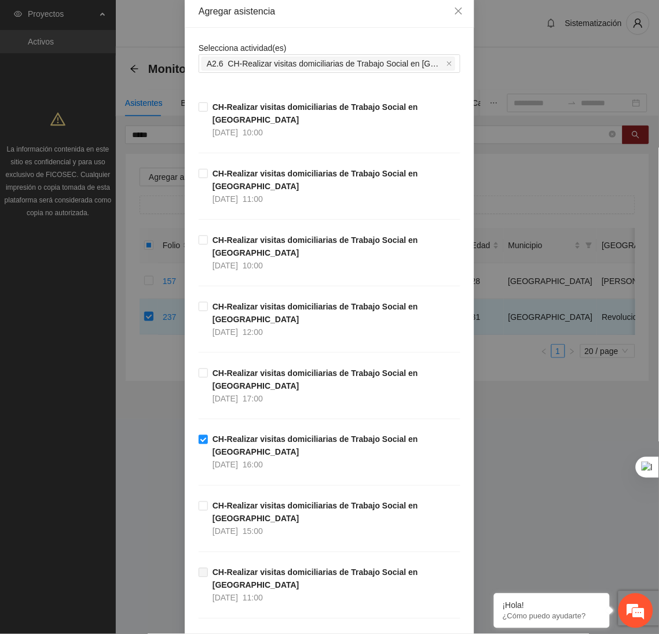
drag, startPoint x: 650, startPoint y: 235, endPoint x: 631, endPoint y: 333, distance: 99.8
click at [631, 333] on html "Proyectos Activos La información contenida en este sitio es confidencial y para…" at bounding box center [329, 317] width 659 height 634
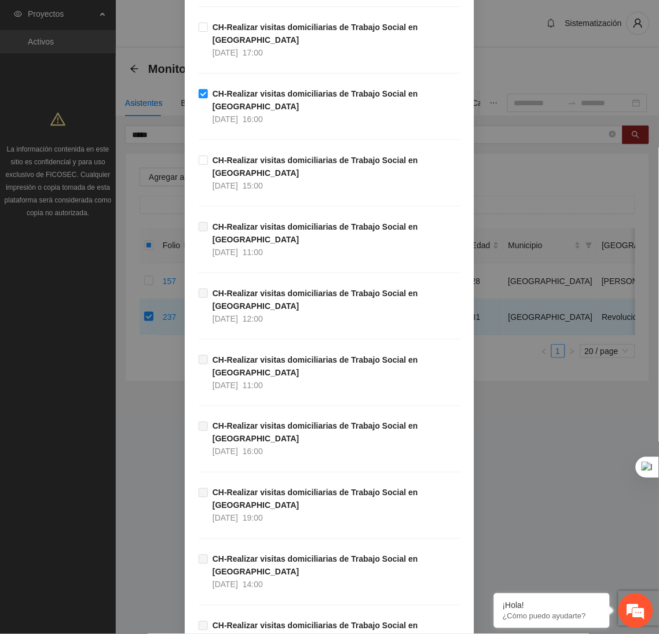
scroll to position [477, 0]
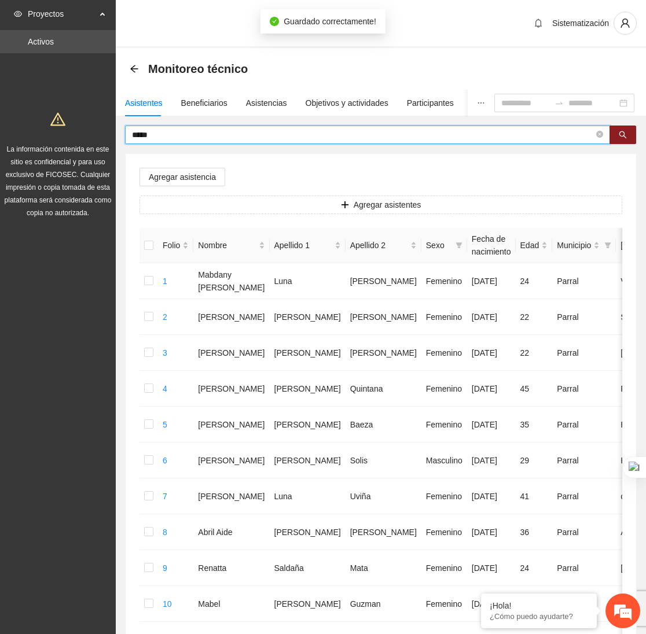
click at [182, 133] on input "*****" at bounding box center [363, 134] width 462 height 13
type input "*"
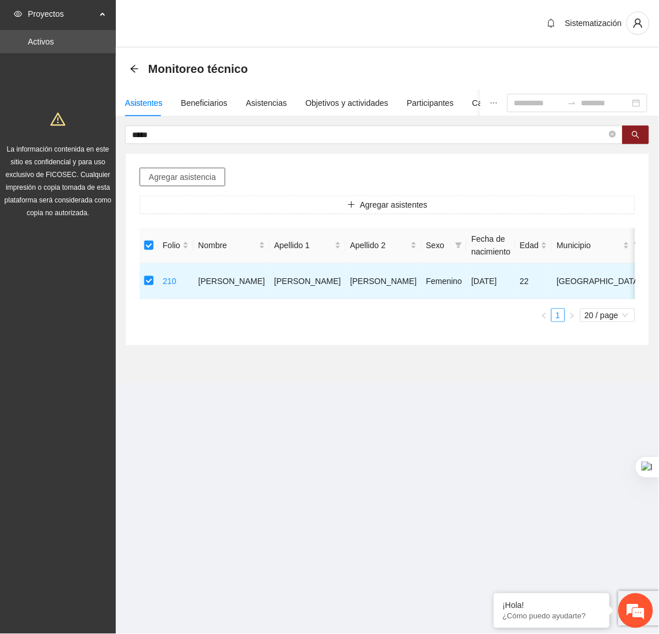
click at [183, 183] on span "Agregar asistencia" at bounding box center [182, 177] width 67 height 13
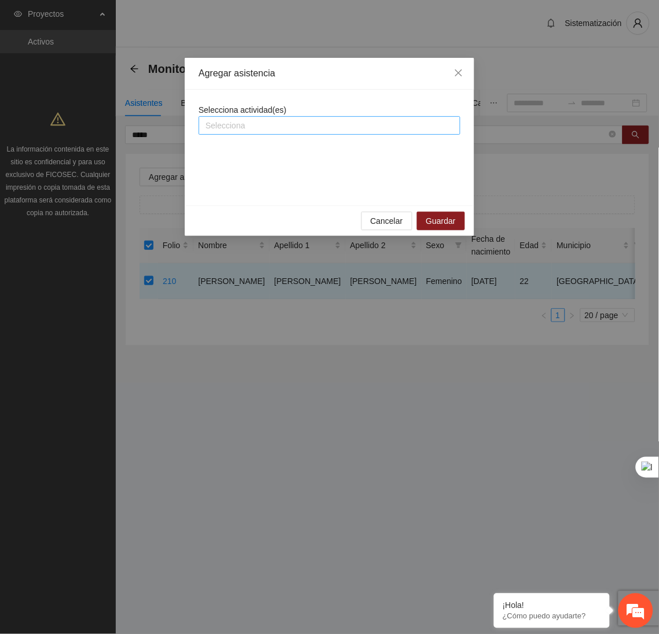
click at [260, 124] on div at bounding box center [329, 126] width 256 height 14
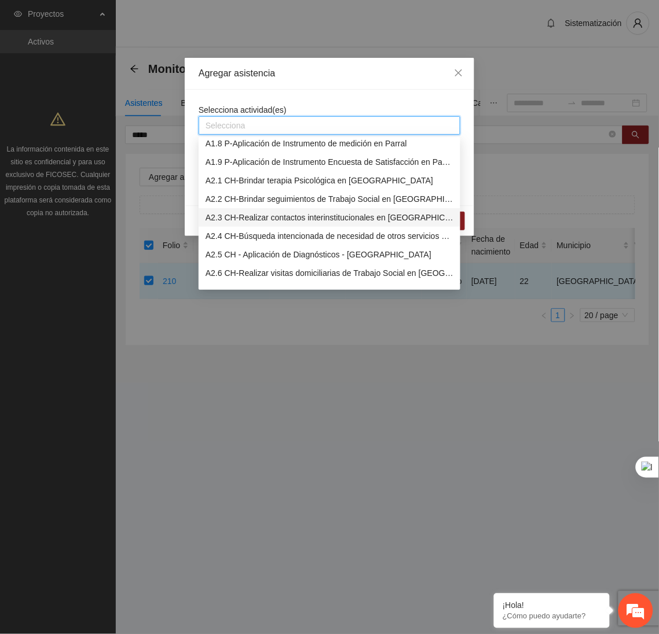
scroll to position [136, 0]
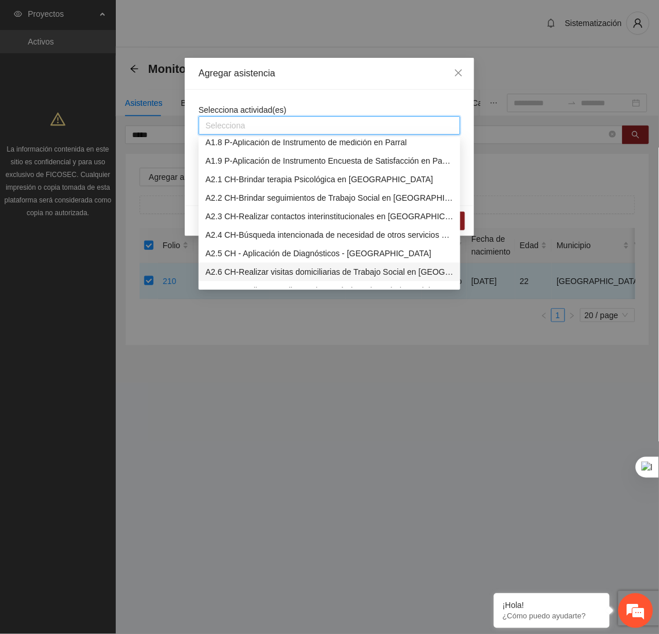
click at [227, 275] on div "A2.6 CH-Realizar visitas domiciliarias de Trabajo Social en [GEOGRAPHIC_DATA]" at bounding box center [329, 272] width 248 height 13
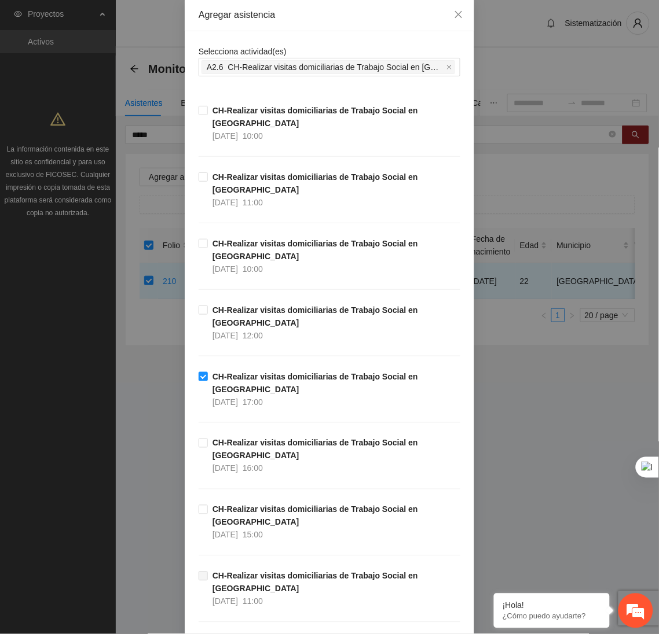
scroll to position [477, 0]
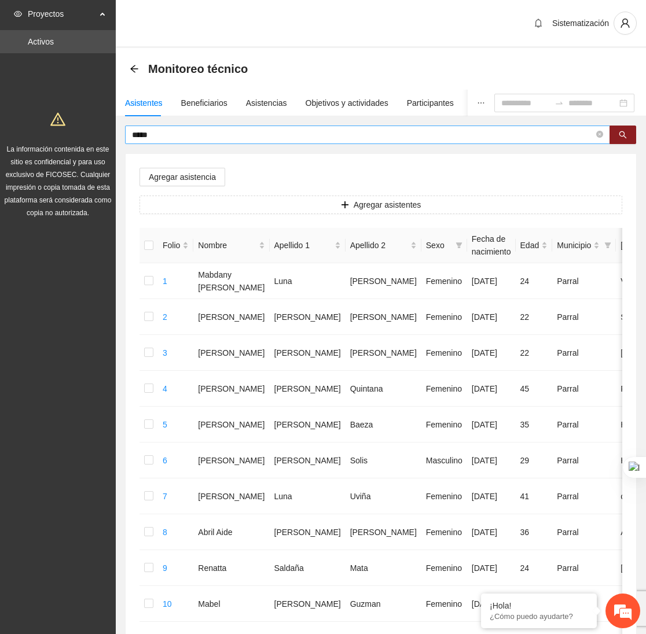
click at [230, 137] on input "*****" at bounding box center [363, 134] width 462 height 13
type input "*"
type input "*******"
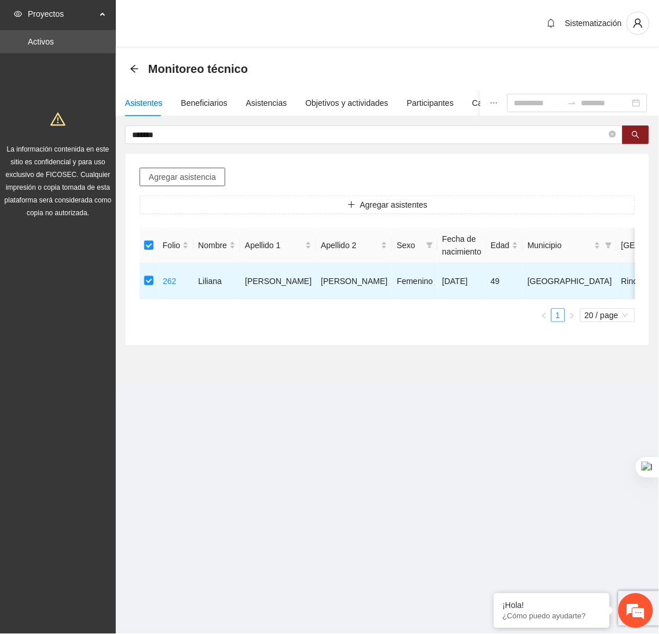
click at [204, 177] on span "Agregar asistencia" at bounding box center [182, 177] width 67 height 13
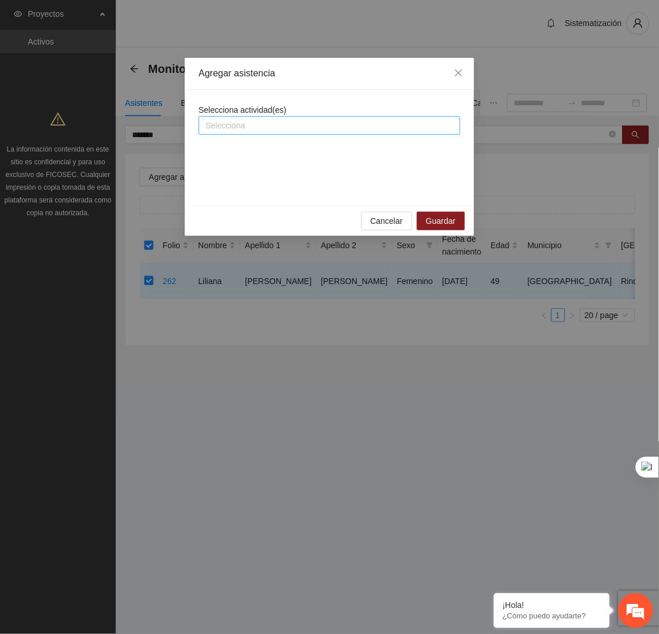
click at [279, 120] on div at bounding box center [329, 126] width 256 height 14
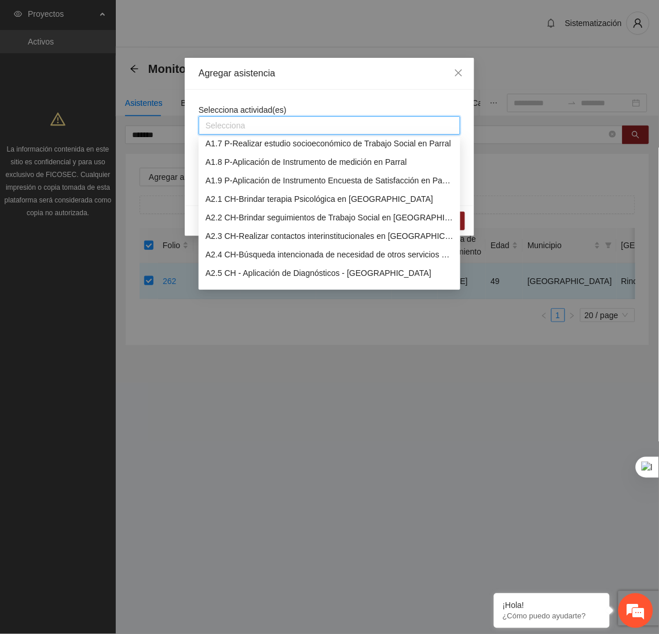
scroll to position [117, 0]
click at [248, 217] on div "A2.2 CH-Brindar seguimientos de Trabajo Social en [GEOGRAPHIC_DATA]" at bounding box center [329, 217] width 248 height 13
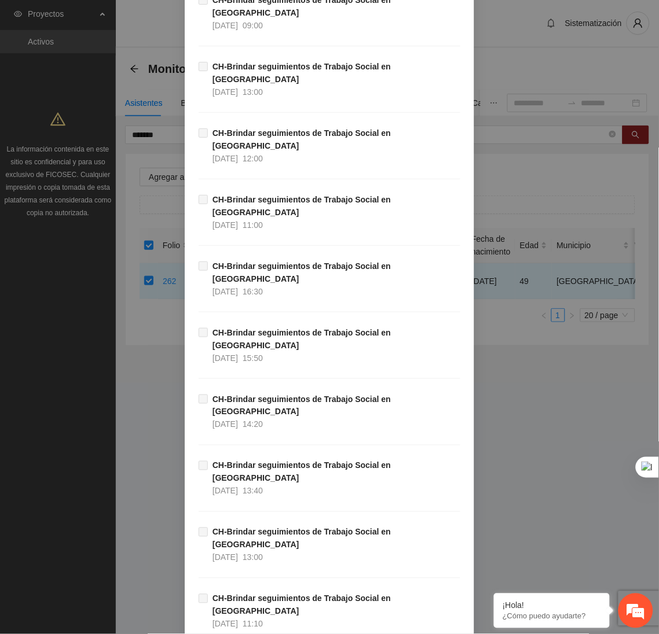
scroll to position [10993, 0]
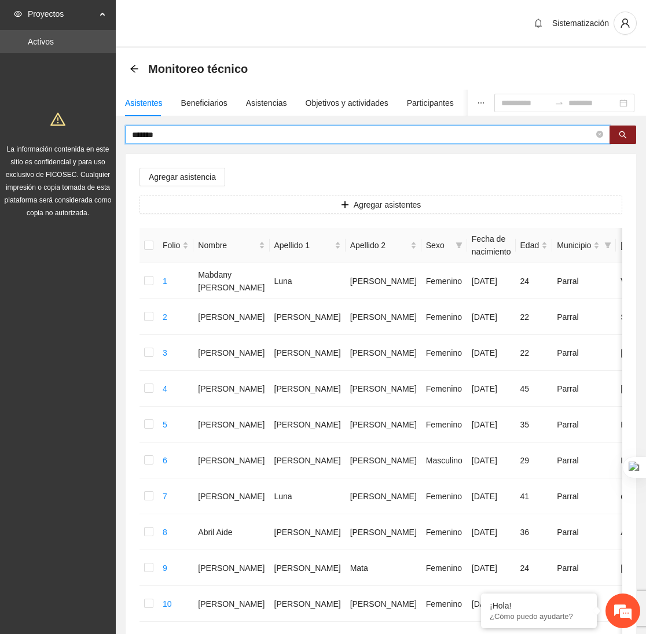
click at [181, 141] on input "*******" at bounding box center [363, 134] width 462 height 13
type input "*"
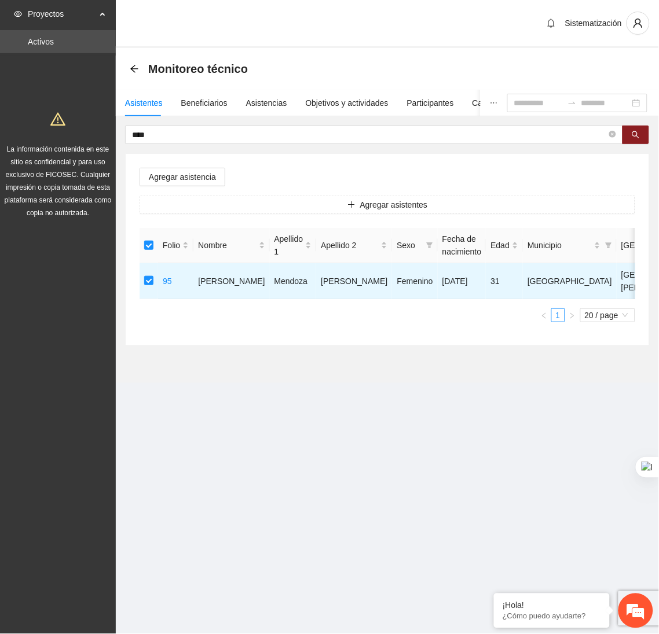
click at [189, 187] on div "Agregar asistencia Agregar asistentes Folio Nombre Apellido 1 Apellido 2 Sexo F…" at bounding box center [387, 250] width 523 height 192
click at [185, 185] on button "Agregar asistencia" at bounding box center [182, 177] width 86 height 19
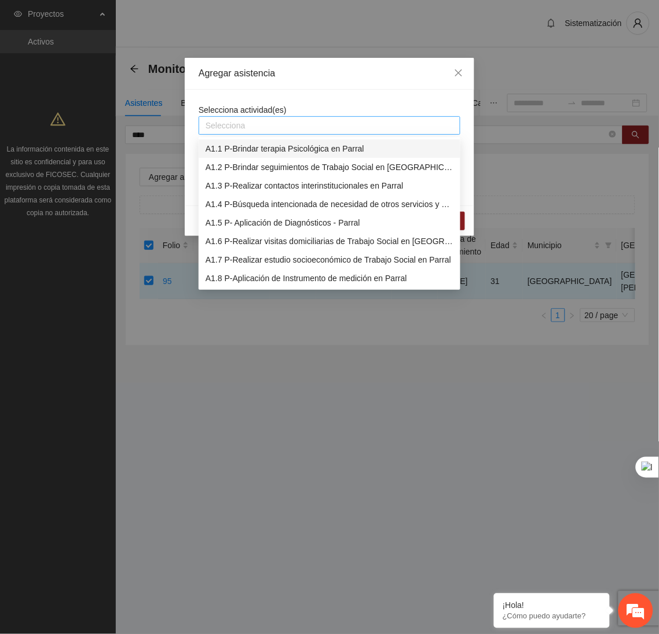
click at [269, 122] on div at bounding box center [329, 126] width 256 height 14
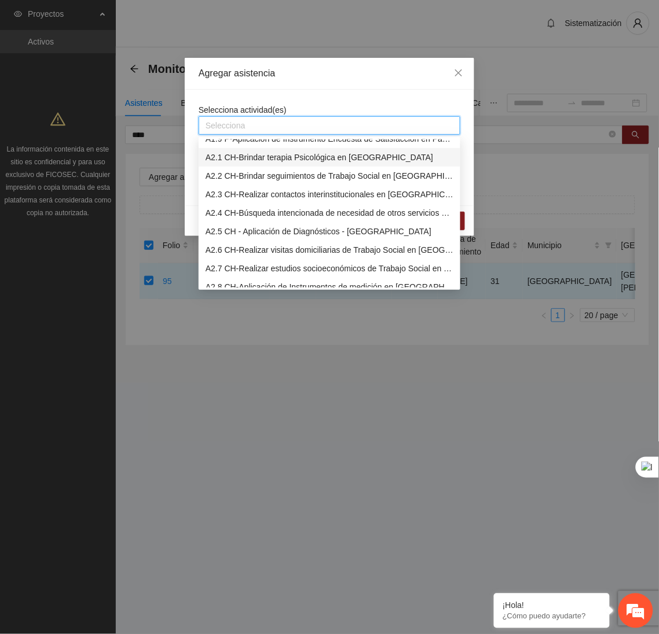
scroll to position [167, 0]
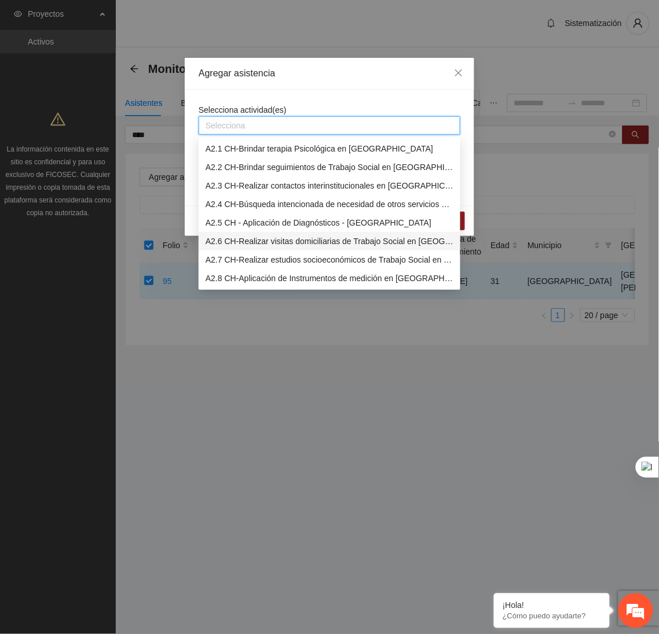
click at [231, 238] on div "A2.6 CH-Realizar visitas domiciliarias de Trabajo Social en [GEOGRAPHIC_DATA]" at bounding box center [329, 241] width 248 height 13
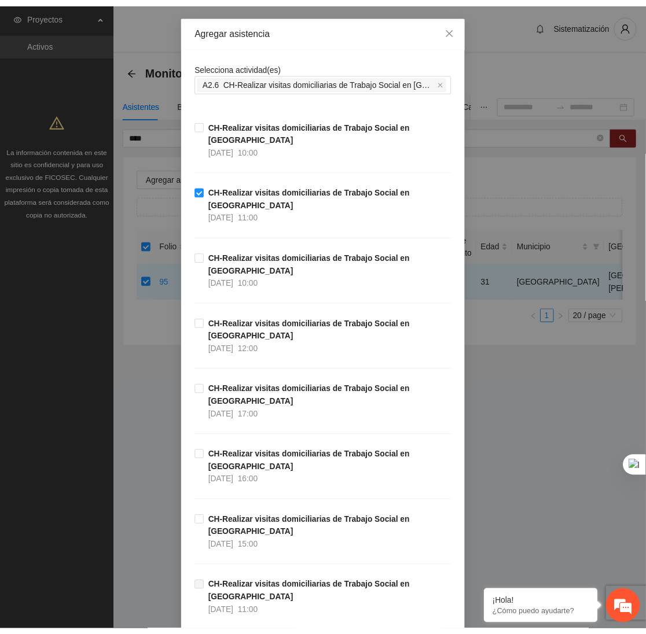
scroll to position [477, 0]
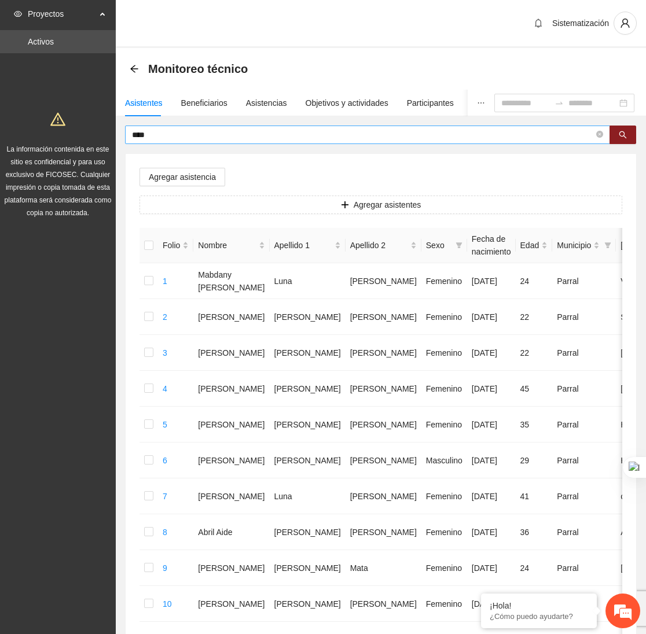
click at [157, 134] on input "****" at bounding box center [363, 134] width 462 height 13
type input "*"
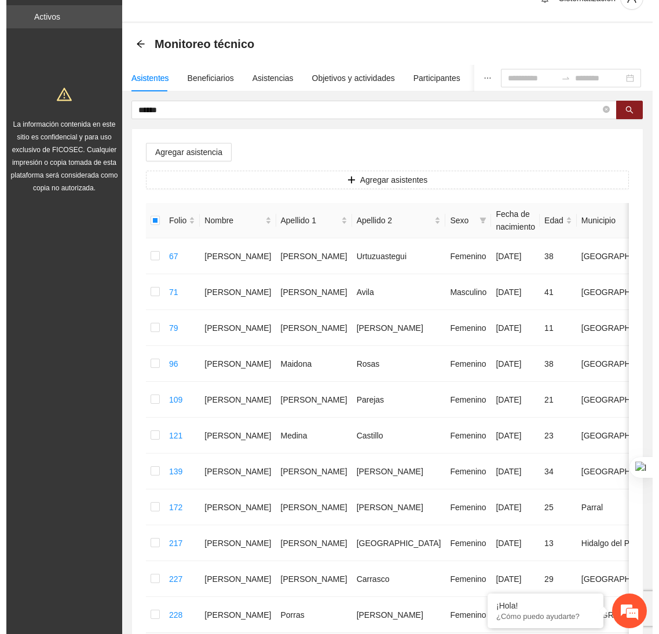
scroll to position [15, 0]
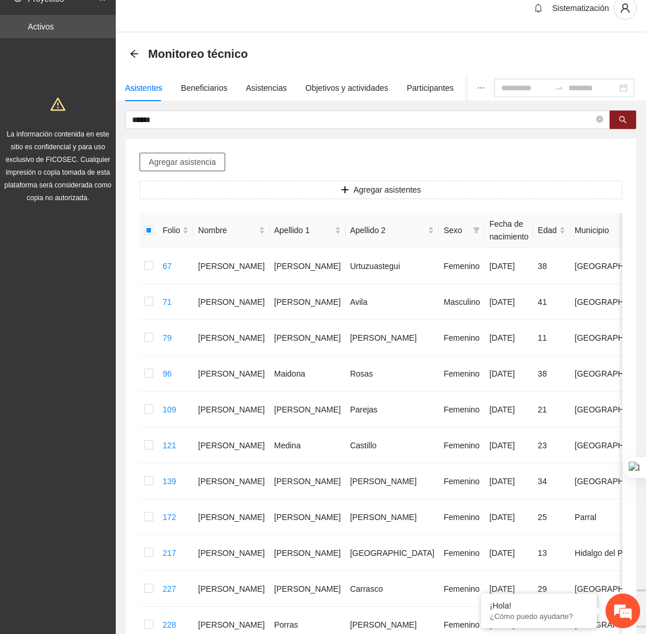
click at [180, 156] on span "Agregar asistencia" at bounding box center [182, 162] width 67 height 13
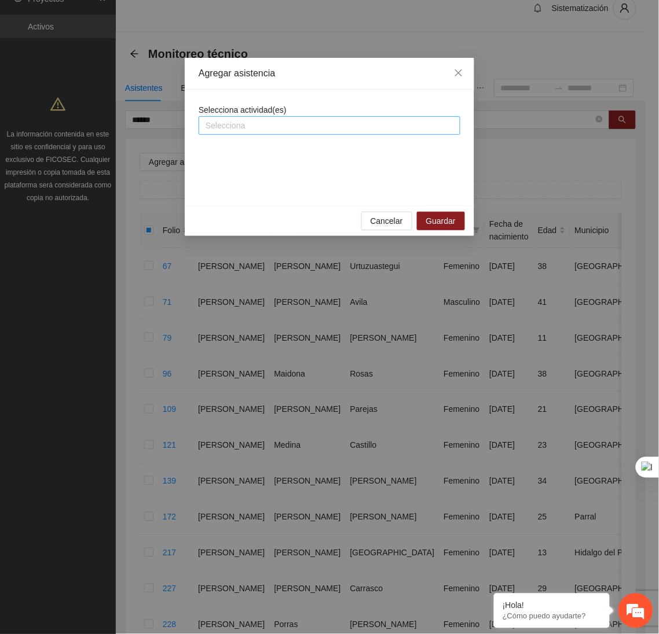
click at [239, 122] on div at bounding box center [329, 126] width 256 height 14
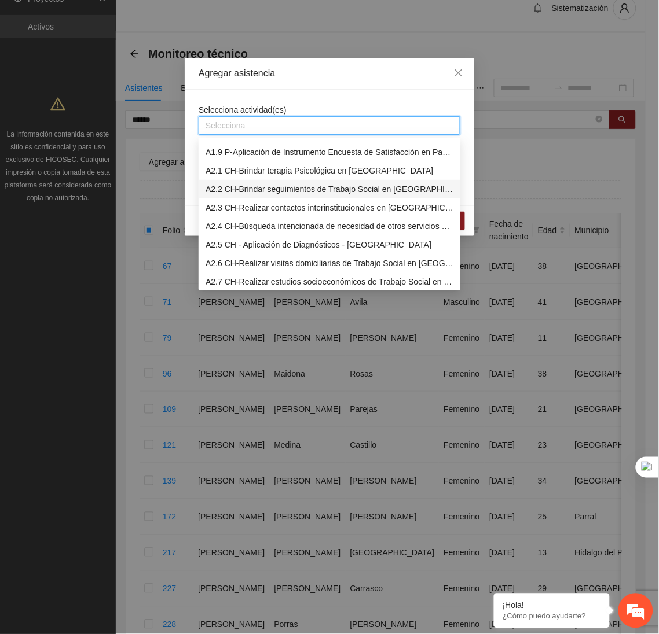
scroll to position [145, 0]
click at [230, 259] on div "A2.6 CH-Realizar visitas domiciliarias de Trabajo Social en [GEOGRAPHIC_DATA]" at bounding box center [329, 263] width 248 height 13
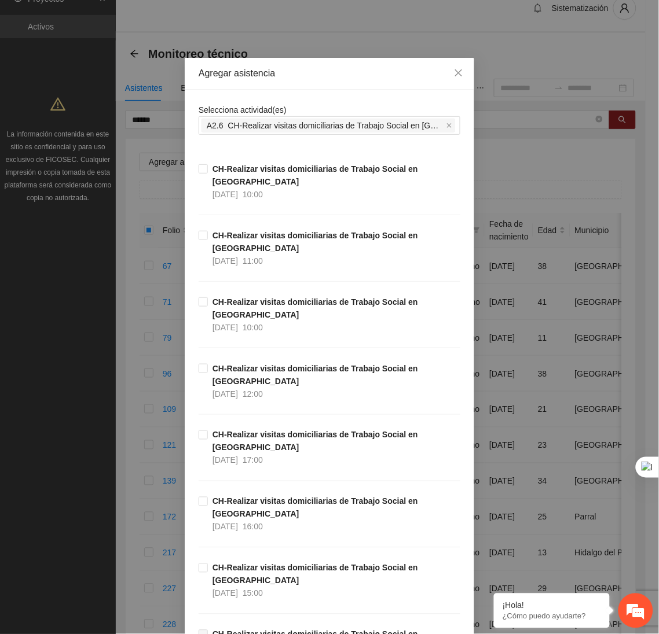
click at [303, 110] on div "Selecciona actividad(es) A2.6 CH-Realizar visitas domiciliarias de Trabajo Soci…" at bounding box center [329, 119] width 262 height 31
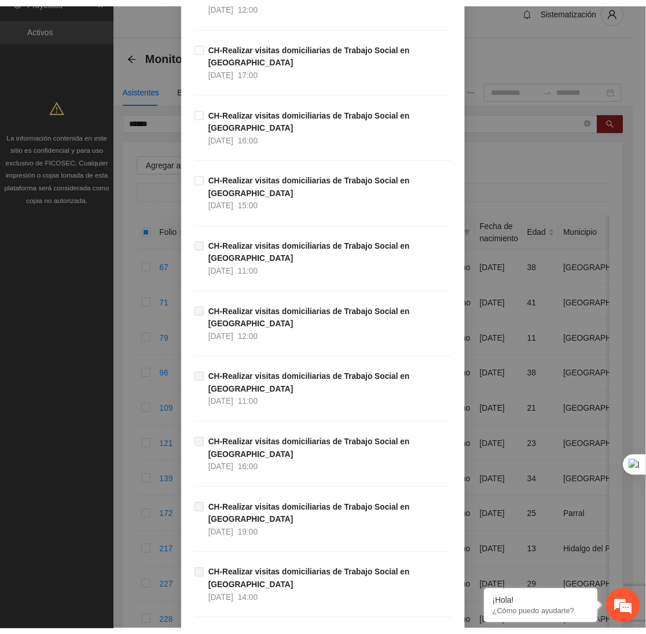
scroll to position [477, 0]
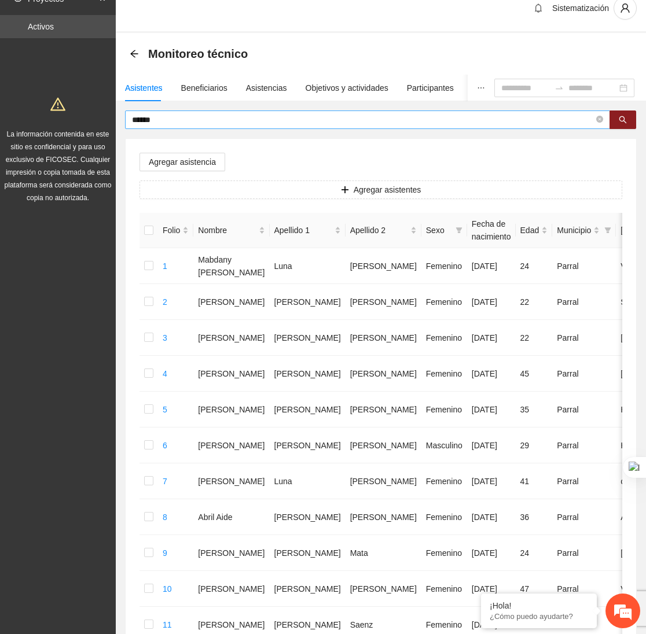
click at [198, 111] on span "******" at bounding box center [367, 120] width 485 height 19
type input "*"
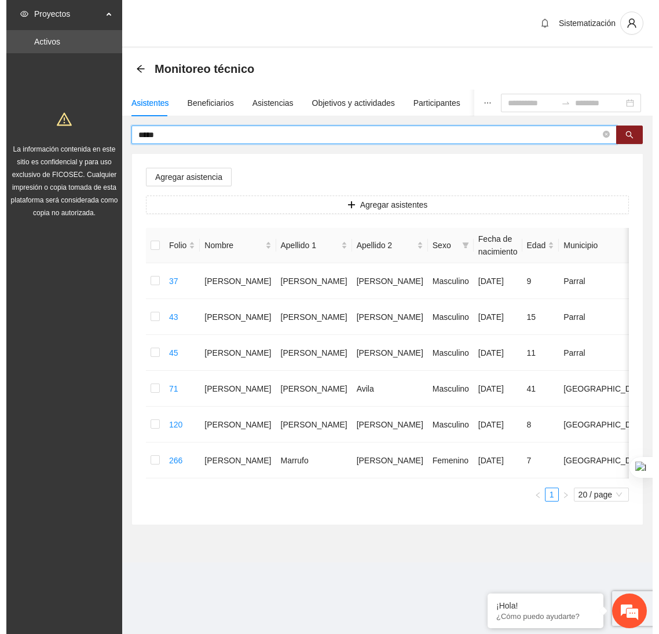
scroll to position [0, 0]
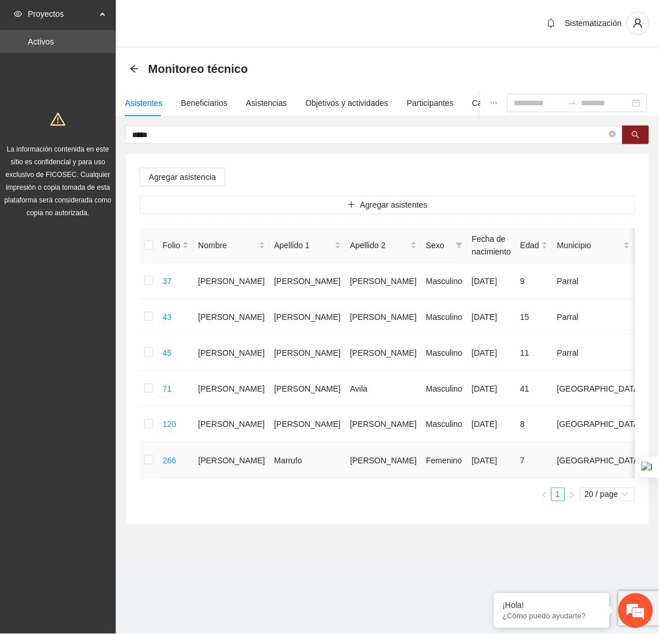
click at [142, 465] on td at bounding box center [148, 461] width 19 height 36
click at [152, 467] on label at bounding box center [148, 460] width 9 height 13
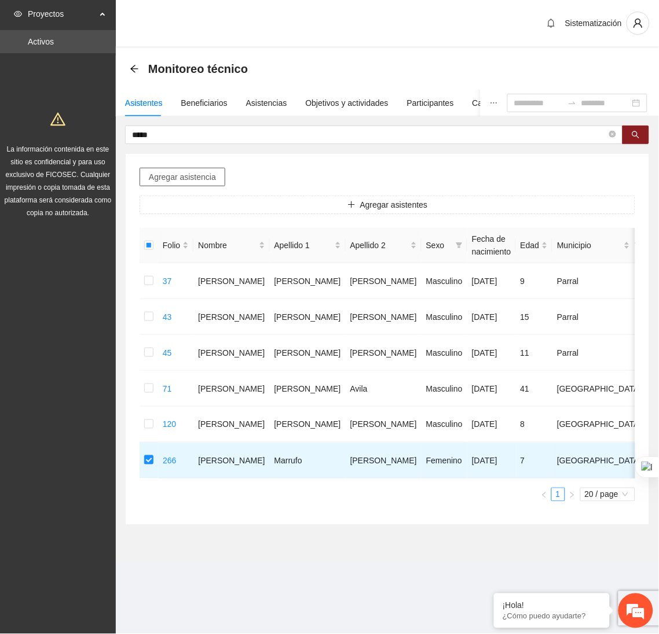
click at [208, 172] on span "Agregar asistencia" at bounding box center [182, 177] width 67 height 13
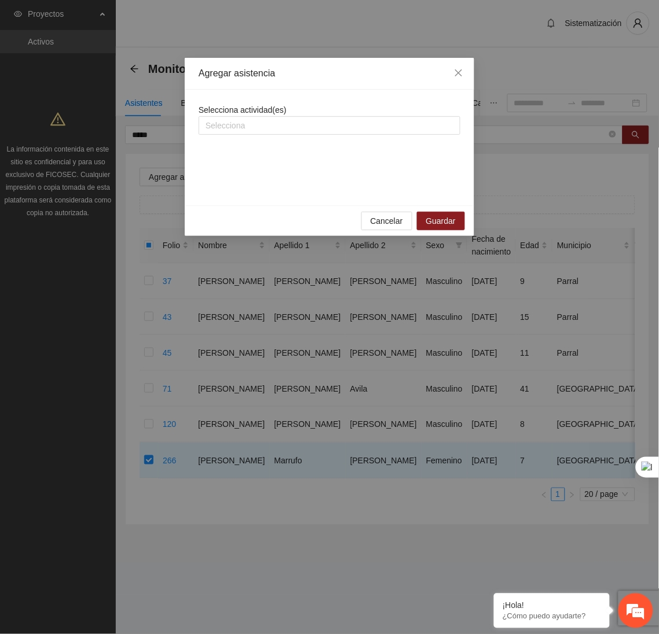
click at [232, 137] on div "Selecciona actividad(es) Selecciona" at bounding box center [329, 148] width 262 height 88
click at [234, 113] on span "Selecciona actividad(es)" at bounding box center [242, 109] width 88 height 9
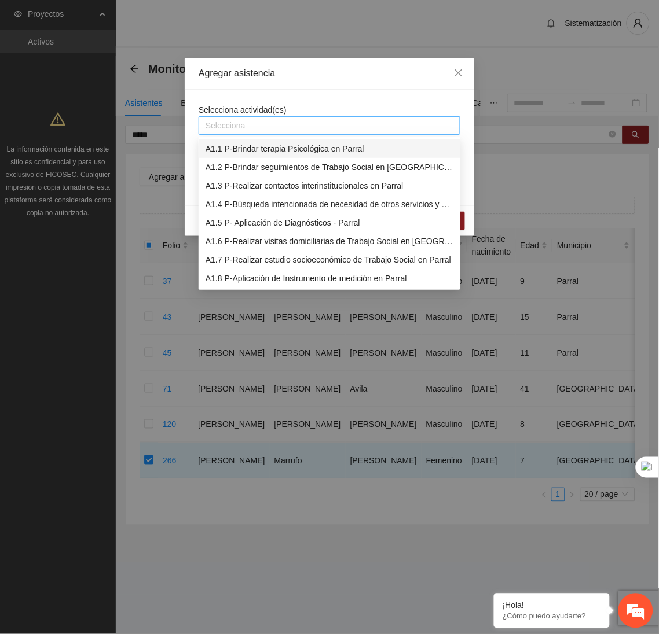
click at [228, 116] on div "Selecciona" at bounding box center [329, 125] width 262 height 19
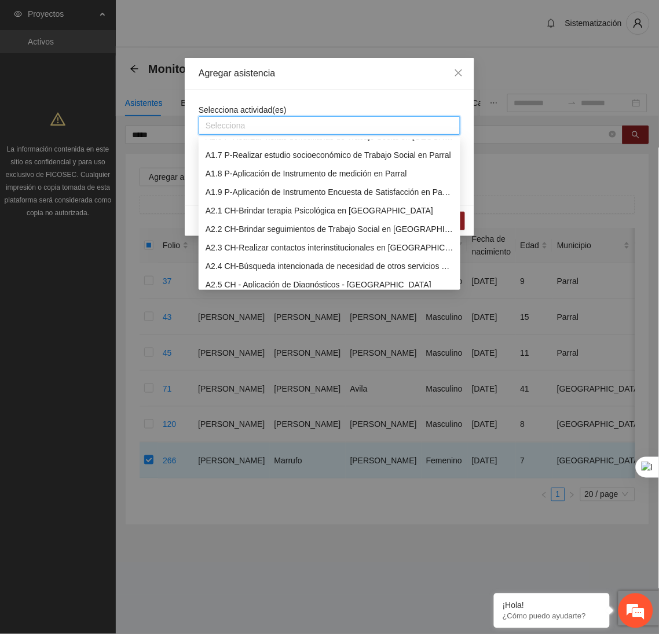
scroll to position [106, 0]
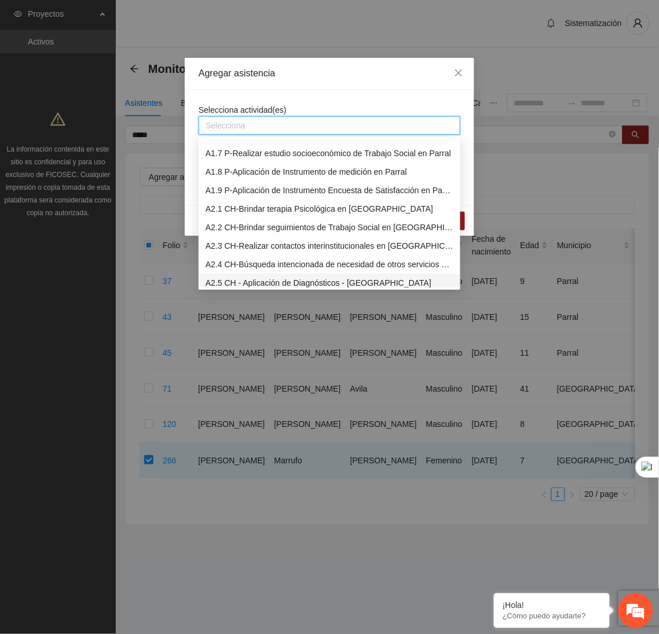
click at [227, 280] on div "A2.5 CH - Aplicación de Diagnósticos - [GEOGRAPHIC_DATA]" at bounding box center [329, 283] width 248 height 13
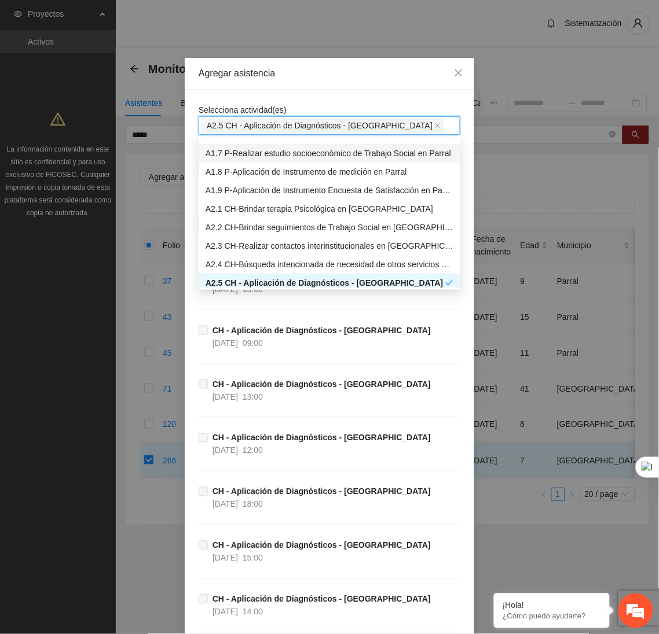
click at [310, 76] on div "Agregar asistencia" at bounding box center [329, 73] width 262 height 13
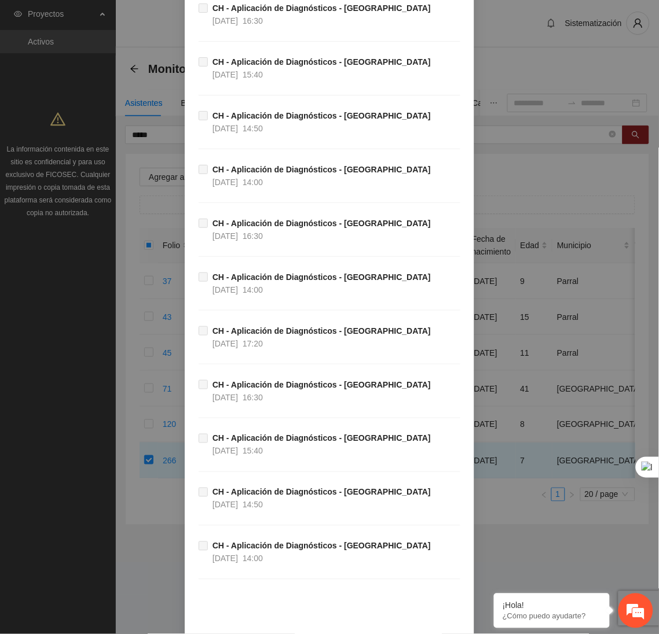
scroll to position [4144, 0]
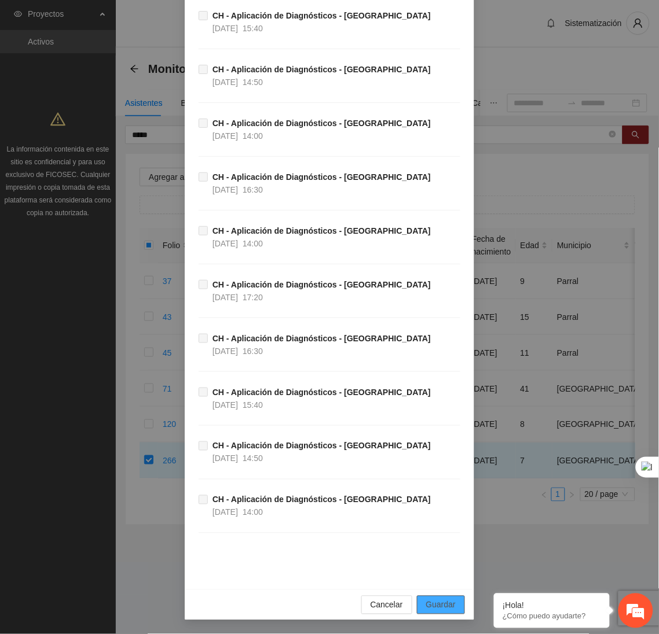
click at [426, 600] on span "Guardar" at bounding box center [441, 605] width 30 height 13
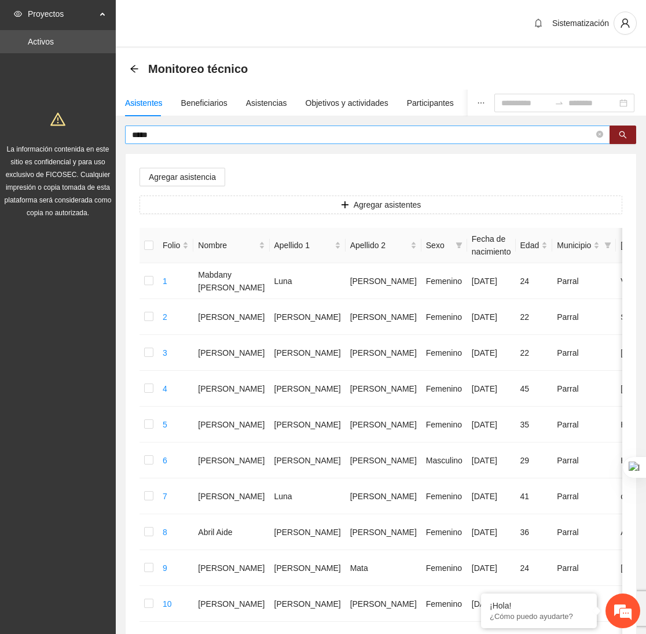
click at [162, 139] on input "*****" at bounding box center [363, 134] width 462 height 13
type input "*"
type input "********"
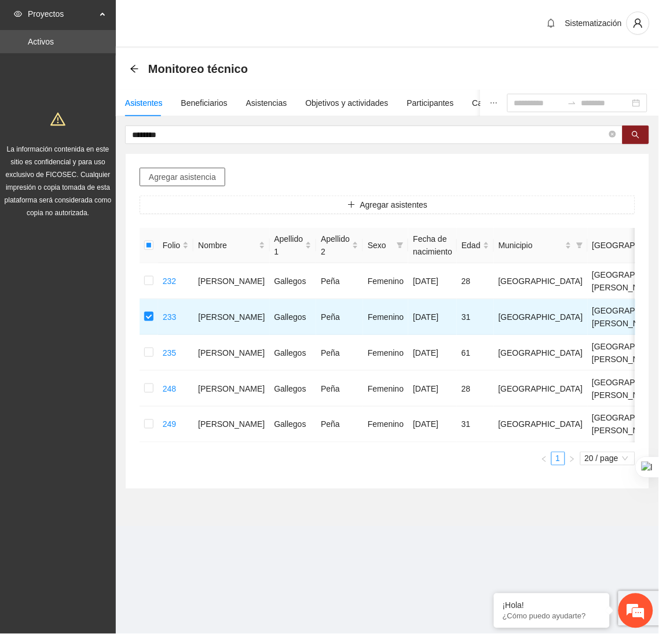
click at [195, 180] on span "Agregar asistencia" at bounding box center [182, 177] width 67 height 13
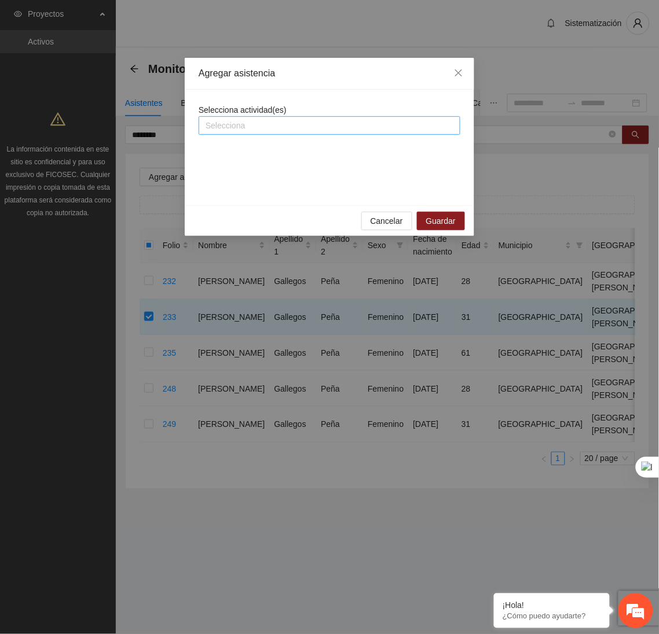
click at [227, 124] on div at bounding box center [329, 126] width 256 height 14
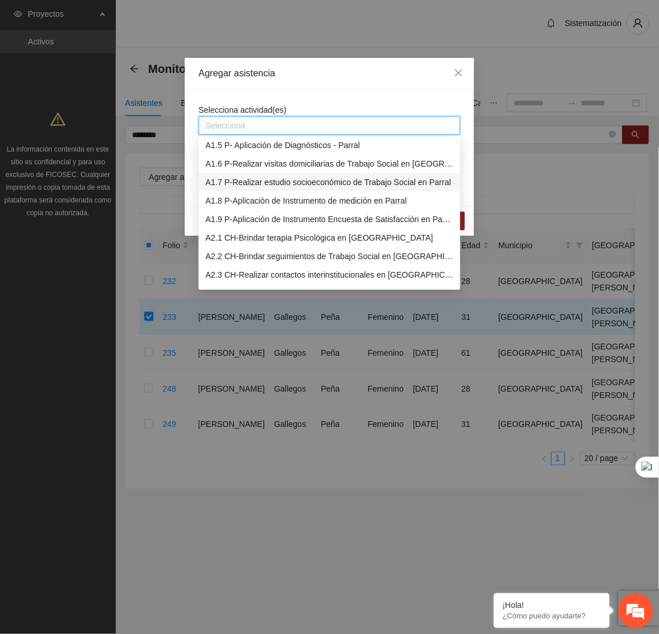
scroll to position [78, 0]
click at [265, 257] on div "A2.2 CH-Brindar seguimientos de Trabajo Social en [GEOGRAPHIC_DATA]" at bounding box center [329, 255] width 248 height 13
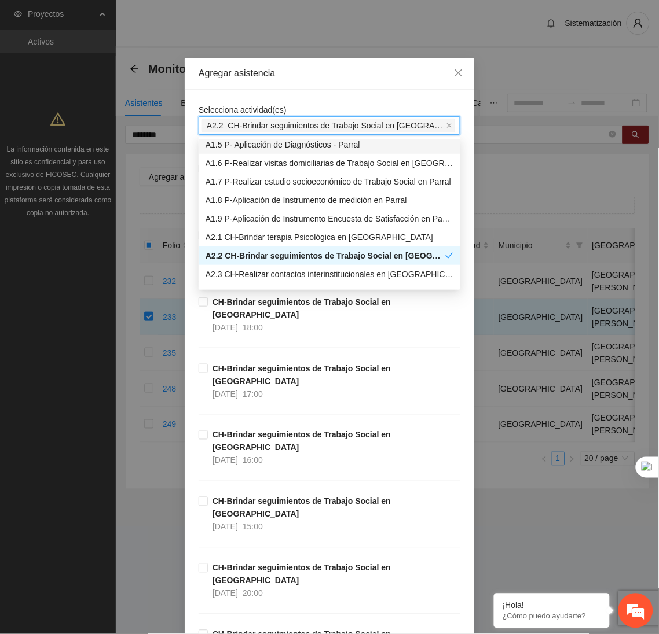
click at [307, 89] on div "Agregar asistencia" at bounding box center [329, 74] width 289 height 32
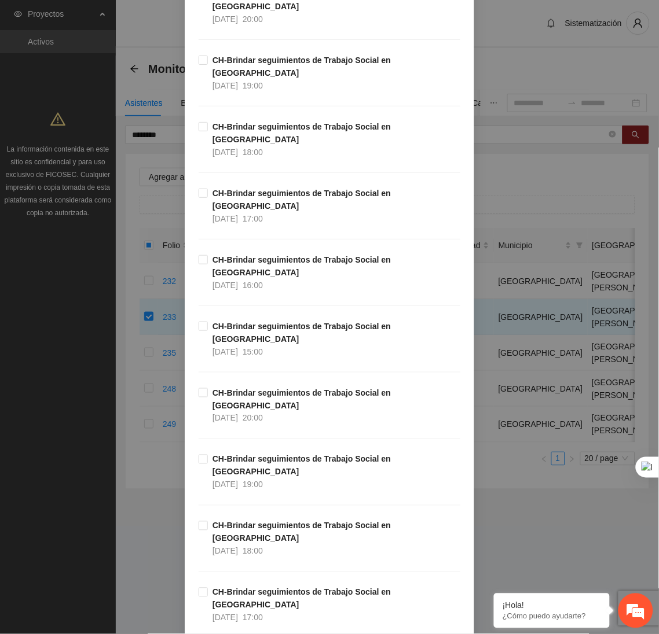
scroll to position [189, 0]
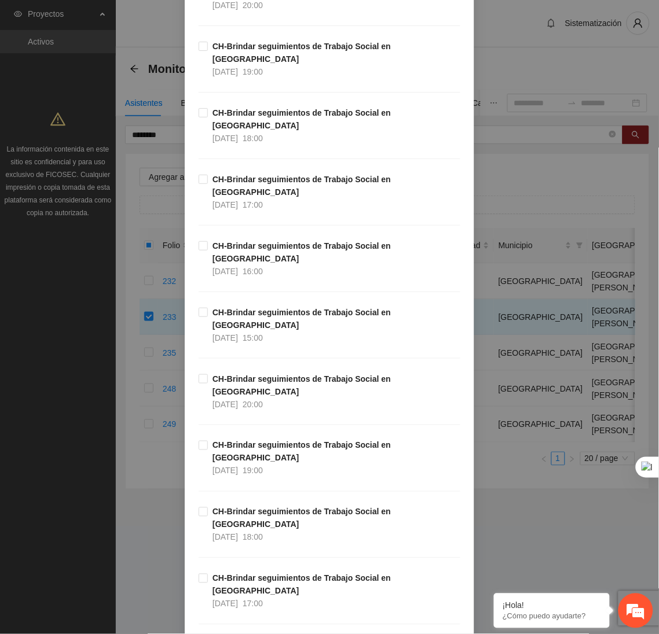
drag, startPoint x: 658, startPoint y: 35, endPoint x: 643, endPoint y: 392, distance: 357.3
click at [643, 392] on html "Proyectos Activos La información contenida en este sitio es confidencial y para…" at bounding box center [329, 317] width 659 height 634
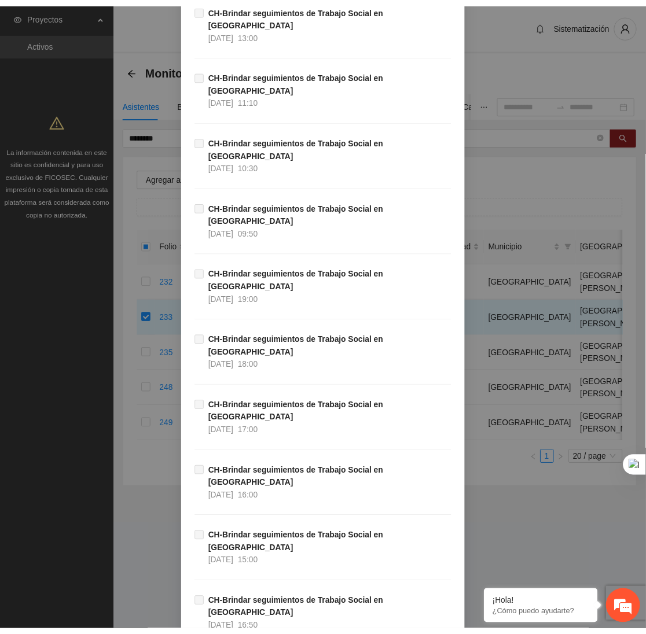
scroll to position [10993, 0]
